Goal: Task Accomplishment & Management: Use online tool/utility

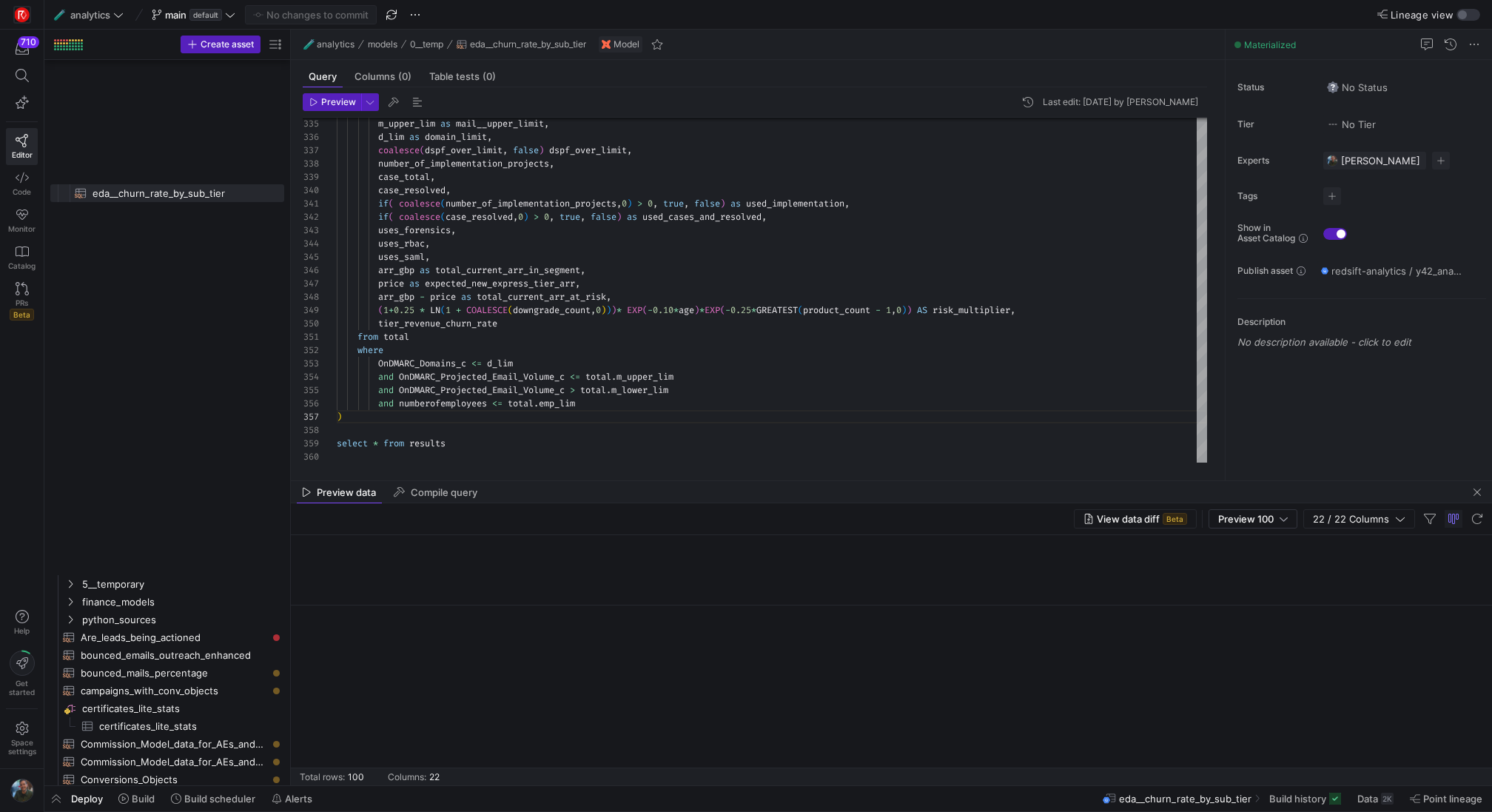
scroll to position [0, 2194]
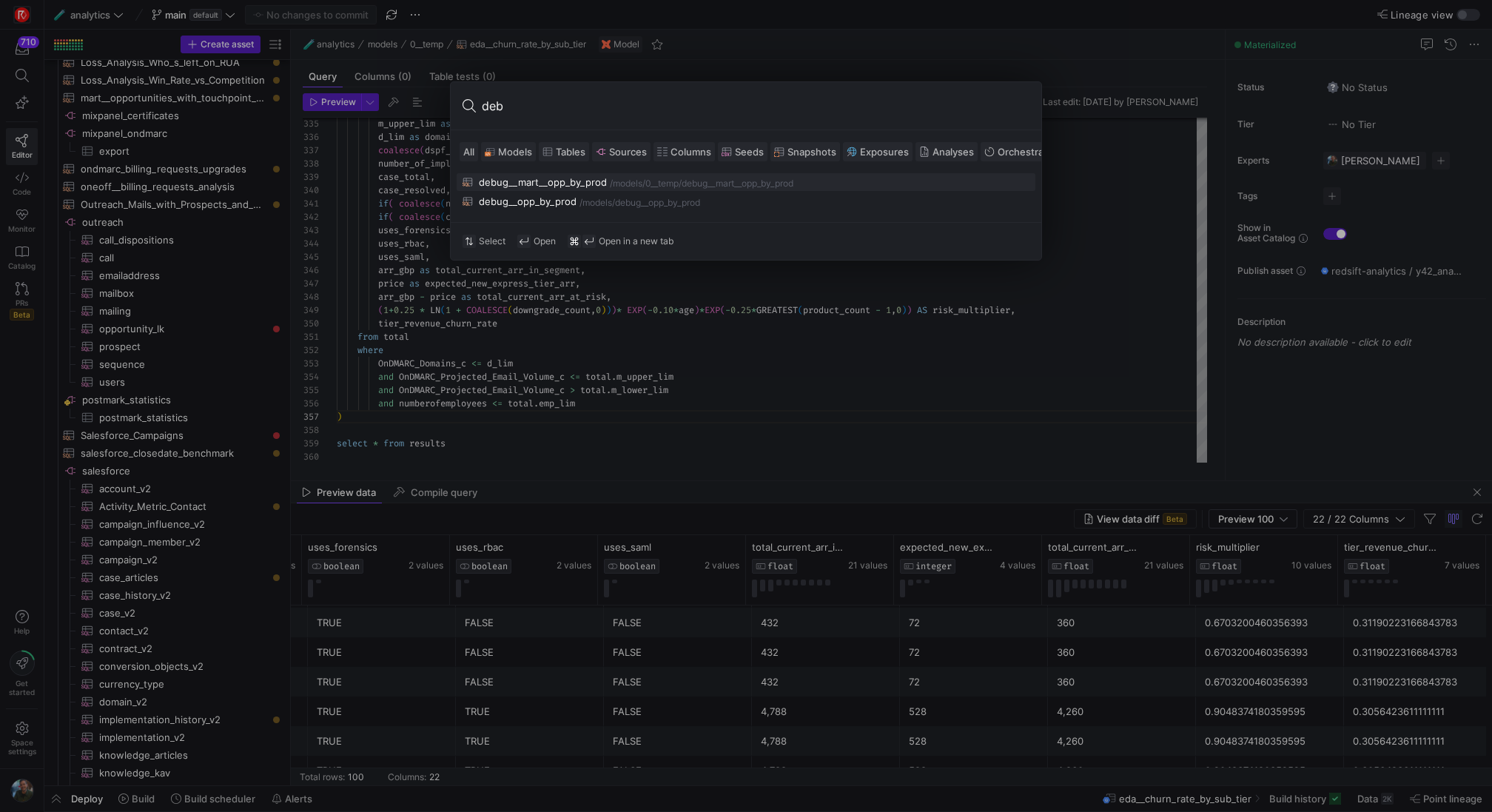
type input "deb"
click at [544, 183] on div "debug__mart__opp_by_prod" at bounding box center [543, 182] width 128 height 12
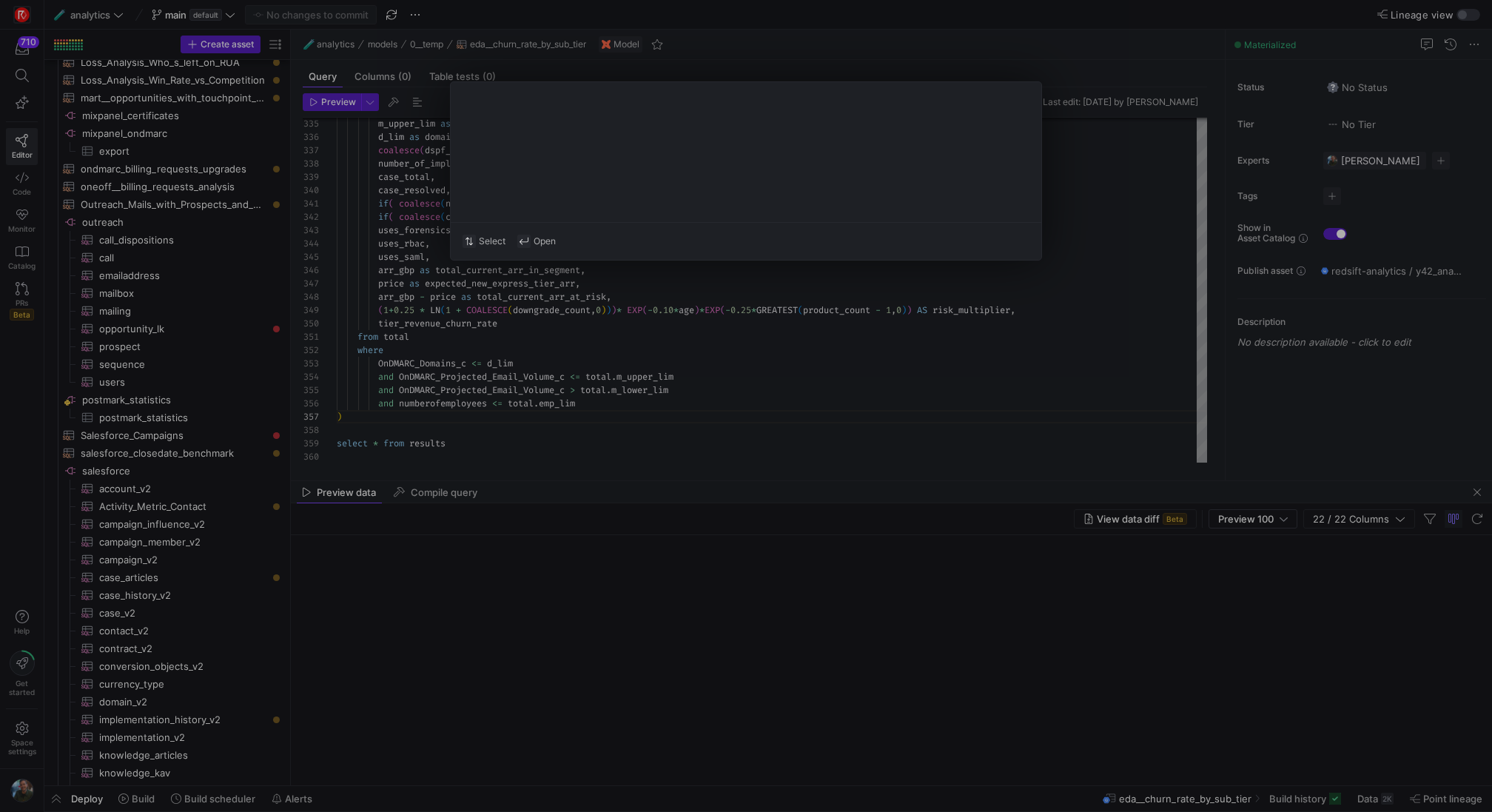
type textarea "{{ config(materialized="table") }} with opp_a as ( select * from {{ref('mart__o…"
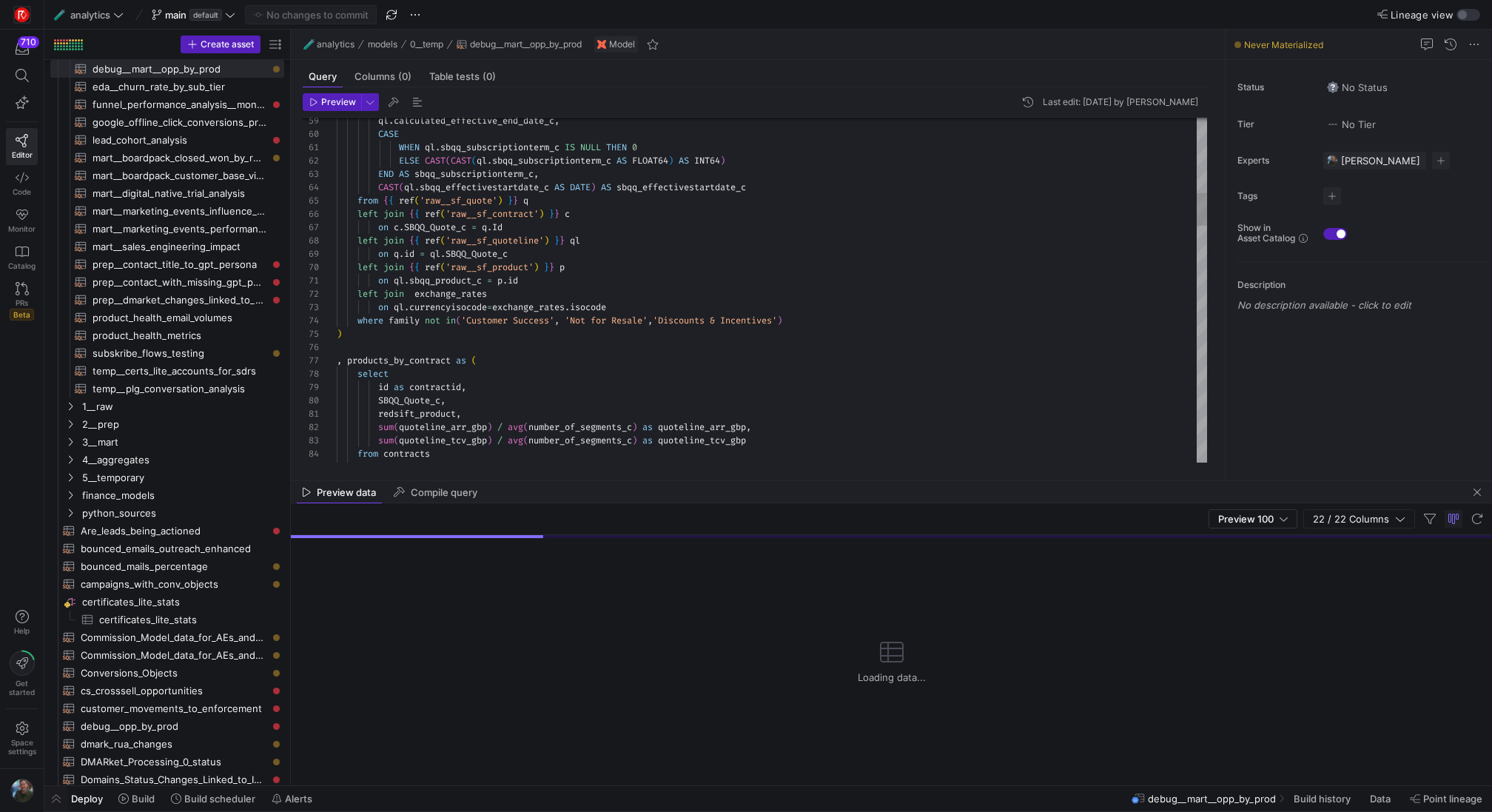
scroll to position [133, 0]
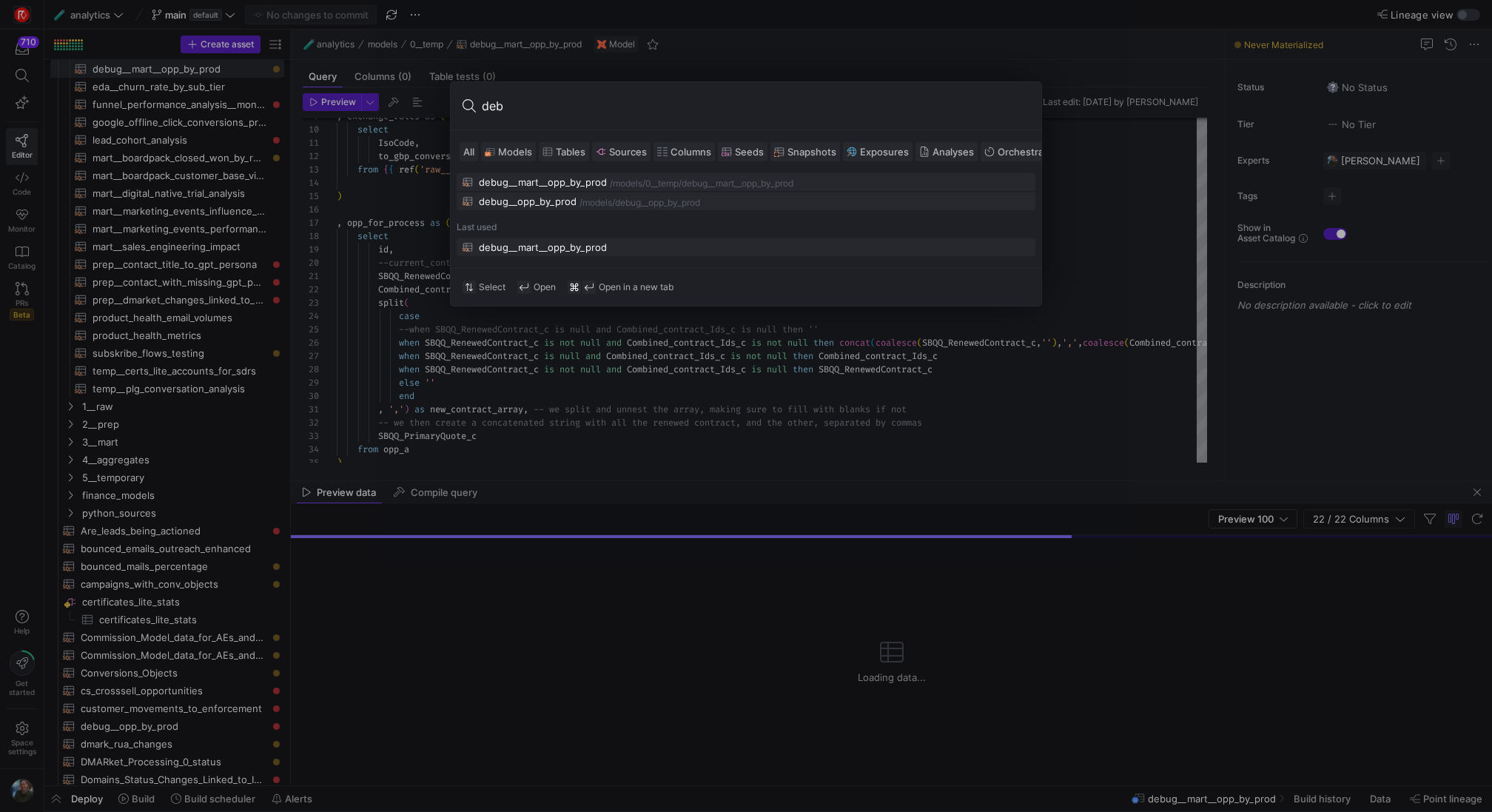
type input "deb"
click at [524, 195] on div "debug__opp_by_prod" at bounding box center [528, 201] width 98 height 12
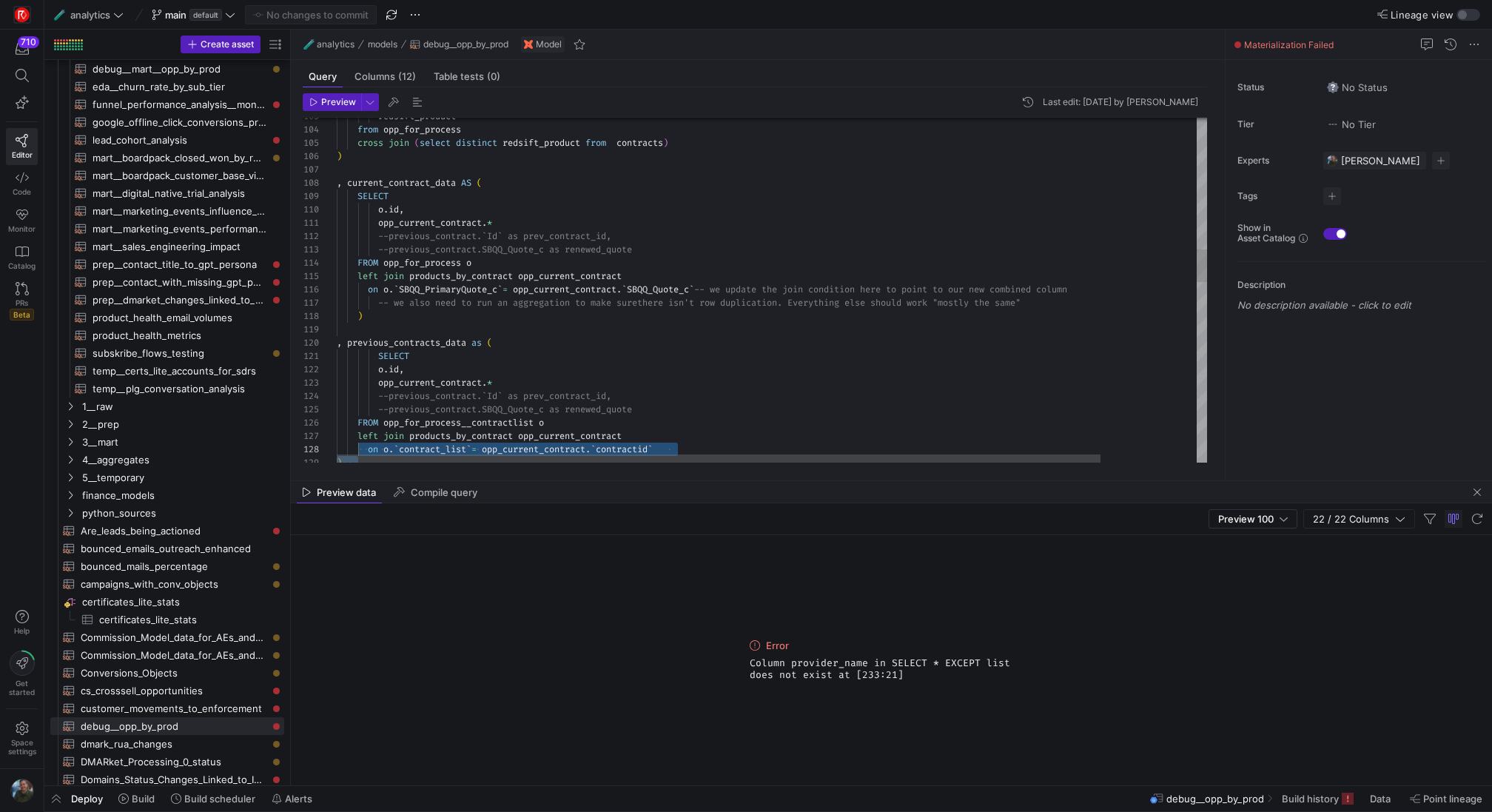
scroll to position [107, 16]
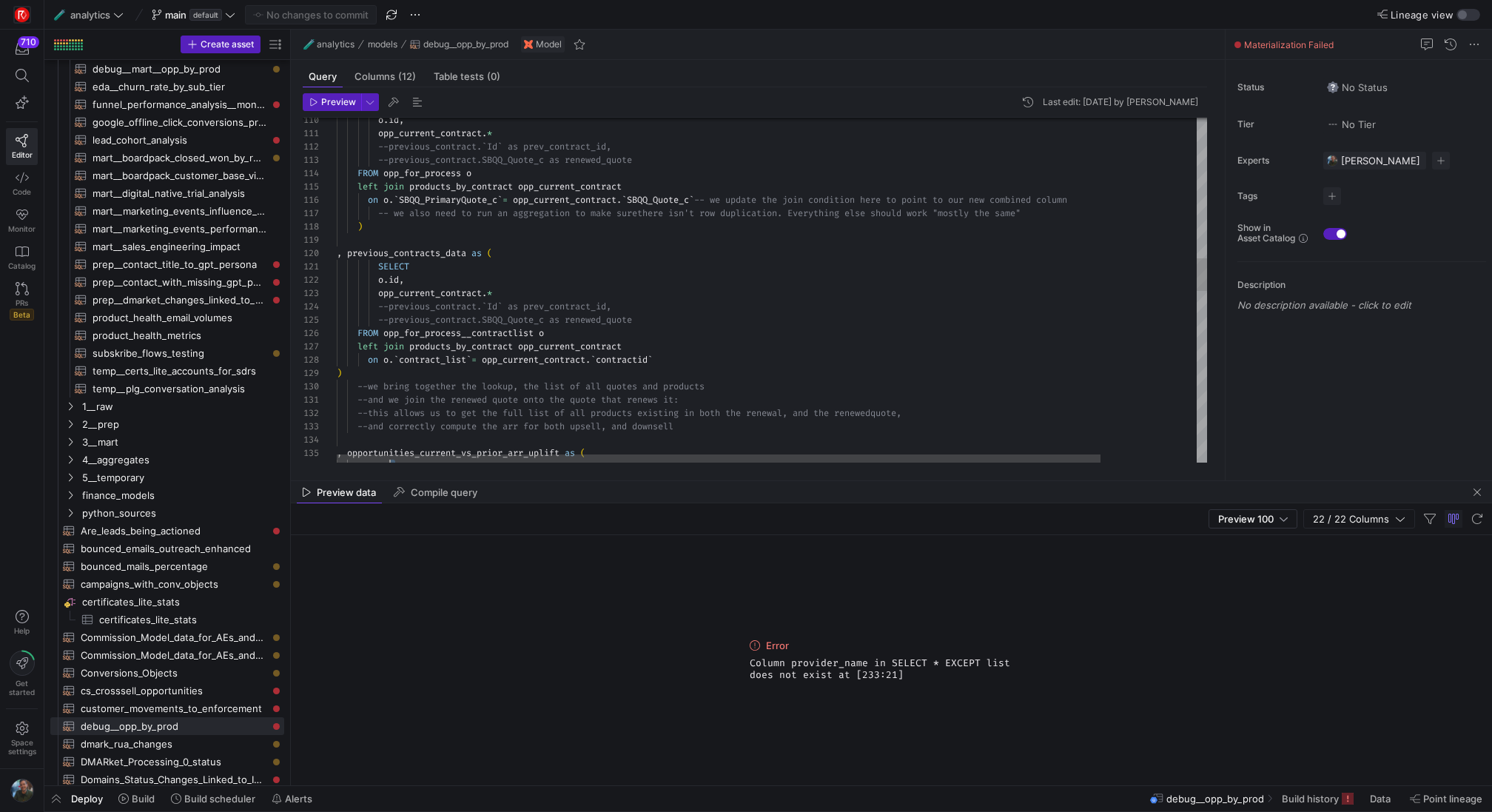
type textarea "left join current_contract_data curr on pl.id = curr.id and pl.redsift_product …"
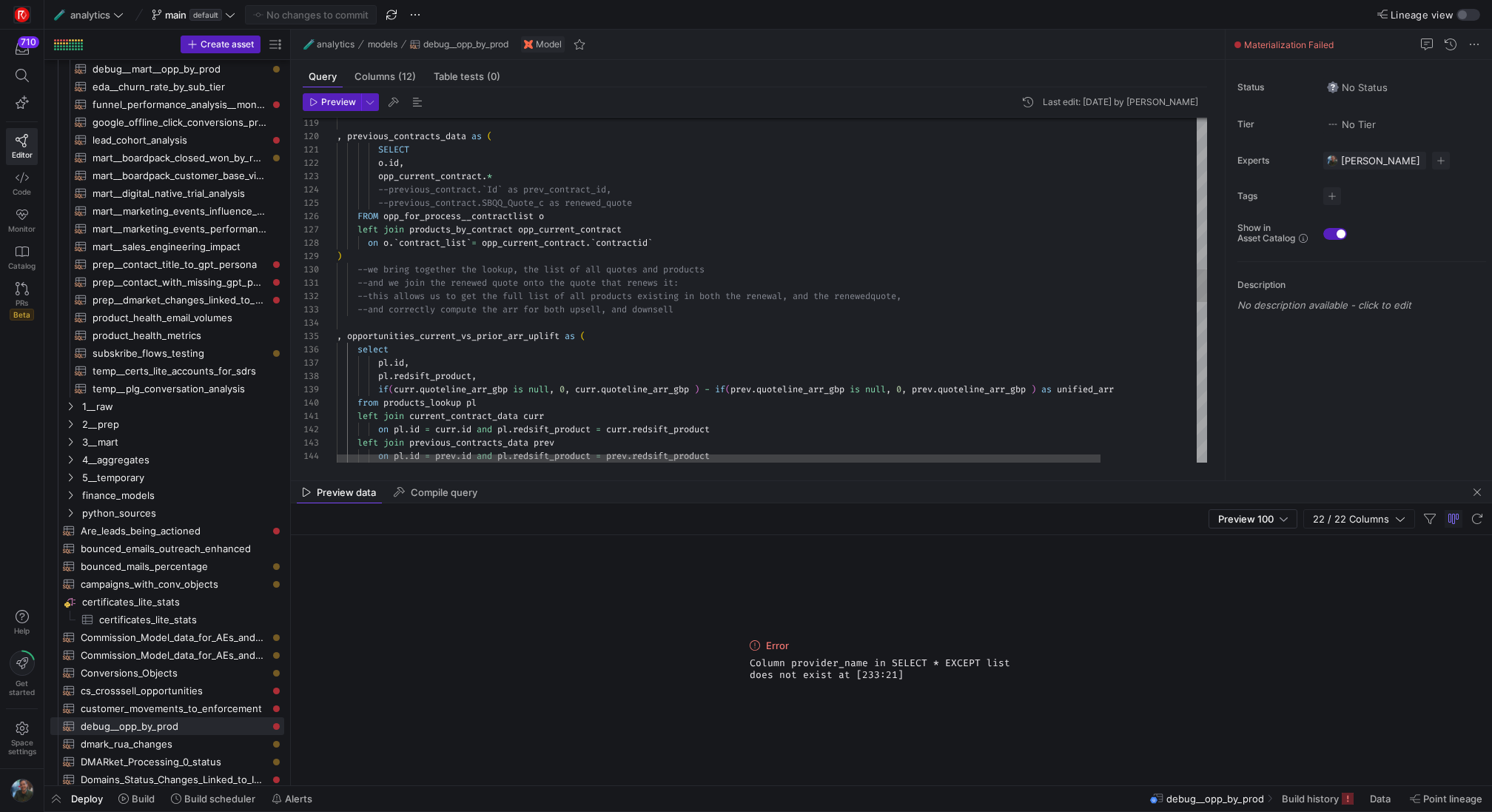
scroll to position [53, 410]
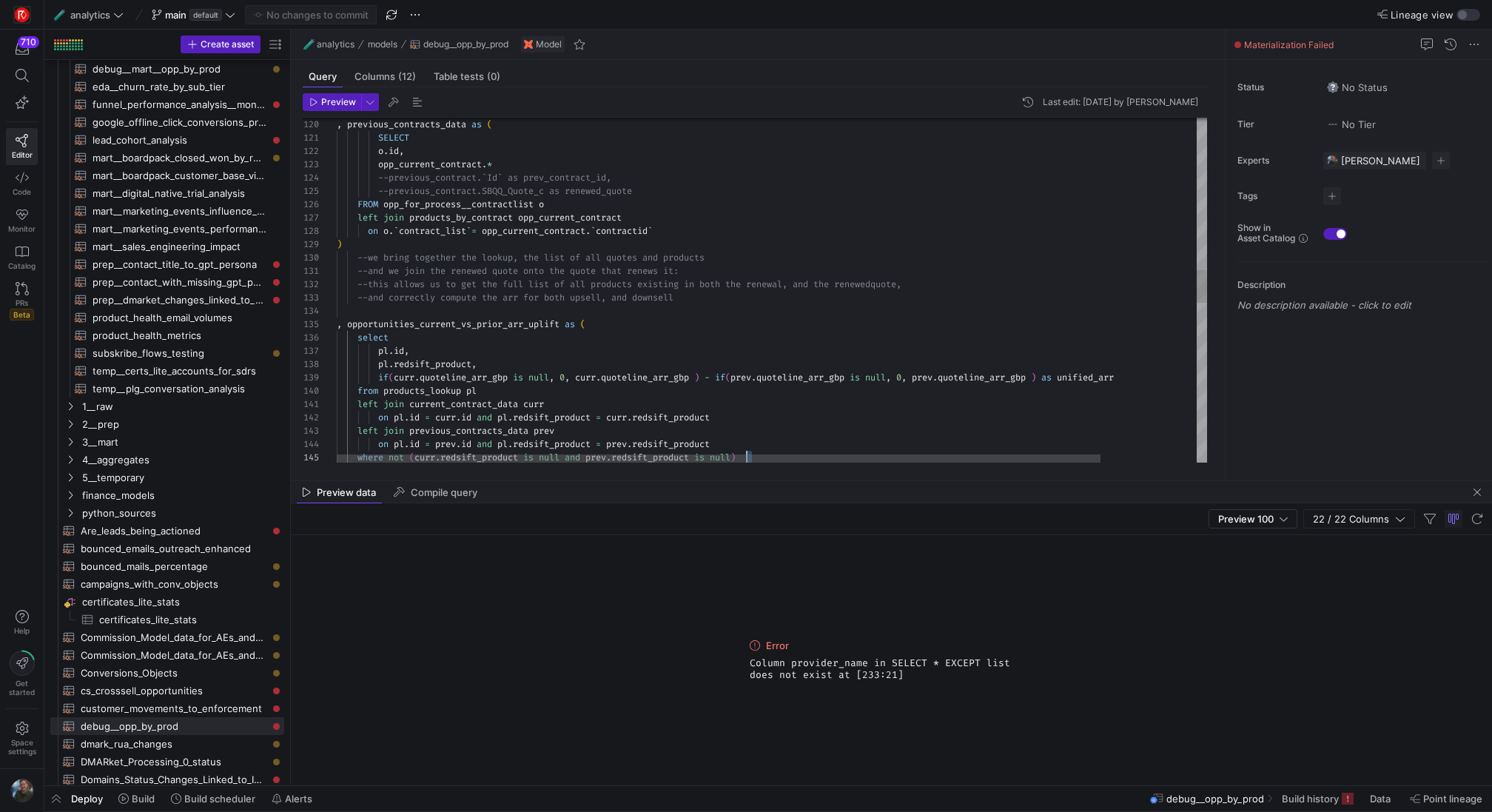
drag, startPoint x: 566, startPoint y: 434, endPoint x: 354, endPoint y: 457, distance: 213.2
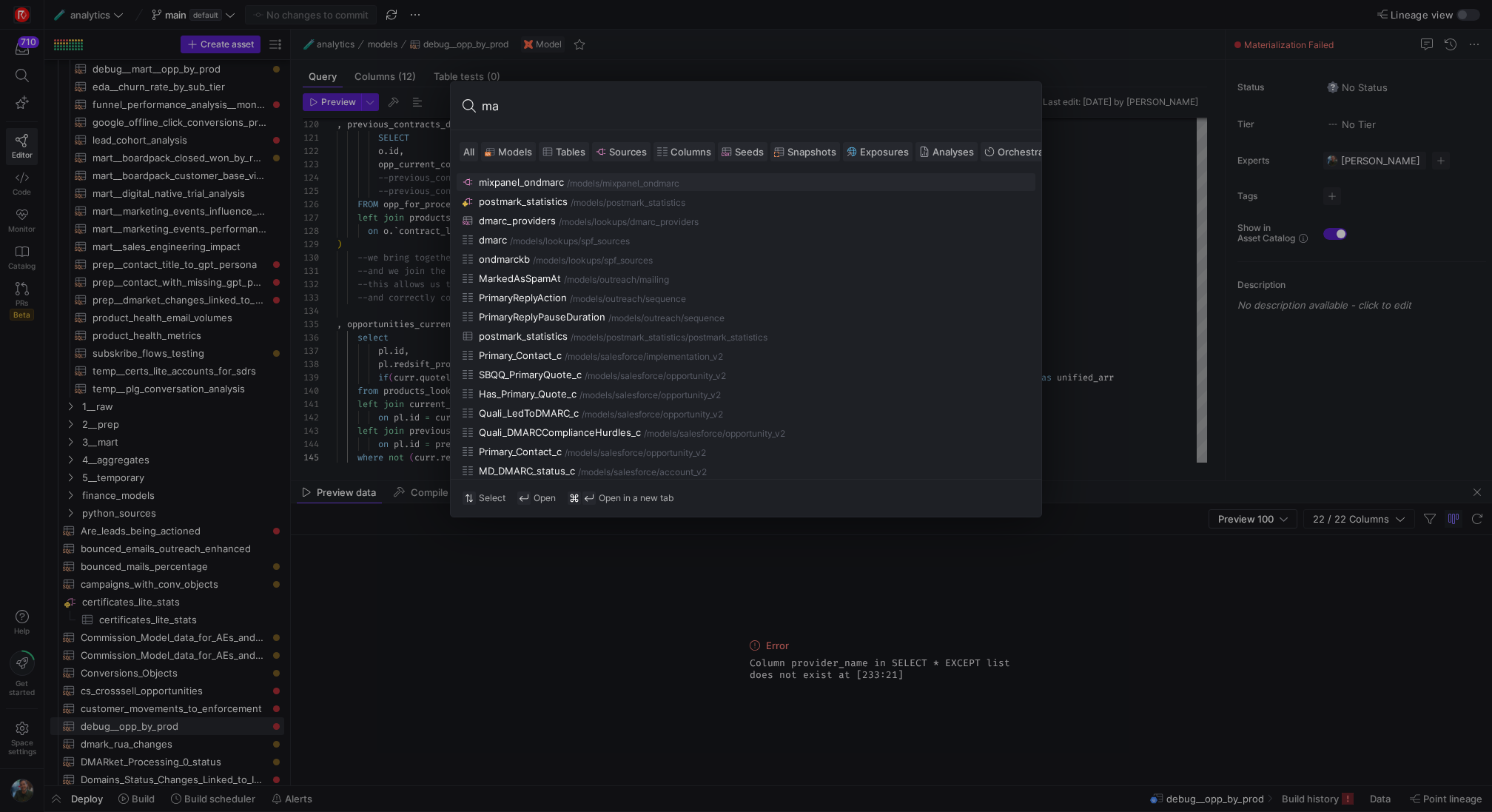
type input "m"
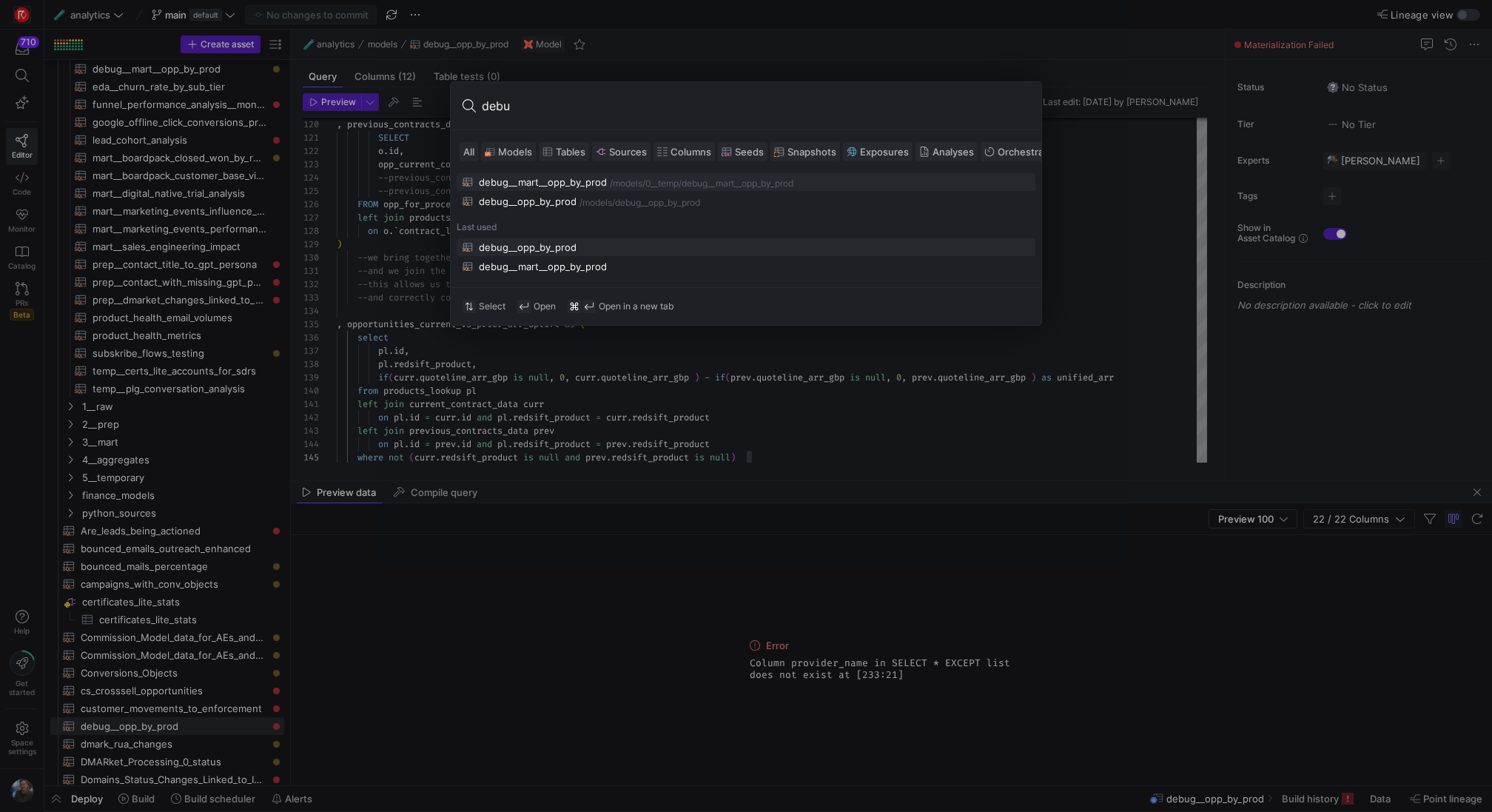
type input "debu"
click at [533, 181] on div "debug__mart__opp_by_prod" at bounding box center [543, 182] width 128 height 12
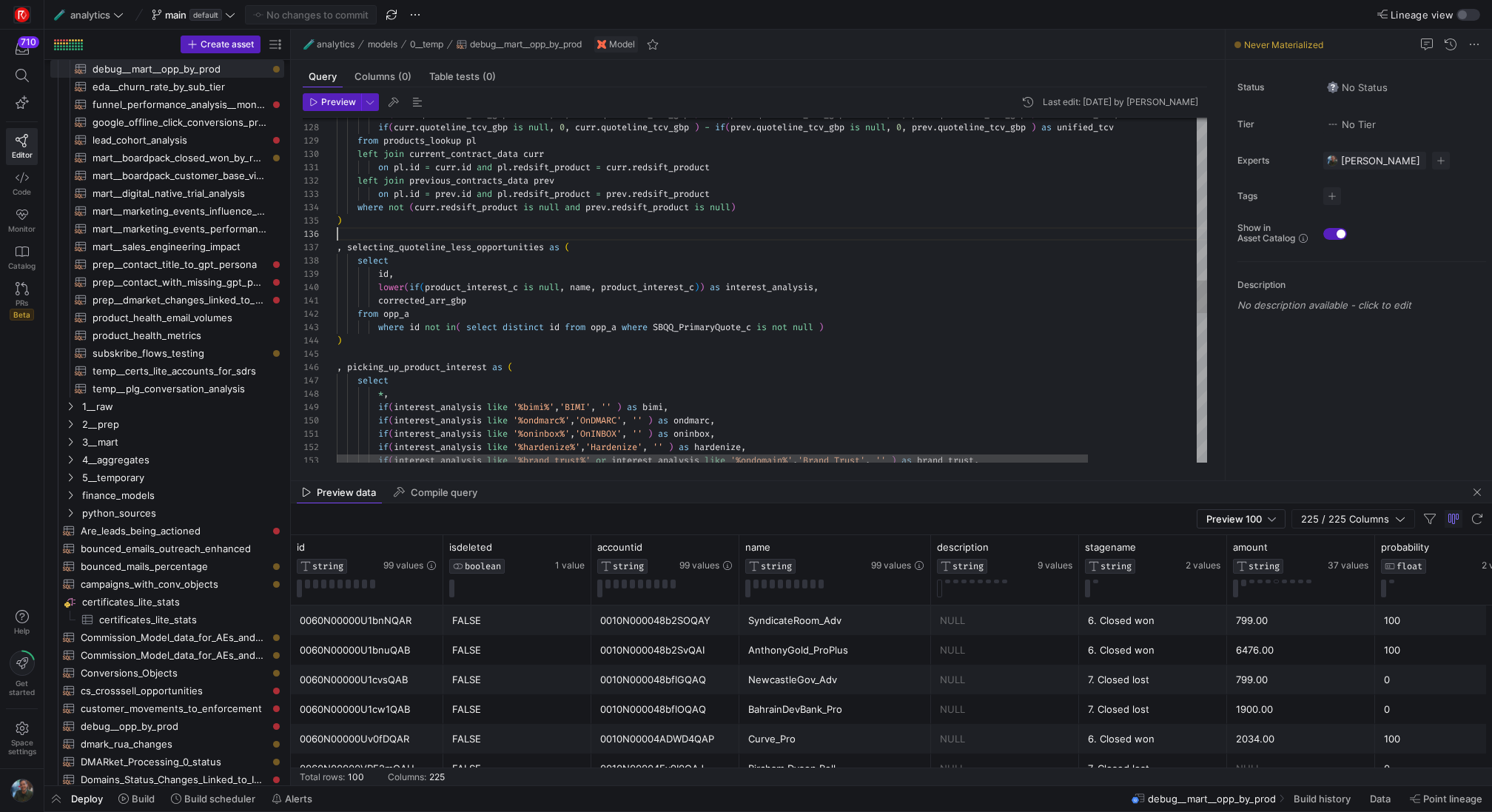
click at [362, 233] on div "if ( curr . quoteline_arr_gbp is null , 0 , curr . quoteline_arr_gbp ) - if ( p…" at bounding box center [834, 225] width 995 height 3617
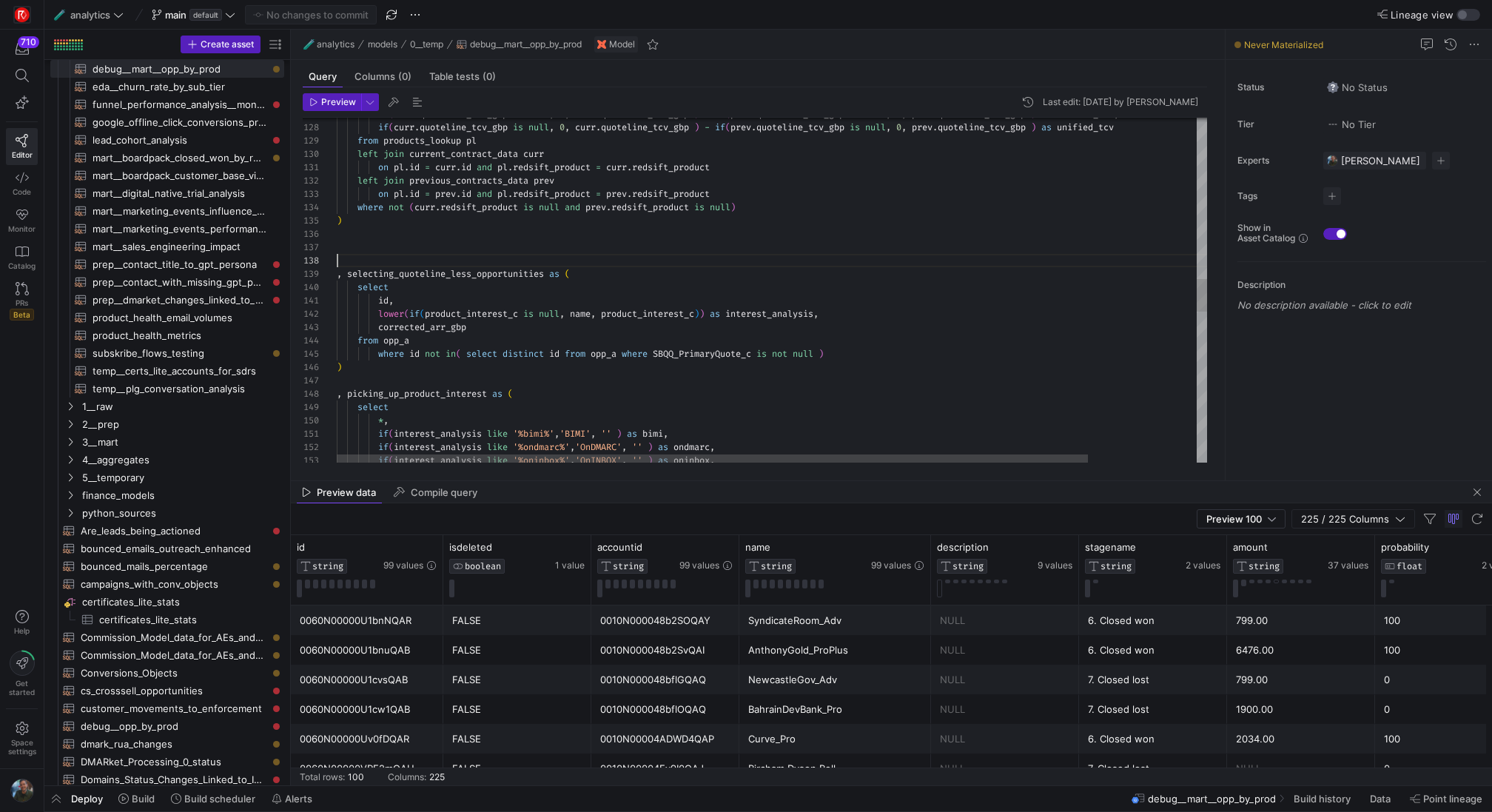
scroll to position [107, 0]
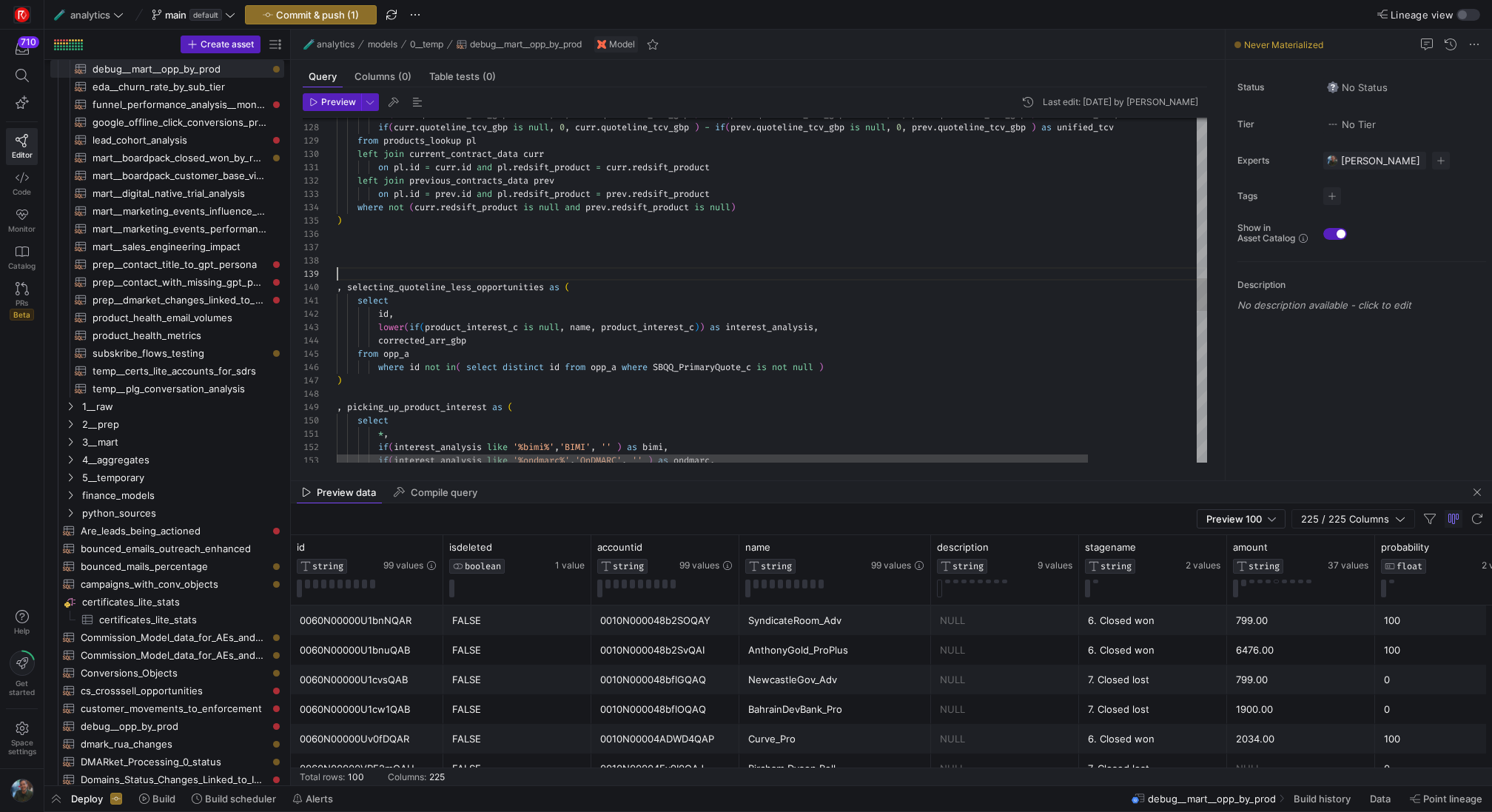
click at [367, 254] on div "if ( curr . quoteline_arr_gbp is null , 0 , curr . quoteline_arr_gbp ) - if ( p…" at bounding box center [834, 245] width 995 height 3657
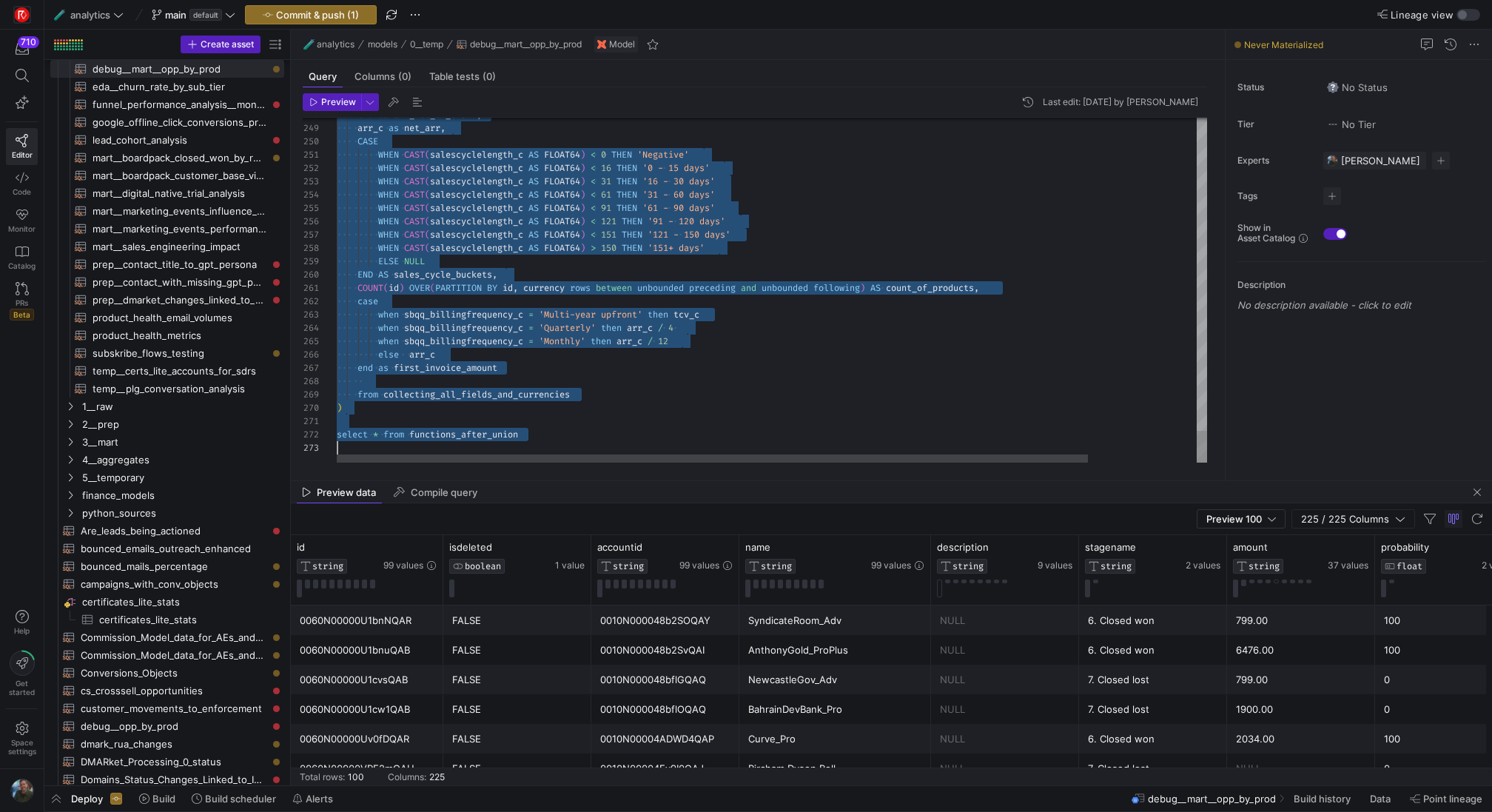
drag, startPoint x: 345, startPoint y: 256, endPoint x: 542, endPoint y: 812, distance: 589.9
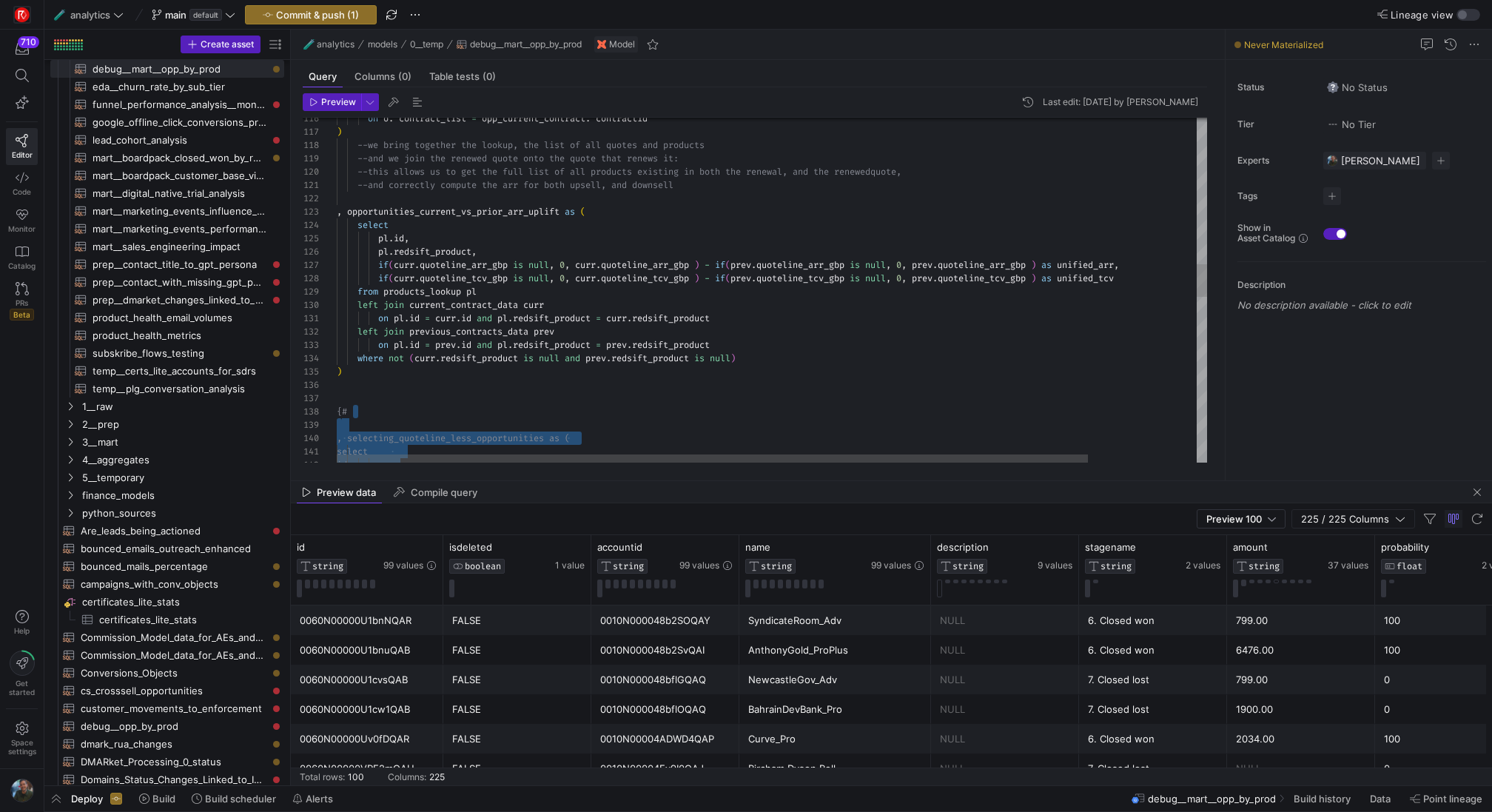
scroll to position [67, 0]
click at [386, 383] on div "where not ( curr . redsift_product is null and prev . redsift_product is null )…" at bounding box center [834, 396] width 995 height 3657
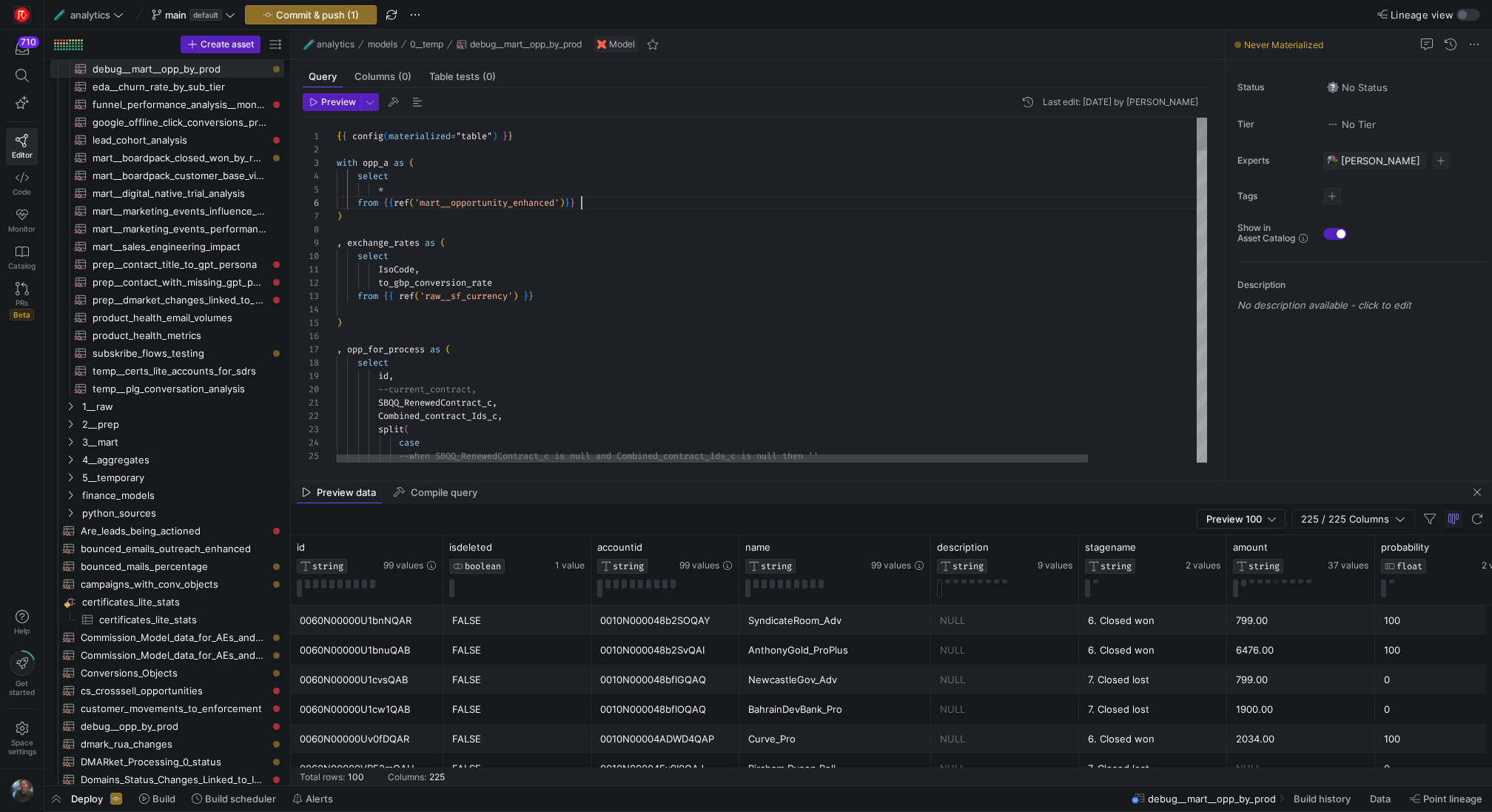
scroll to position [67, 244]
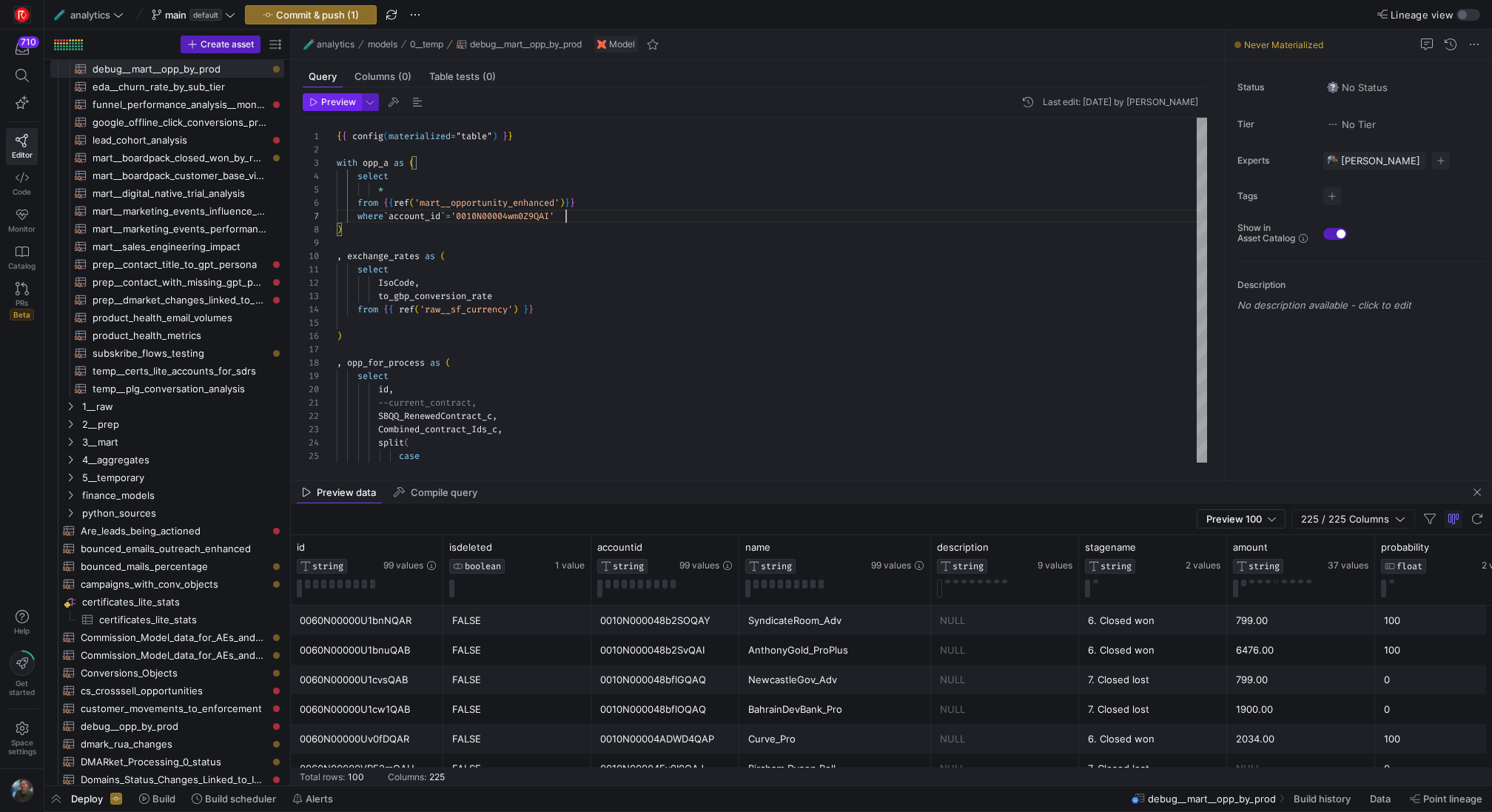
click at [338, 104] on span "Preview" at bounding box center [338, 102] width 35 height 10
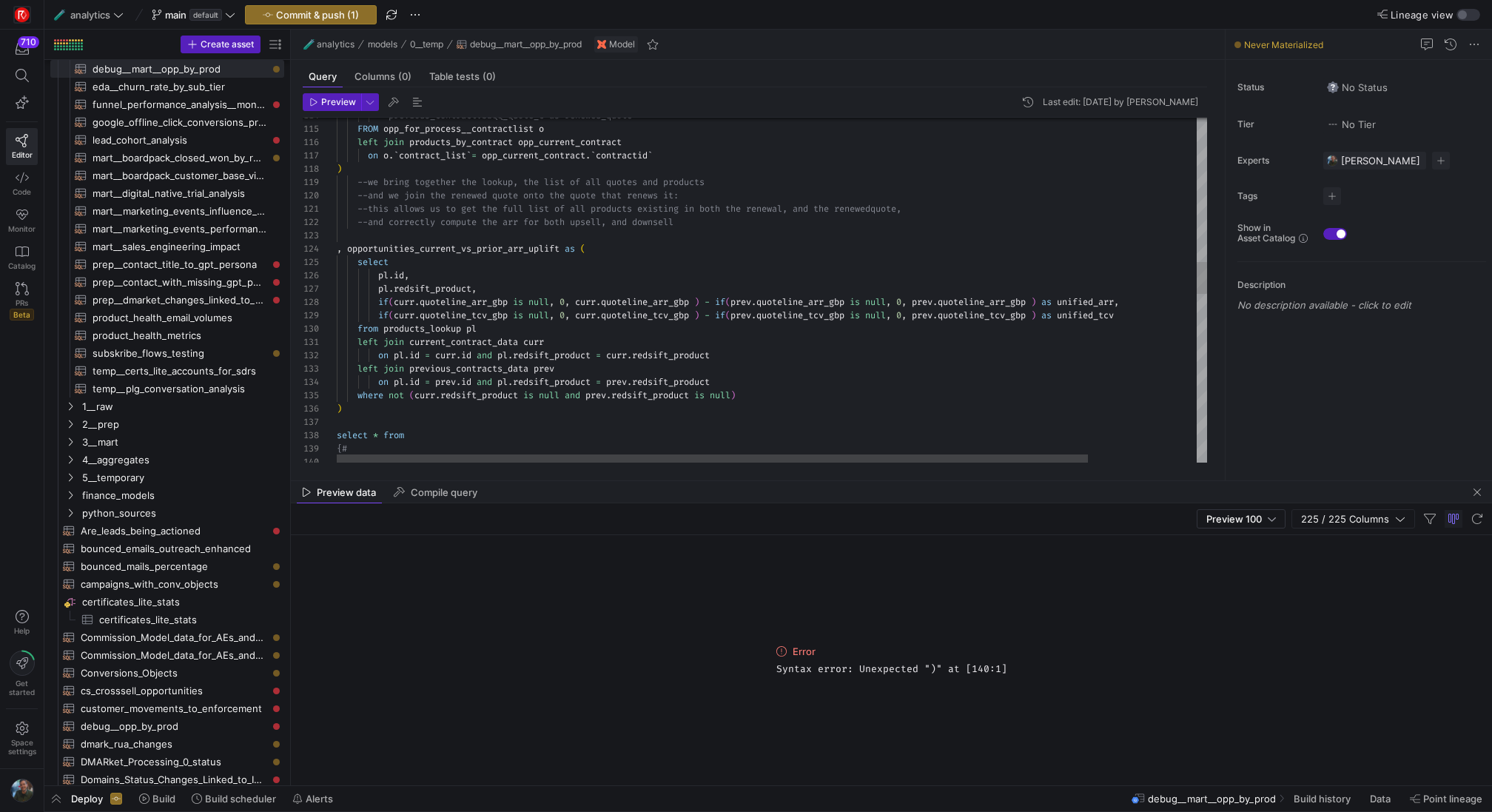
click at [435, 249] on div "--we bring together the lookup, the list of all qu otes and products ) on o . `…" at bounding box center [834, 426] width 995 height 3670
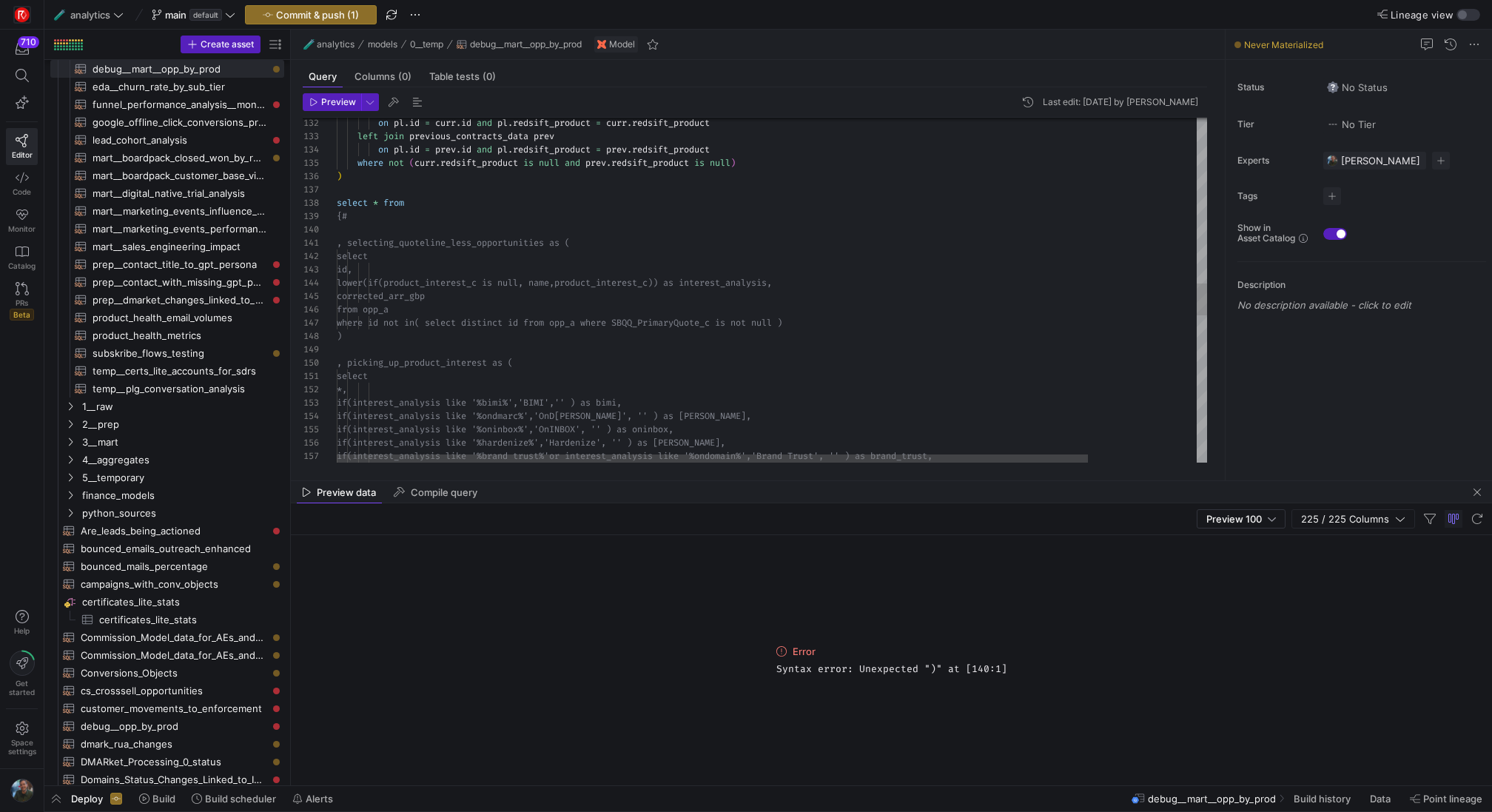
click at [433, 205] on div "on pl . id = curr . id and pl . redsift_product = curr . redsift_product left j…" at bounding box center [834, 194] width 995 height 3670
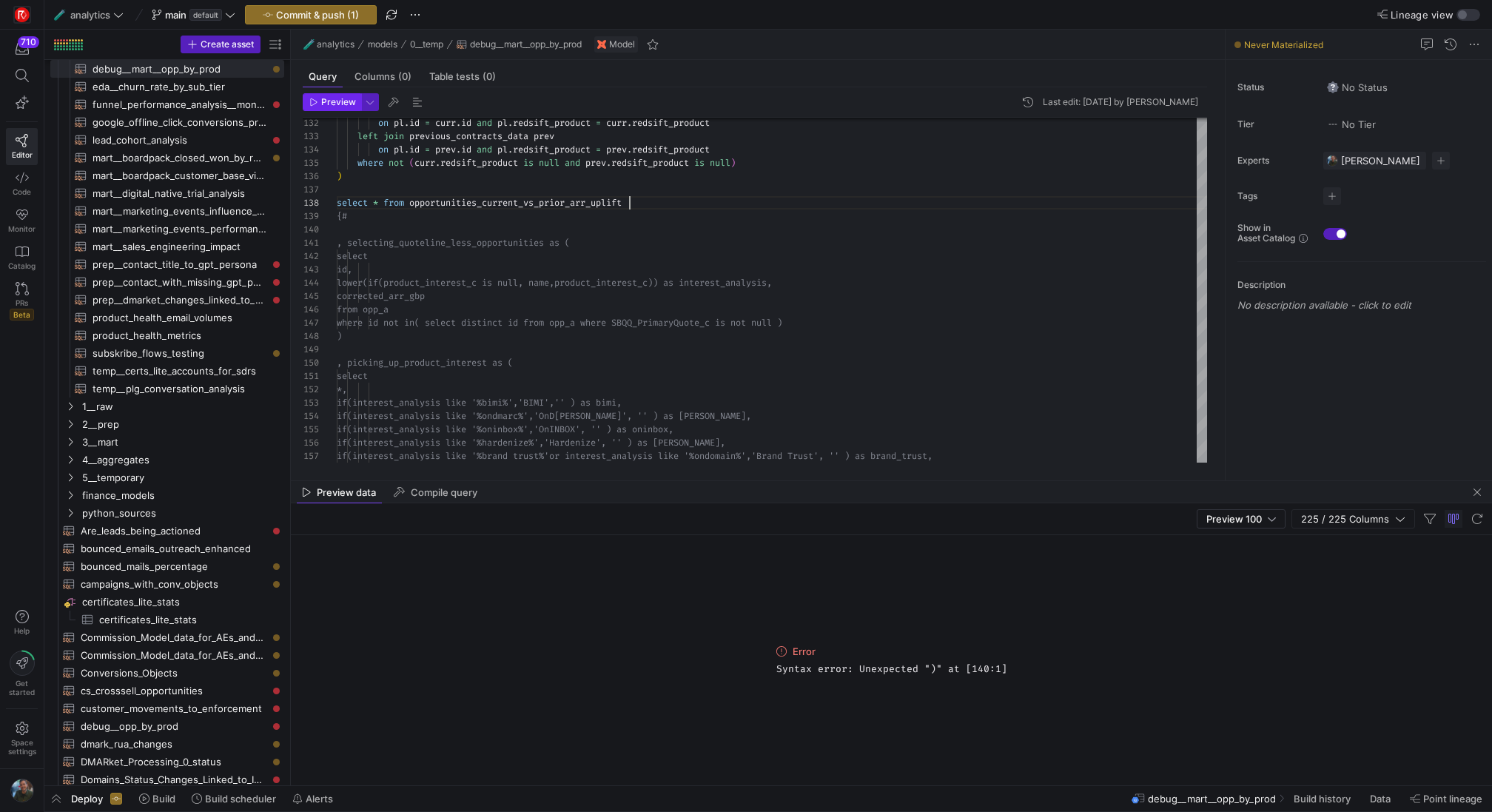
click at [326, 96] on span "button" at bounding box center [331, 102] width 57 height 16
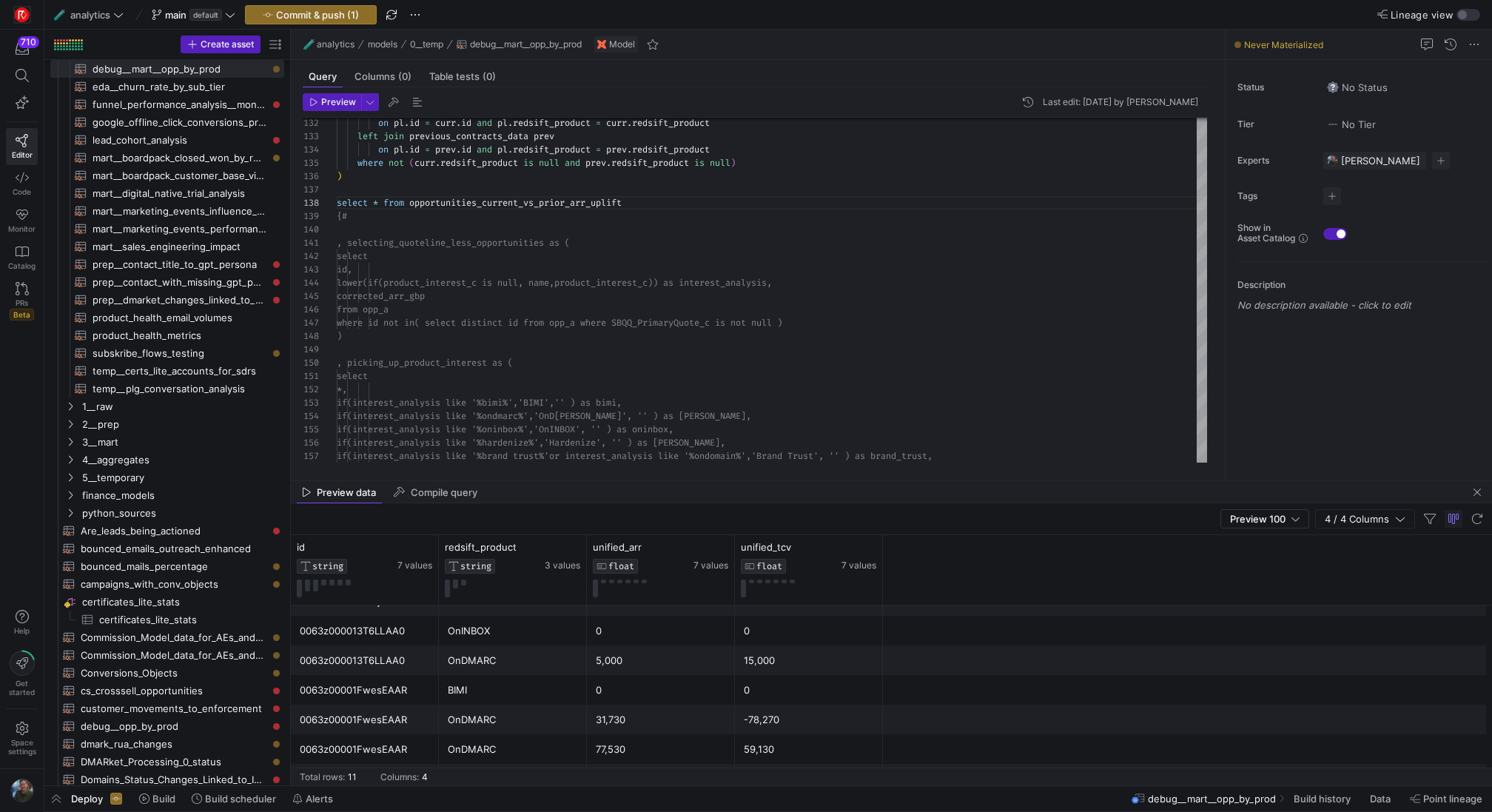
scroll to position [0, 0]
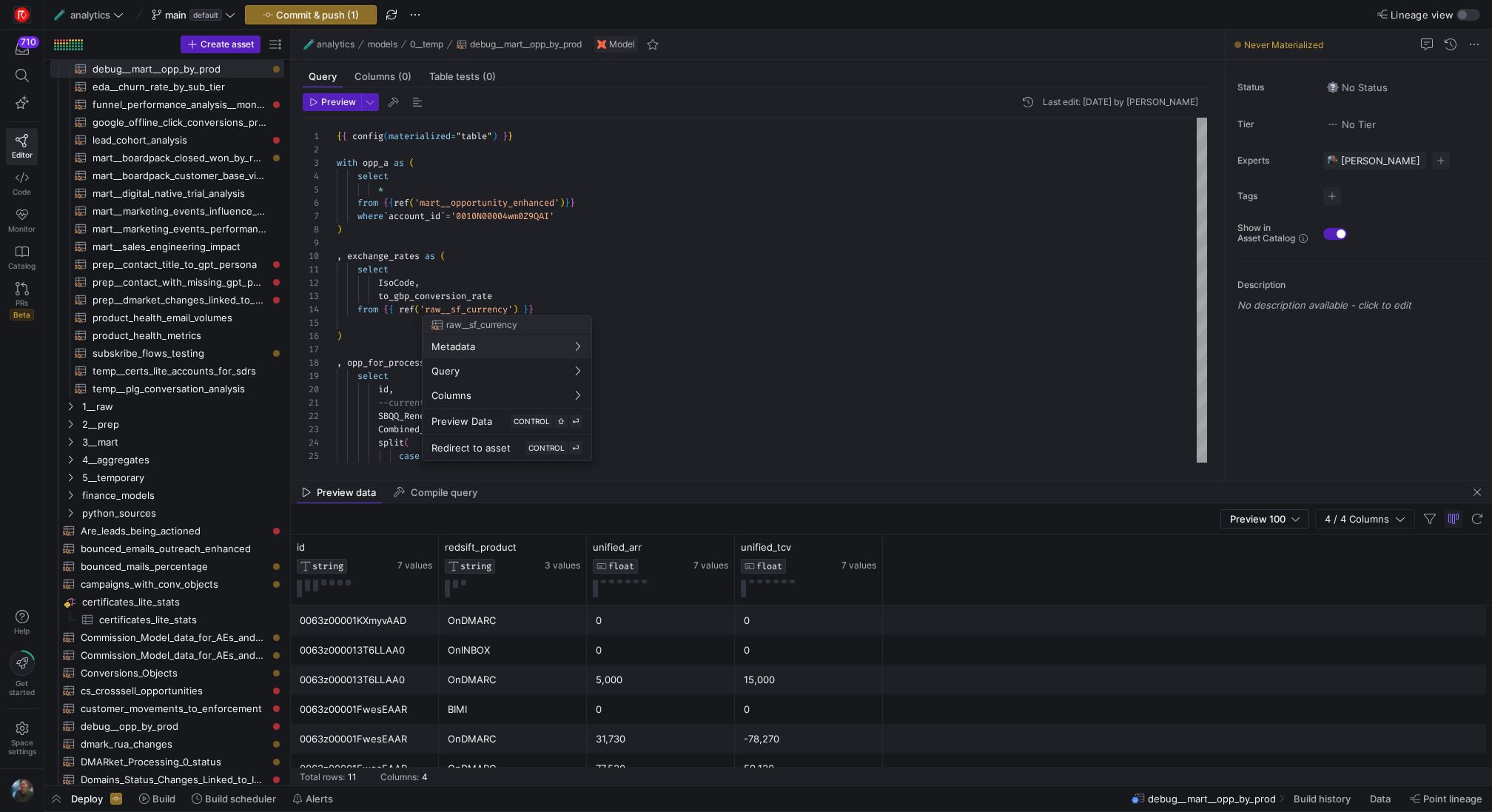
click at [429, 213] on div at bounding box center [746, 406] width 1492 height 812
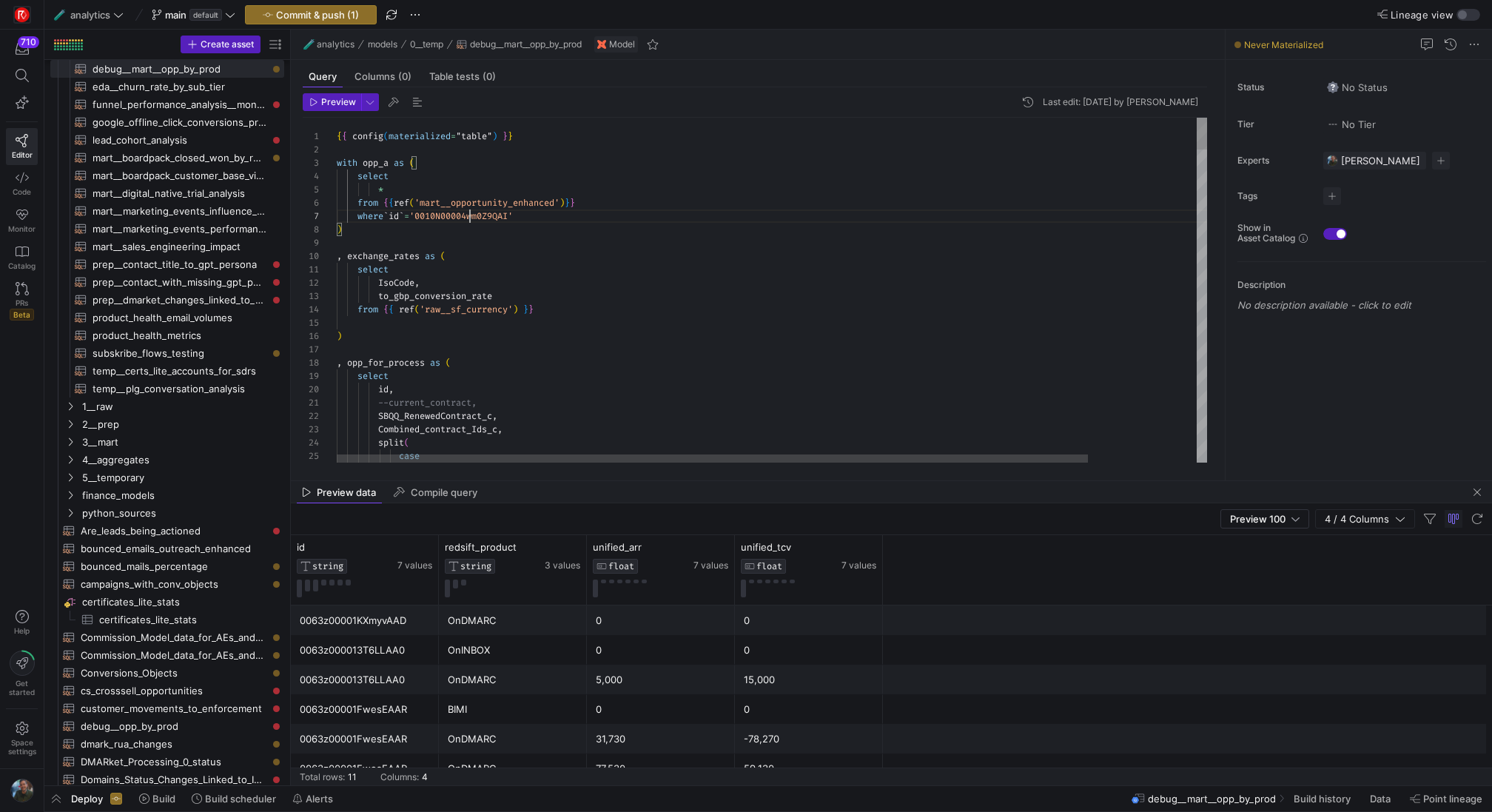
click at [325, 99] on span "Preview" at bounding box center [338, 102] width 35 height 10
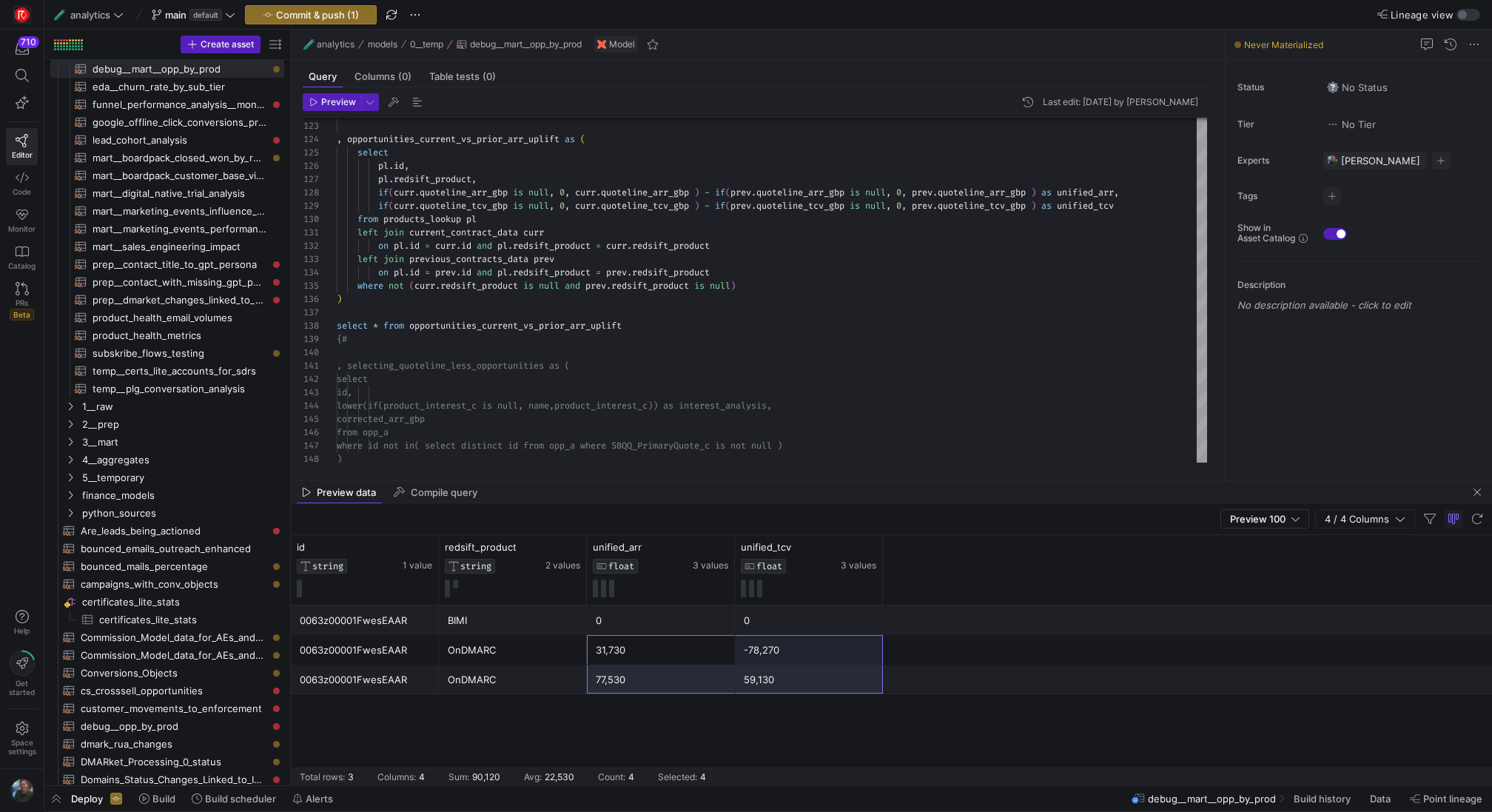
drag, startPoint x: 684, startPoint y: 647, endPoint x: 759, endPoint y: 676, distance: 80.4
click at [759, 676] on div "0063z00001FwesEAAR BIMI 0 0 0063z00001FwesEAAR OnDMARC 31,730 -78,270 0063z0000…" at bounding box center [891, 650] width 1201 height 89
drag, startPoint x: 782, startPoint y: 654, endPoint x: 681, endPoint y: 647, distance: 101.2
click at [681, 647] on div "0063z00001FwesEAAR OnDMARC 31,730 -78,270" at bounding box center [891, 650] width 1201 height 30
click at [786, 646] on div "-78,270" at bounding box center [809, 650] width 131 height 29
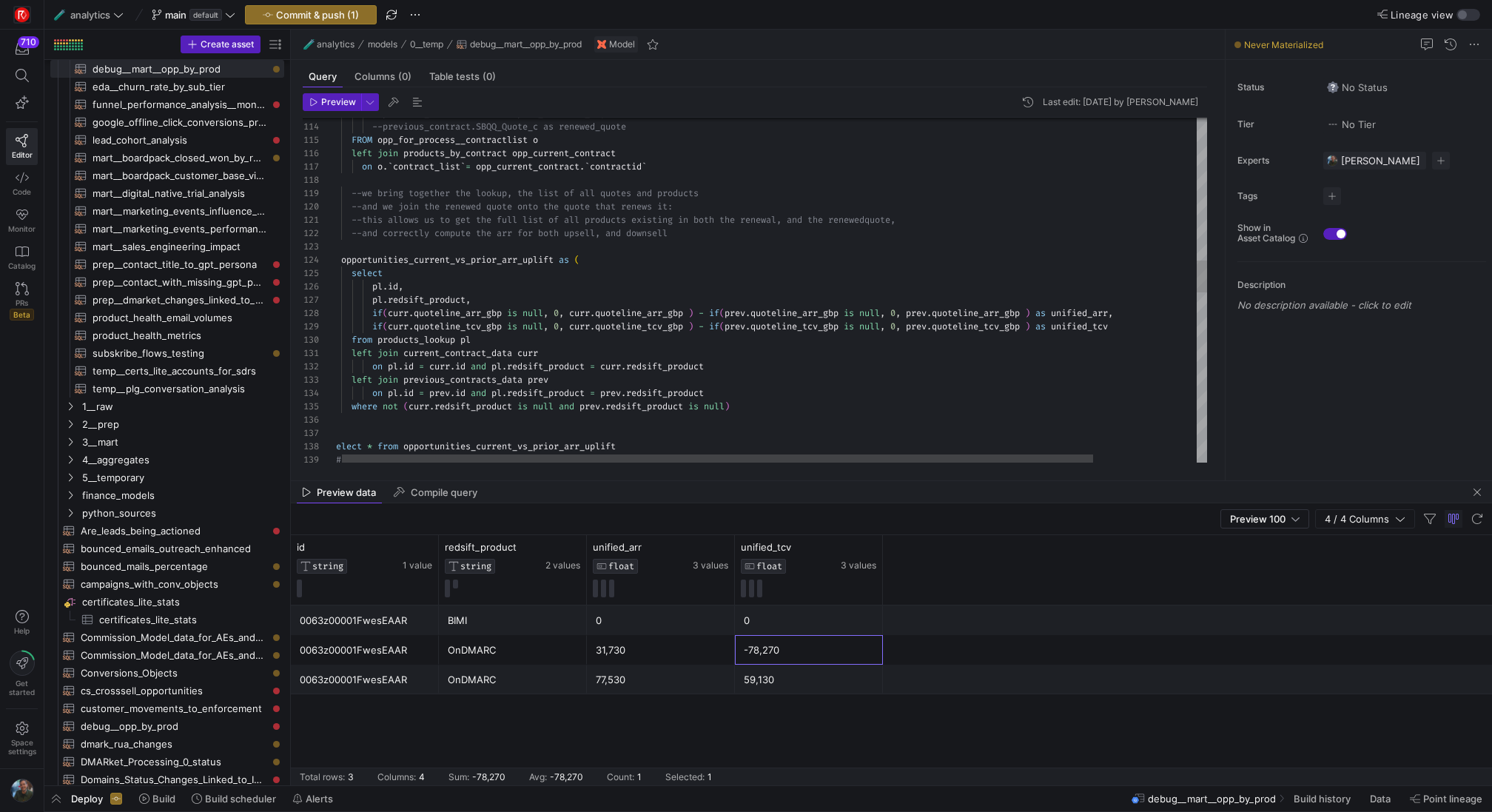
click at [479, 297] on div "if ( curr . quoteline_arr_gbp is null , 0 , curr . quoteline_arr_gbp ) - if ( p…" at bounding box center [828, 438] width 995 height 3670
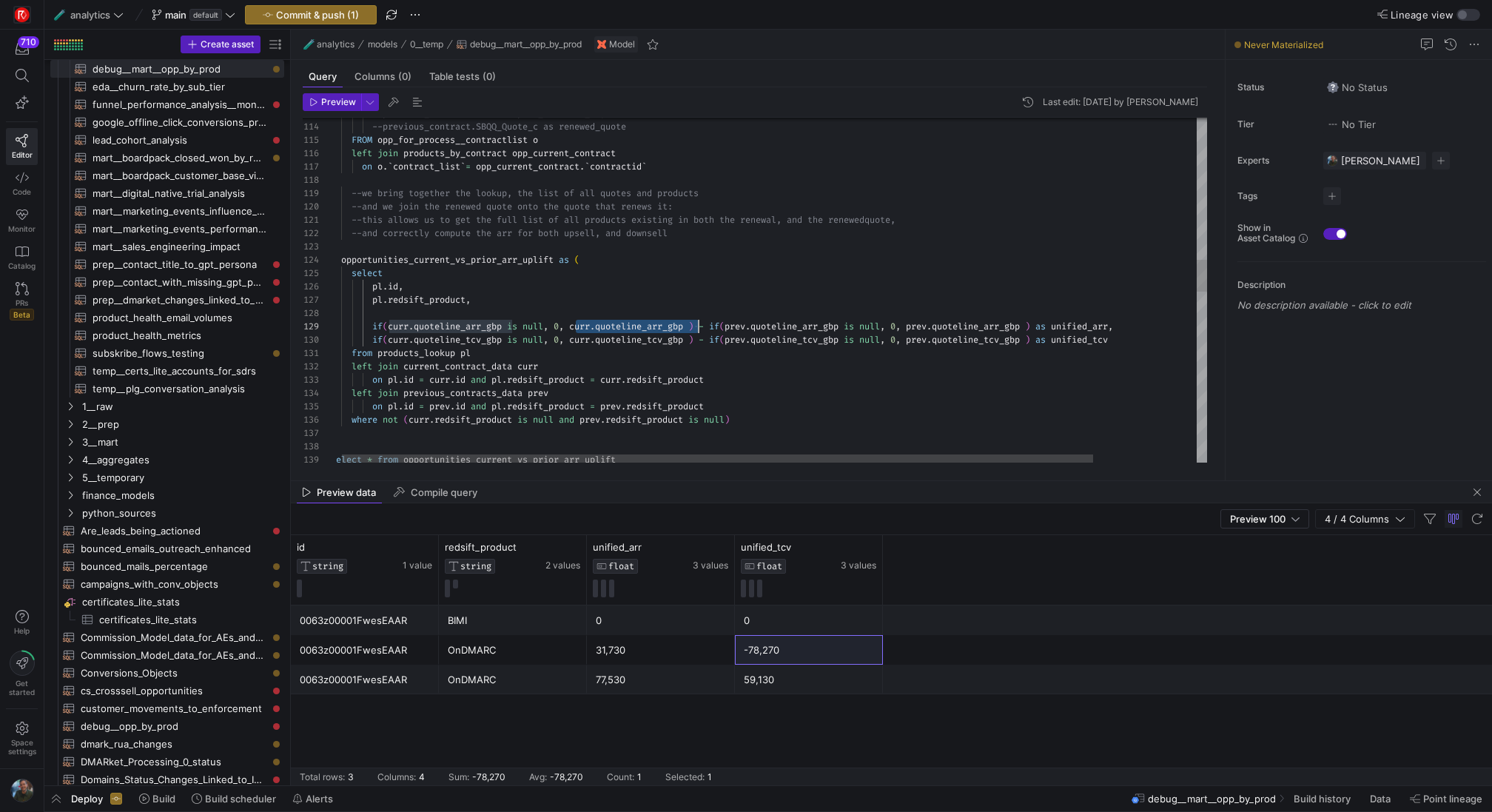
scroll to position [107, 363]
drag, startPoint x: 574, startPoint y: 325, endPoint x: 694, endPoint y: 326, distance: 120.0
click at [694, 326] on div "if ( curr . quoteline_arr_gbp is null , 0 , curr . quoteline_arr_gbp ) - if ( p…" at bounding box center [828, 444] width 995 height 3683
click at [434, 311] on div "if ( curr . quoteline_arr_gbp is null , 0 , curr . quoteline_arr_gbp ) - if ( p…" at bounding box center [828, 444] width 995 height 3683
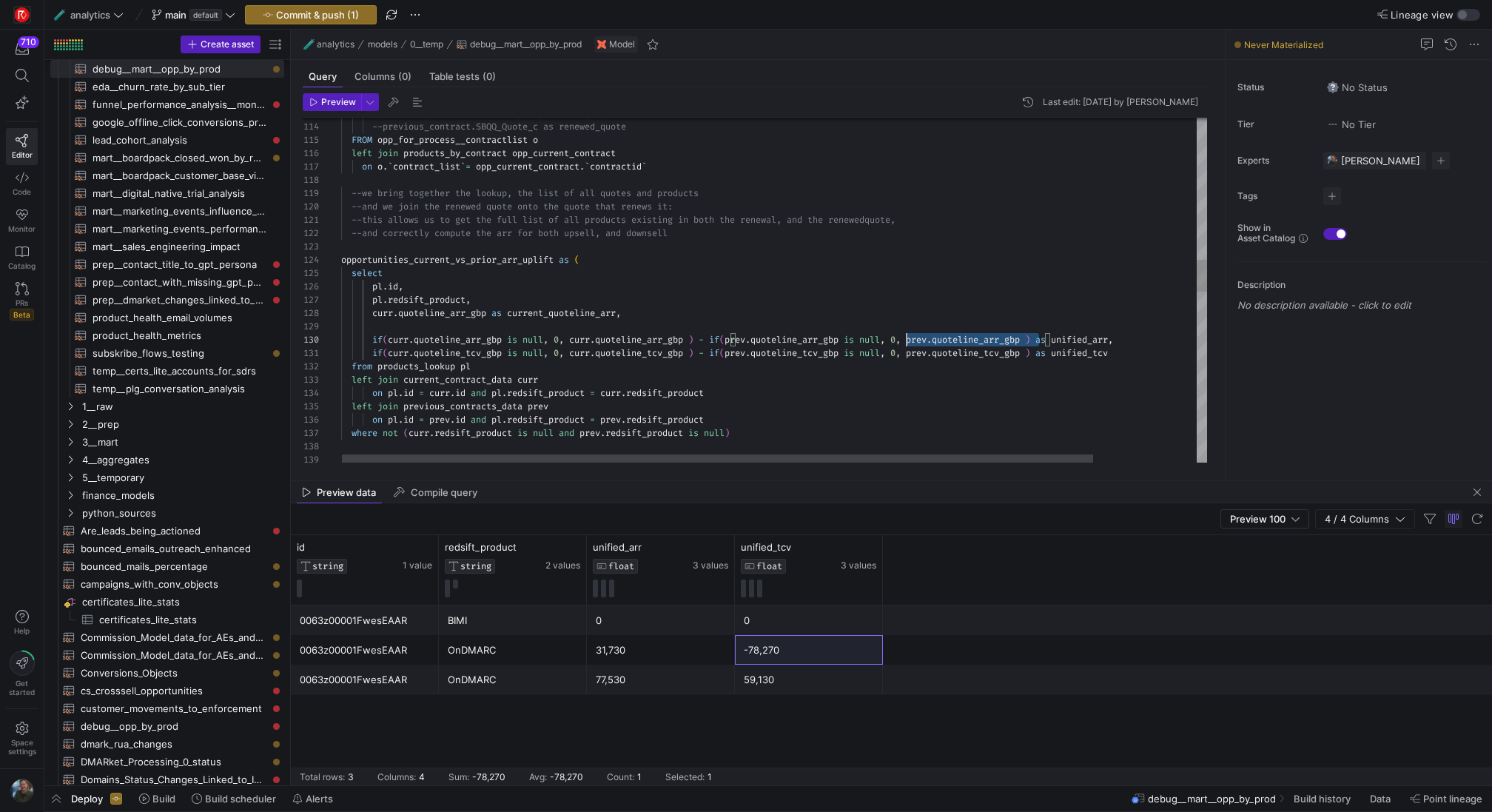
scroll to position [120, 591]
drag, startPoint x: 1040, startPoint y: 340, endPoint x: 922, endPoint y: 342, distance: 118.0
click at [922, 342] on div "if ( curr . quoteline_arr_gbp is null , 0 , curr . quoteline_arr_gbp ) - if ( p…" at bounding box center [828, 451] width 995 height 3697
drag, startPoint x: 722, startPoint y: 337, endPoint x: 1052, endPoint y: 343, distance: 330.1
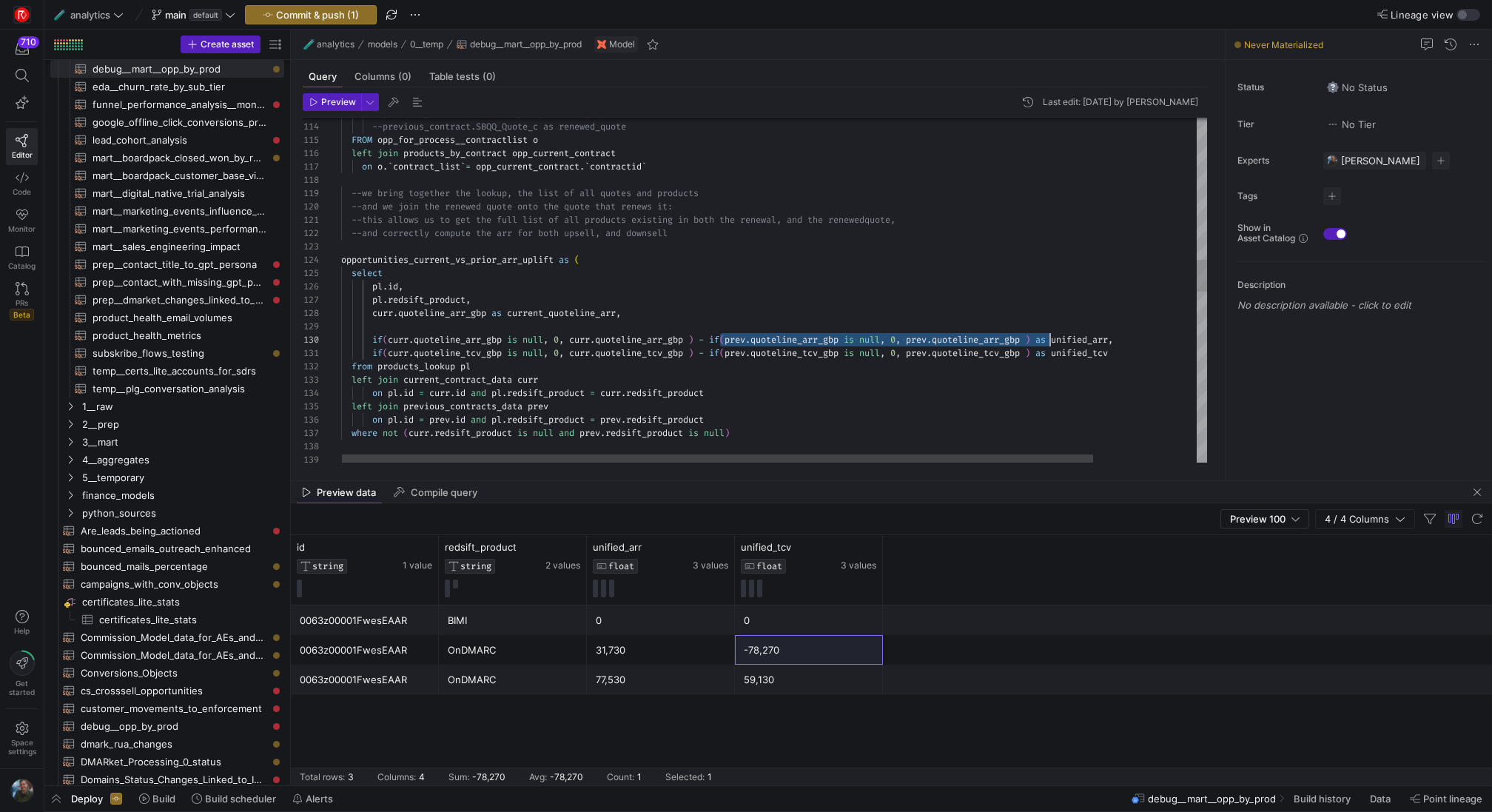
click at [1052, 343] on div "if ( curr . quoteline_arr_gbp is null , 0 , curr . quoteline_arr_gbp ) - if ( p…" at bounding box center [828, 451] width 995 height 3697
click at [498, 320] on div "if ( curr . quoteline_arr_gbp is null , 0 , curr . quoteline_arr_gbp ) - if ( p…" at bounding box center [828, 451] width 995 height 3697
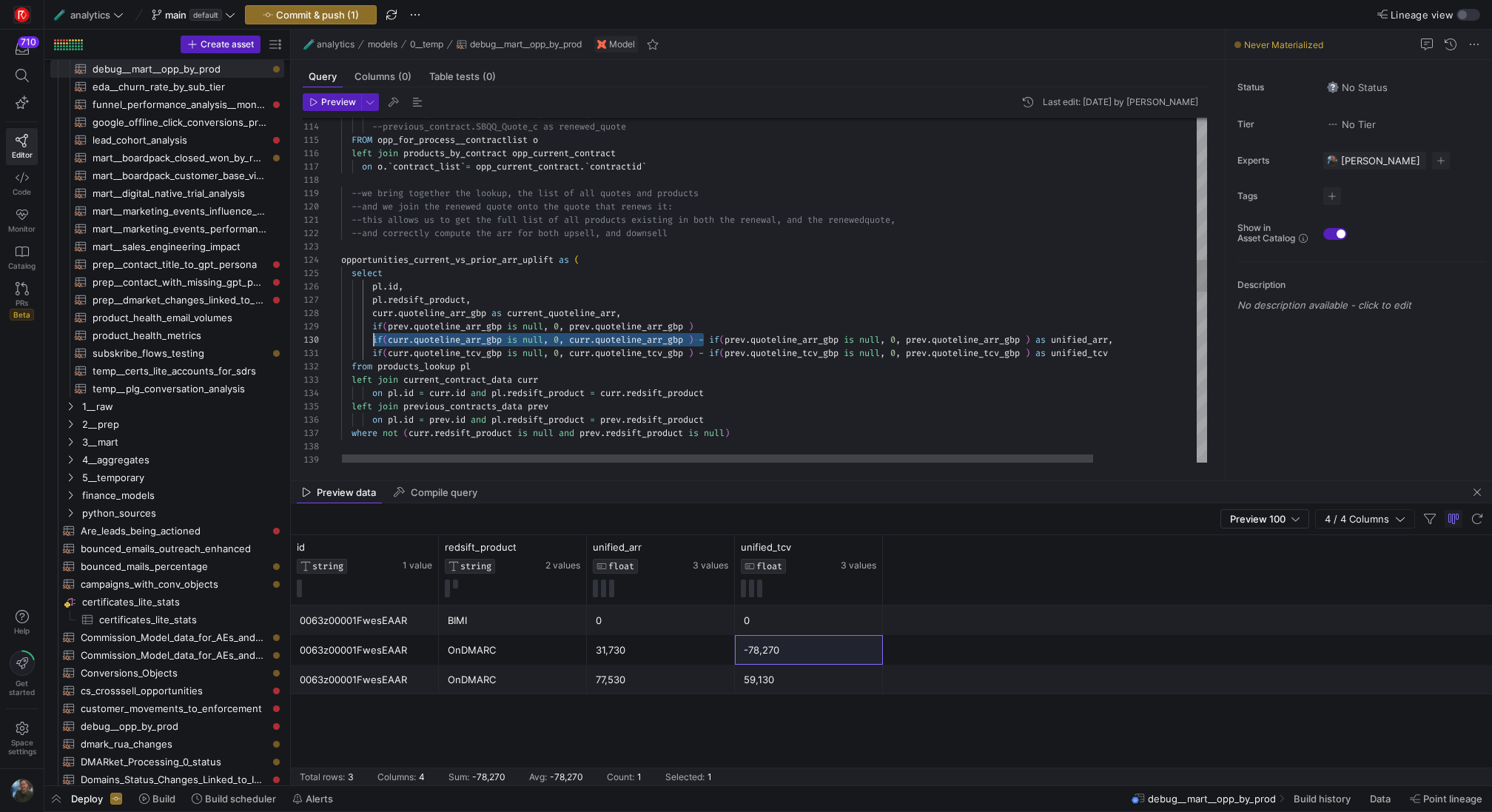
drag, startPoint x: 704, startPoint y: 341, endPoint x: 373, endPoint y: 341, distance: 331.0
click at [373, 341] on div "if ( curr . quoteline_arr_gbp is null , 0 , curr . quoteline_arr_gbp ) - if ( p…" at bounding box center [828, 451] width 995 height 3697
drag, startPoint x: 490, startPoint y: 312, endPoint x: 371, endPoint y: 309, distance: 119.0
click at [371, 309] on div "if ( curr . quoteline_arr_gbp is null , 0 , curr . quoteline_arr_gbp ) - if ( p…" at bounding box center [828, 451] width 995 height 3697
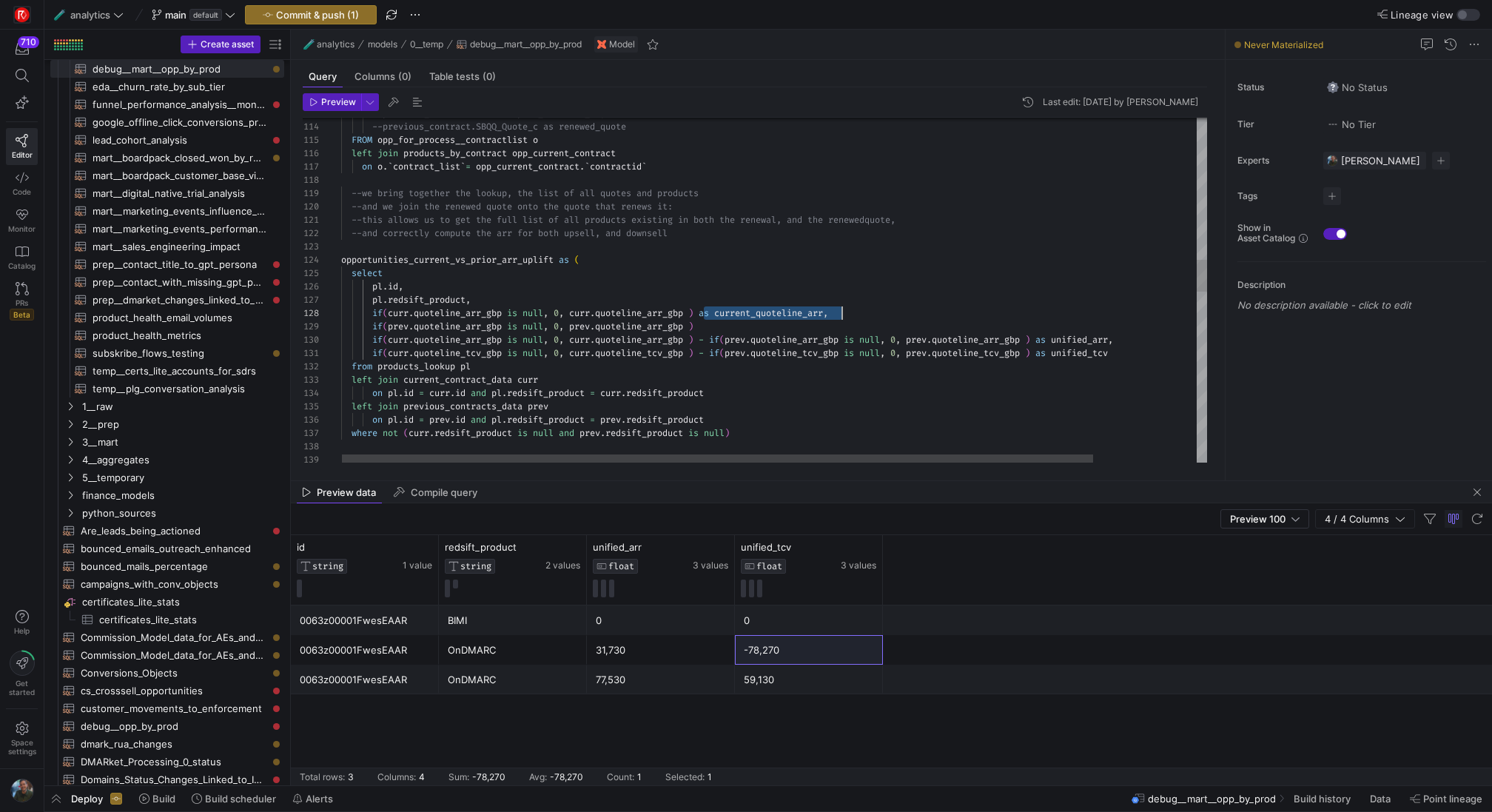
drag, startPoint x: 704, startPoint y: 312, endPoint x: 856, endPoint y: 309, distance: 152.0
click at [856, 309] on div "if ( curr . quoteline_arr_gbp is null , 0 , curr . quoteline_arr_gbp ) - if ( p…" at bounding box center [828, 451] width 995 height 3697
click at [714, 325] on div "if ( curr . quoteline_arr_gbp is null , 0 , curr . quoteline_arr_gbp ) - if ( p…" at bounding box center [828, 451] width 995 height 3697
click at [762, 329] on div "if ( curr . quoteline_arr_gbp is null , 0 , curr . quoteline_arr_gbp ) - if ( p…" at bounding box center [828, 451] width 995 height 3697
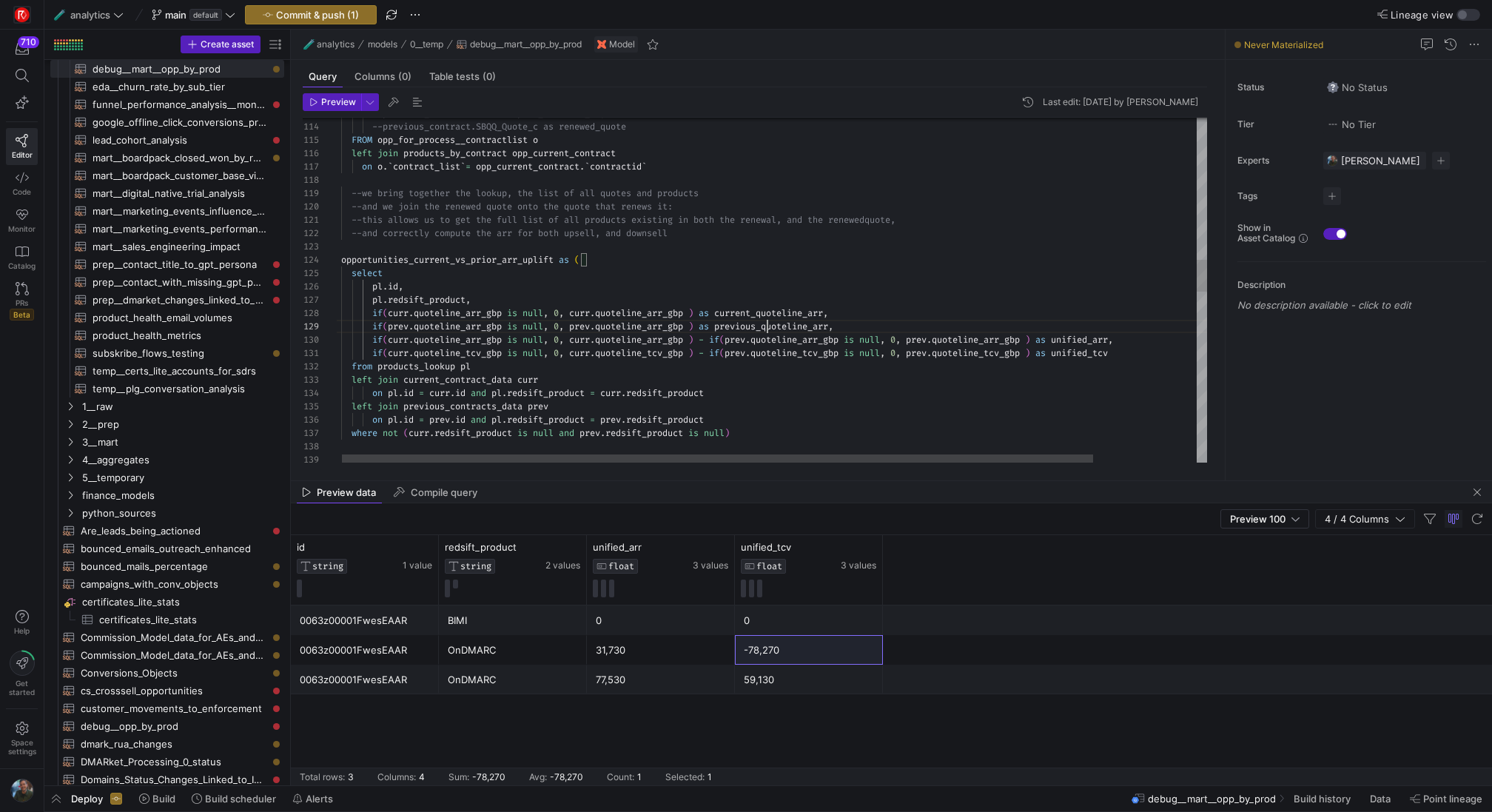
scroll to position [107, 437]
click at [943, 317] on div "if ( curr . quoteline_arr_gbp is null , 0 , curr . quoteline_arr_gbp ) - if ( p…" at bounding box center [828, 451] width 995 height 3697
click at [879, 387] on div "if ( curr . quoteline_arr_gbp is null , 0 , curr . quoteline_arr_gbp ) - if ( p…" at bounding box center [828, 451] width 995 height 3697
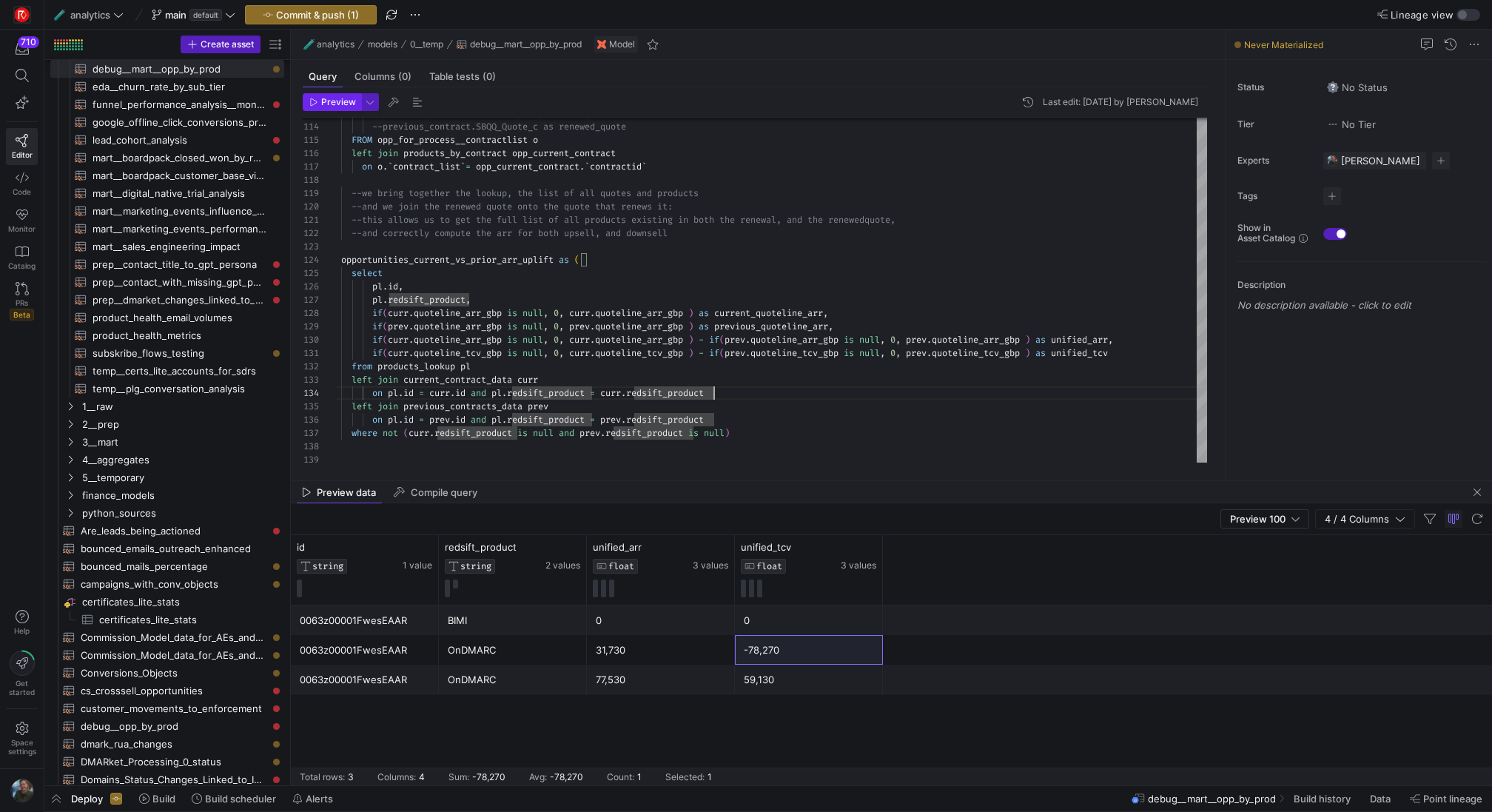
click at [343, 105] on span "Preview" at bounding box center [338, 102] width 35 height 10
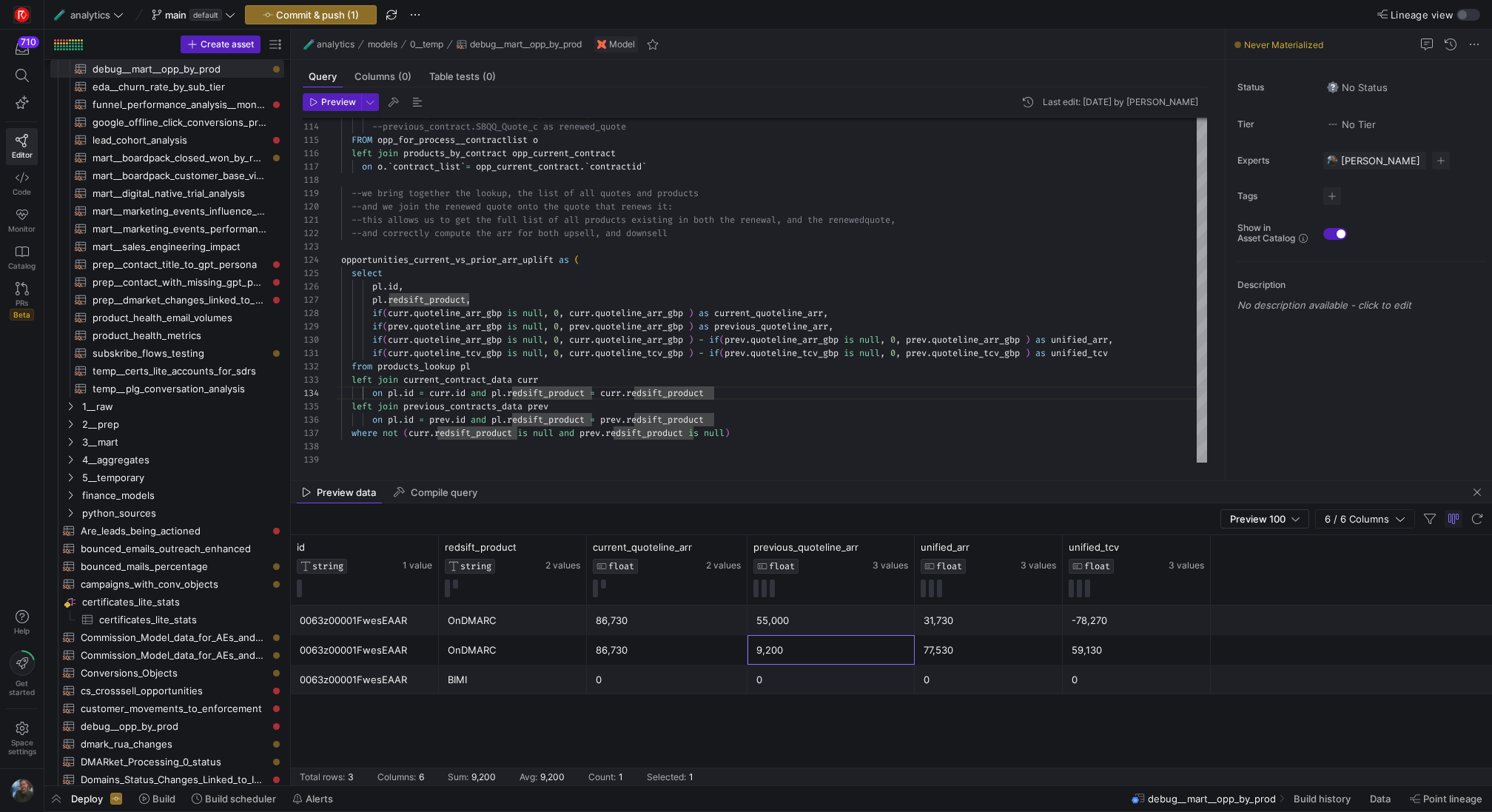
click at [776, 655] on div "9,200" at bounding box center [831, 650] width 150 height 29
click at [654, 658] on div "86,730" at bounding box center [667, 650] width 143 height 29
click at [779, 658] on div "9,200" at bounding box center [831, 650] width 150 height 29
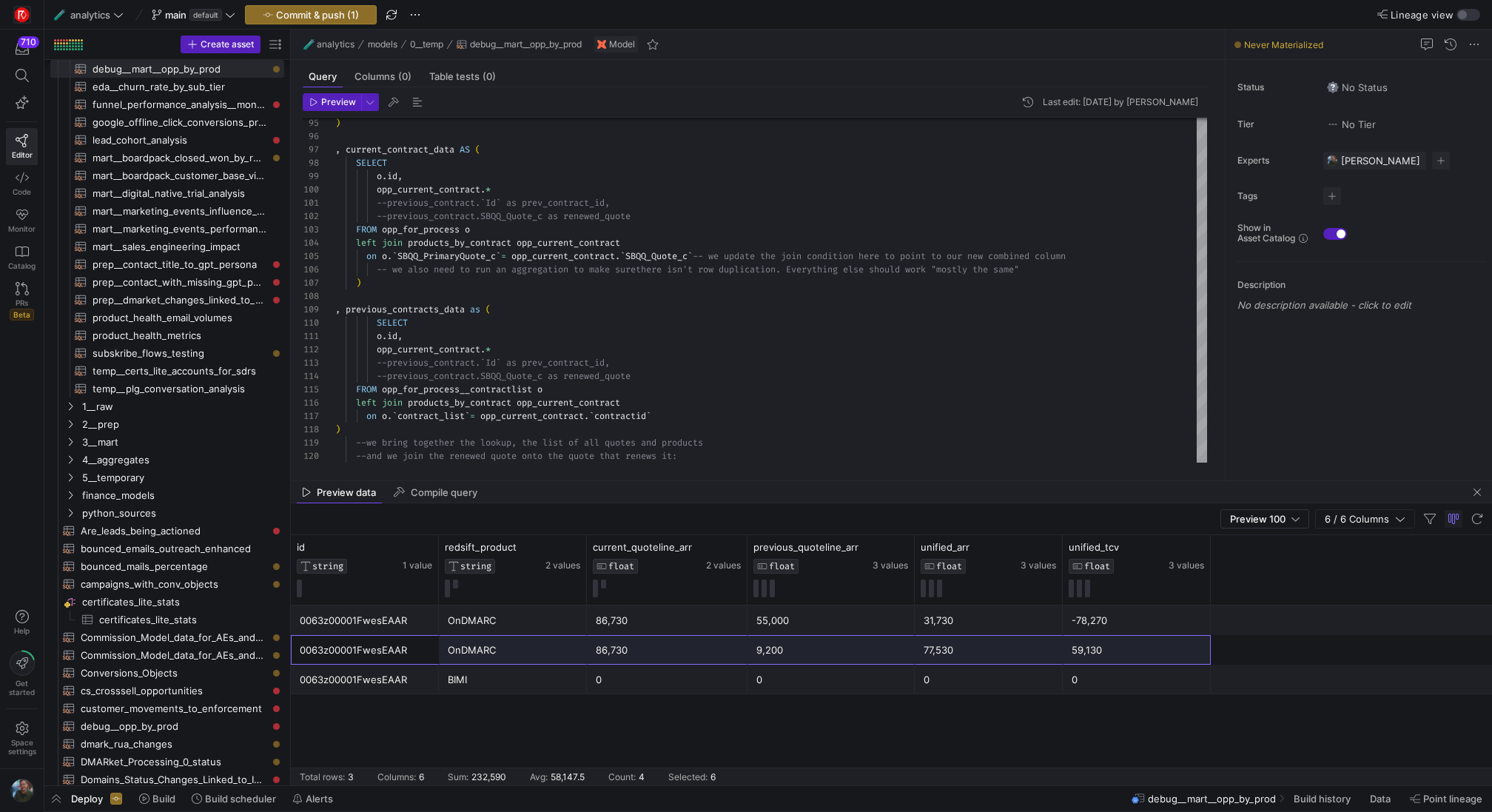
drag, startPoint x: 331, startPoint y: 654, endPoint x: 1093, endPoint y: 640, distance: 762.1
click at [1093, 640] on div "0063z00001FwesEAAR OnDMARC 86,730 9,200 77,530 59,130" at bounding box center [891, 650] width 1201 height 30
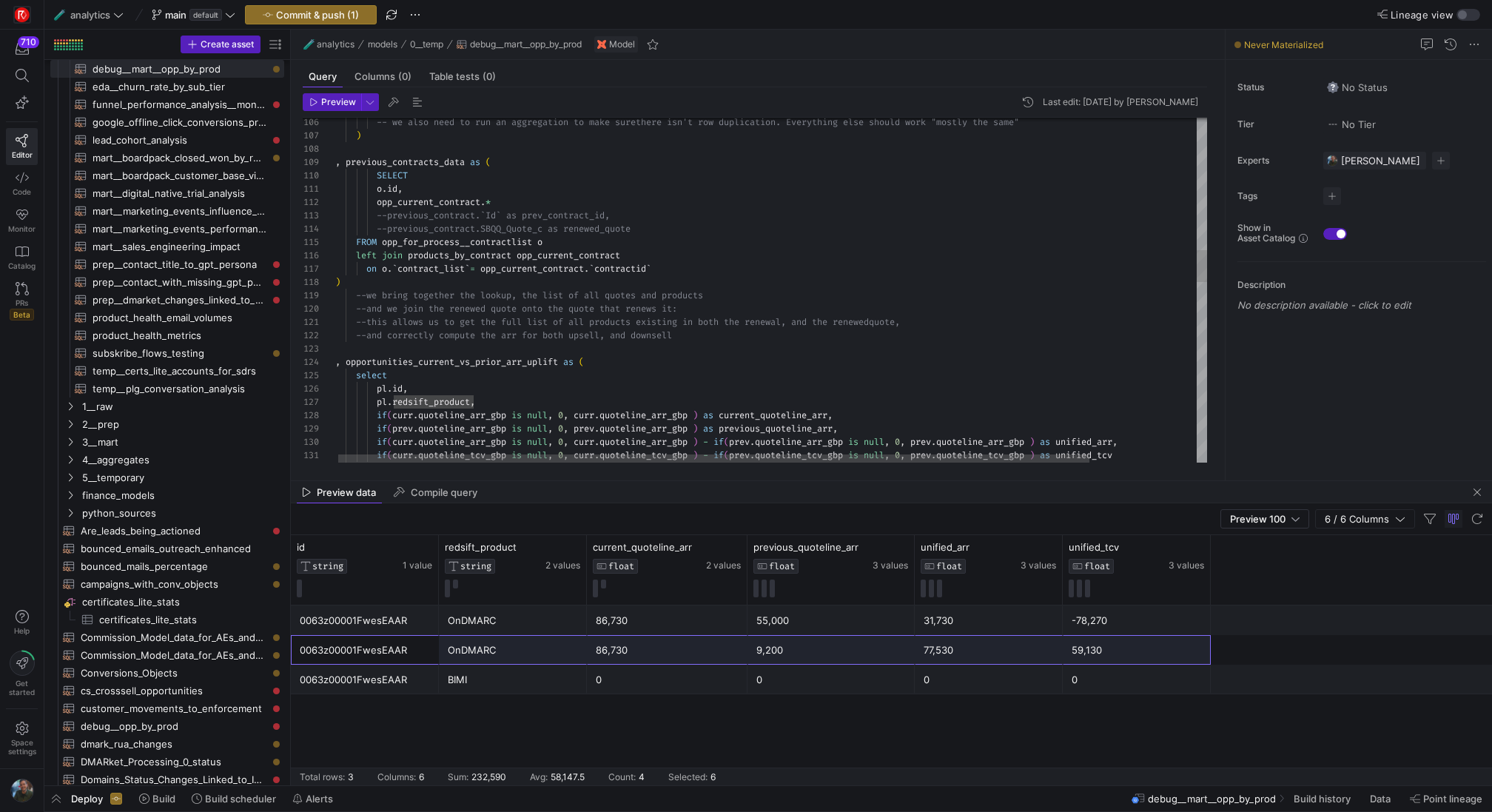
click at [446, 160] on div "--and we join the renewed quote onto the quote tha t renews it: --this allows u…" at bounding box center [833, 553] width 995 height 3697
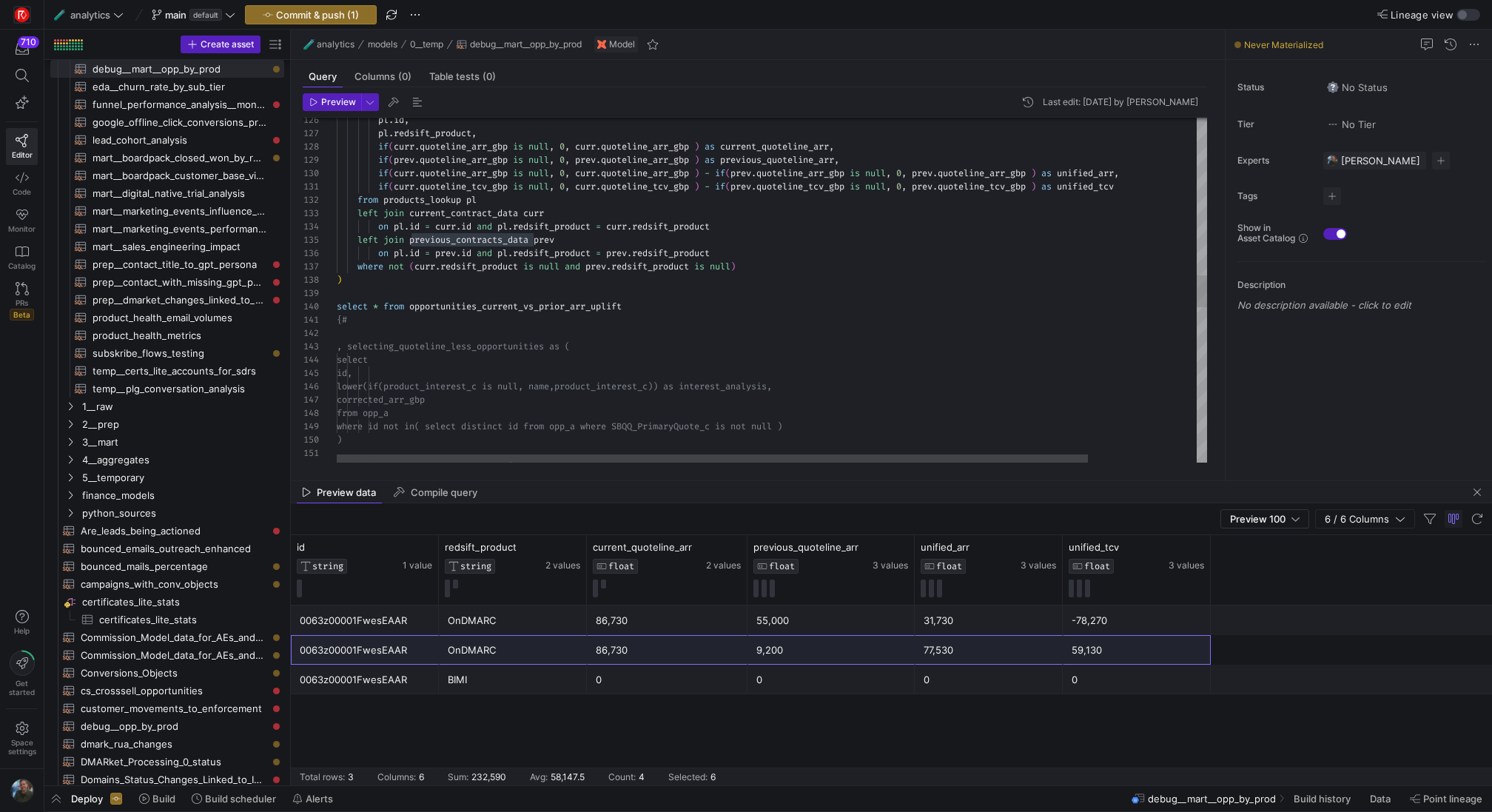
click at [495, 311] on div "pl . id , pl . redsift_product , if ( curr . quoteline_arr_gbp is null , 0 , cu…" at bounding box center [834, 285] width 995 height 3697
click at [340, 107] on span "button" at bounding box center [331, 102] width 57 height 16
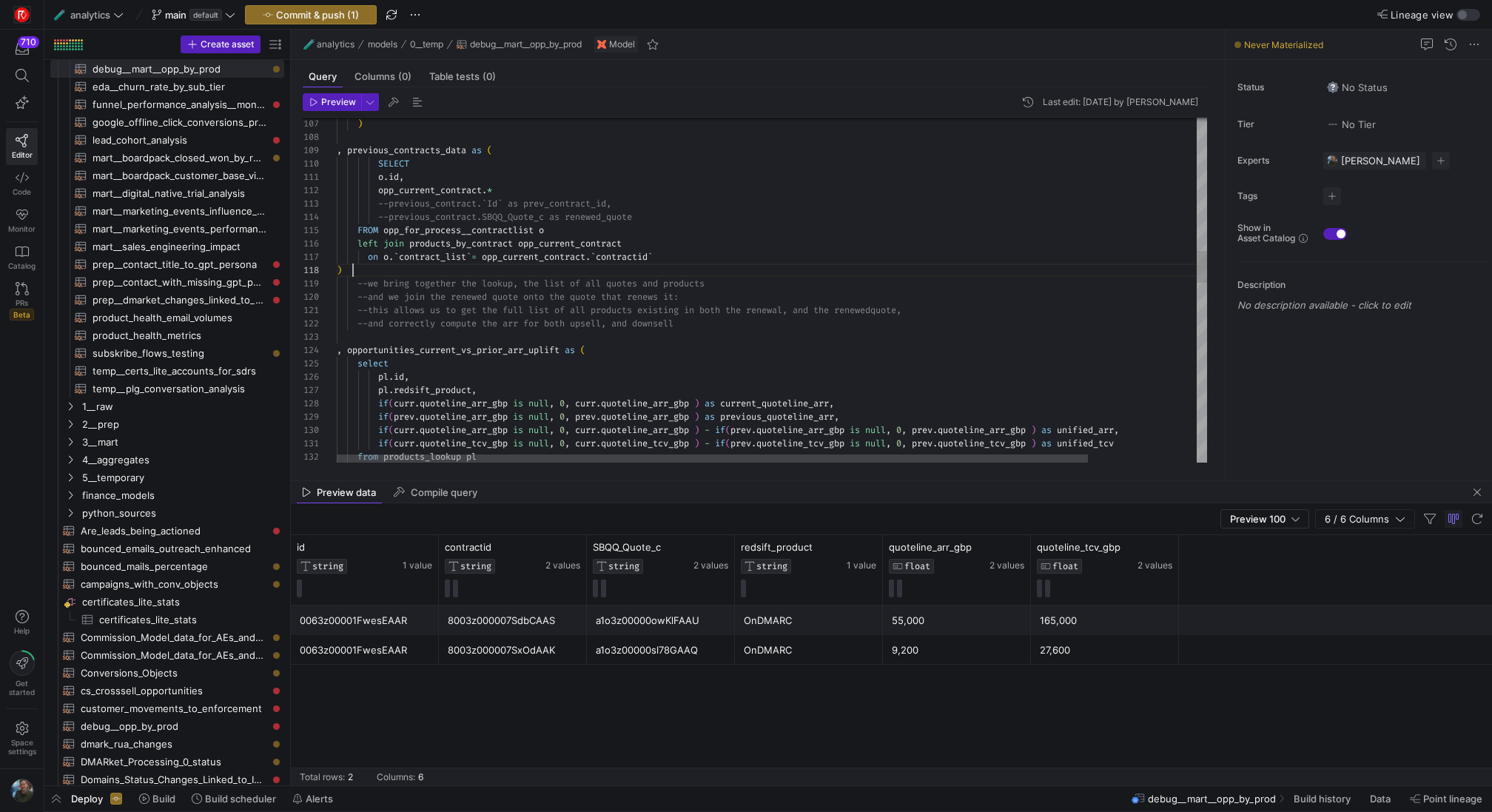
click at [369, 268] on div "pl . id , pl . redsift_product , if ( curr . quoteline_arr_gbp is null , 0 , cu…" at bounding box center [834, 541] width 995 height 3697
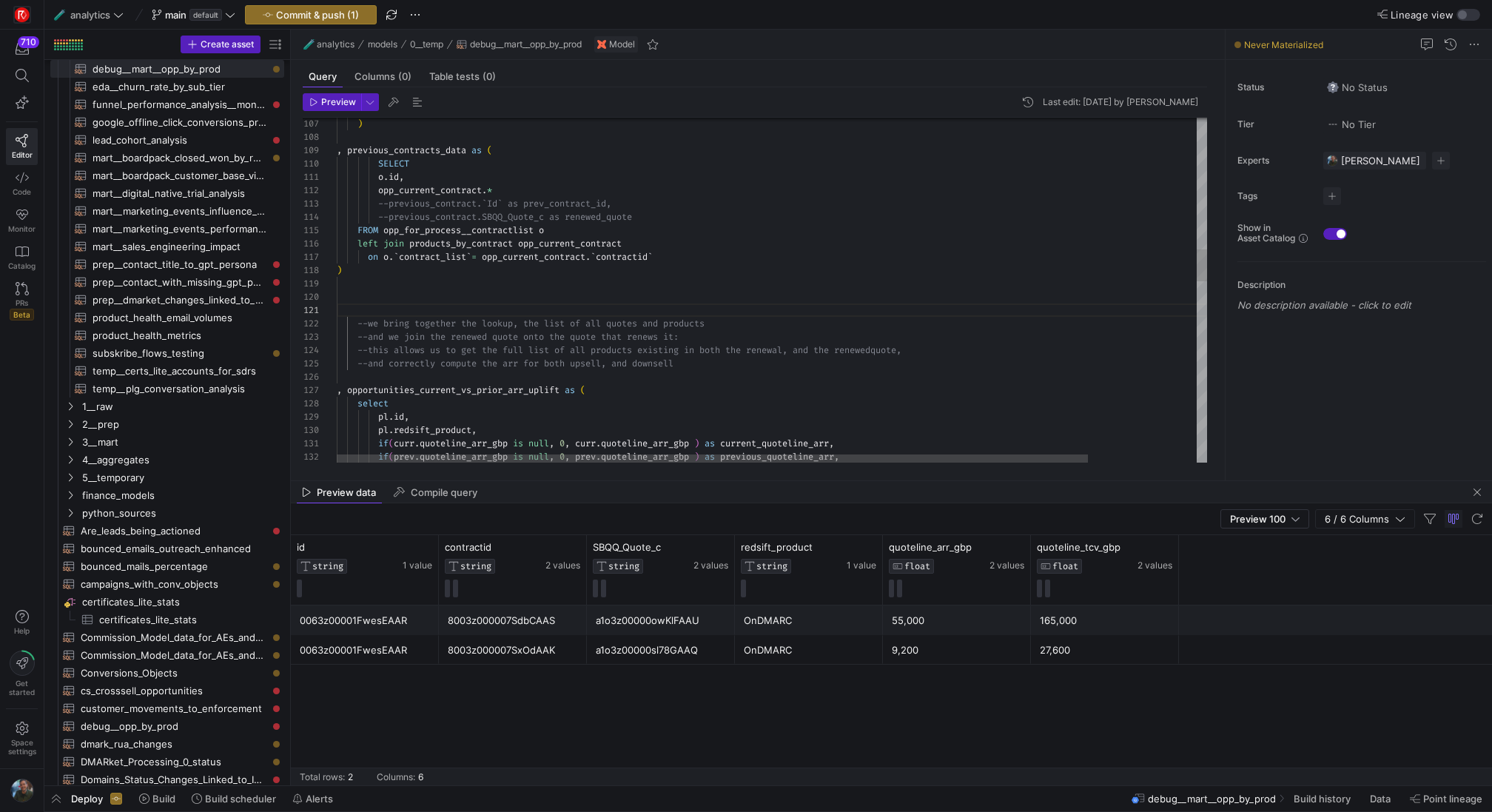
scroll to position [120, 0]
type textarea "o.id, opp_current_contract.* --previous_contract.`Id` as prev_contract_id, --pr…"
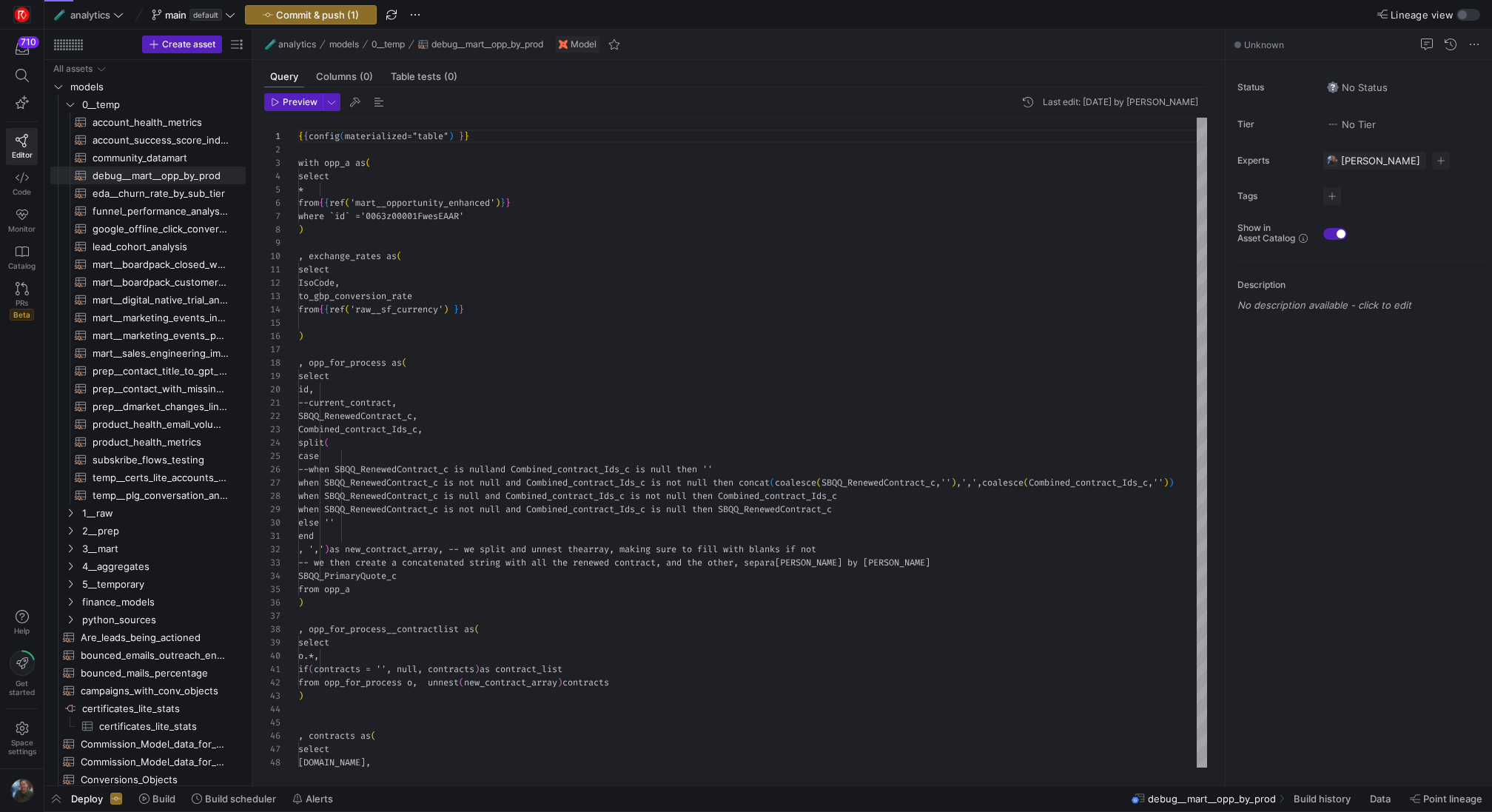
scroll to position [133, 0]
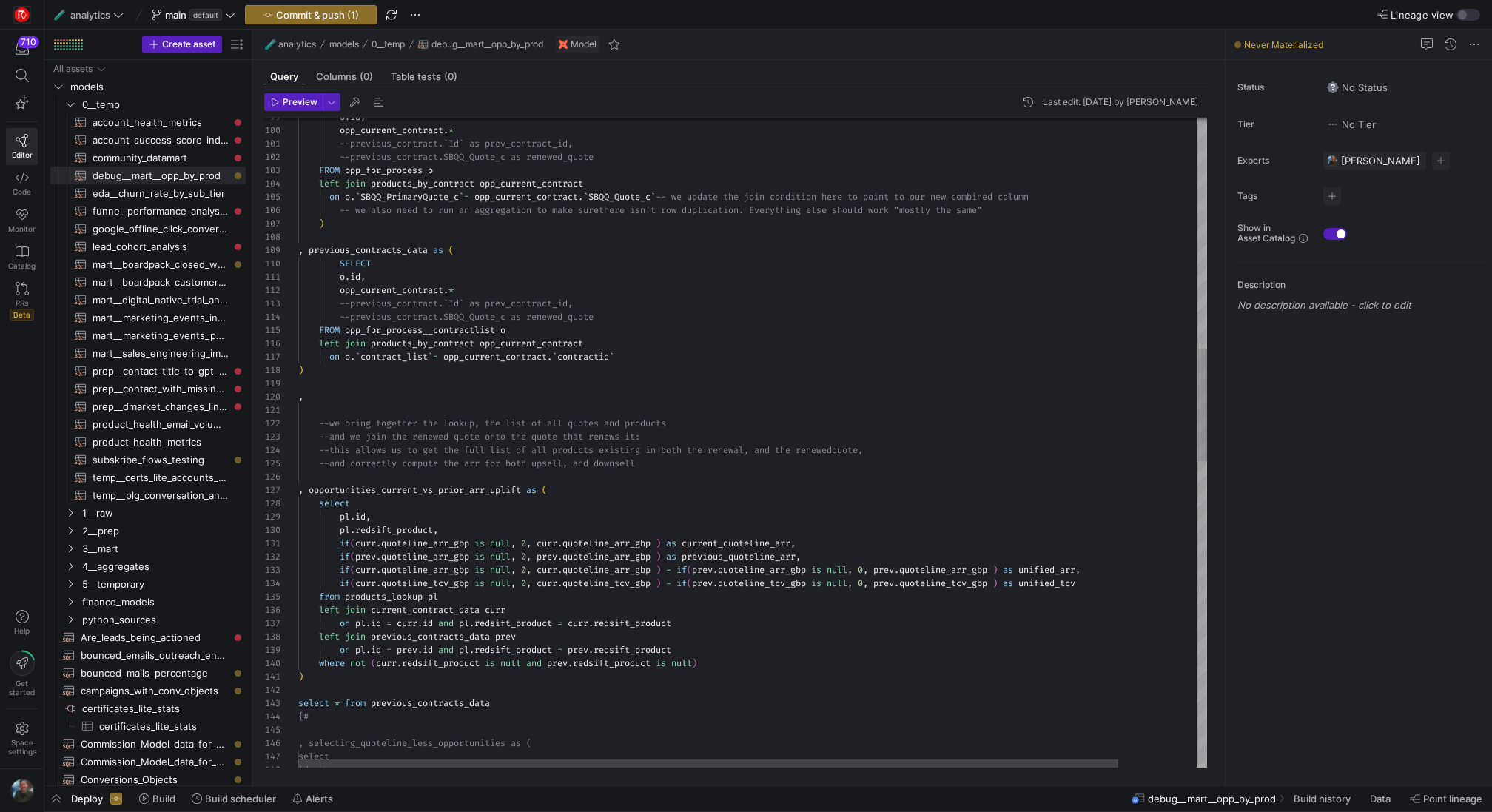
click at [380, 403] on div "o . id , opp_current_contract . * --previous_contract.`Id` as prev_contract_id,…" at bounding box center [796, 661] width 995 height 3737
click at [380, 396] on div "o . id , opp_current_contract . * --previous_contract.`Id` as prev_contract_id,…" at bounding box center [796, 661] width 995 height 3737
click at [403, 245] on div "o . id , opp_current_contract . * --previous_contract.`Id` as prev_contract_id,…" at bounding box center [796, 661] width 995 height 3737
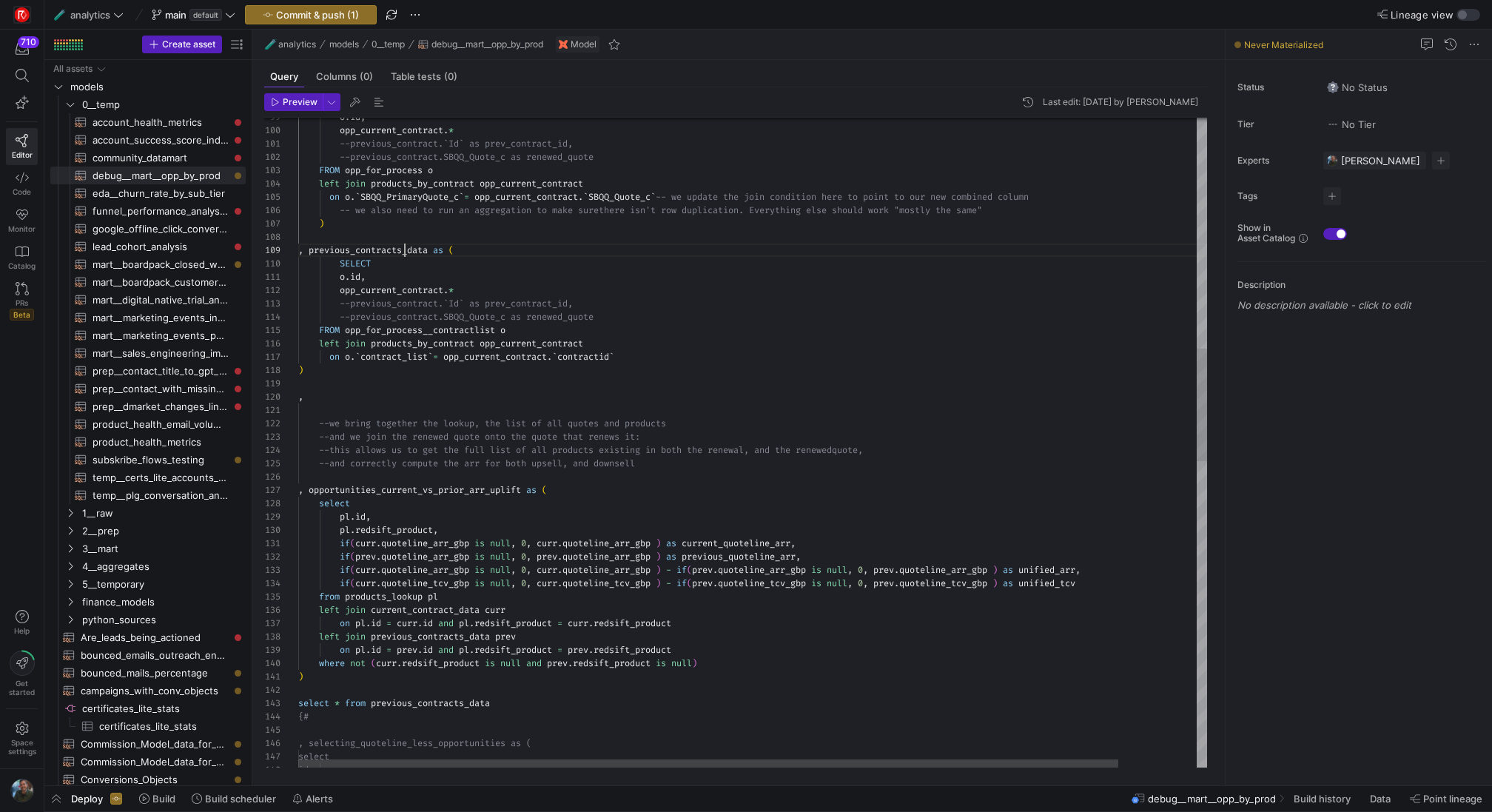
scroll to position [107, 133]
click at [323, 398] on div "o . id , opp_current_contract . * --previous_contract.`Id` as prev_contract_id,…" at bounding box center [796, 661] width 995 height 3737
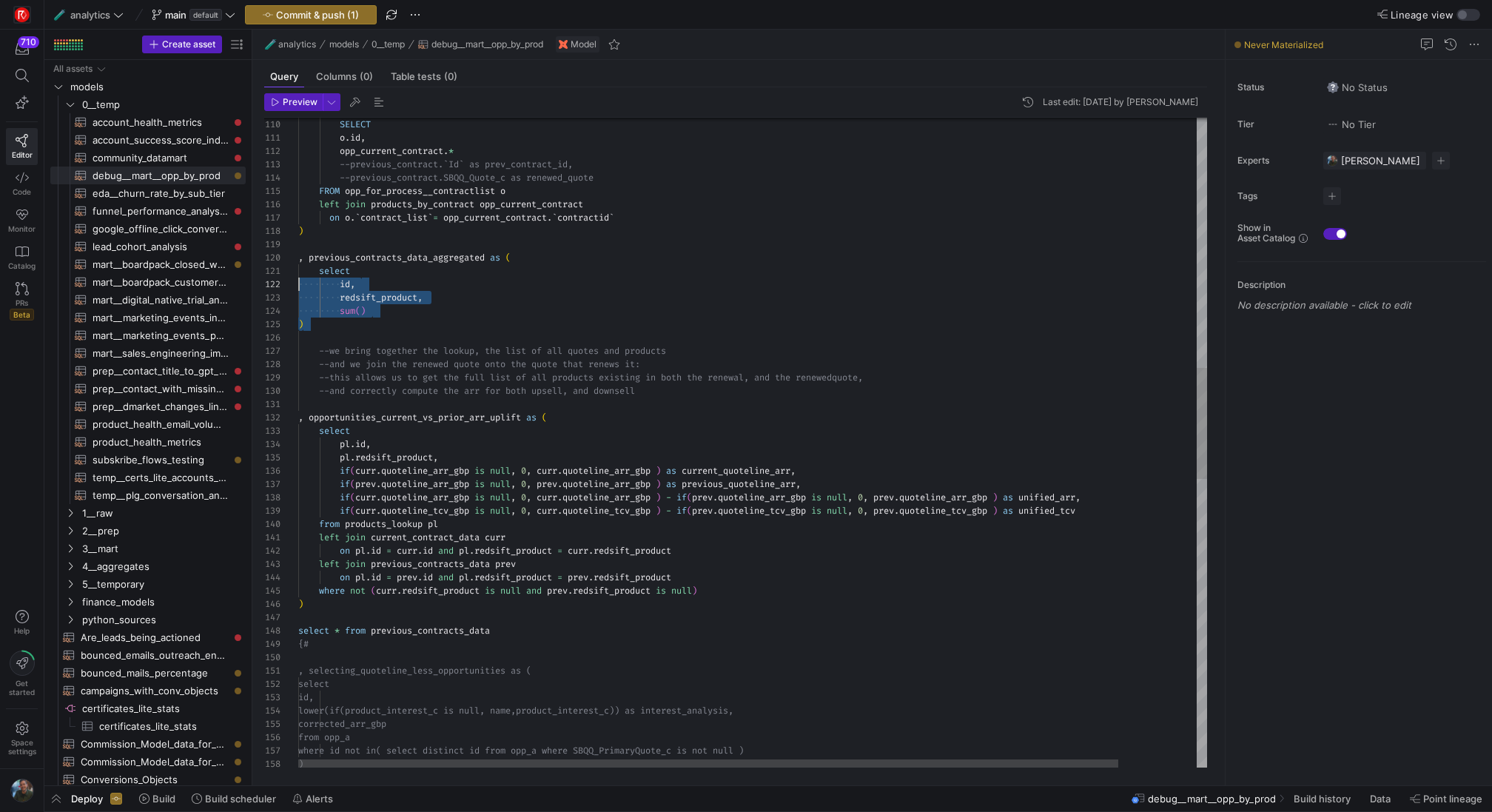
scroll to position [120, 0]
drag, startPoint x: 351, startPoint y: 324, endPoint x: 280, endPoint y: 257, distance: 97.6
click at [298, 256] on div "if ( prev . quoteline_arr_gbp is null , 0 , prev . quoteline_arr_gbp ) as previ…" at bounding box center [796, 555] width 995 height 3803
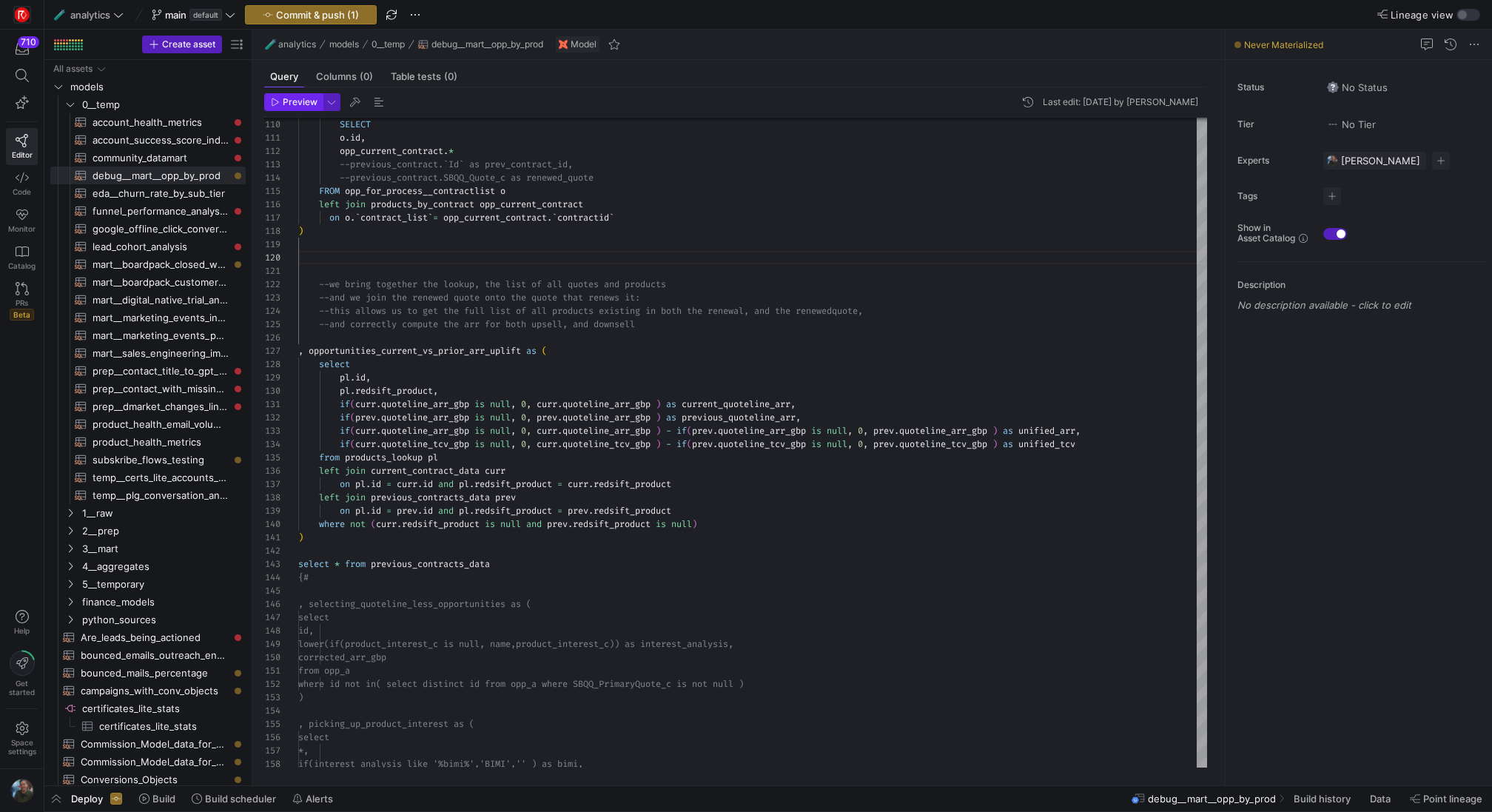
click at [306, 99] on span "Preview" at bounding box center [300, 102] width 35 height 10
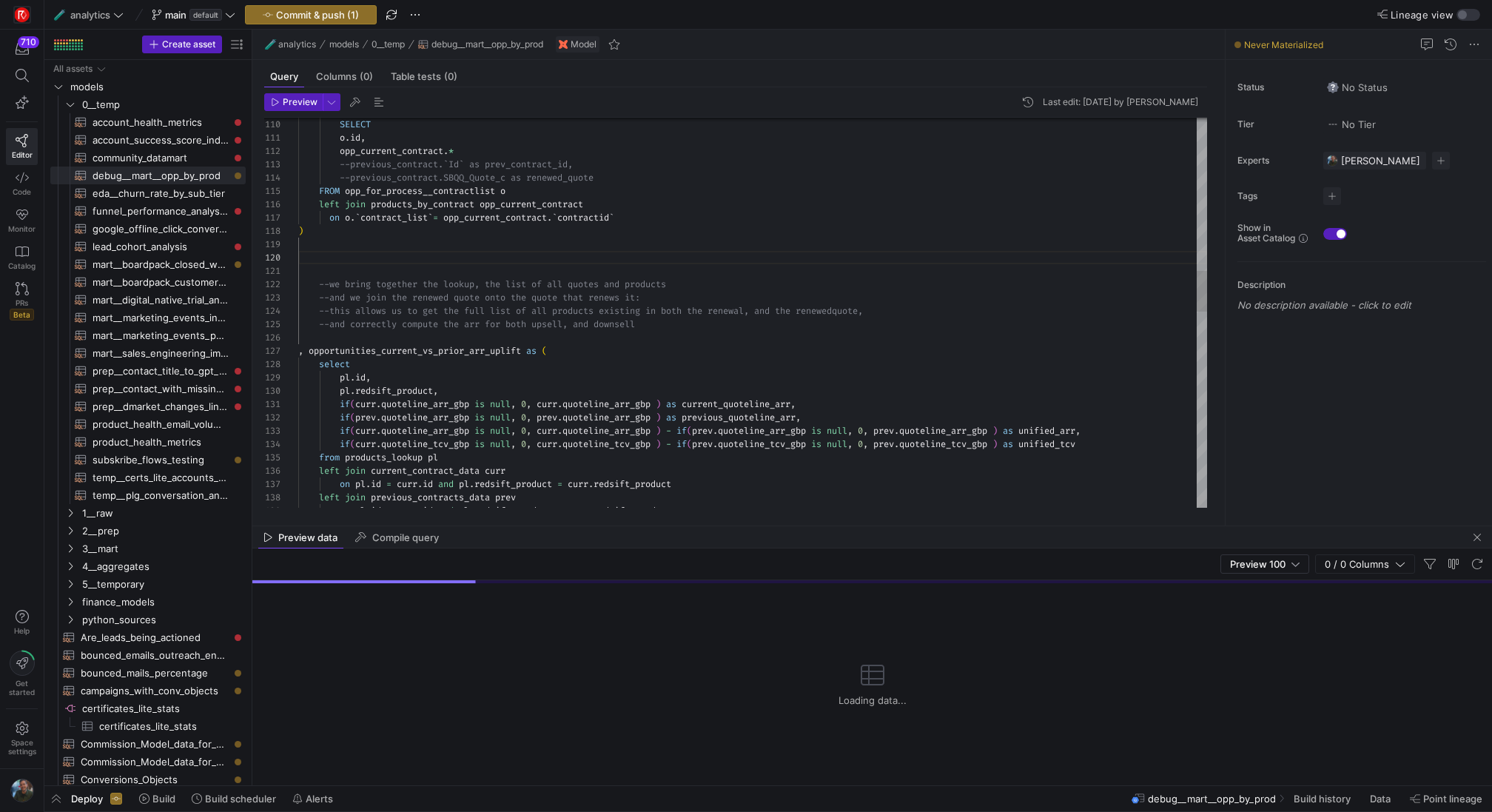
click at [374, 255] on div "if ( prev . quoteline_arr_gbp is null , 0 , prev . quoteline_arr_gbp ) as previ…" at bounding box center [752, 522] width 908 height 3737
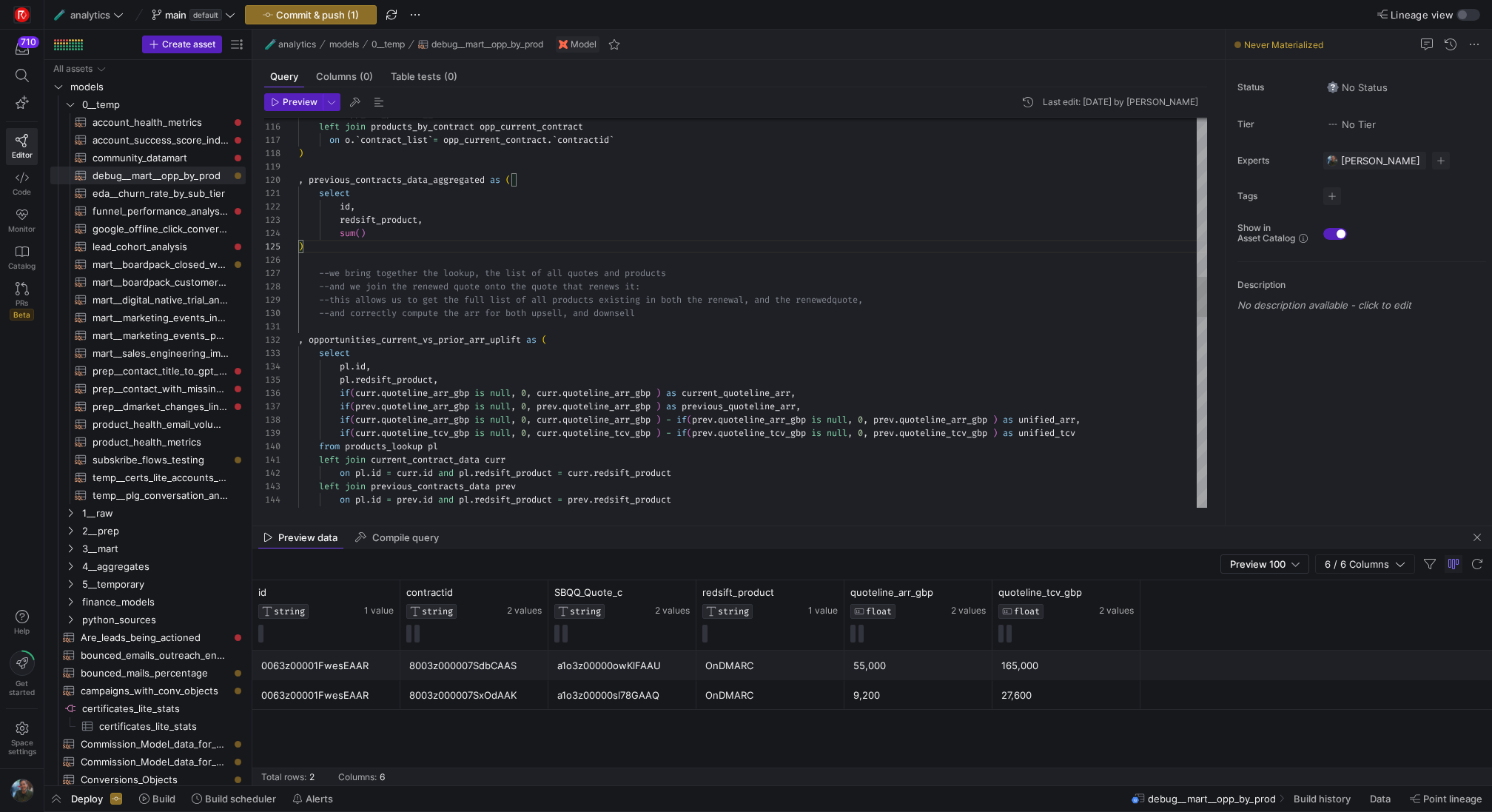
scroll to position [40, 64]
click at [360, 234] on div "if ( prev . quoteline_arr_gbp is null , 0 , prev . quoteline_arr_gbp ) as previ…" at bounding box center [752, 473] width 908 height 3795
click at [747, 392] on div "if ( prev . quoteline_arr_gbp is null , 0 , prev . quoteline_arr_gbp ) as previ…" at bounding box center [752, 473] width 908 height 3795
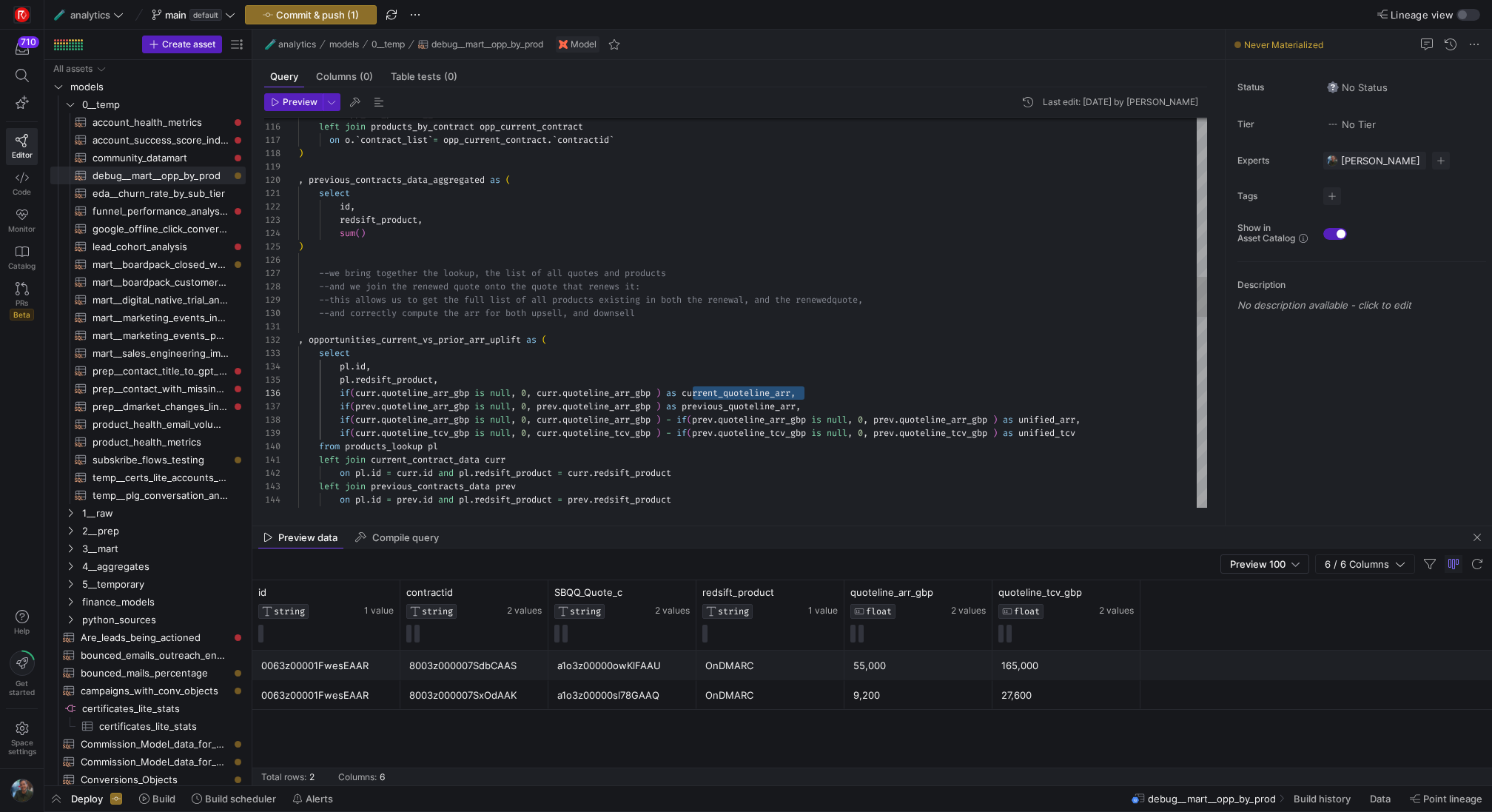
click at [604, 403] on div "if ( prev . quoteline_arr_gbp is null , 0 , prev . quoteline_arr_gbp ) as previ…" at bounding box center [752, 473] width 908 height 3795
click at [363, 232] on div "if ( prev . quoteline_arr_gbp is null , 0 , prev . quoteline_arr_gbp ) as previ…" at bounding box center [752, 473] width 908 height 3795
click at [465, 234] on div "if ( prev . quoteline_arr_gbp is null , 0 , prev . quoteline_arr_gbp ) as previ…" at bounding box center [752, 473] width 908 height 3795
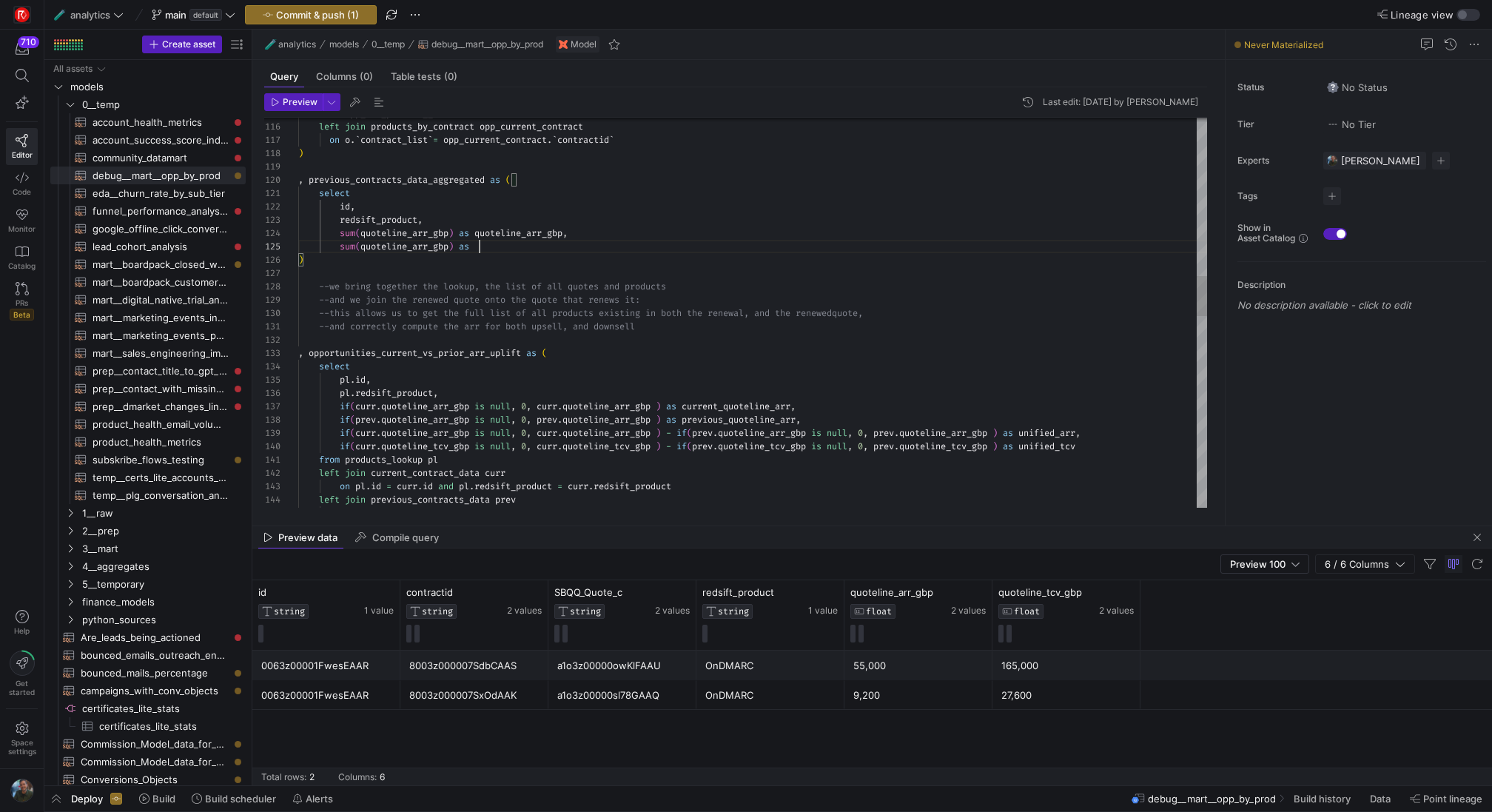
scroll to position [53, 271]
click at [627, 444] on div "if ( prev . quoteline_arr_gbp is null , 0 , prev . quoteline_arr_gbp ) as previ…" at bounding box center [752, 480] width 908 height 3808
click at [390, 245] on div "if ( prev . quoteline_arr_gbp is null , 0 , prev . quoteline_arr_gbp ) as previ…" at bounding box center [752, 480] width 908 height 3808
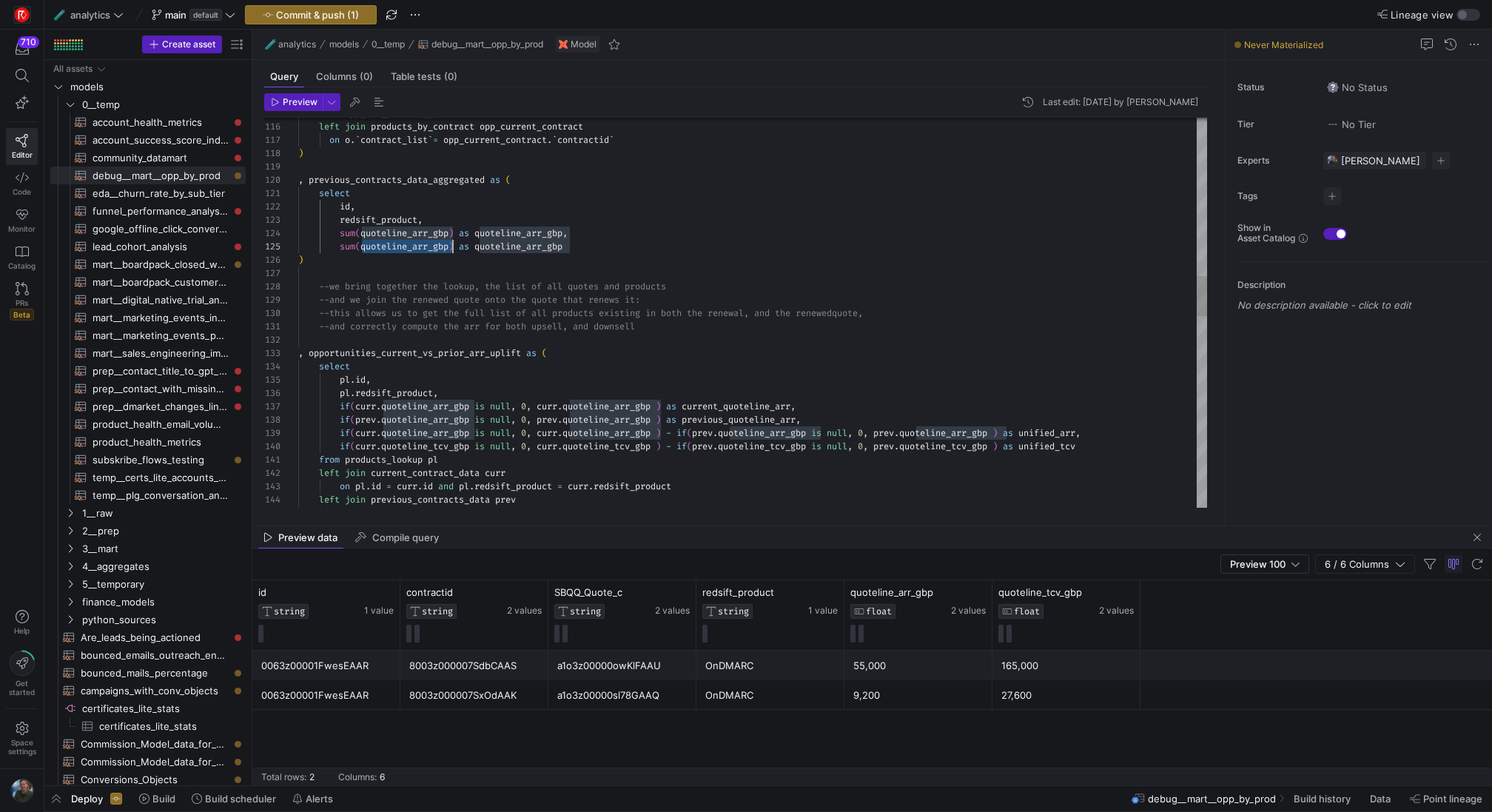
click at [390, 245] on div "if ( prev . quoteline_arr_gbp is null , 0 , prev . quoteline_arr_gbp ) as previ…" at bounding box center [752, 480] width 908 height 3808
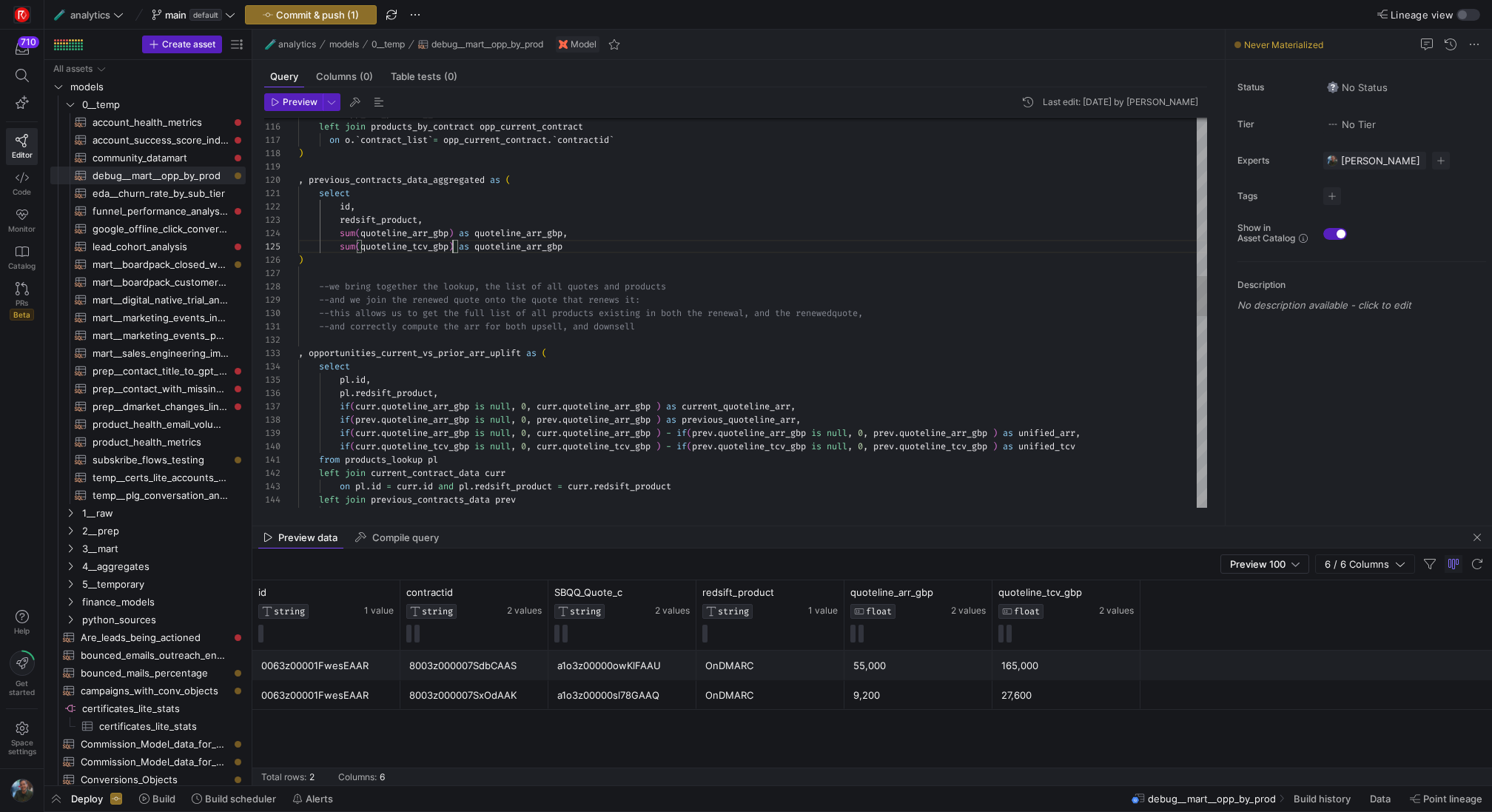
click at [513, 243] on div "if ( prev . quoteline_arr_gbp is null , 0 , prev . quoteline_arr_gbp ) as previ…" at bounding box center [752, 480] width 908 height 3808
click at [592, 242] on div "if ( prev . quoteline_arr_gbp is null , 0 , prev . quoteline_arr_gbp ) as previ…" at bounding box center [752, 480] width 908 height 3808
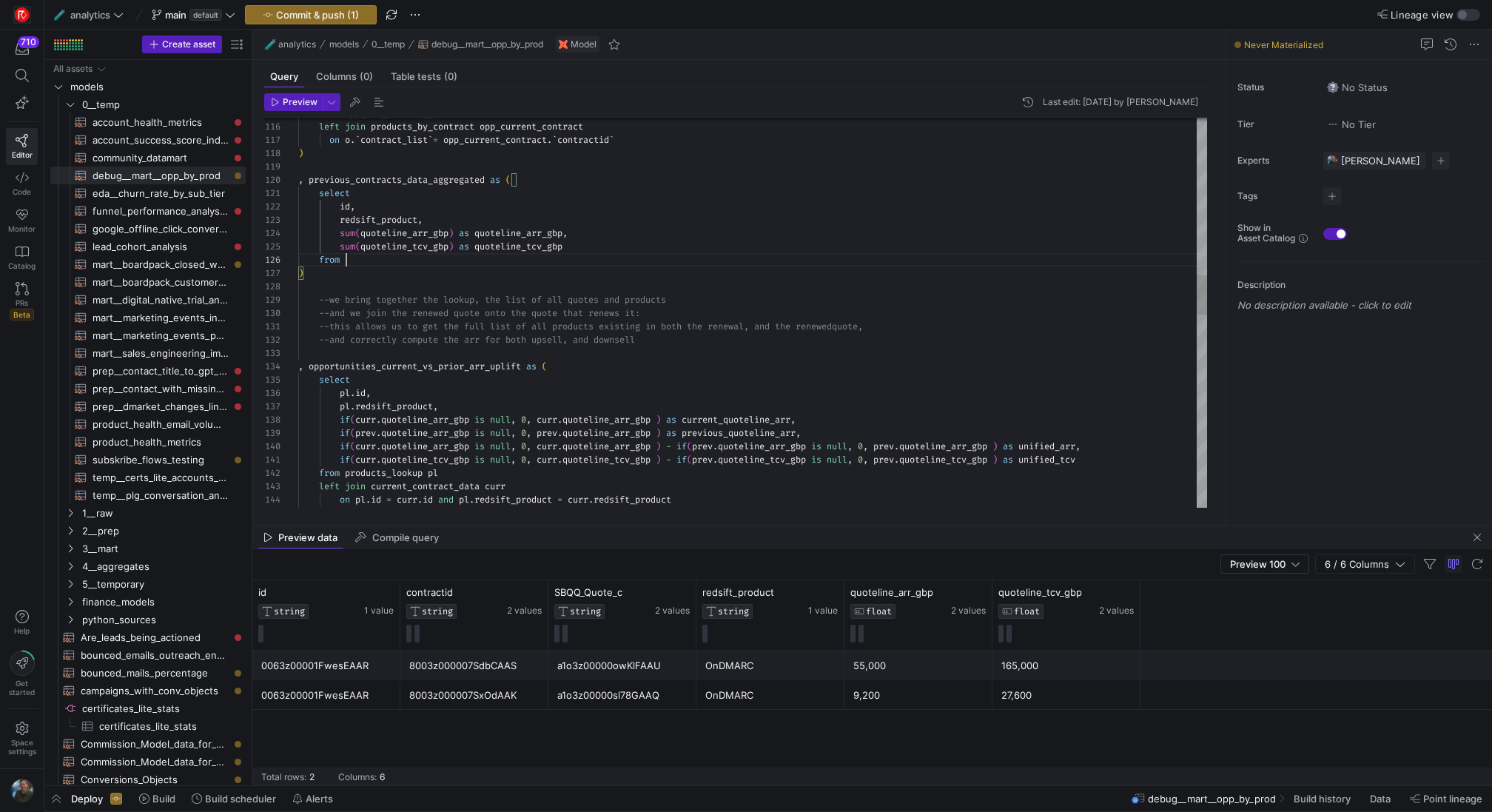
scroll to position [67, 48]
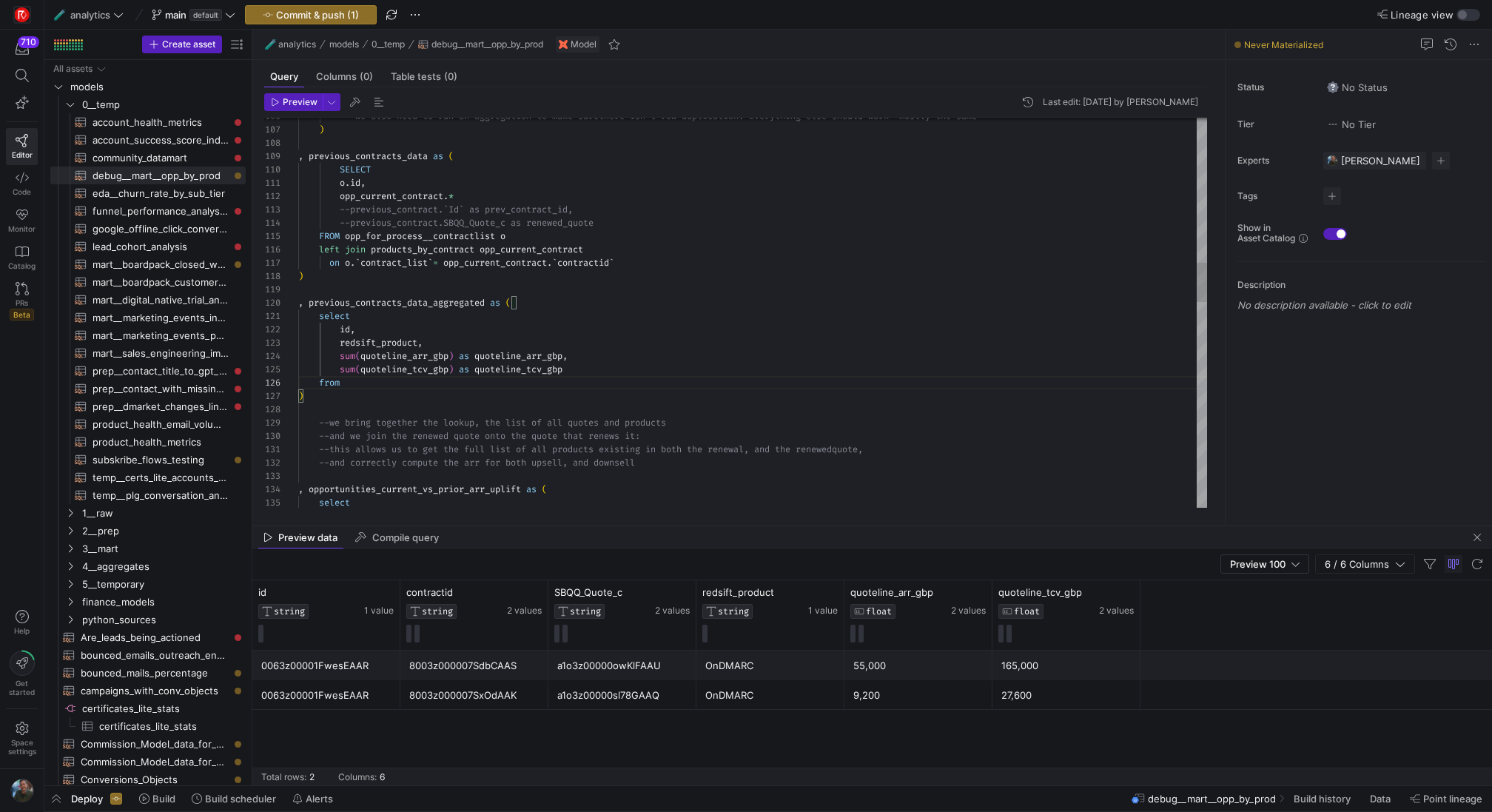
click at [396, 153] on div "select , opportunities_current_vs_prior_arr_uplift as ( --and correctly compute…" at bounding box center [752, 610] width 908 height 3821
click at [382, 377] on div "select , opportunities_current_vs_prior_arr_uplift as ( --and correctly compute…" at bounding box center [752, 610] width 908 height 3821
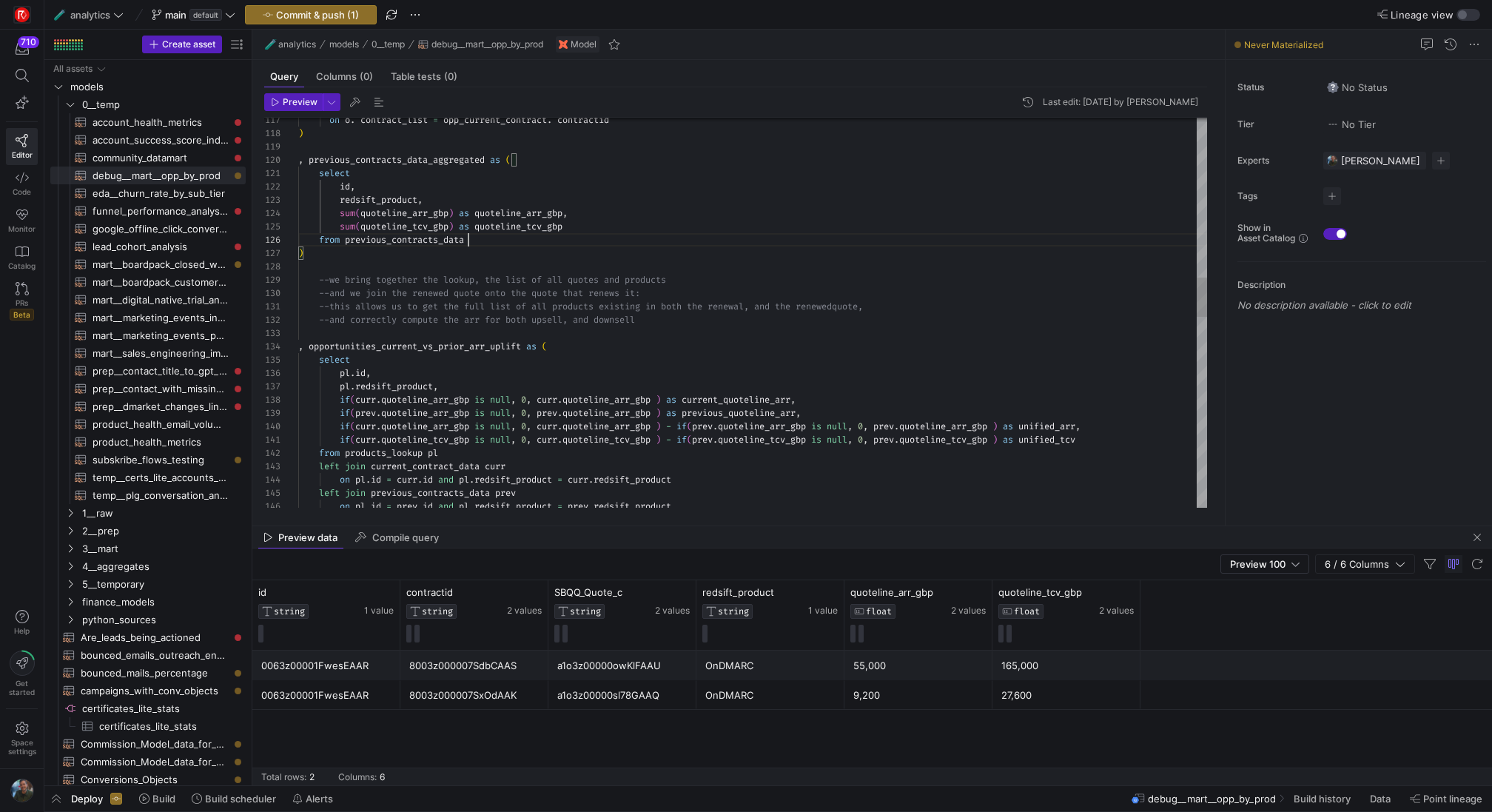
click at [563, 159] on div "select , opportunities_current_vs_prior_arr_uplift as ( --and correctly compute…" at bounding box center [752, 466] width 908 height 3821
click at [543, 292] on div "select , opportunities_current_vs_prior_arr_uplift as ( --and correctly compute…" at bounding box center [752, 466] width 908 height 3821
click at [732, 292] on div "select , opportunities_current_vs_prior_arr_uplift as ( --and correctly compute…" at bounding box center [752, 466] width 908 height 3821
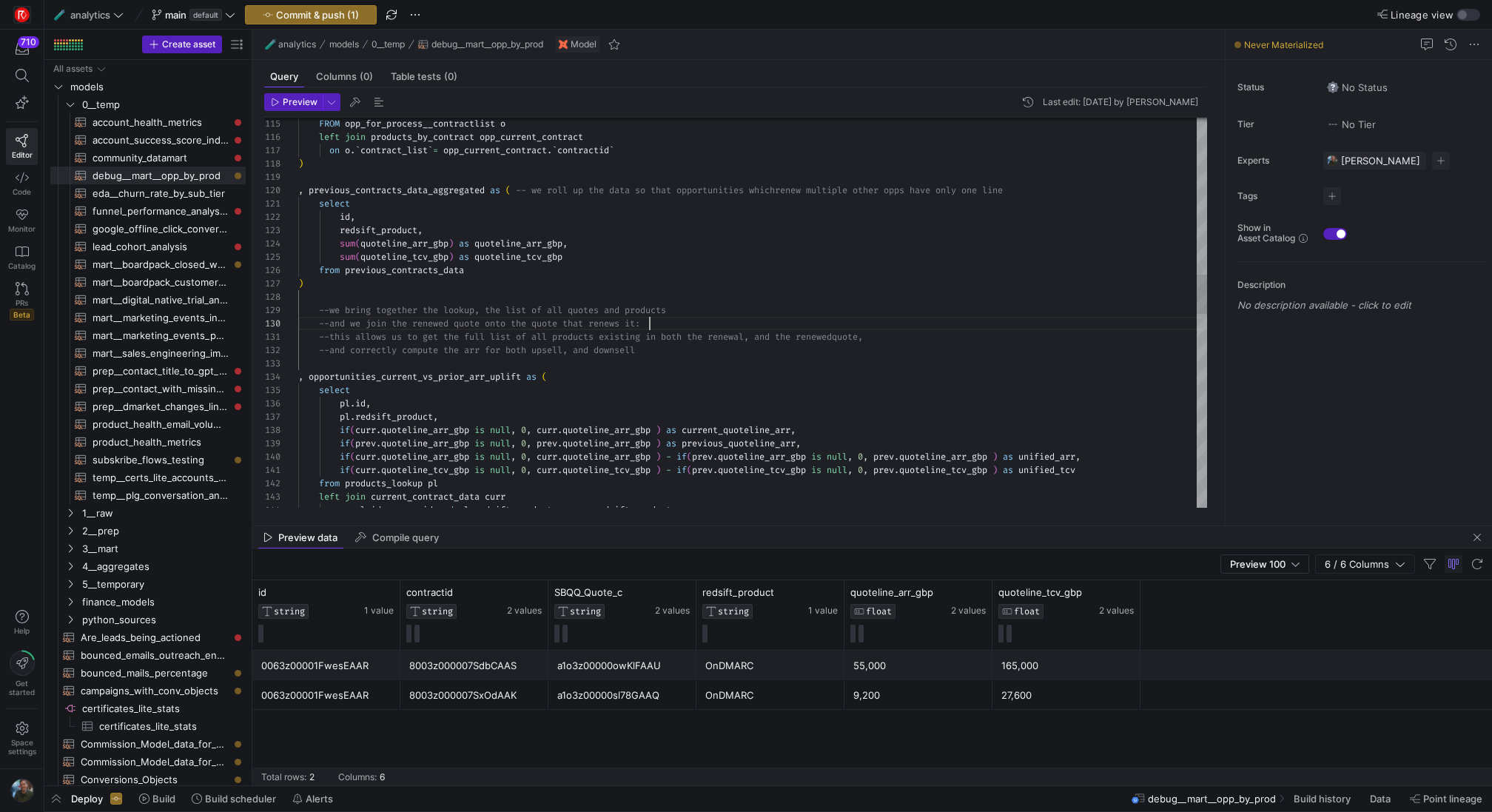
click at [433, 190] on div "select , opportunities_current_vs_prior_arr_uplift as ( --and correctly compute…" at bounding box center [752, 497] width 908 height 3821
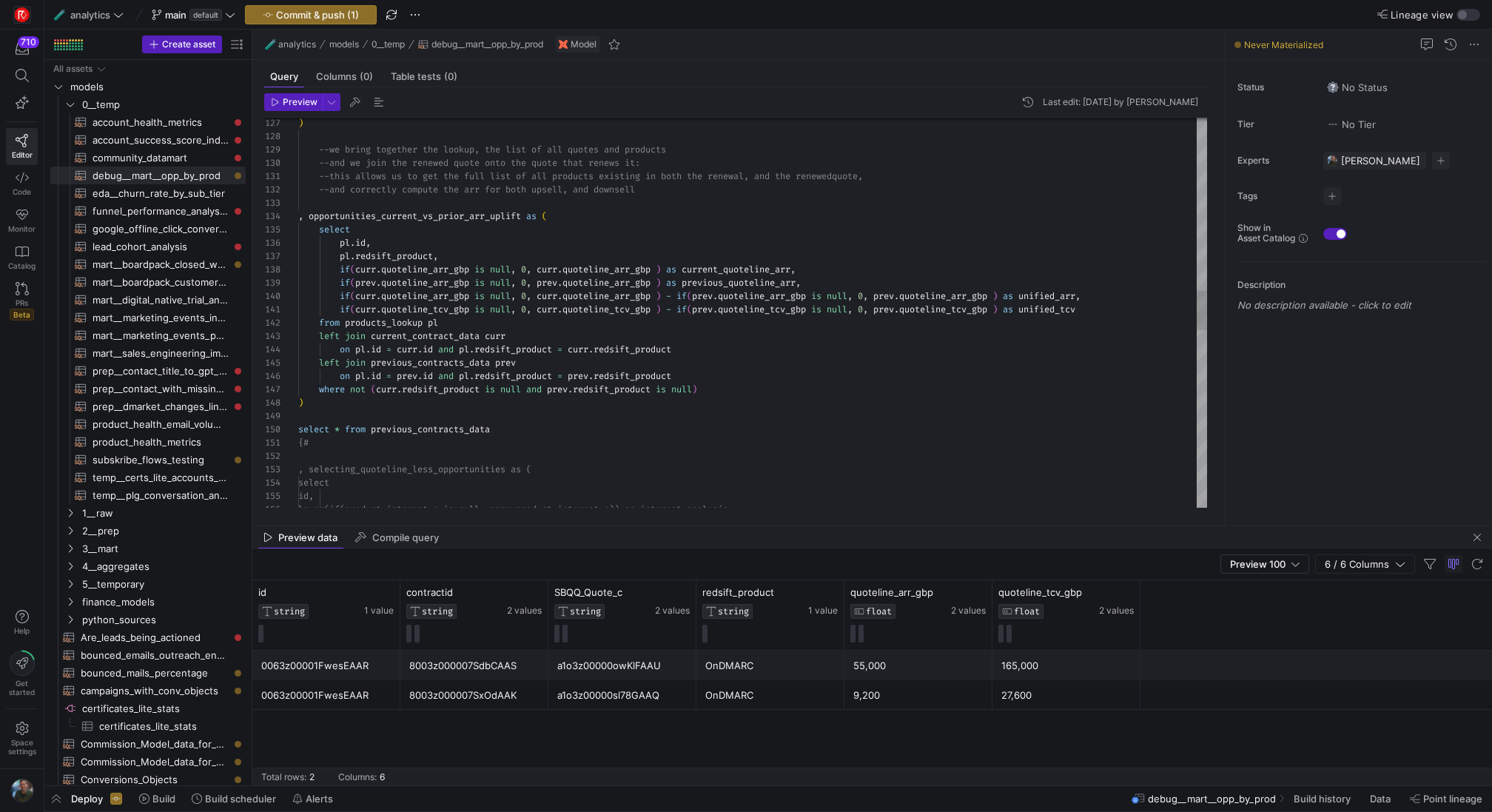
click at [435, 365] on div "select , opportunities_current_vs_prior_arr_uplift as ( --and correctly compute…" at bounding box center [752, 337] width 908 height 3821
click at [486, 213] on div "select , opportunities_current_vs_prior_arr_uplift as ( --and correctly compute…" at bounding box center [752, 337] width 908 height 3821
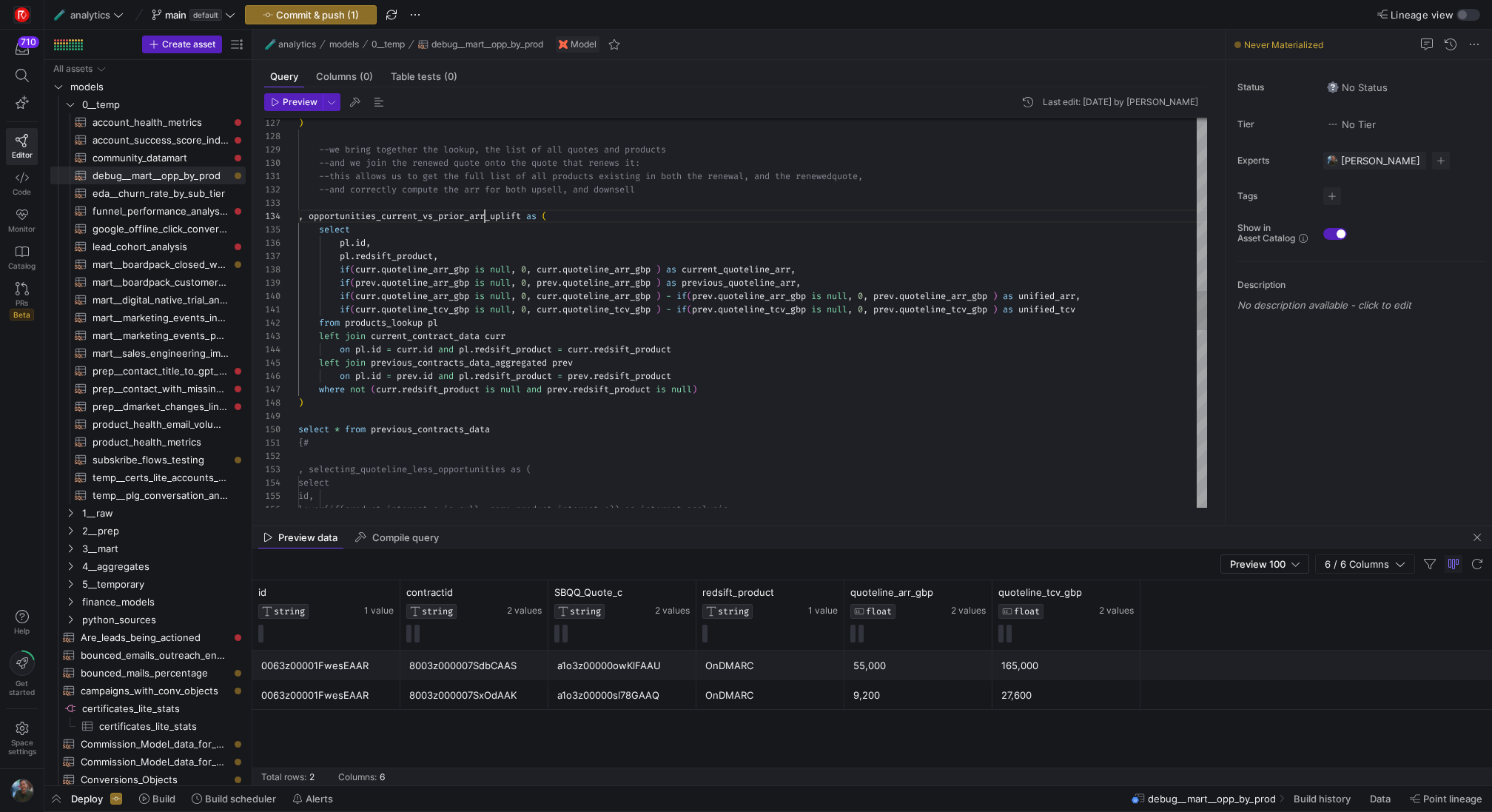
click at [486, 213] on div "select , opportunities_current_vs_prior_arr_uplift as ( --and correctly compute…" at bounding box center [752, 337] width 908 height 3821
click at [400, 424] on div "select , opportunities_current_vs_prior_arr_uplift as ( --and correctly compute…" at bounding box center [752, 337] width 908 height 3821
click at [673, 403] on div "select , opportunities_current_vs_prior_arr_uplift as ( --and correctly compute…" at bounding box center [752, 337] width 908 height 3821
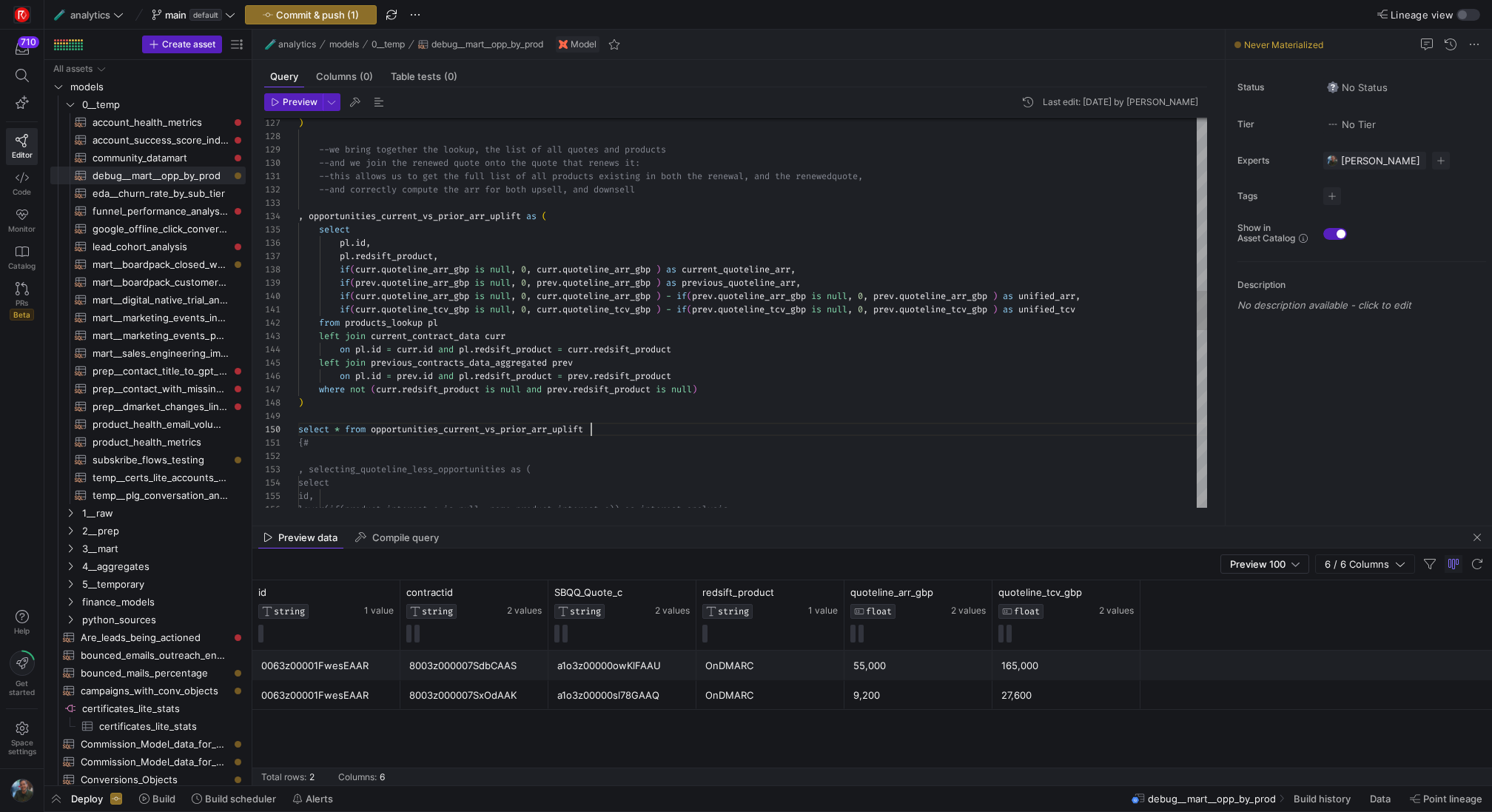
scroll to position [93, 5]
click at [286, 104] on span "Preview" at bounding box center [300, 102] width 35 height 10
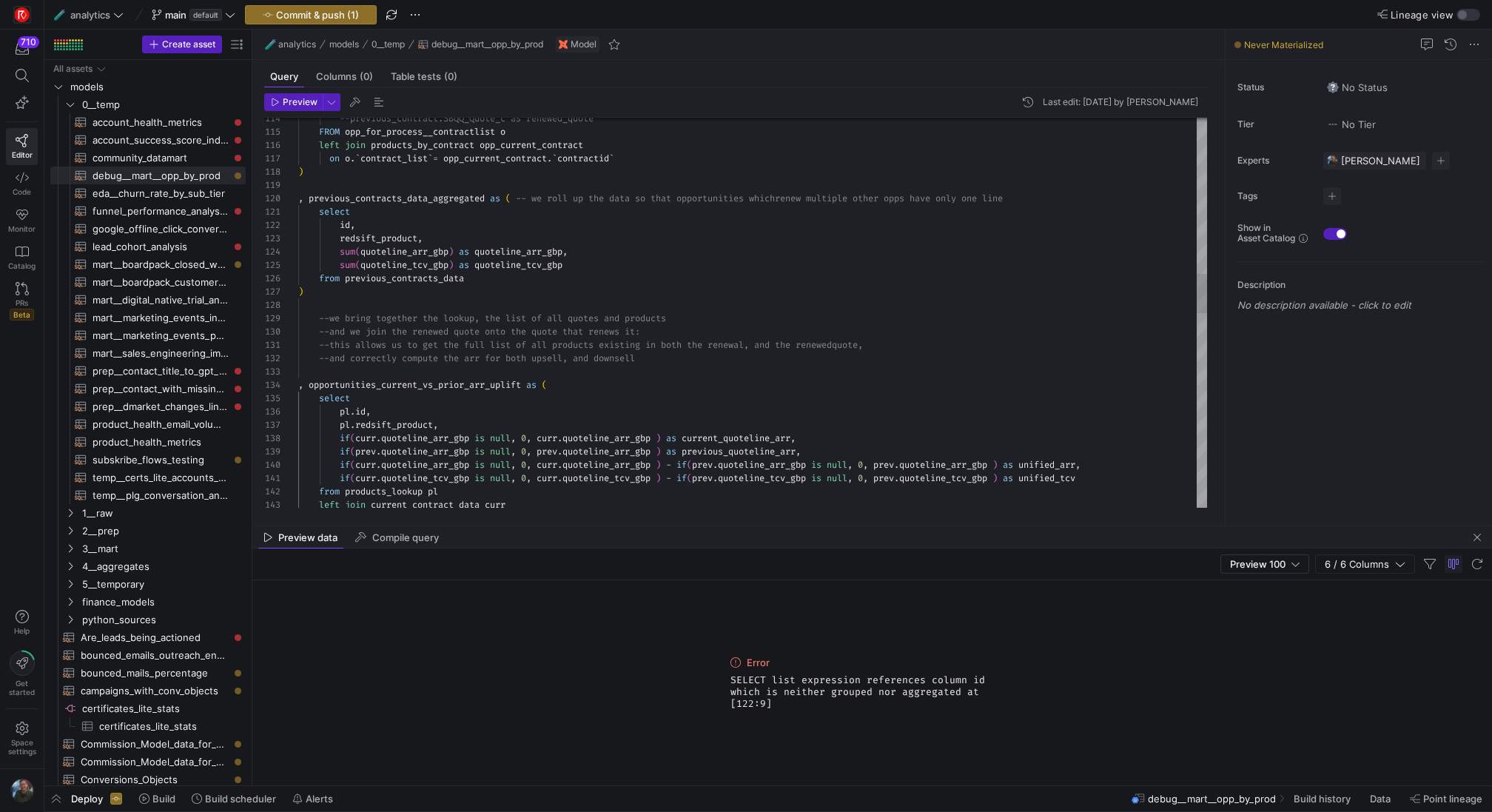
click at [492, 280] on div "select , opportunities_current_vs_prior_arr_uplift as ( --and correctly compute…" at bounding box center [752, 505] width 908 height 3821
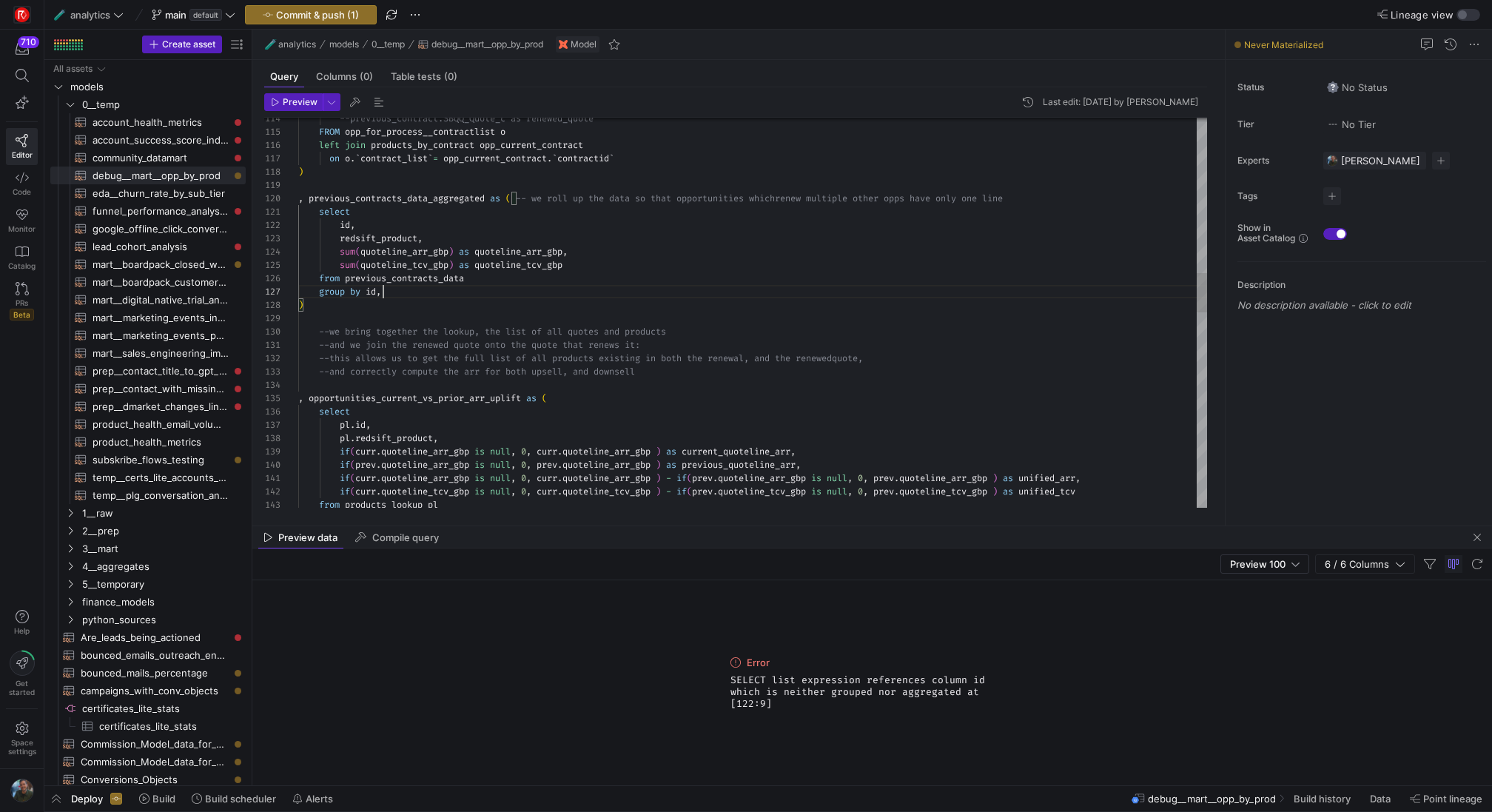
scroll to position [80, 90]
click at [401, 240] on div "select , opportunities_current_vs_prior_arr_uplift as ( --and correctly compute…" at bounding box center [752, 512] width 908 height 3834
click at [388, 293] on div "select , opportunities_current_vs_prior_arr_uplift as ( --and correctly compute…" at bounding box center [752, 512] width 908 height 3834
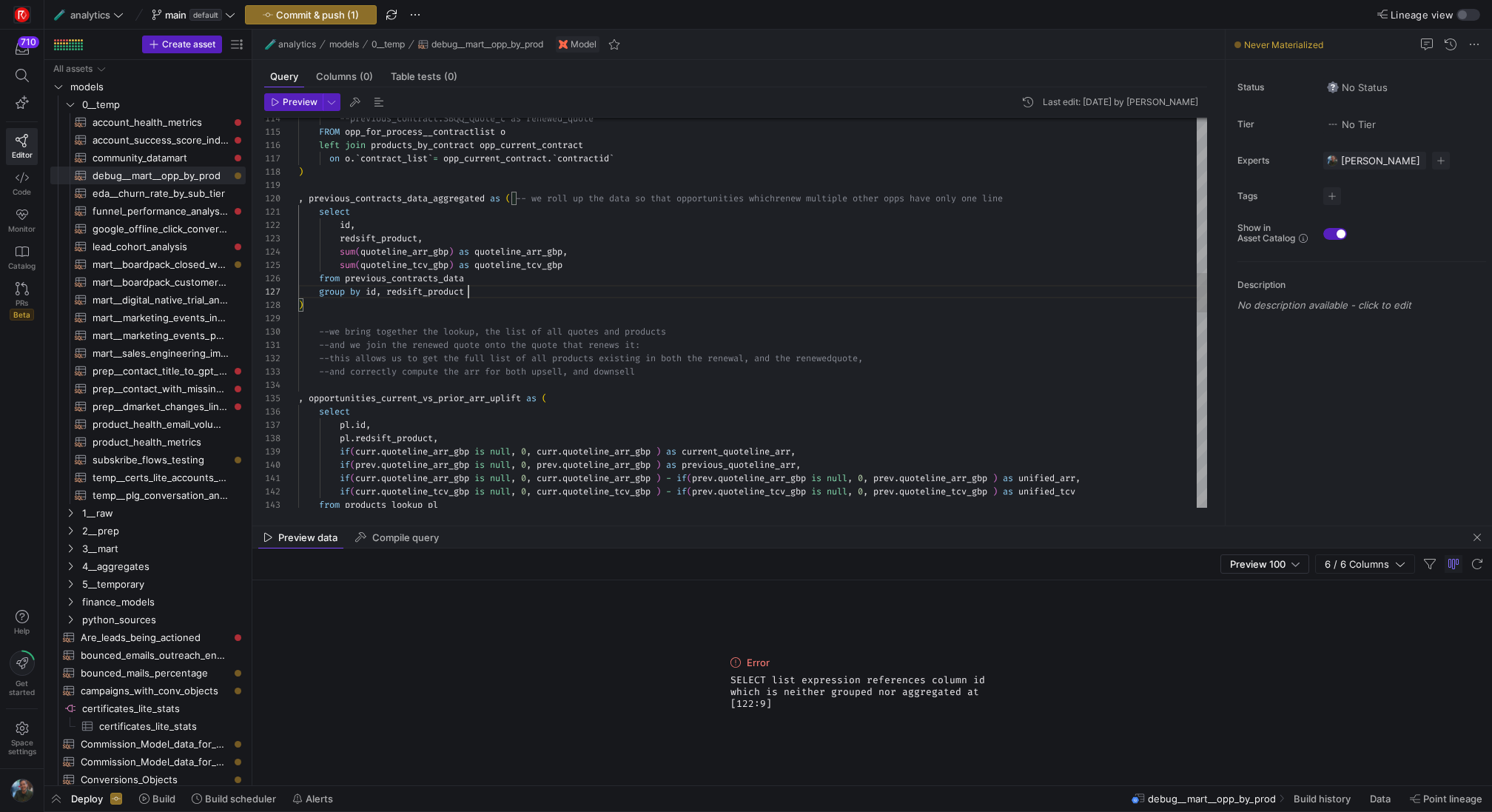
scroll to position [93, 5]
click at [599, 308] on div "select , opportunities_current_vs_prior_arr_uplift as ( --and correctly compute…" at bounding box center [752, 512] width 908 height 3834
click at [298, 97] on span "Preview" at bounding box center [300, 102] width 35 height 10
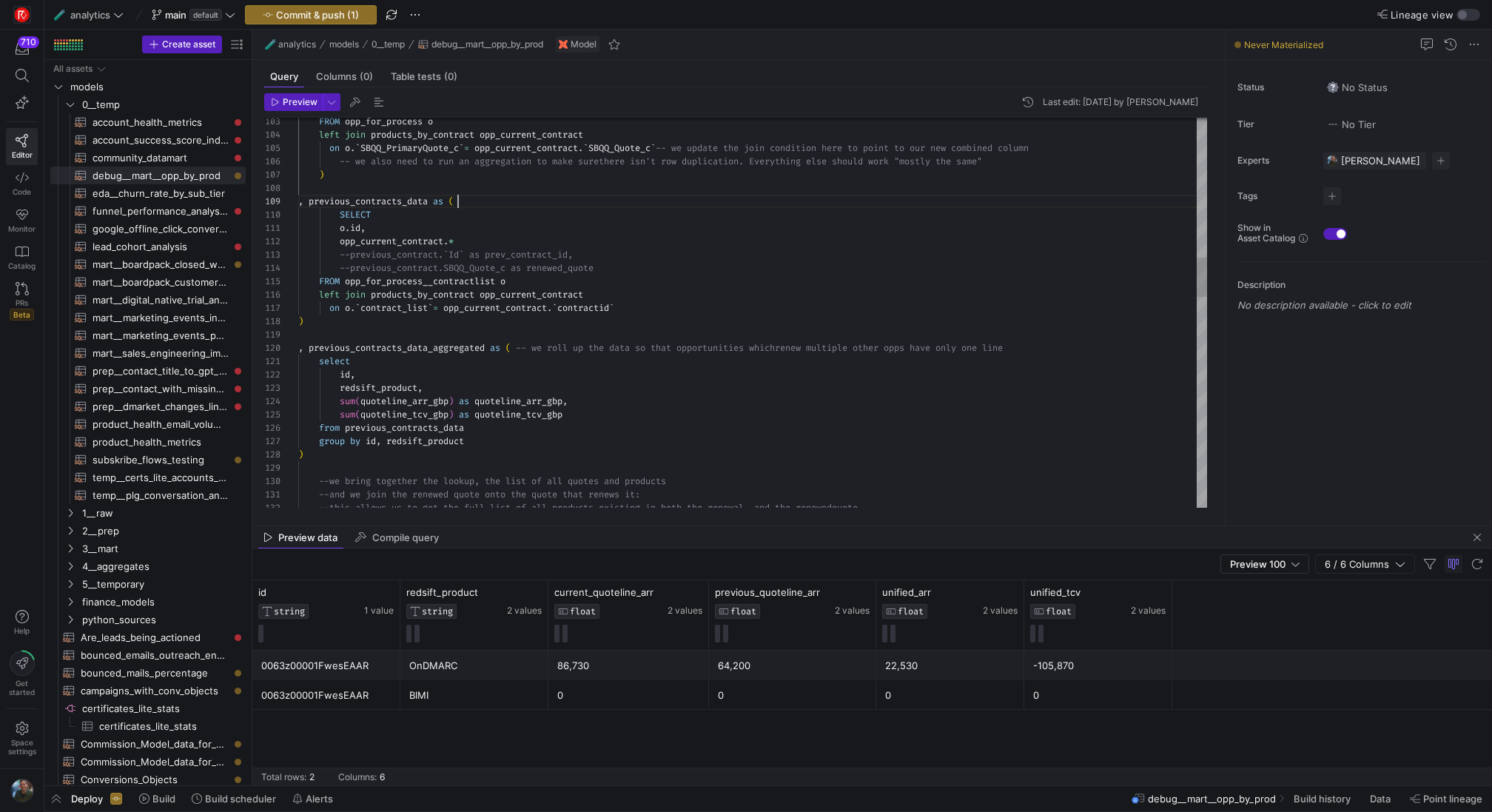
scroll to position [107, 160]
click at [505, 203] on div "--this allows us to get the full list of all produ cts existing in both the ren…" at bounding box center [752, 661] width 908 height 3834
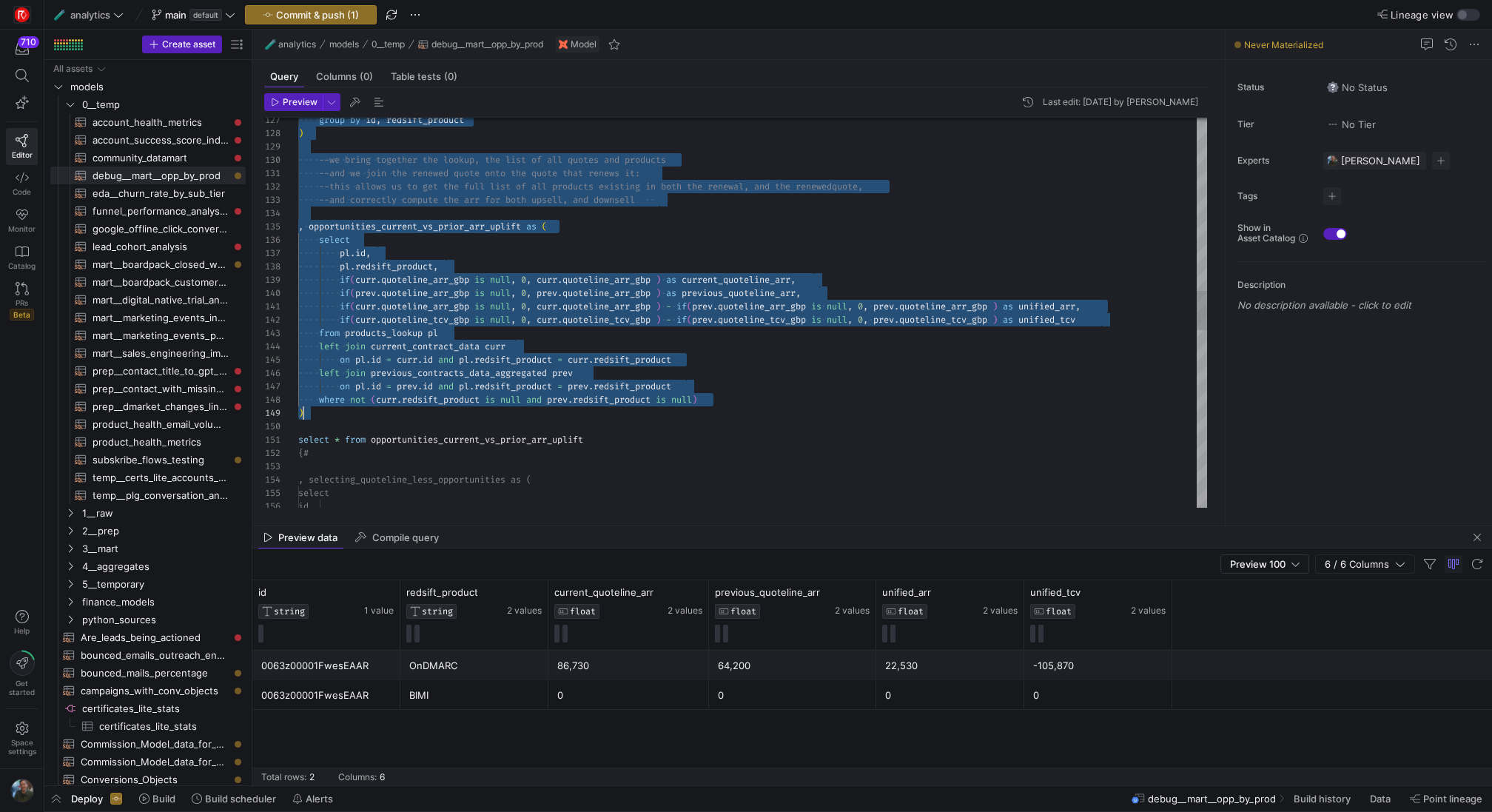
scroll to position [93, 5]
drag, startPoint x: 313, startPoint y: 242, endPoint x: 492, endPoint y: 412, distance: 246.9
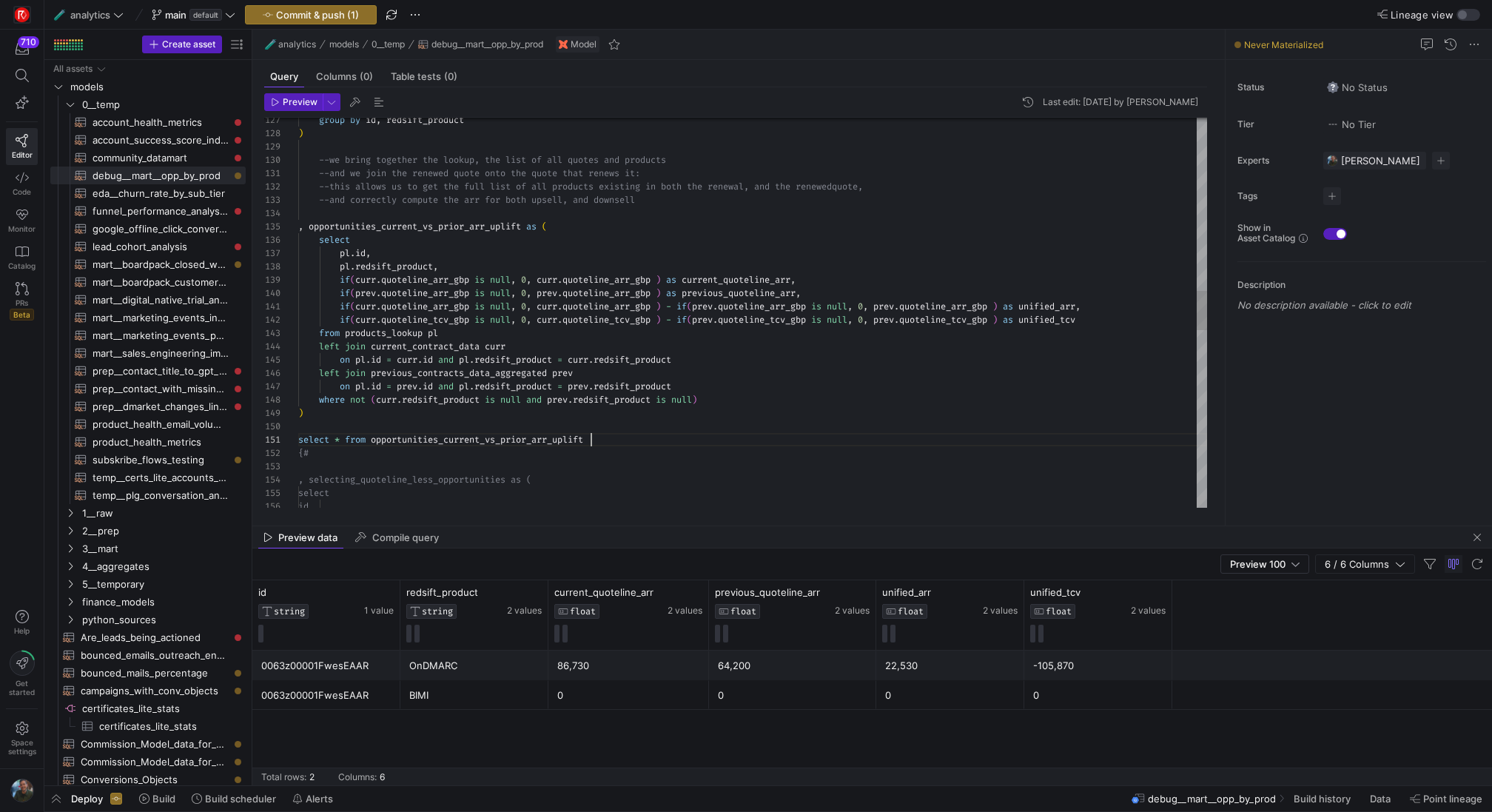
scroll to position [0, 293]
click at [635, 435] on div "if ( curr . quoteline_arr_gbp is null , 0 , curr . quoteline_arr_gbp ) as curre…" at bounding box center [752, 340] width 908 height 3834
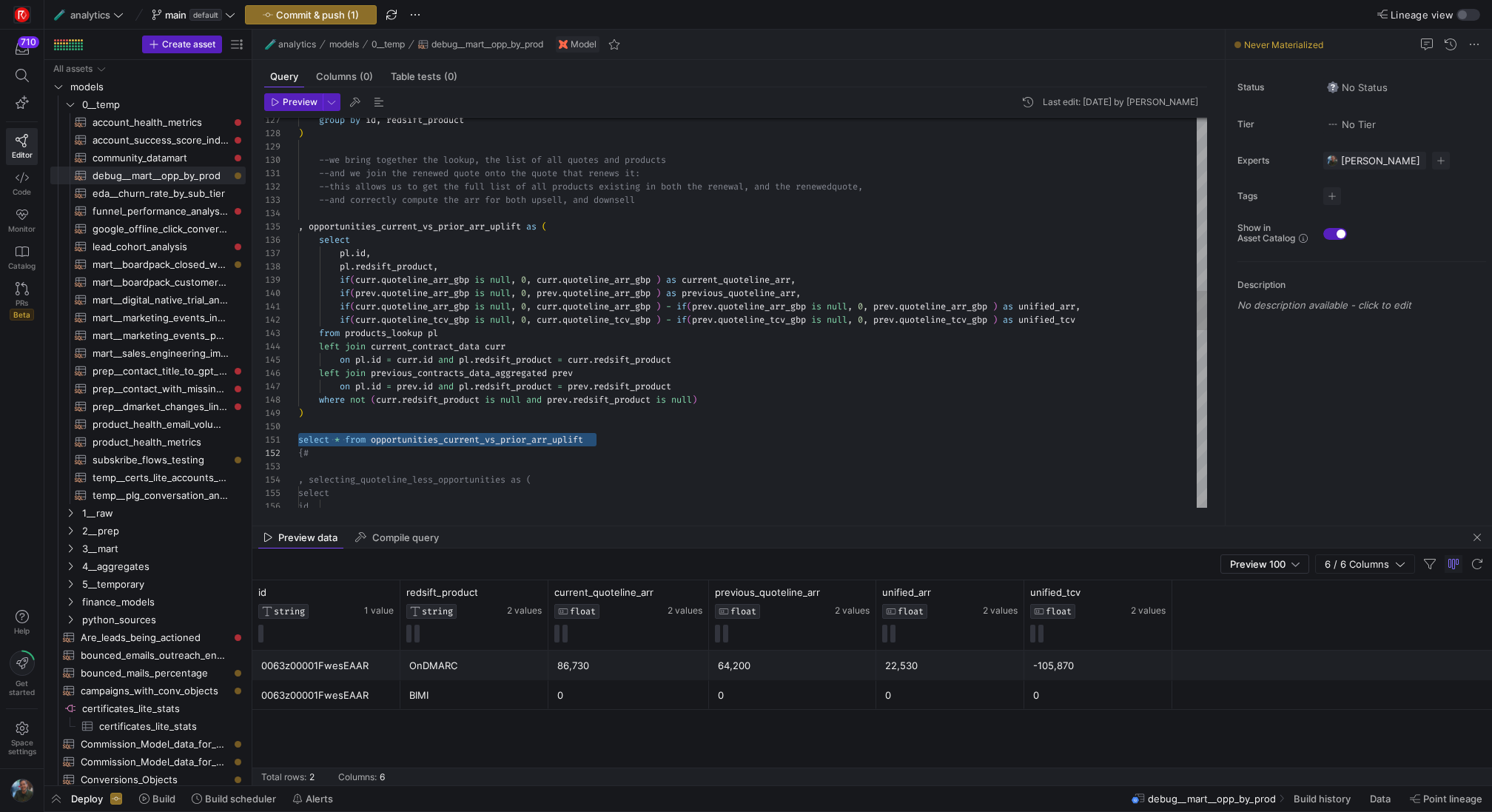
scroll to position [107, 5]
click at [662, 409] on div "if ( curr . quoteline_arr_gbp is null , 0 , curr . quoteline_arr_gbp ) as curre…" at bounding box center [752, 340] width 908 height 3834
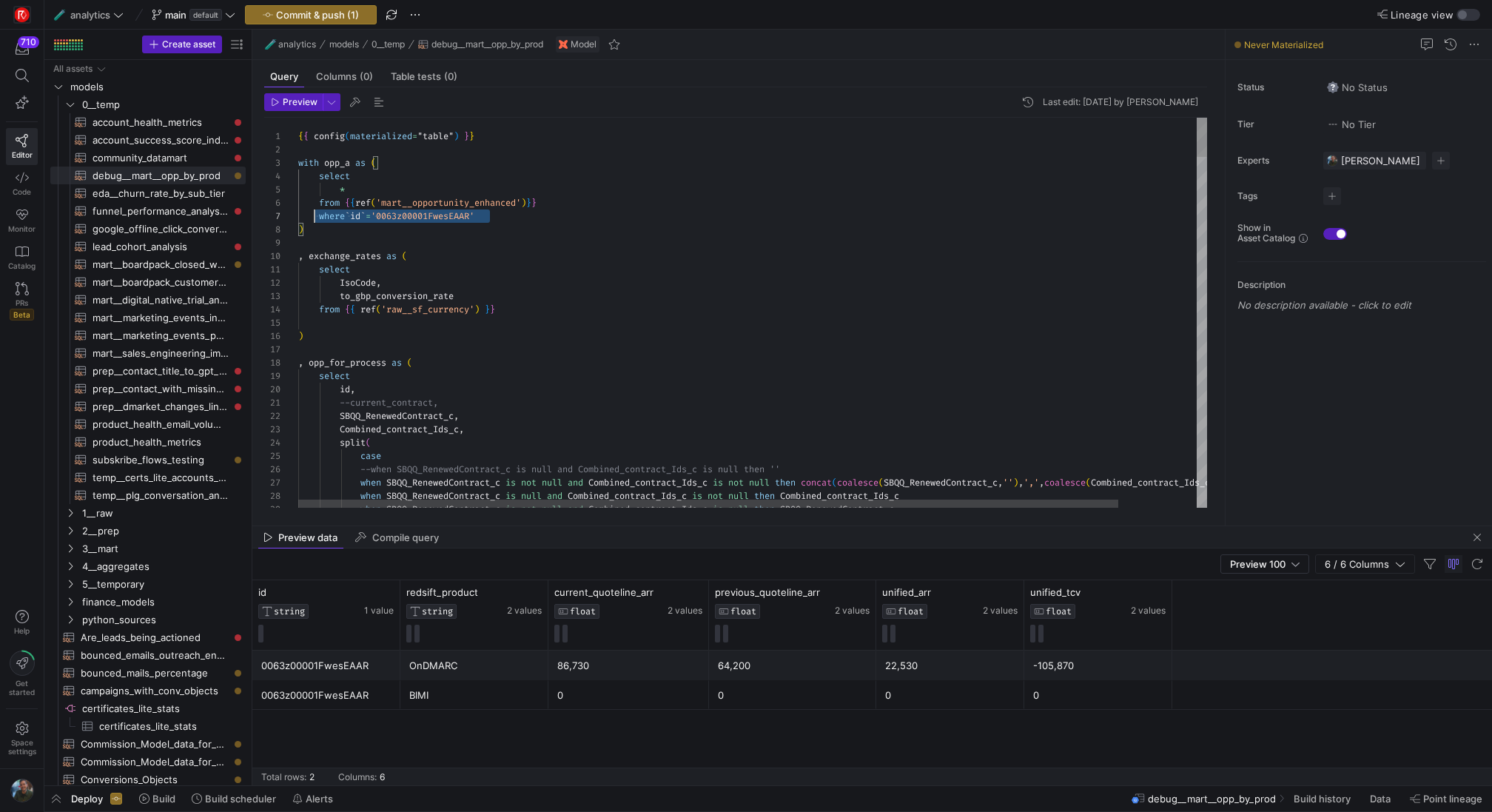
scroll to position [80, 5]
drag, startPoint x: 504, startPoint y: 214, endPoint x: 300, endPoint y: 211, distance: 204.0
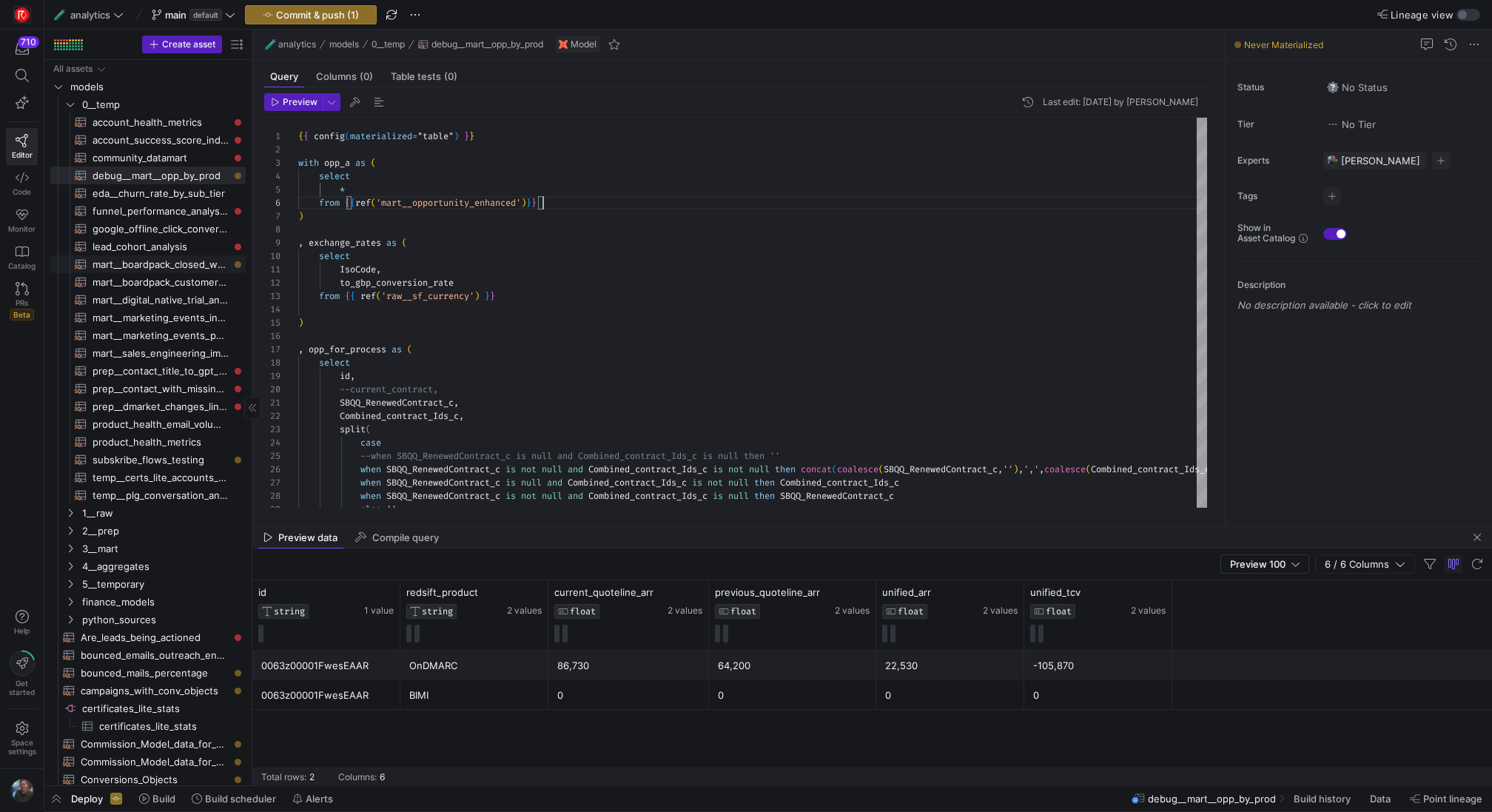
type textarea "{{ config(materialized="table") }} with opp_a as ( select * from {{ref('mart__o…"
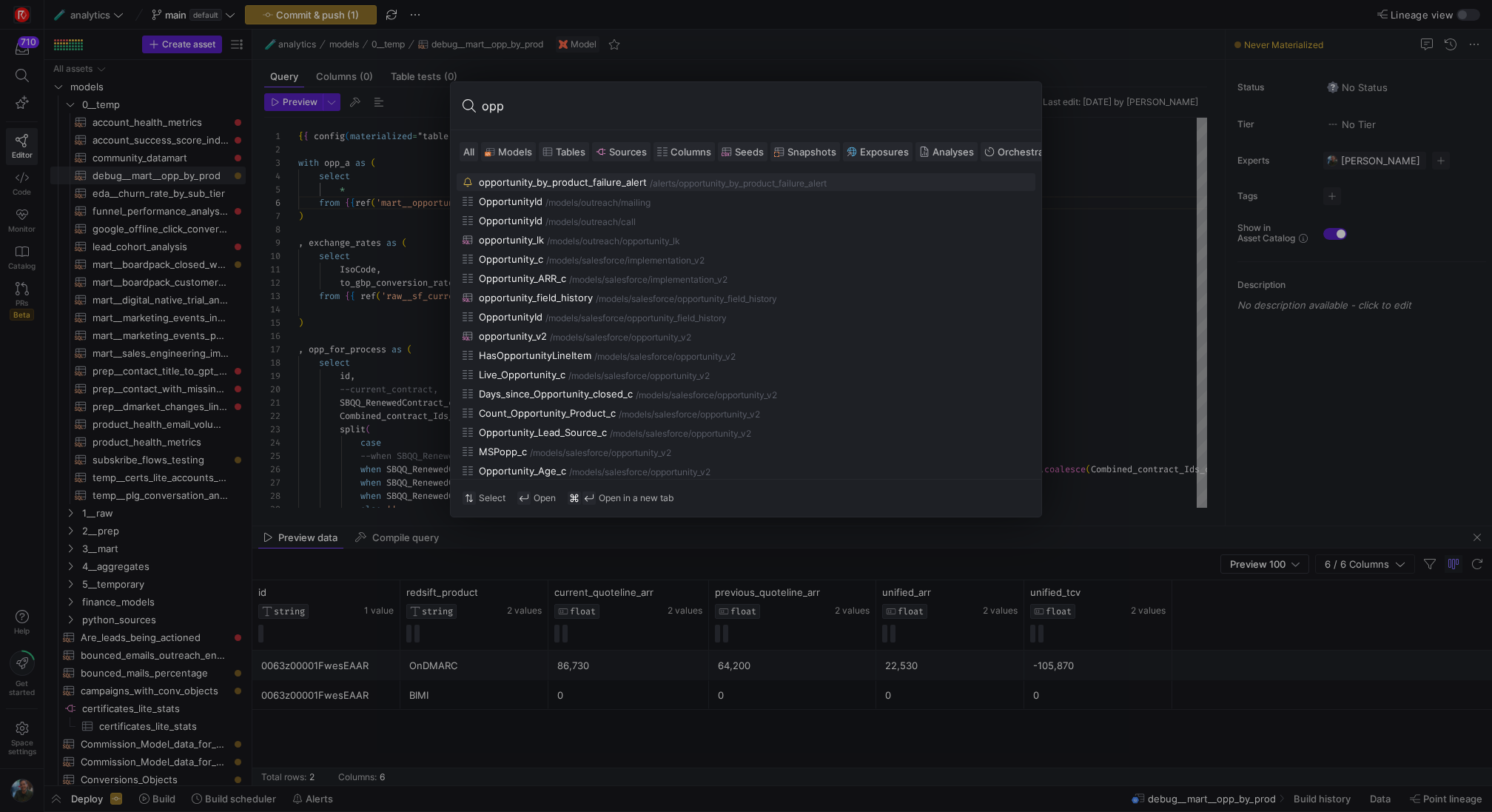
type input "opp"
click at [517, 147] on span "Models" at bounding box center [515, 152] width 34 height 12
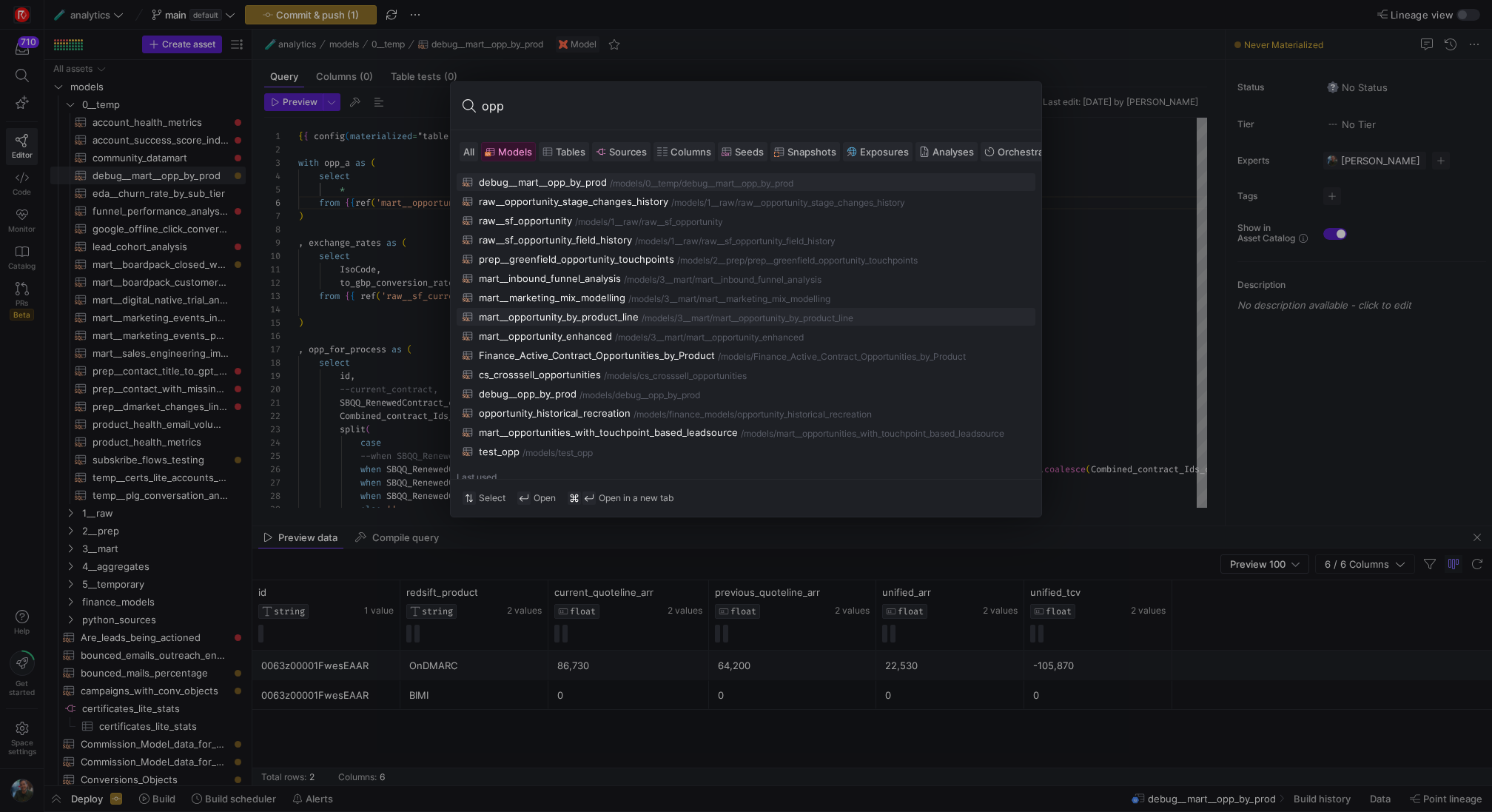
click at [568, 317] on div "mart__opportunity_by_product_line" at bounding box center [559, 317] width 160 height 12
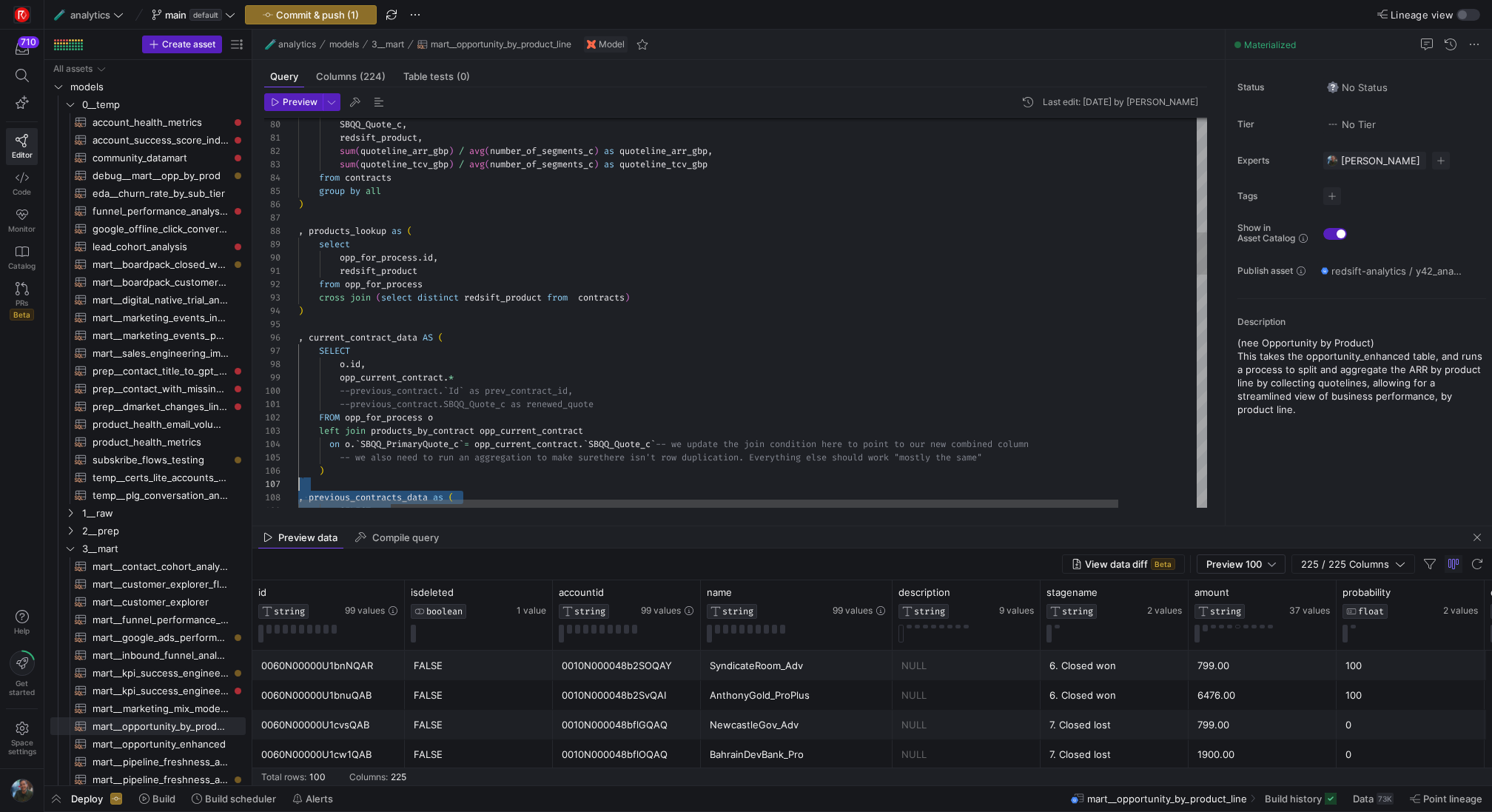
scroll to position [93, 5]
drag, startPoint x: 359, startPoint y: 441, endPoint x: 302, endPoint y: 498, distance: 80.6
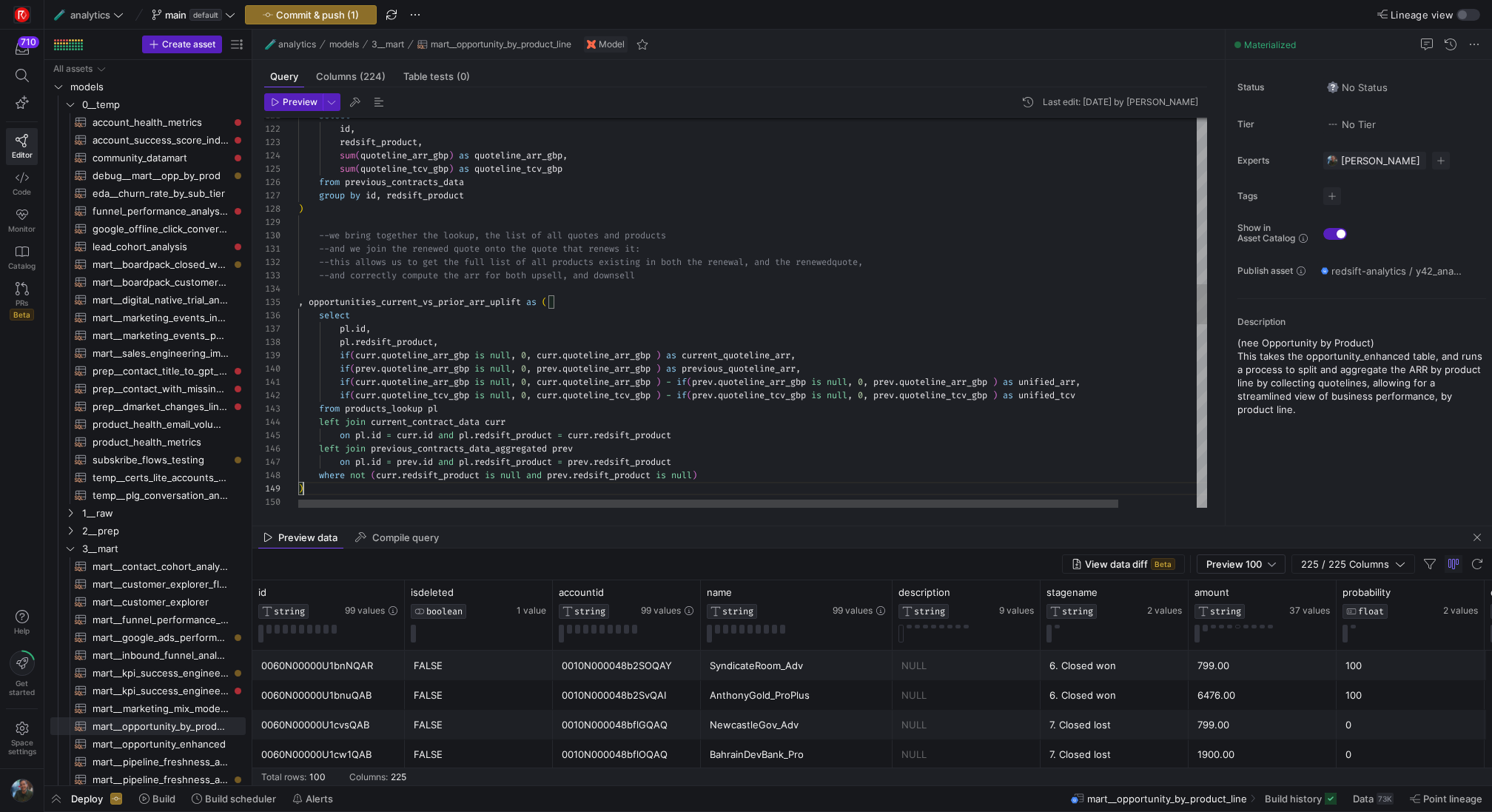
scroll to position [0, 0]
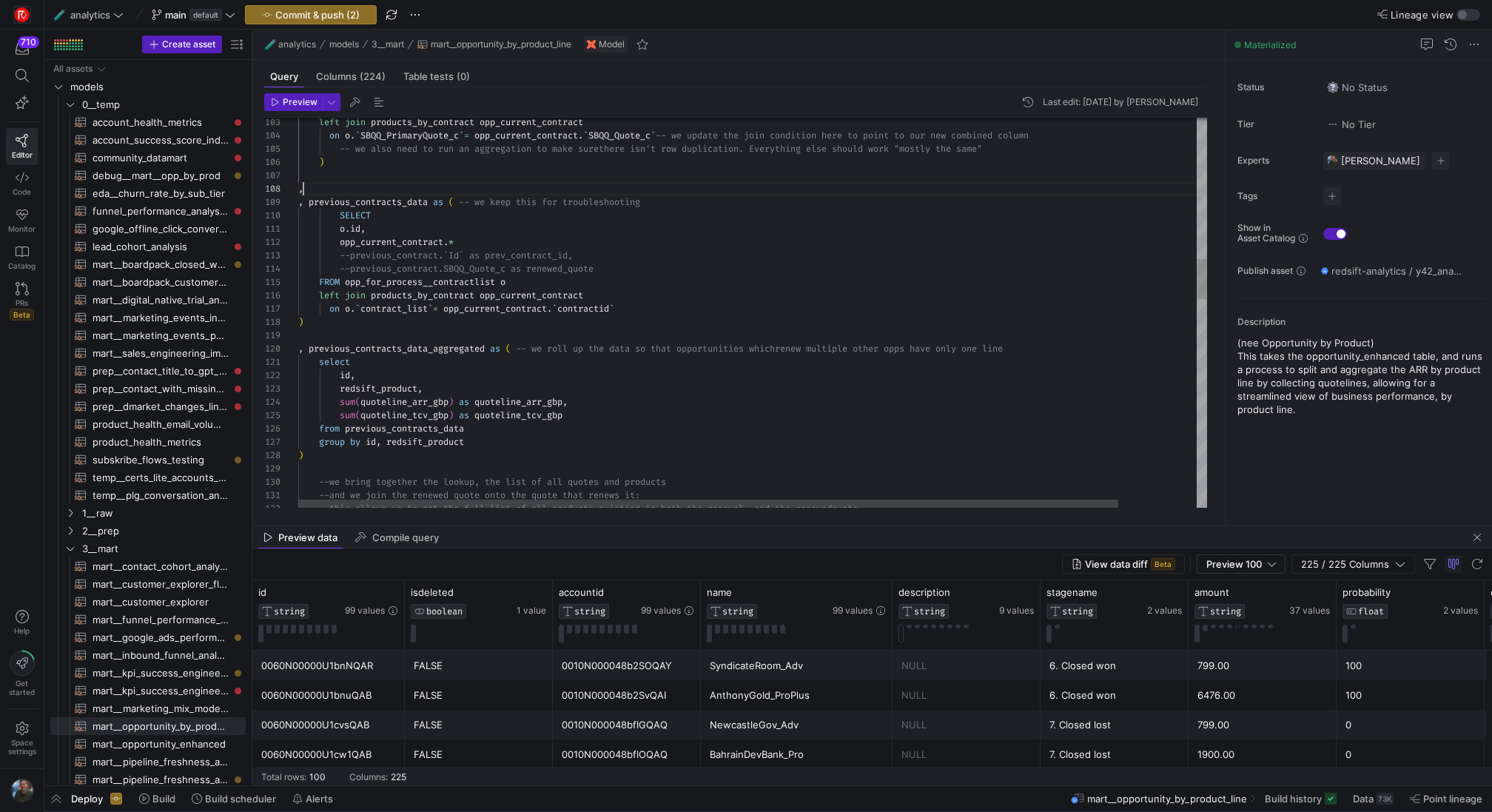
click at [310, 194] on div "id , redsift_product , sum ( quoteline_arr_gbp ) as quoteline_arr_gbp , sum ( q…" at bounding box center [796, 647] width 995 height 3803
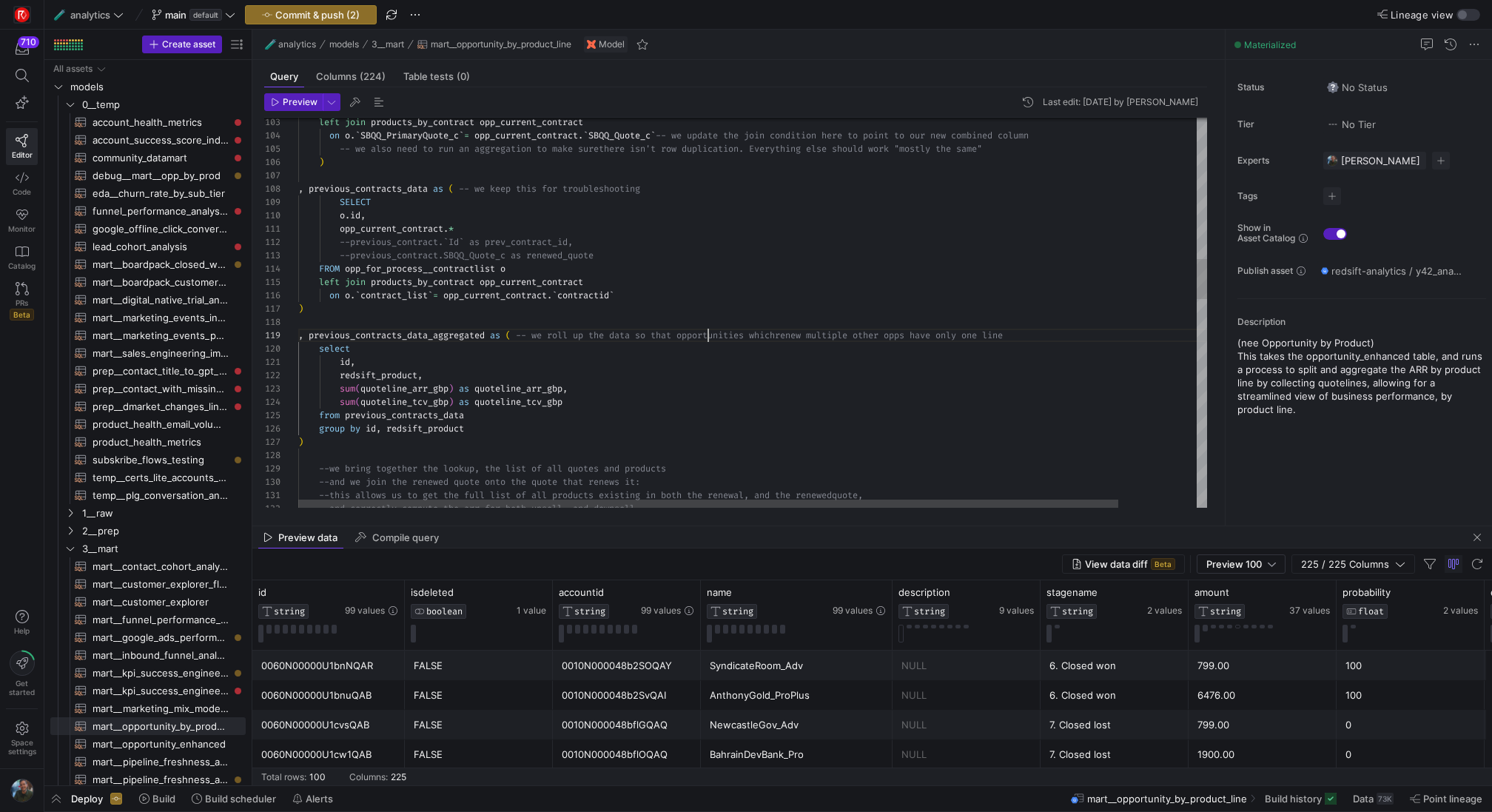
click at [710, 332] on div "id , redsift_product , sum ( quoteline_arr_gbp ) as quoteline_arr_gbp , sum ( q…" at bounding box center [796, 640] width 995 height 3790
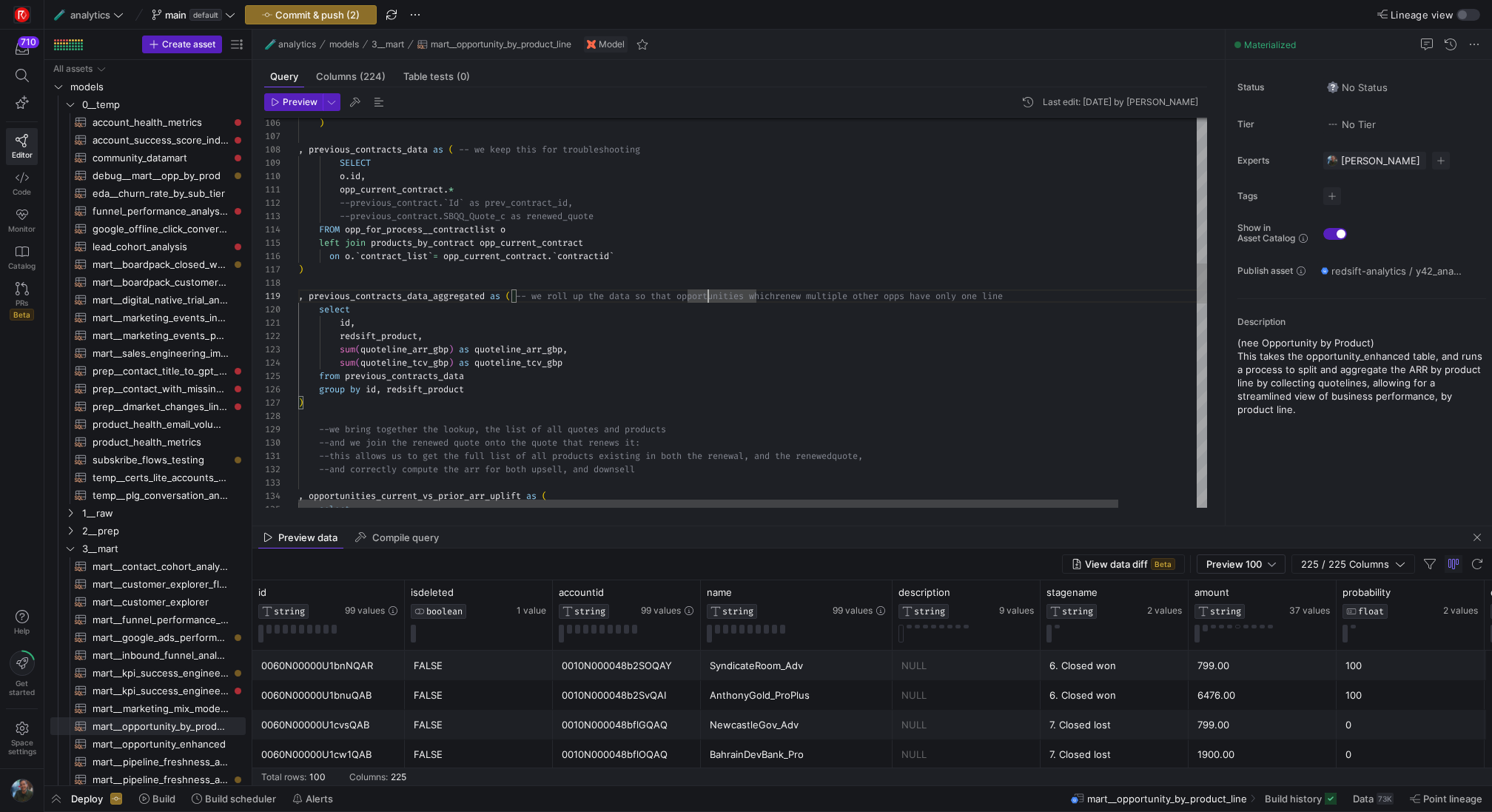
scroll to position [40, 271]
click at [684, 362] on div "id , redsift_product , sum ( quoteline_arr_gbp ) as quoteline_arr_gbp , sum ( q…" at bounding box center [796, 601] width 995 height 3790
click at [683, 410] on div "id , redsift_product , sum ( quoteline_arr_gbp ) as quoteline_arr_gbp , sum ( q…" at bounding box center [796, 601] width 995 height 3790
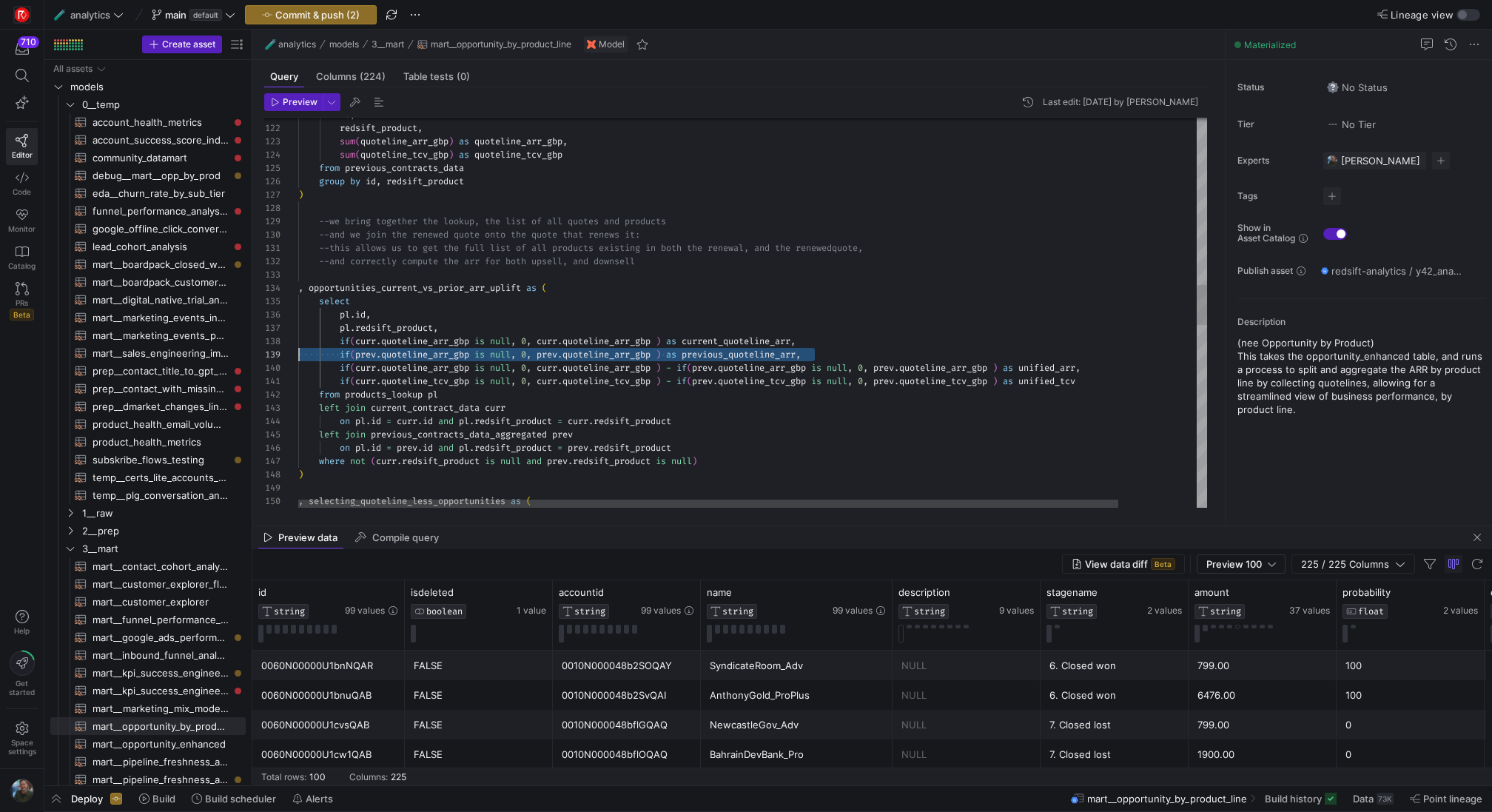
scroll to position [93, 0]
drag, startPoint x: 824, startPoint y: 353, endPoint x: 279, endPoint y: 340, distance: 545.2
click at [298, 340] on div "id , redsift_product , sum ( quoteline_arr_gbp ) as quoteline_arr_gbp , sum ( q…" at bounding box center [796, 393] width 995 height 3790
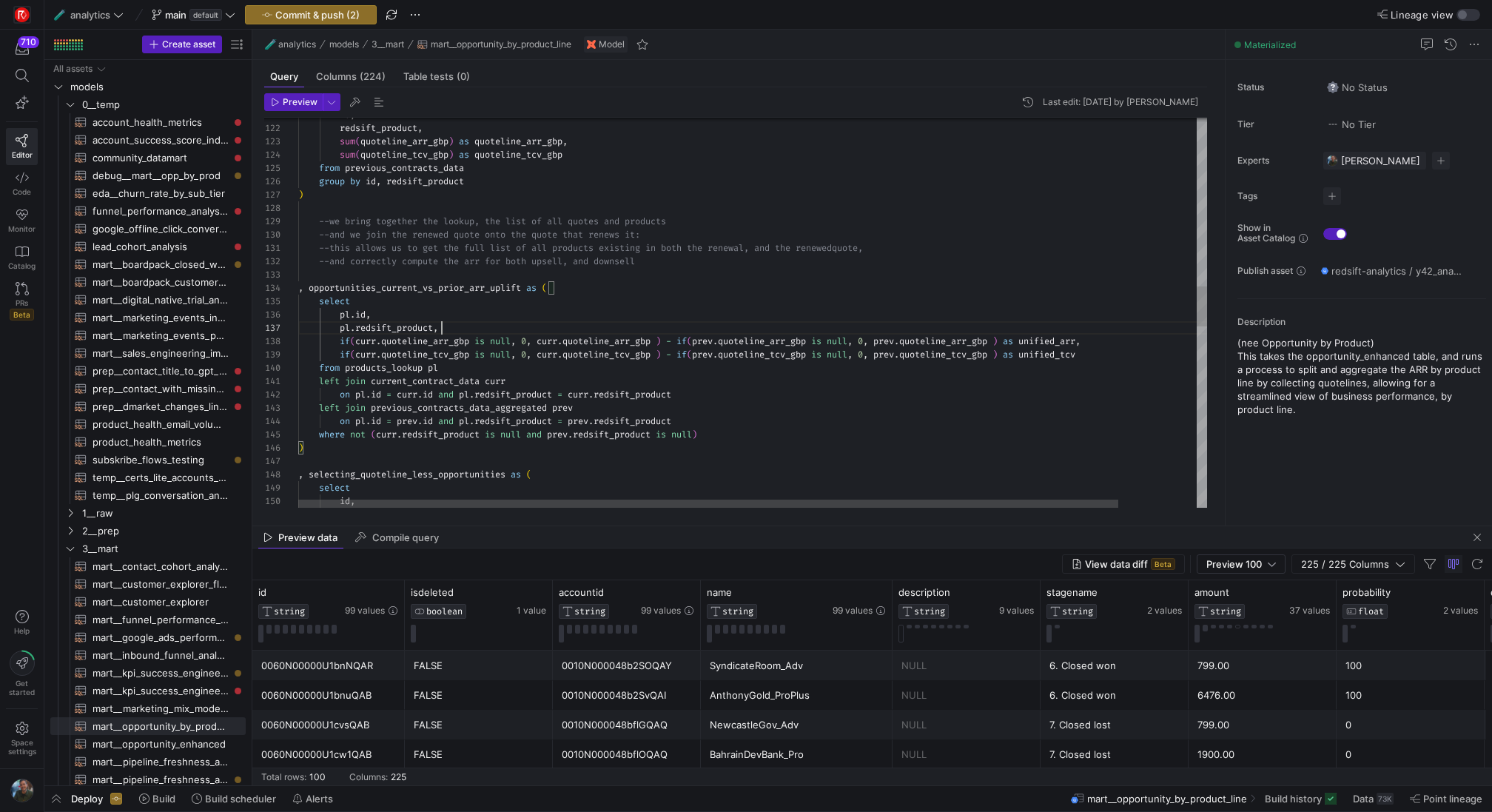
scroll to position [27, 283]
click at [809, 409] on div "id , redsift_product , sum ( quoteline_arr_gbp ) as quoteline_arr_gbp , sum ( q…" at bounding box center [796, 380] width 995 height 3763
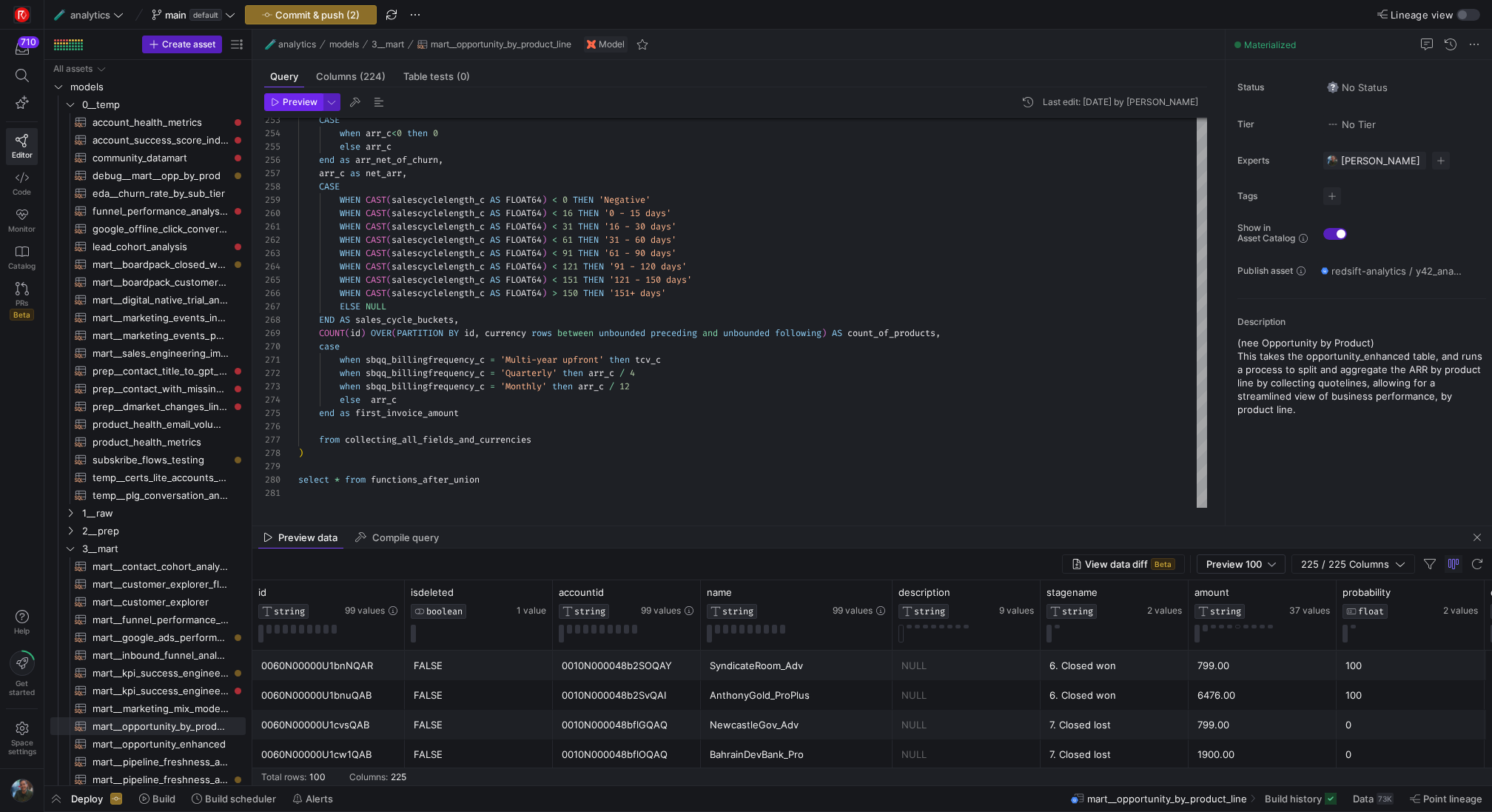
type textarea "left join current_contract_data curr on pl.id = curr.id and pl.redsift_product …"
click at [310, 104] on span "Preview" at bounding box center [300, 102] width 35 height 10
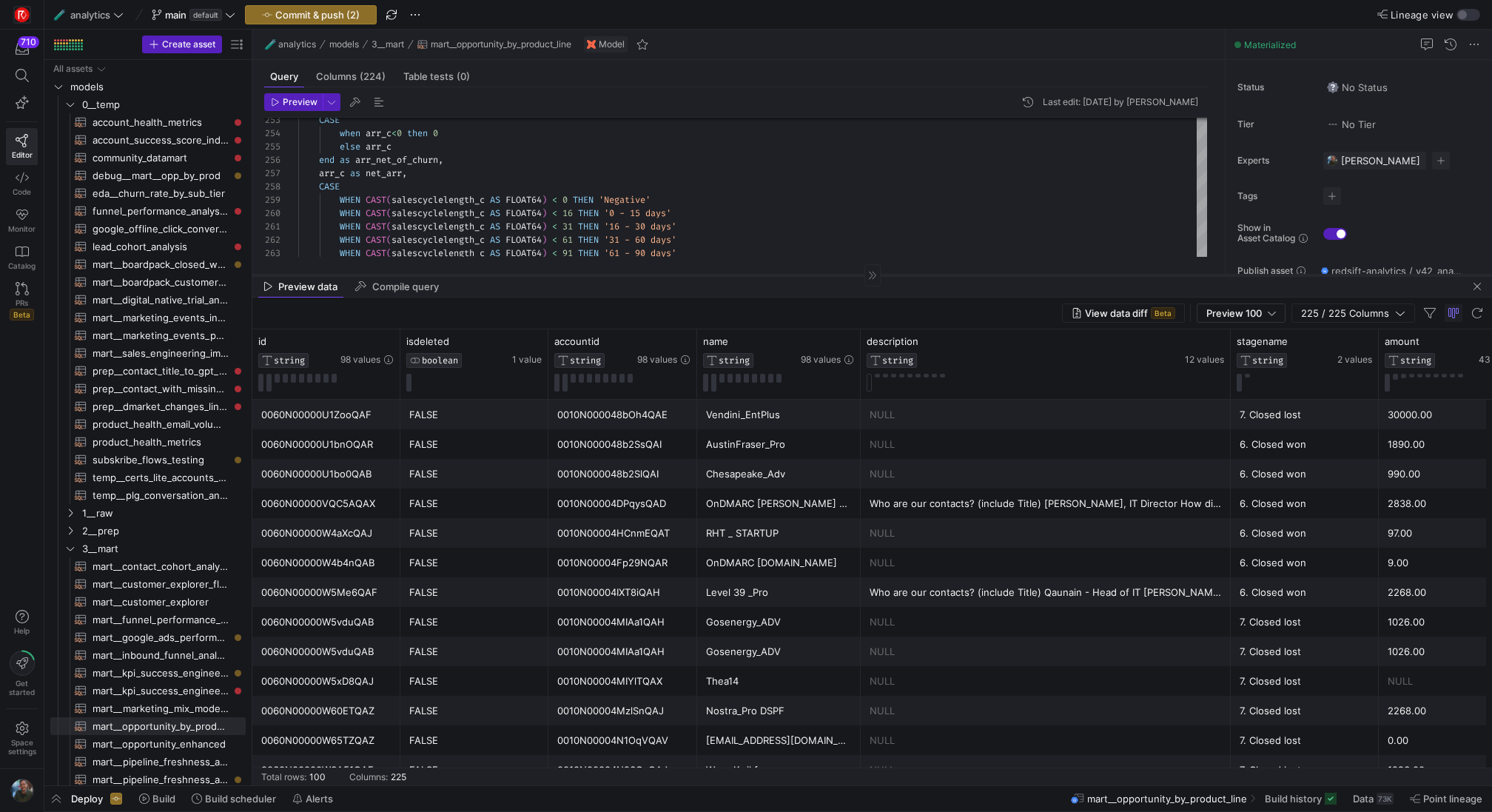
drag, startPoint x: 739, startPoint y: 526, endPoint x: 812, endPoint y: 274, distance: 262.4
click at [812, 274] on div at bounding box center [871, 274] width 1239 height 1
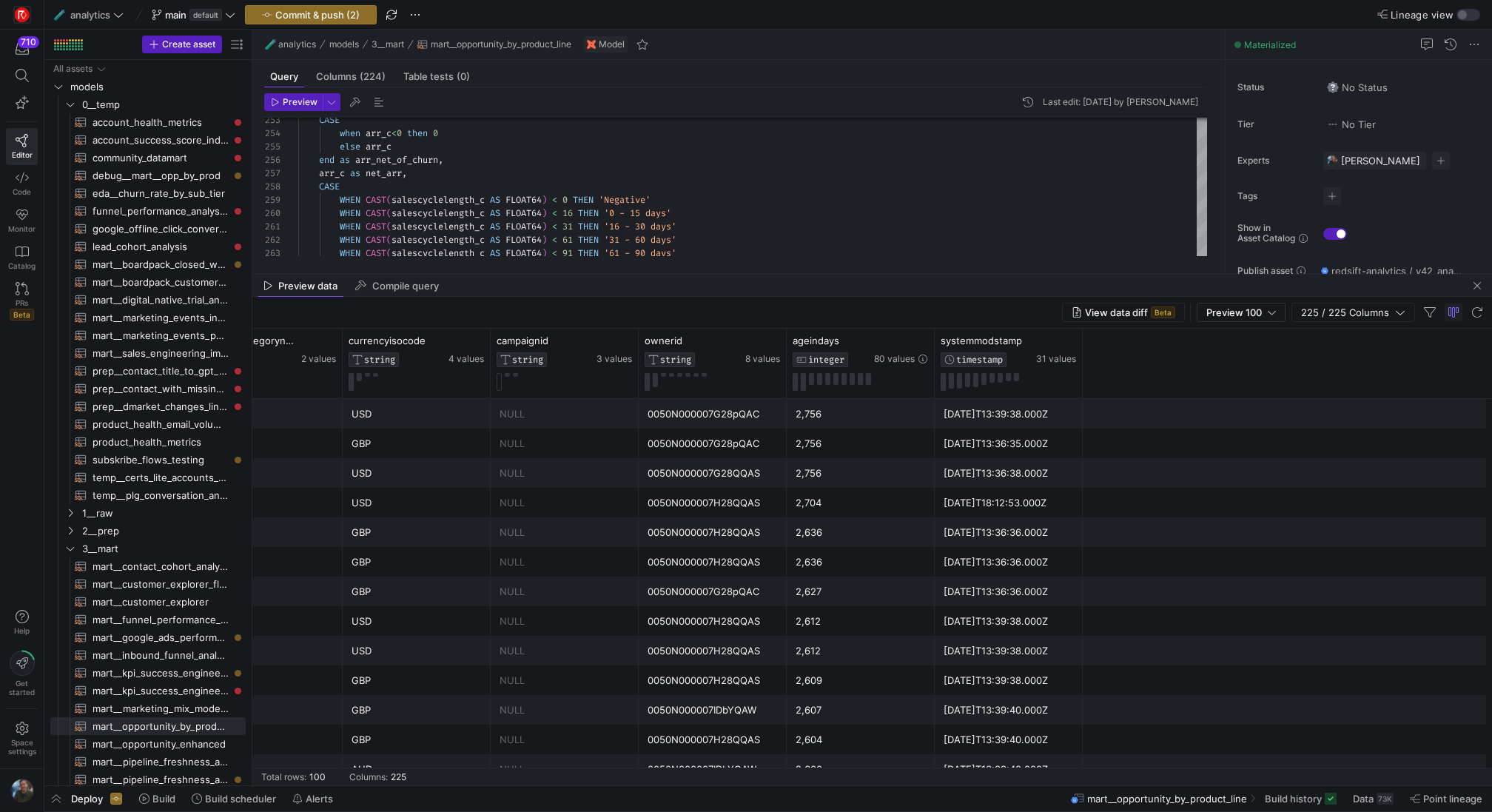
scroll to position [0, 2605]
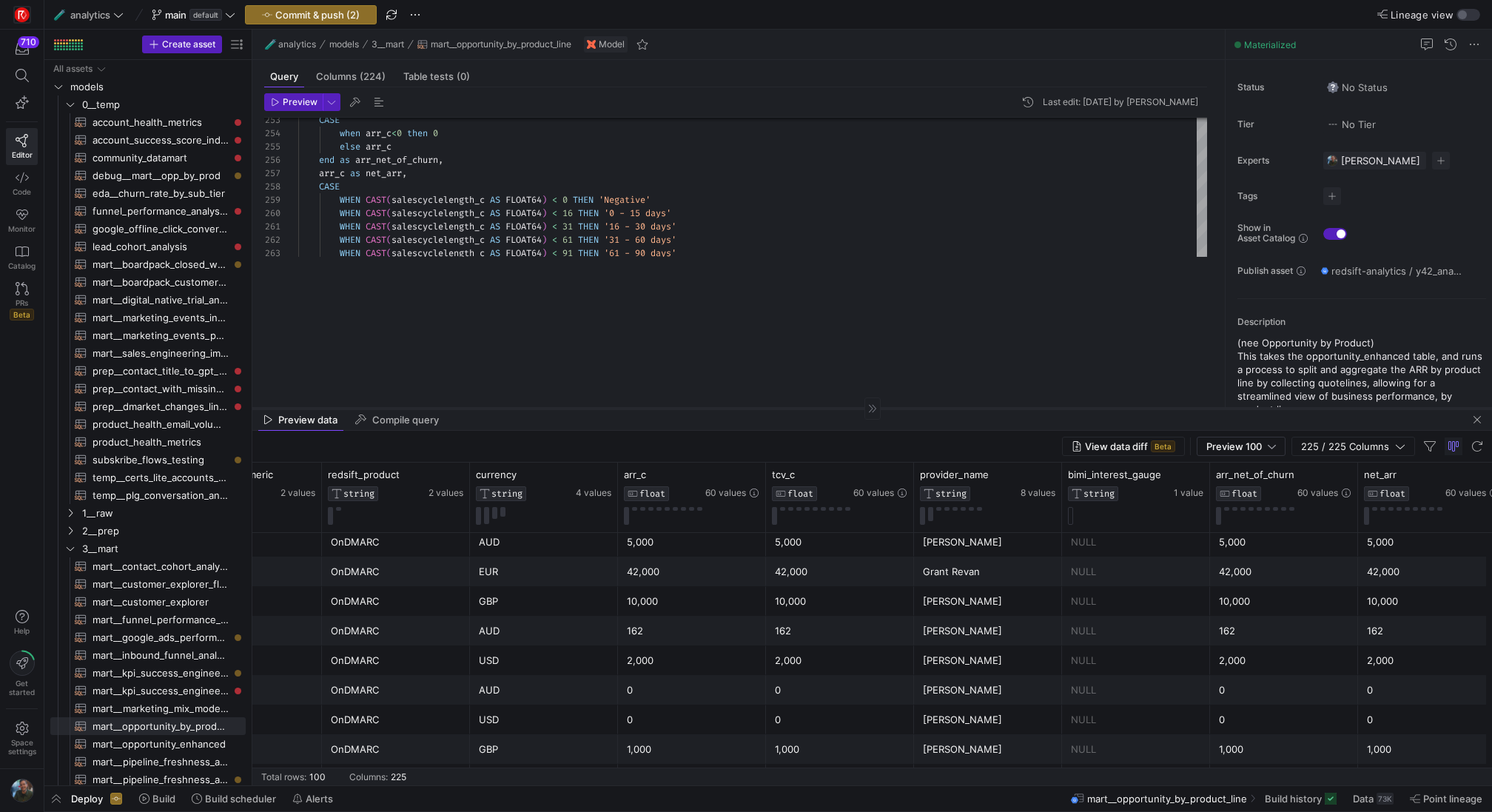
drag, startPoint x: 727, startPoint y: 274, endPoint x: 714, endPoint y: 409, distance: 135.6
click at [714, 409] on div at bounding box center [871, 408] width 1239 height 1
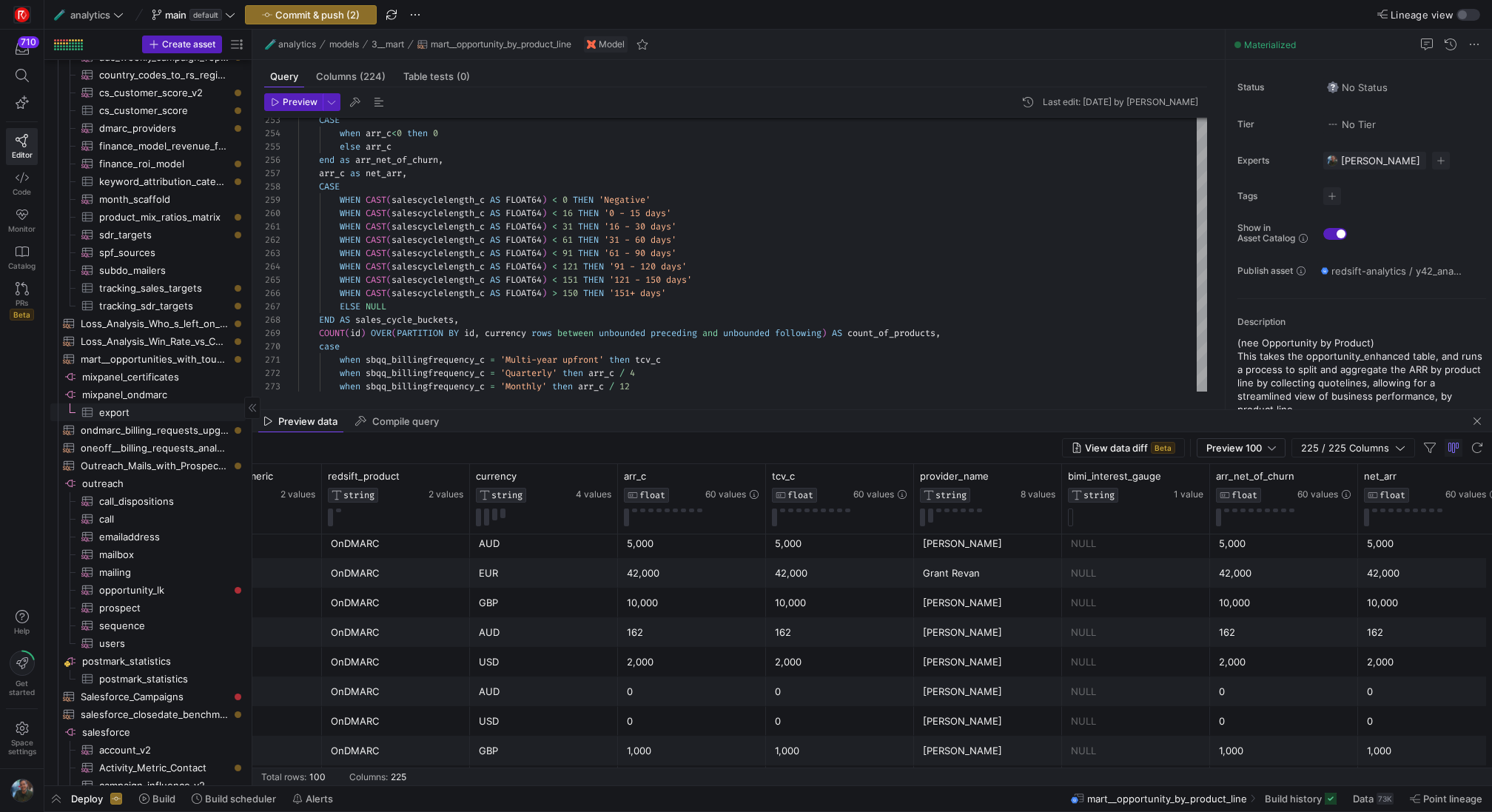
scroll to position [1436, 0]
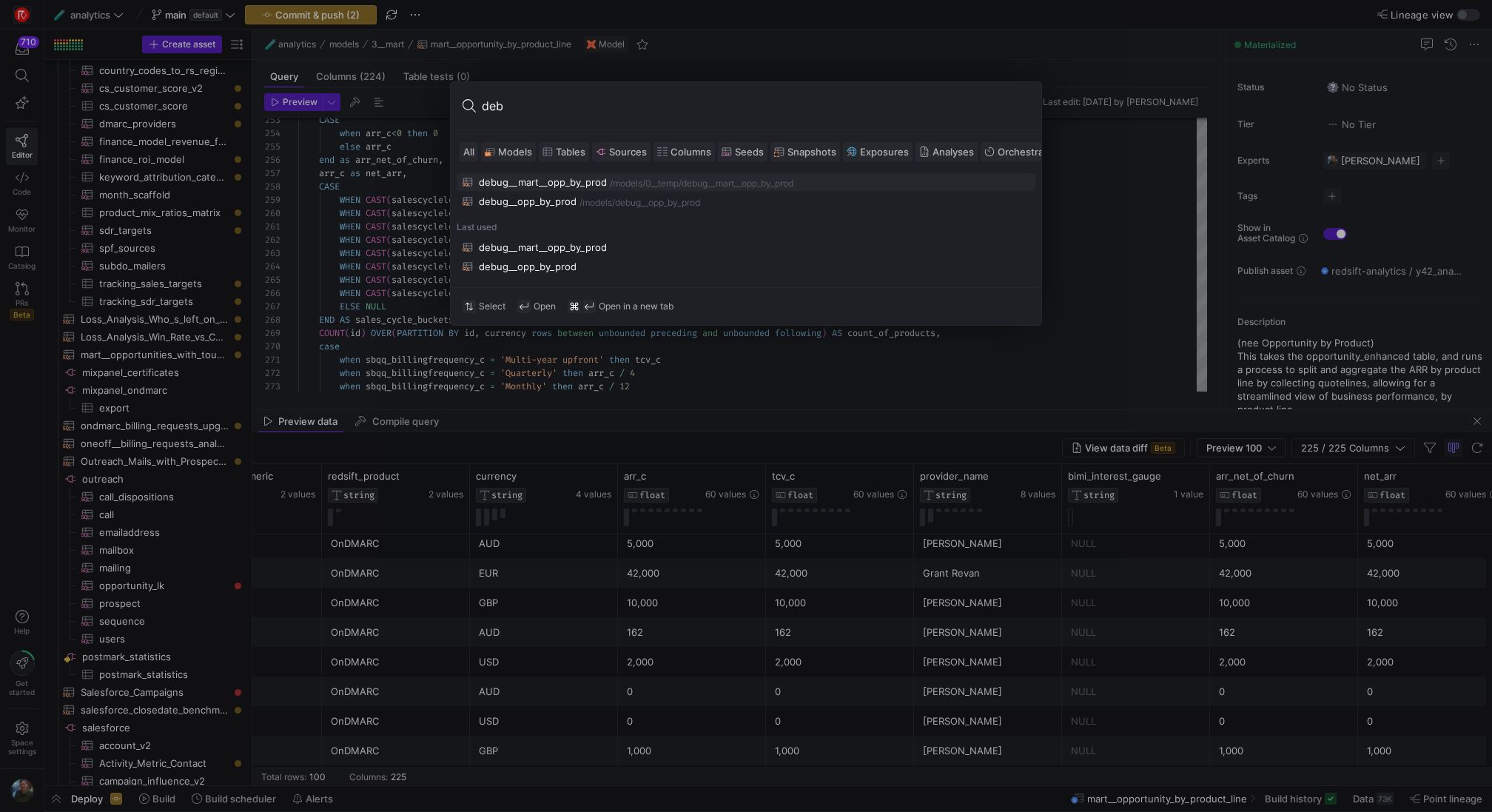
type input "deb"
click at [571, 182] on div "debug__mart__opp_by_prod" at bounding box center [543, 182] width 128 height 12
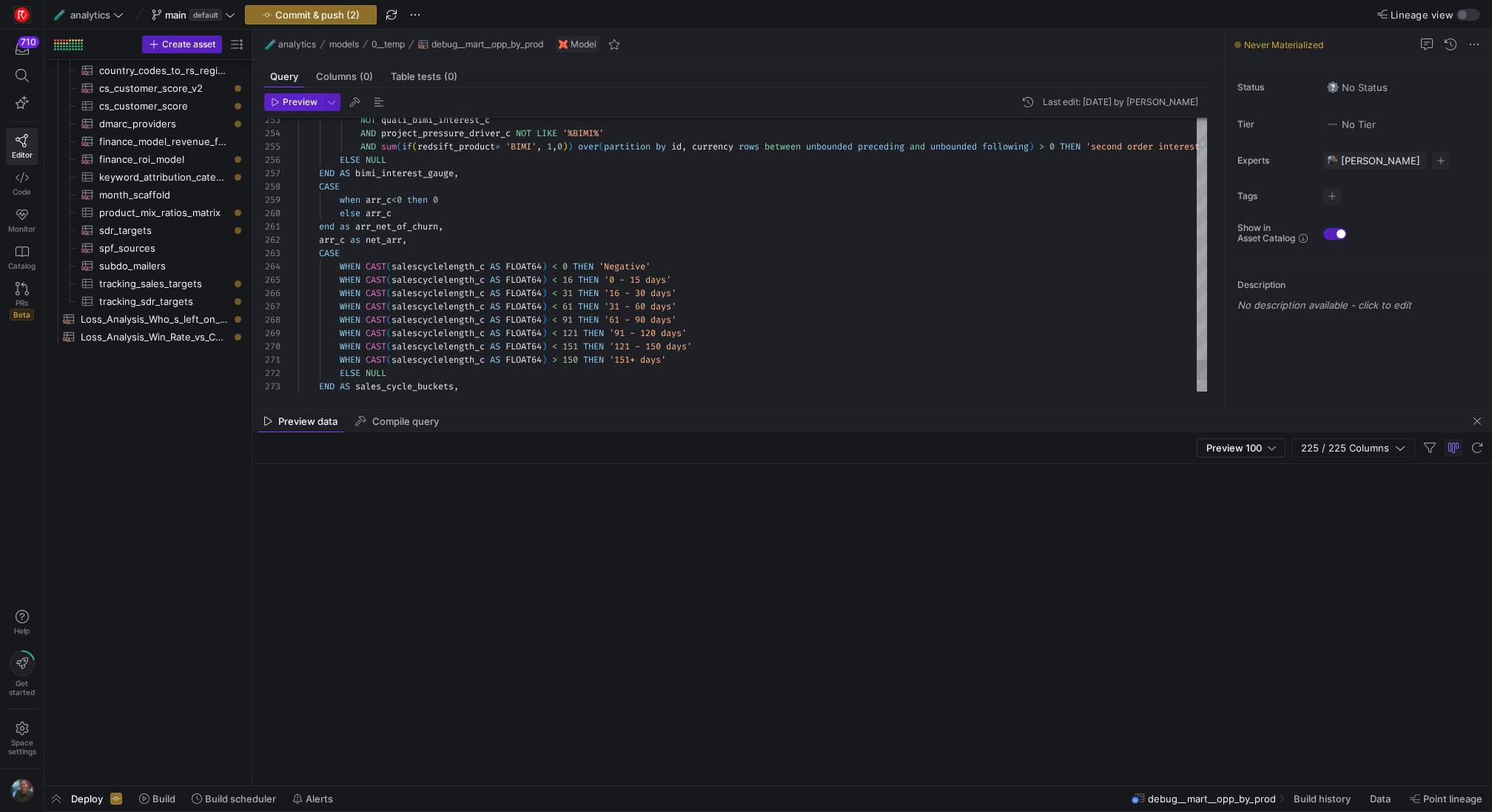
scroll to position [107, 0]
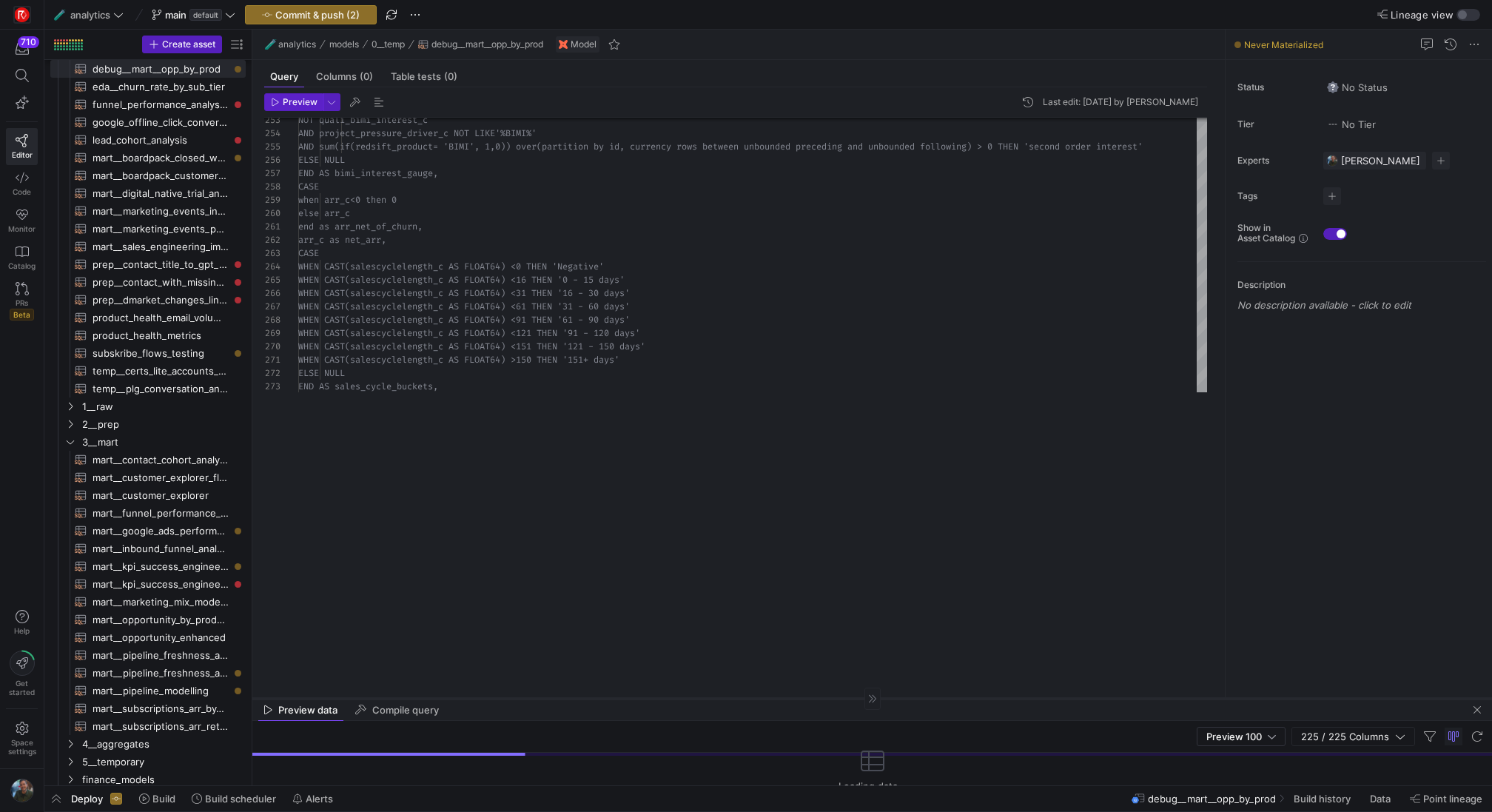
drag, startPoint x: 662, startPoint y: 409, endPoint x: 629, endPoint y: 765, distance: 357.5
click at [629, 699] on div at bounding box center [871, 698] width 1239 height 1
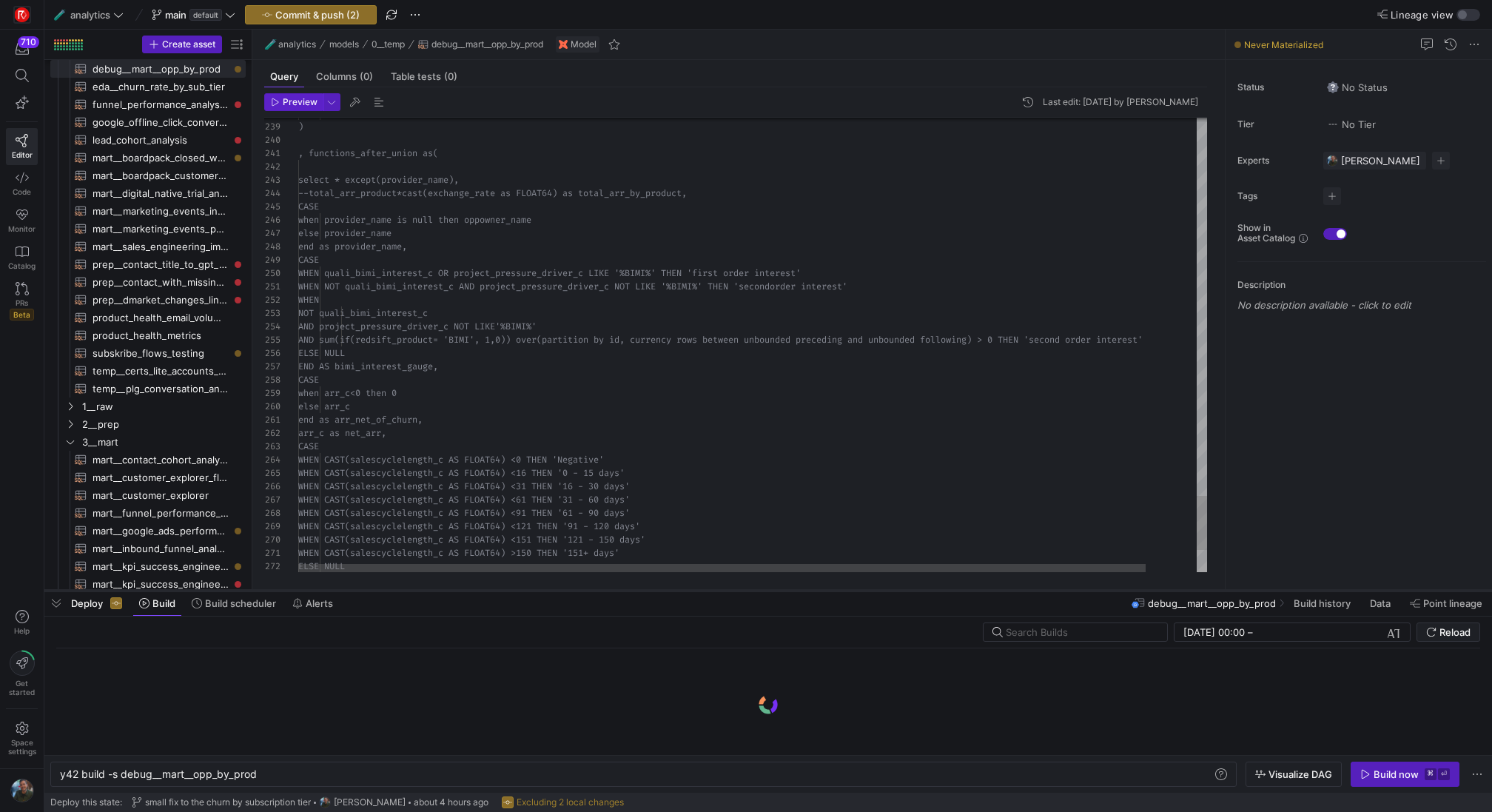
scroll to position [0, 196]
drag, startPoint x: 679, startPoint y: 787, endPoint x: 679, endPoint y: 591, distance: 196.0
click at [679, 591] on div at bounding box center [768, 590] width 1448 height 6
click at [67, 607] on div "Deploy Build Build scheduler Alerts" at bounding box center [192, 603] width 295 height 25
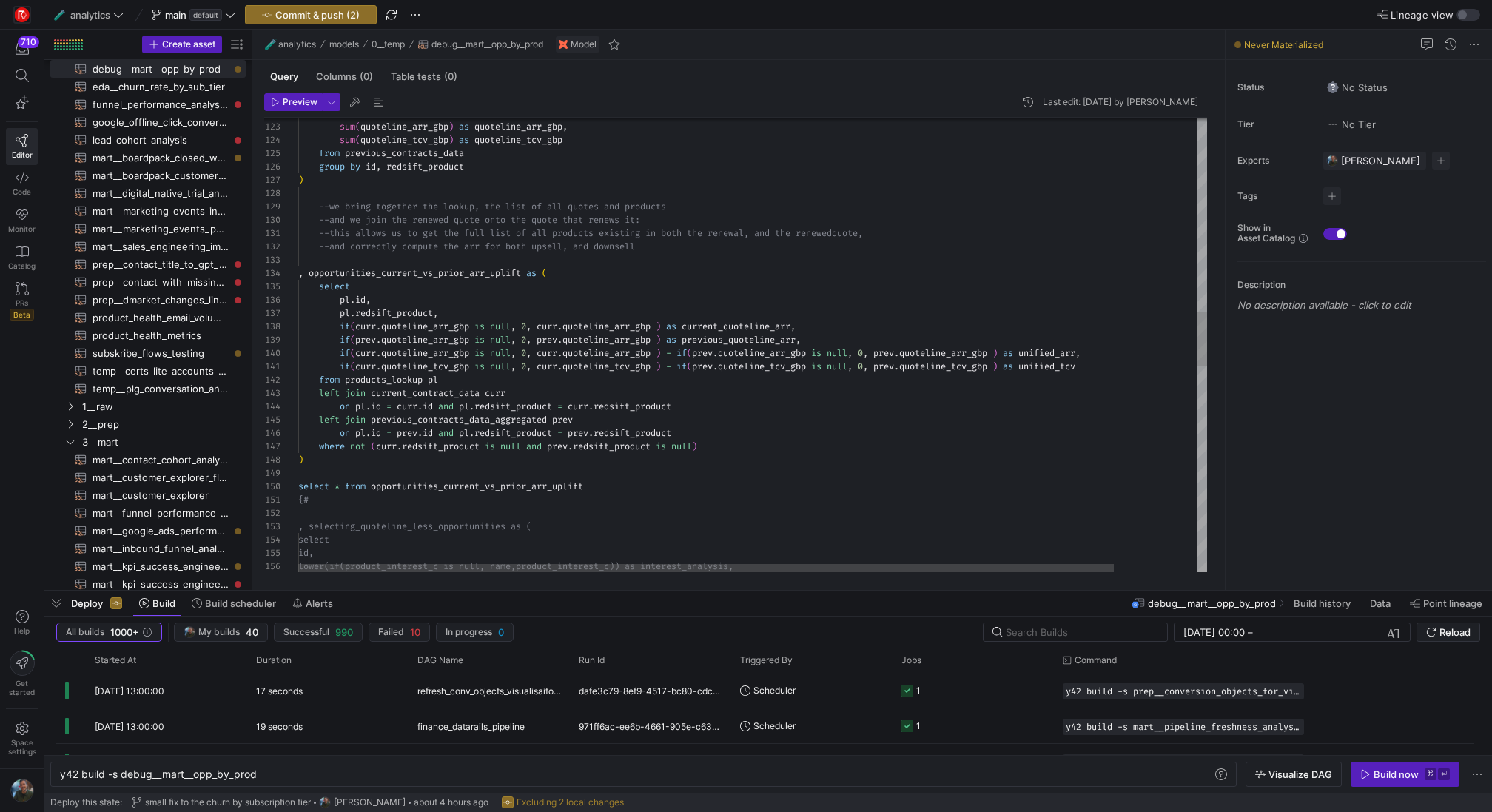
scroll to position [120, 293]
click at [621, 486] on div "{# select * from opportunities_current_vs_prior_arr_uplift ) where not ( curr .…" at bounding box center [798, 398] width 1000 height 3829
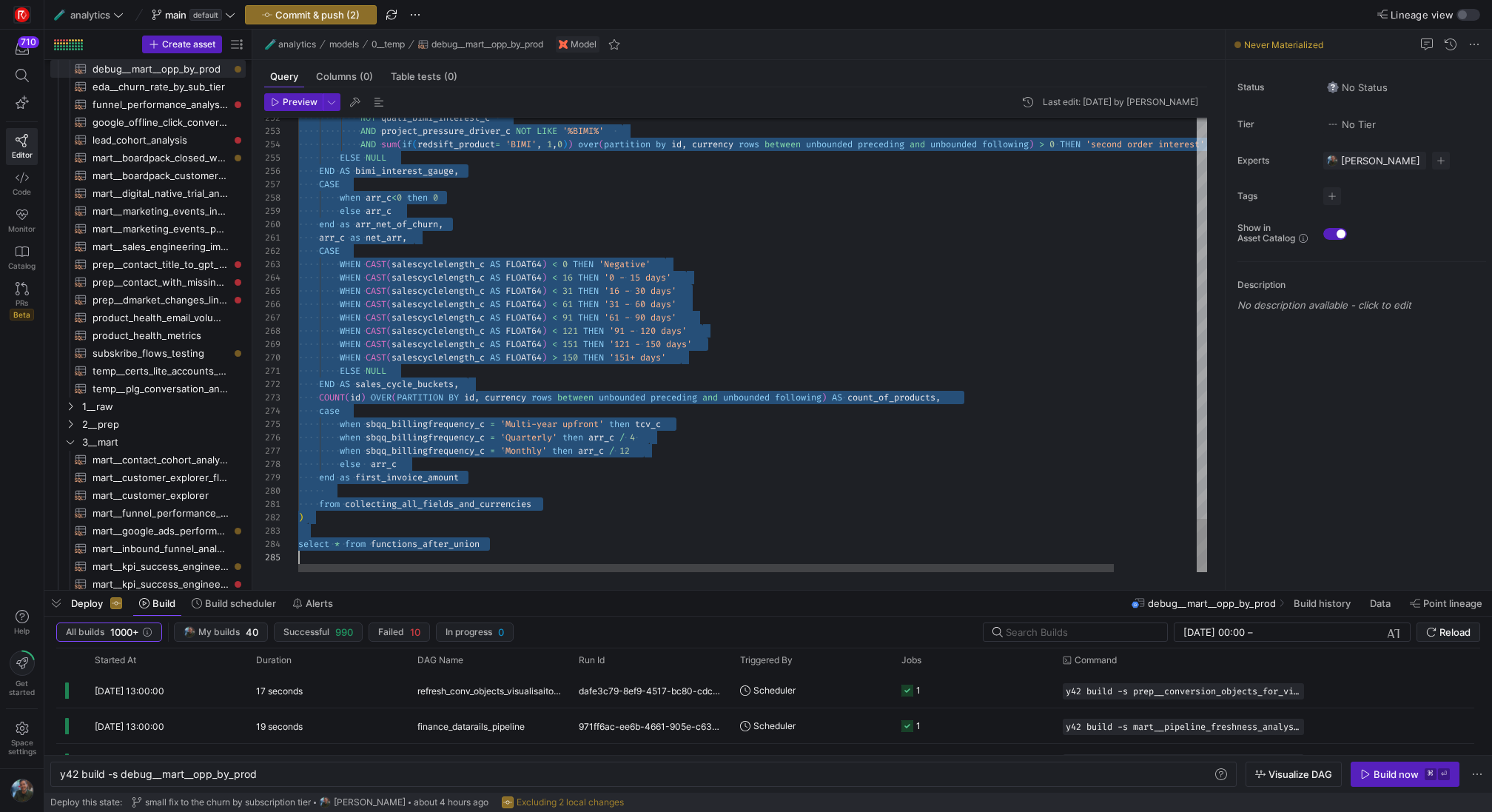
scroll to position [53, 0]
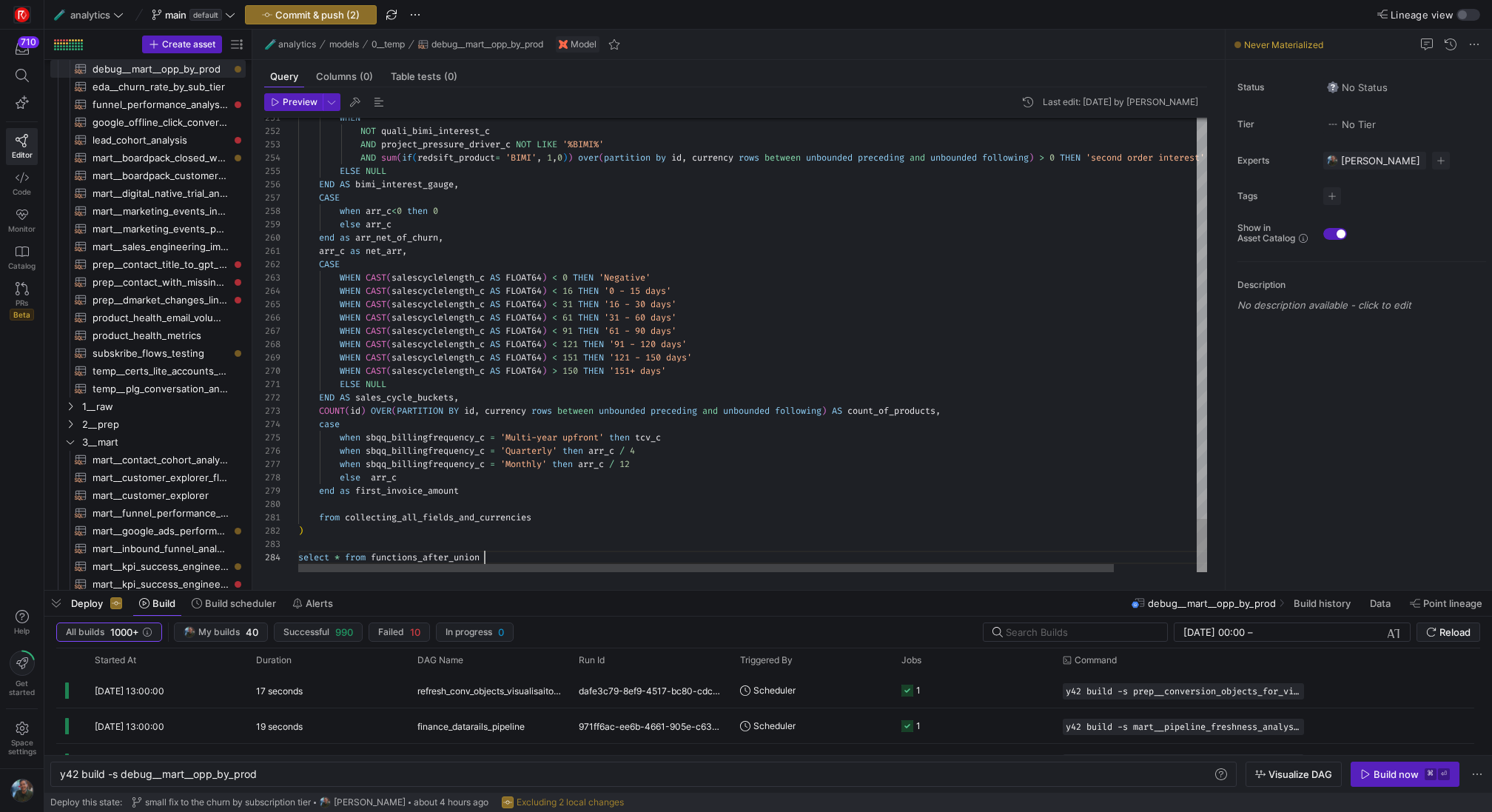
scroll to position [40, 186]
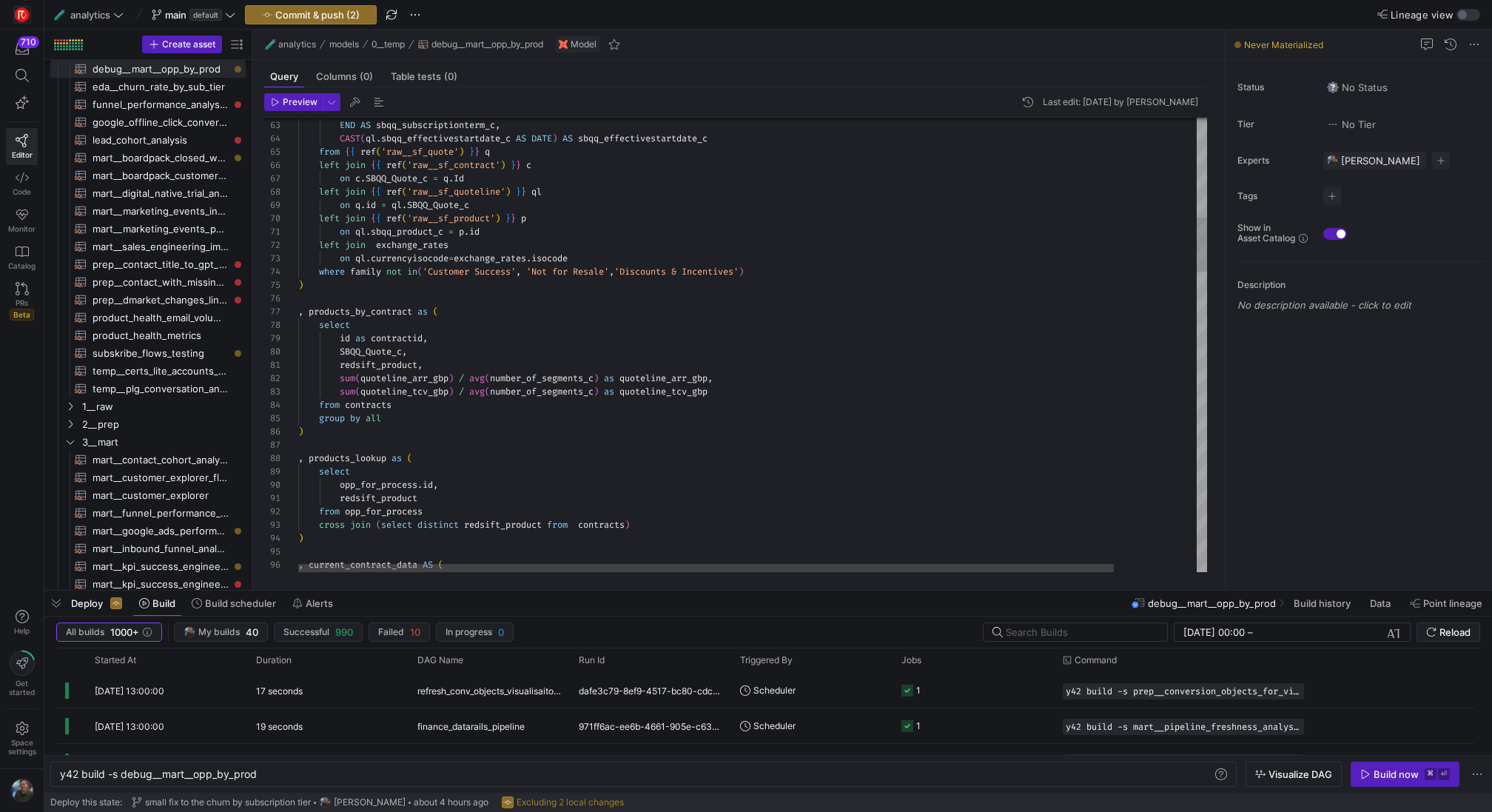
click at [309, 102] on span "Preview" at bounding box center [300, 102] width 35 height 10
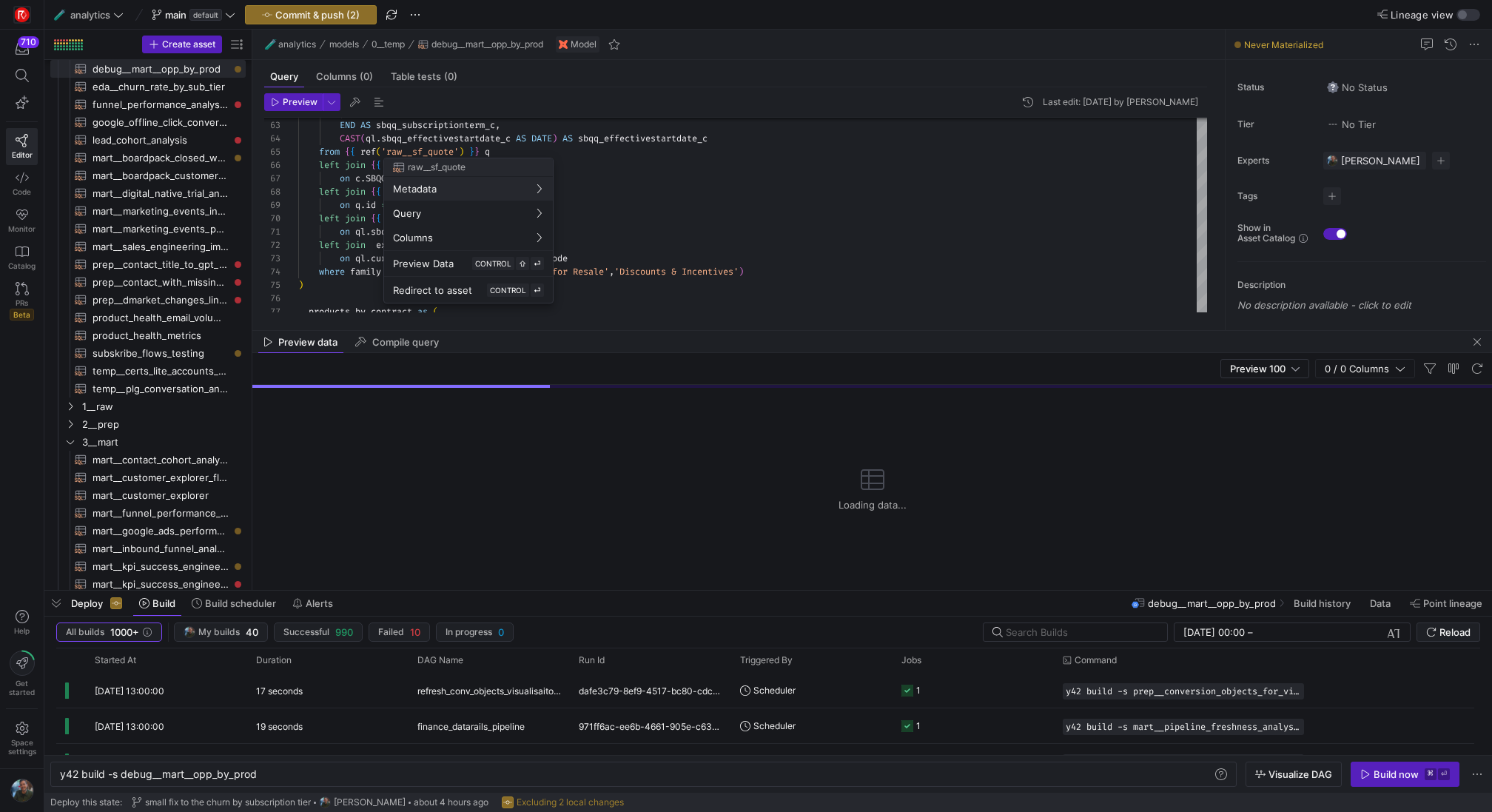
click at [62, 610] on div at bounding box center [746, 406] width 1492 height 812
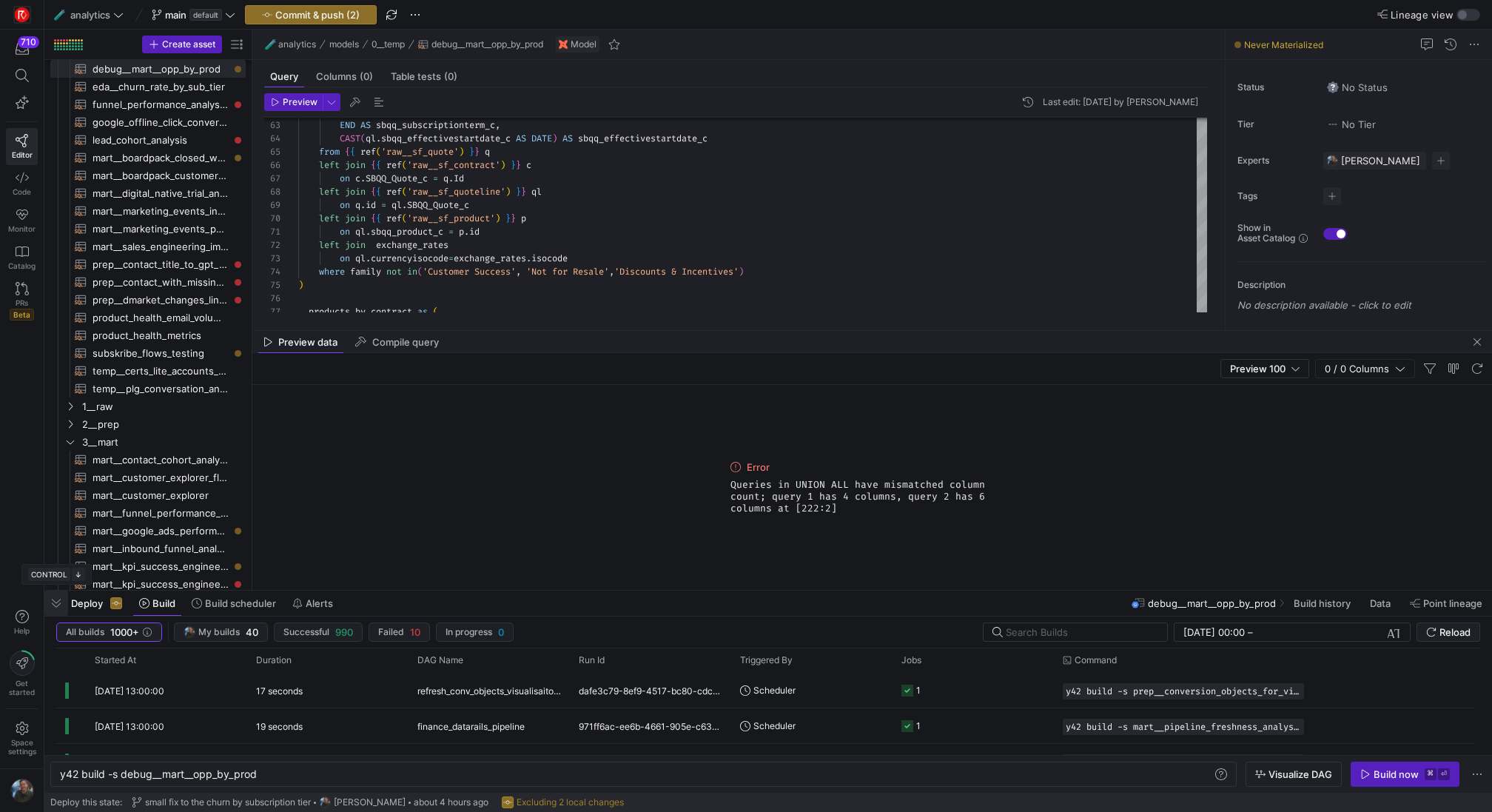
click at [62, 610] on span "button" at bounding box center [56, 603] width 24 height 25
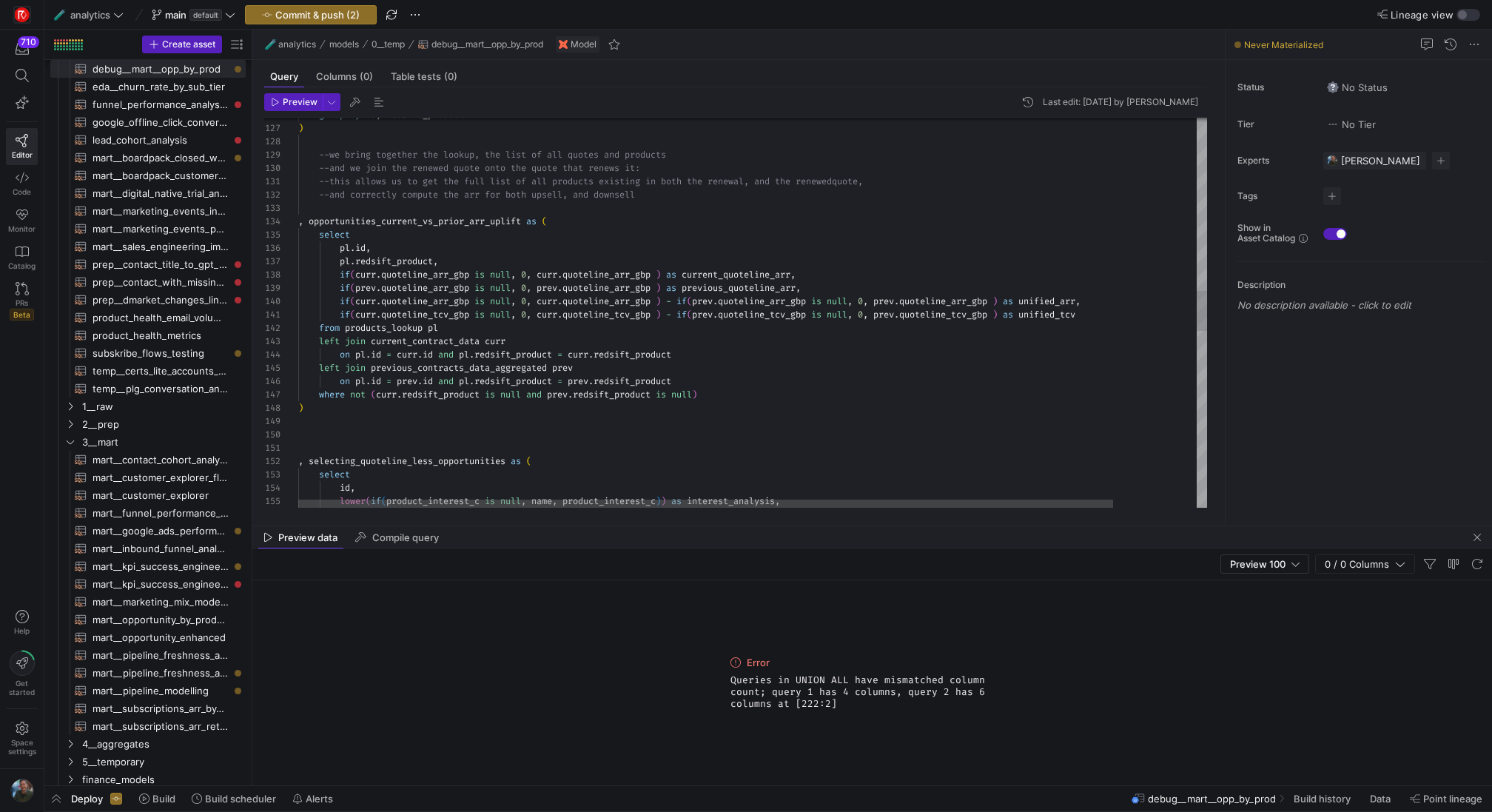
scroll to position [93, 43]
click at [338, 271] on div "corrected_arr_gbp lower ( if ( product_interest_c is null , name , product_inte…" at bounding box center [799, 333] width 1001 height 3803
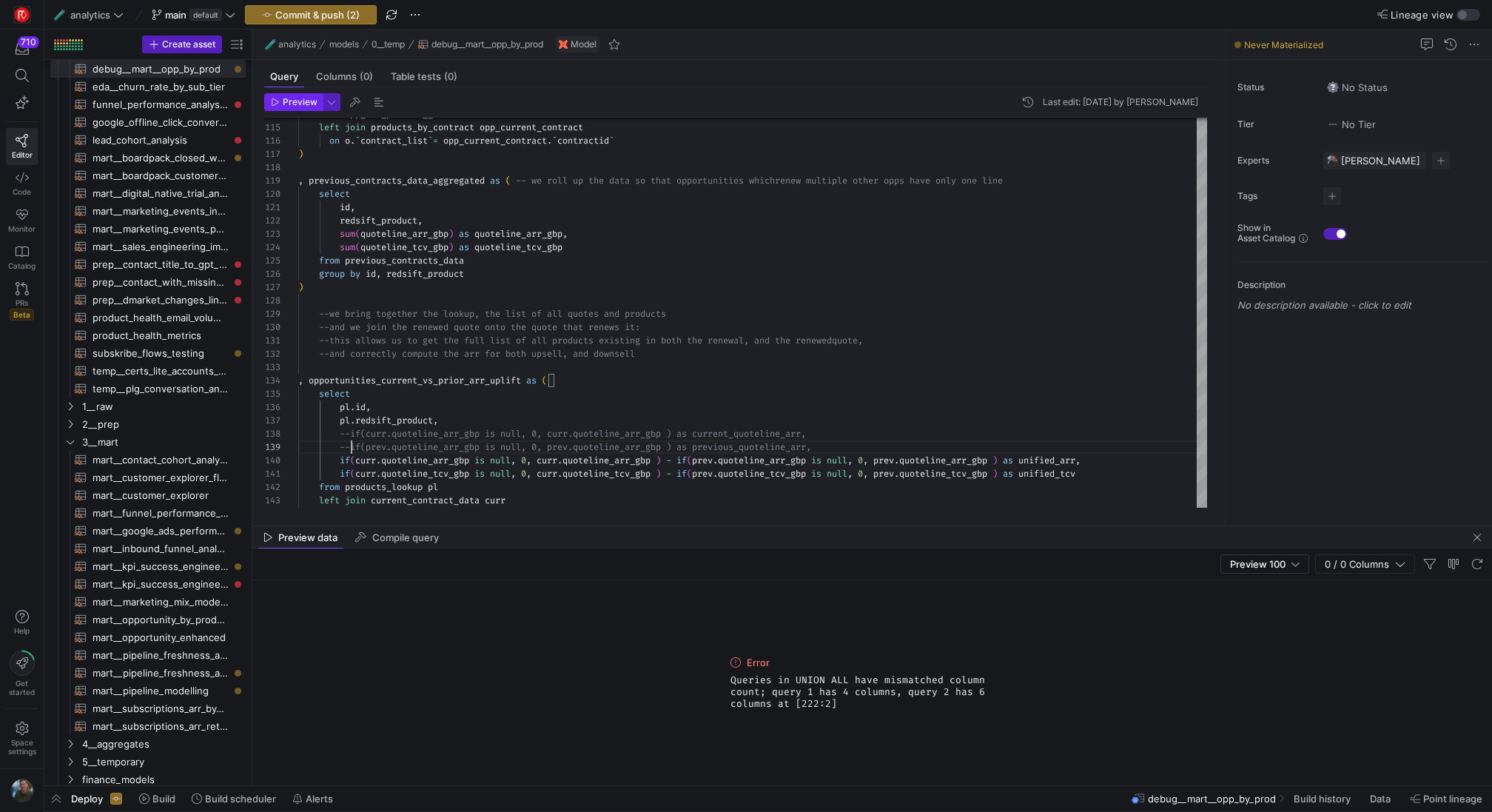
type textarea "--this allows us to get the full list of all products existing in both the rene…"
click at [296, 103] on span "Preview" at bounding box center [300, 102] width 35 height 10
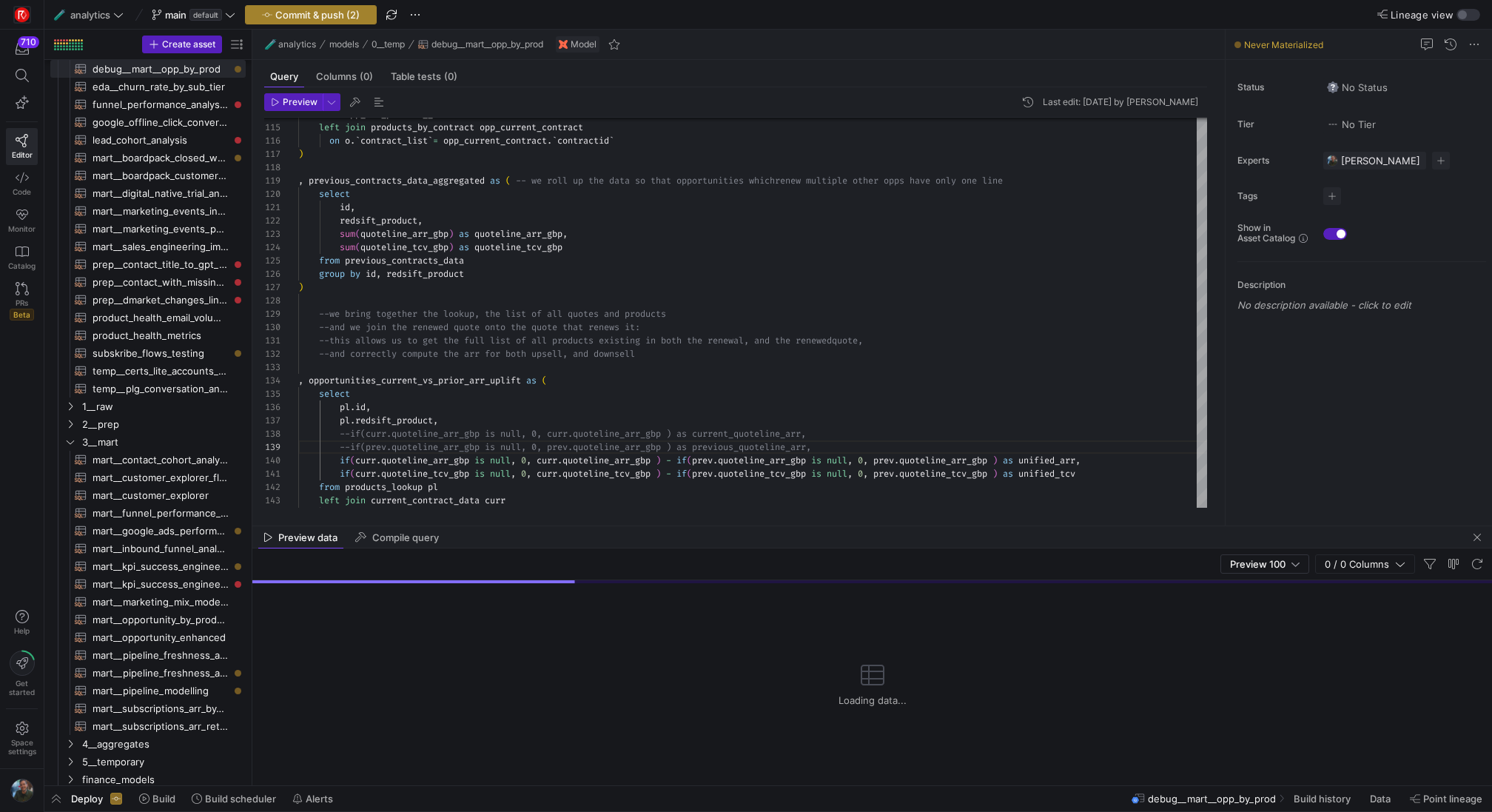
click at [333, 17] on span "Commit & push (2)" at bounding box center [317, 15] width 85 height 12
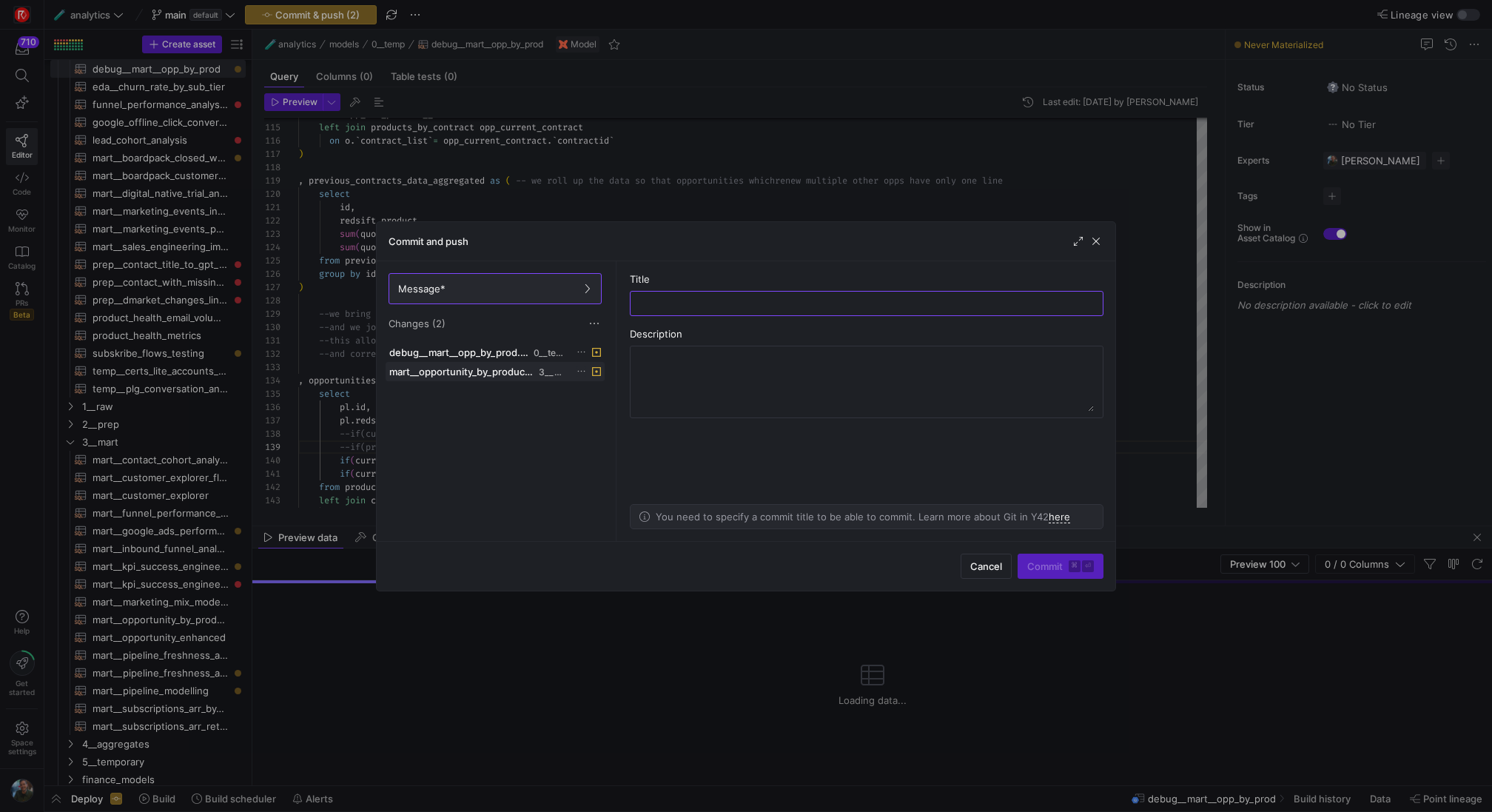
click at [581, 368] on icon at bounding box center [581, 371] width 10 height 10
click at [599, 409] on span "Discard" at bounding box center [602, 412] width 34 height 12
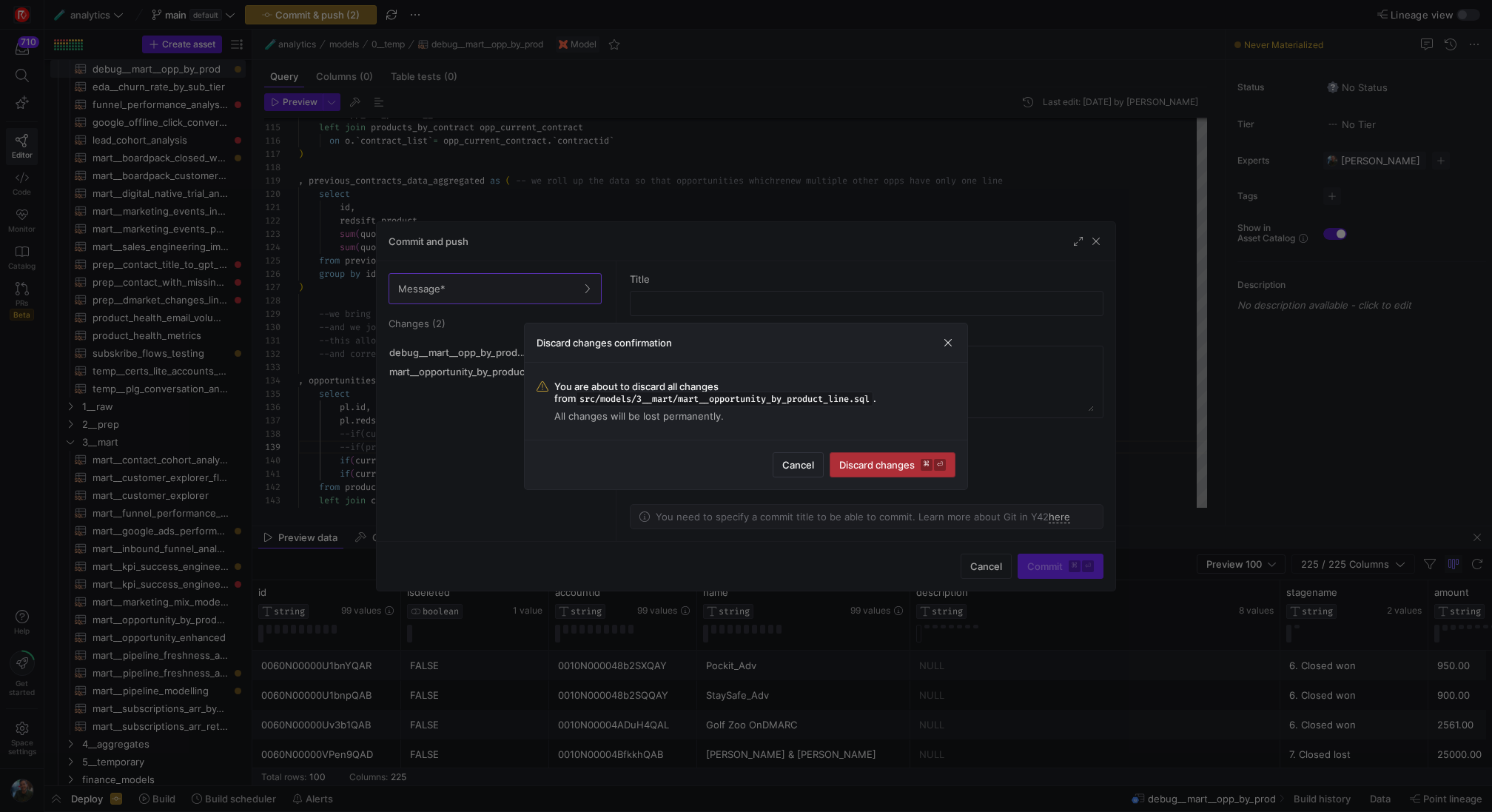
click at [894, 463] on span "Discard changes ⌘ ⏎" at bounding box center [892, 465] width 107 height 12
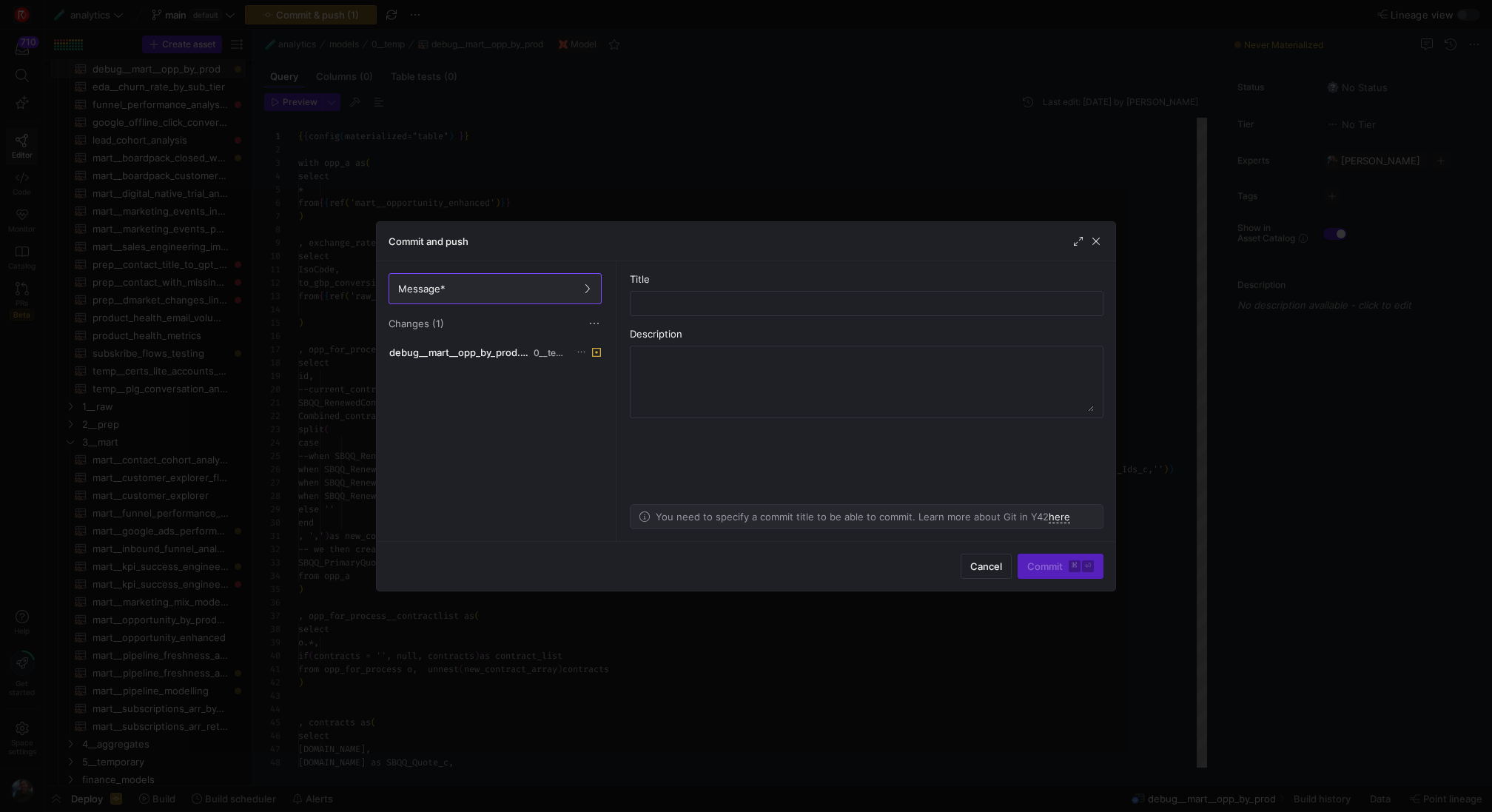
scroll to position [133, 0]
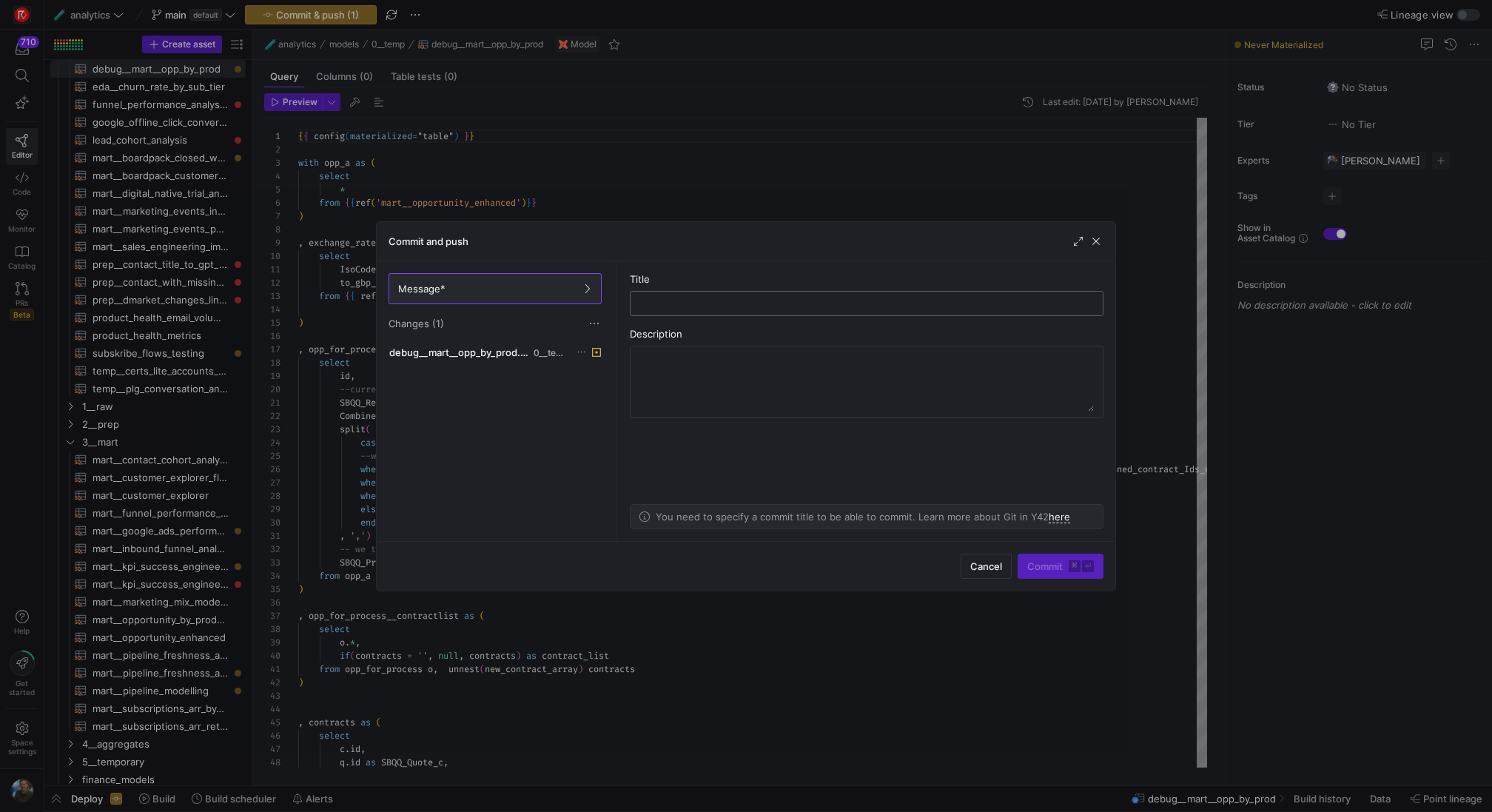
click at [642, 294] on div at bounding box center [866, 303] width 449 height 24
click at [648, 301] on input "text" at bounding box center [866, 303] width 449 height 12
type input "del"
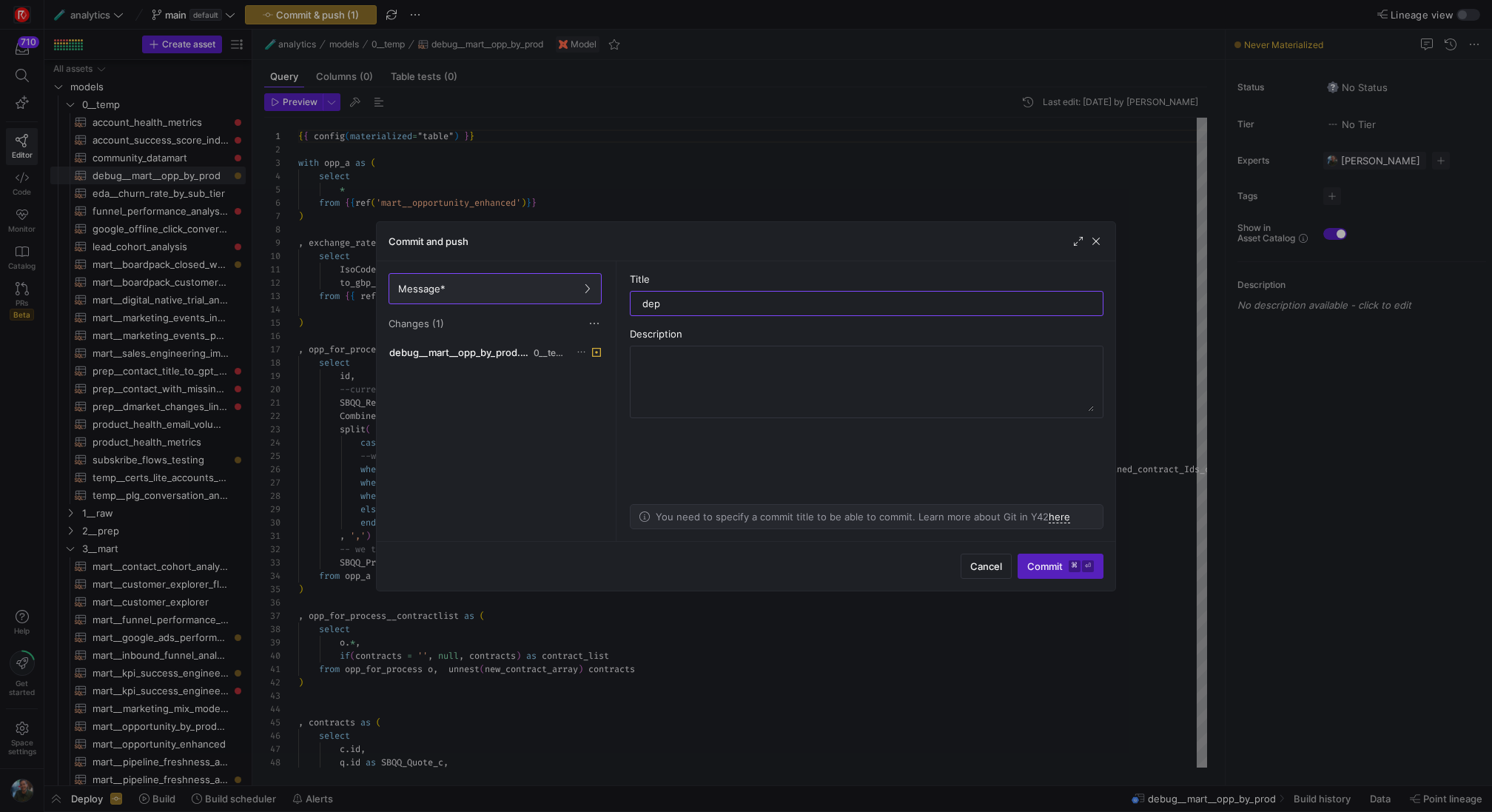
scroll to position [133, 0]
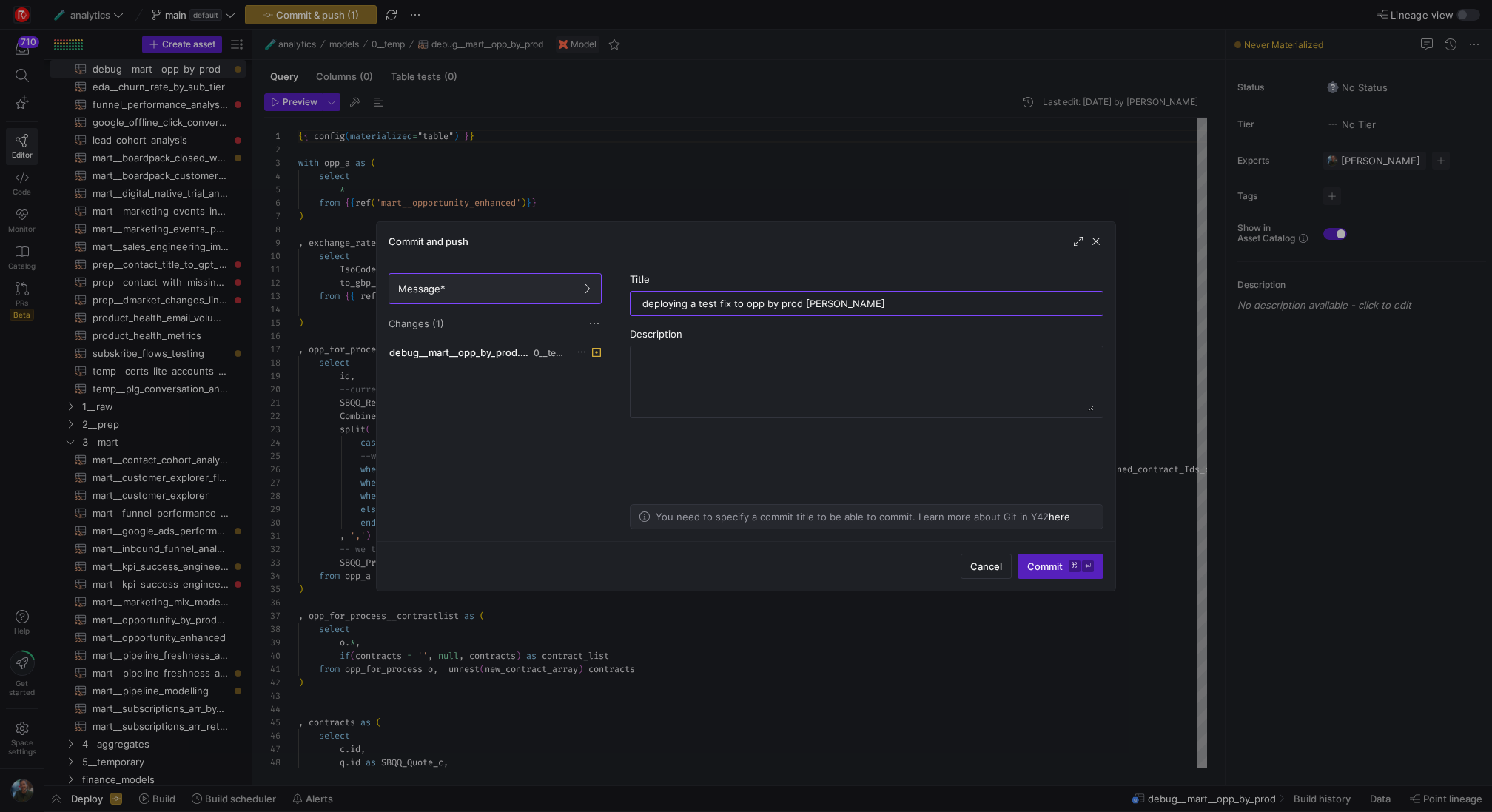
type input "deploying a test fix to opp by prod line"
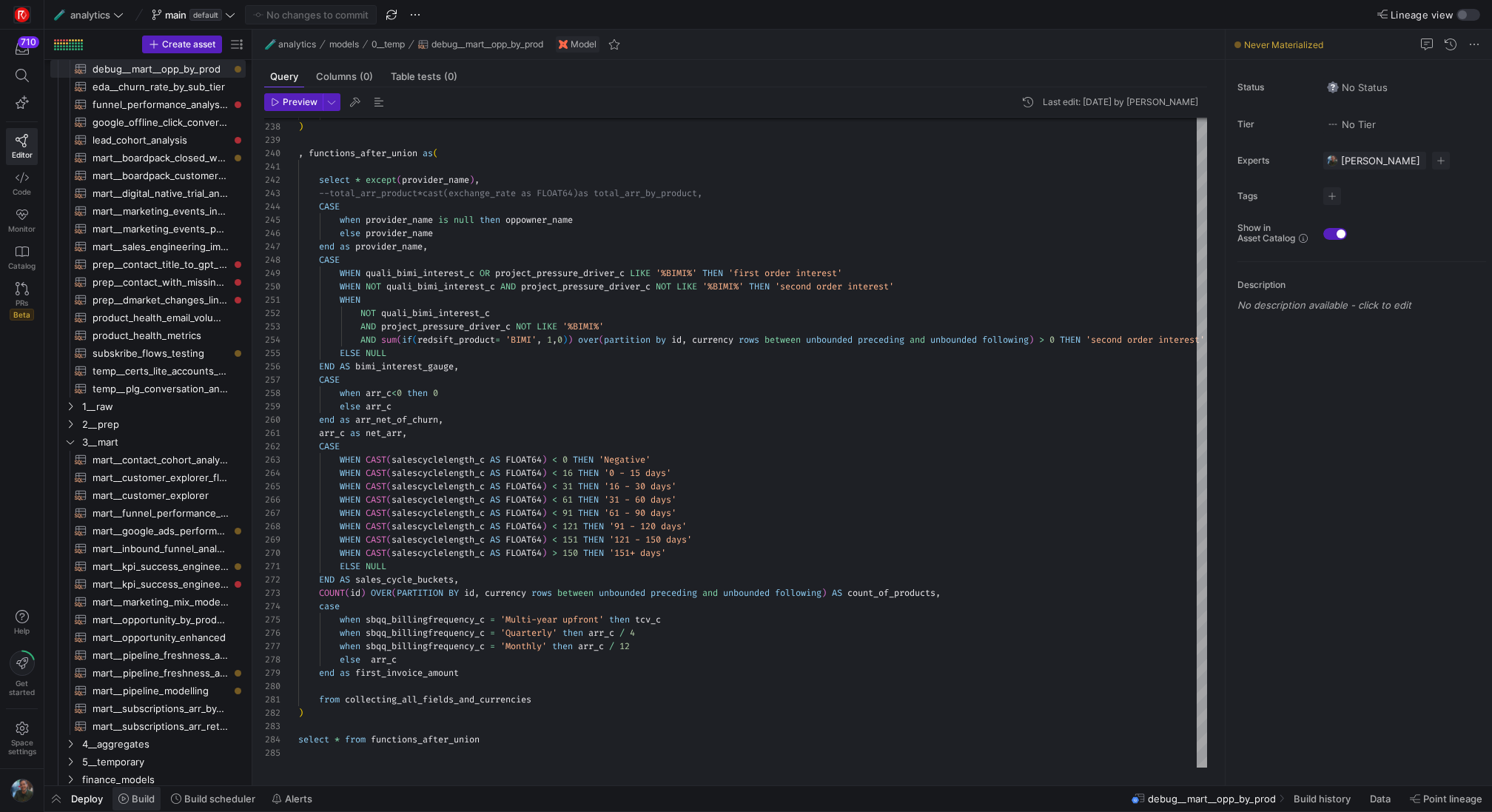
click at [116, 799] on span at bounding box center [136, 799] width 48 height 24
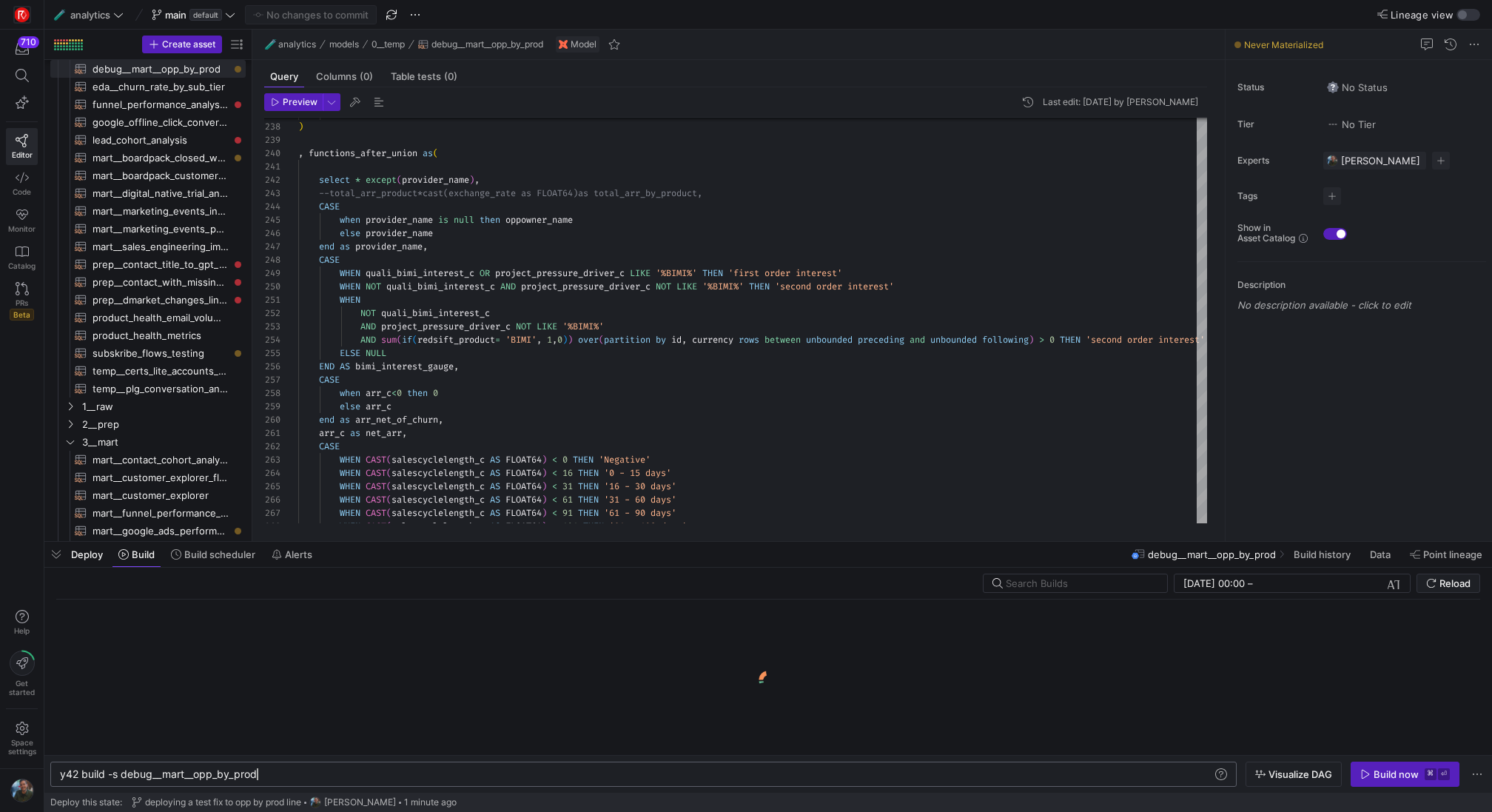
click at [377, 773] on div "y42 build -s debug__mart__opp_by_prod" at bounding box center [637, 774] width 1154 height 12
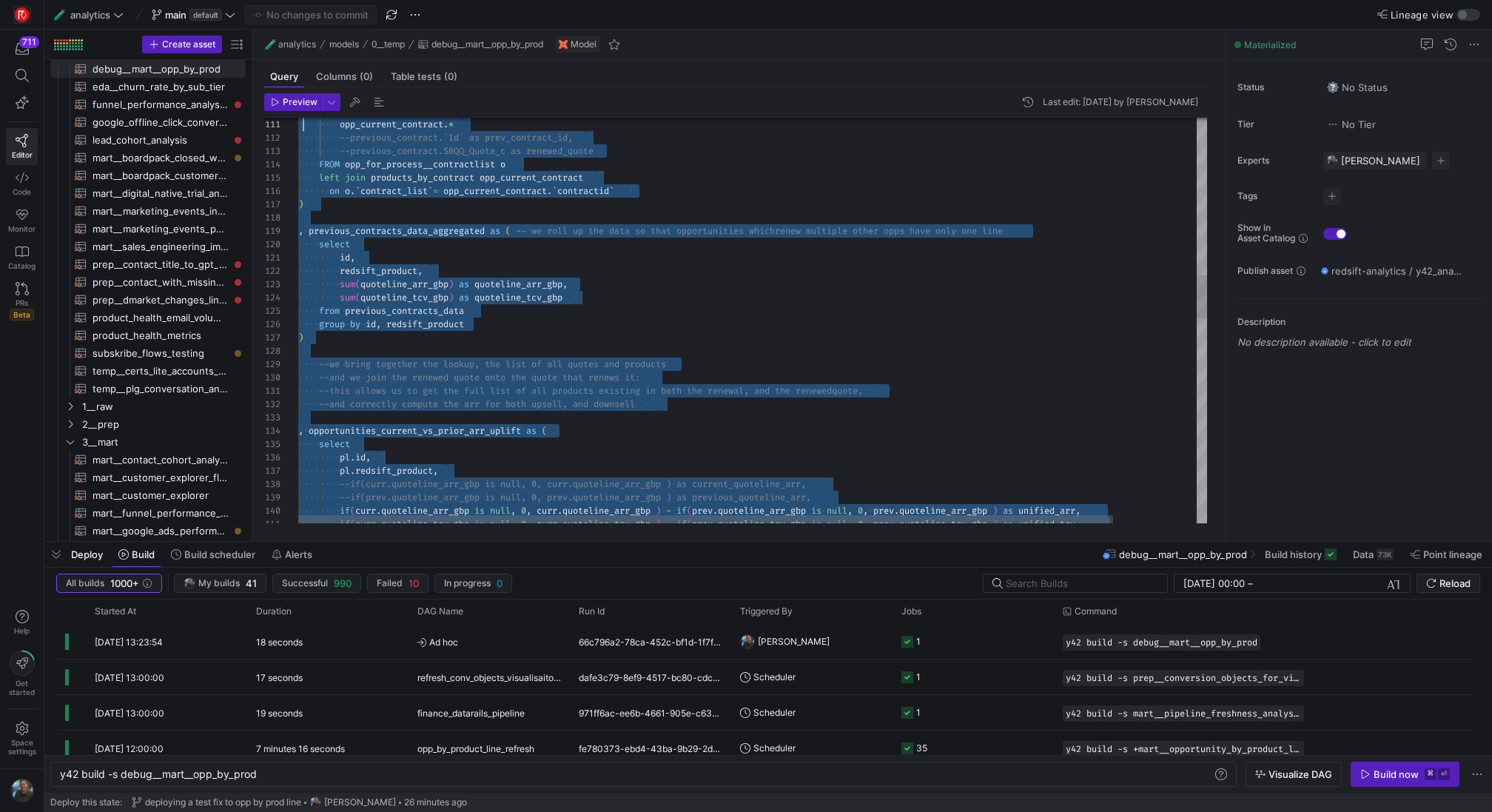
scroll to position [40, 0]
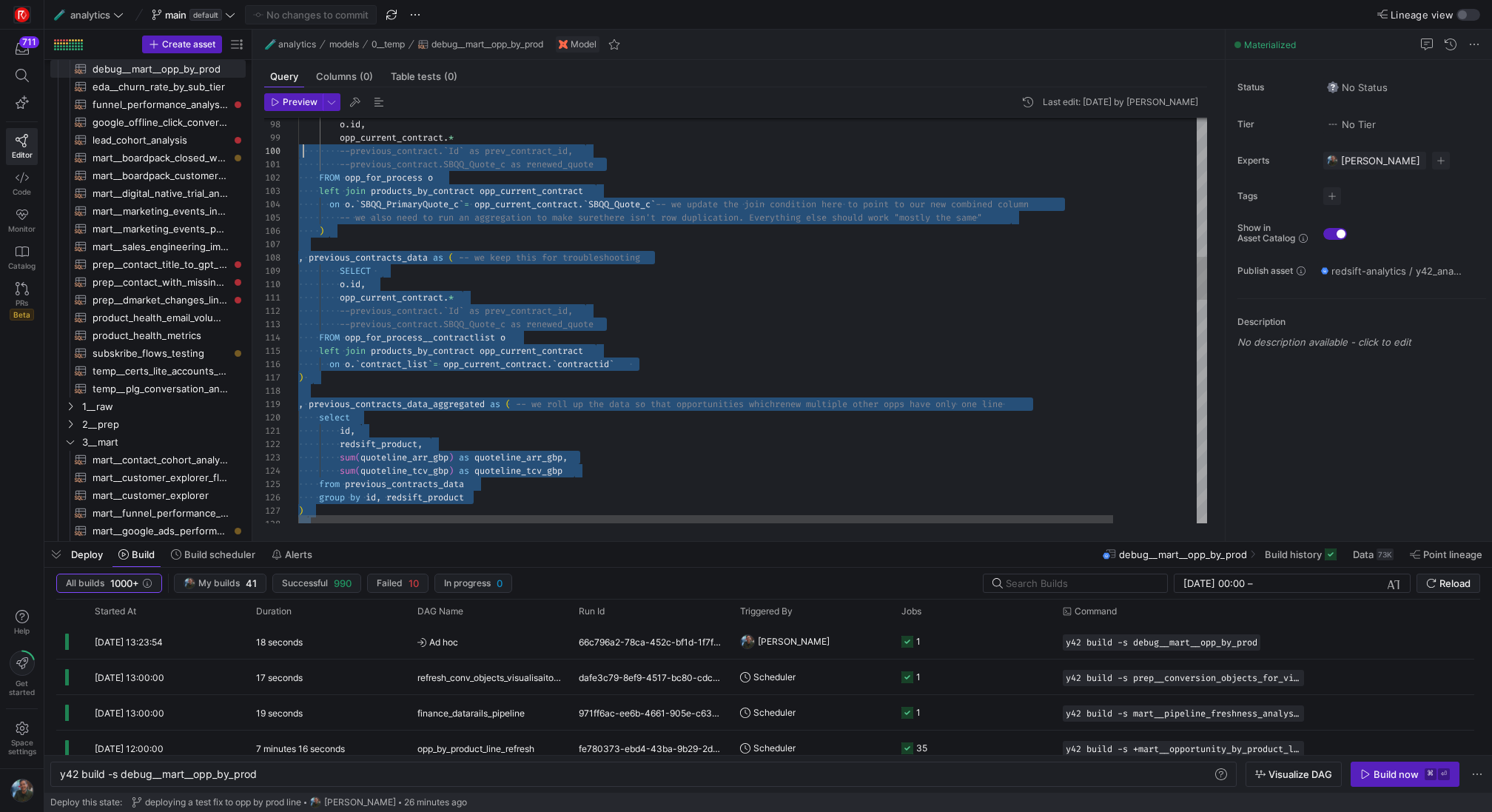
type textarea "--previous_contract.SBQQ_Quote_c as renewed_quote FROM opp_for_process o left j…"
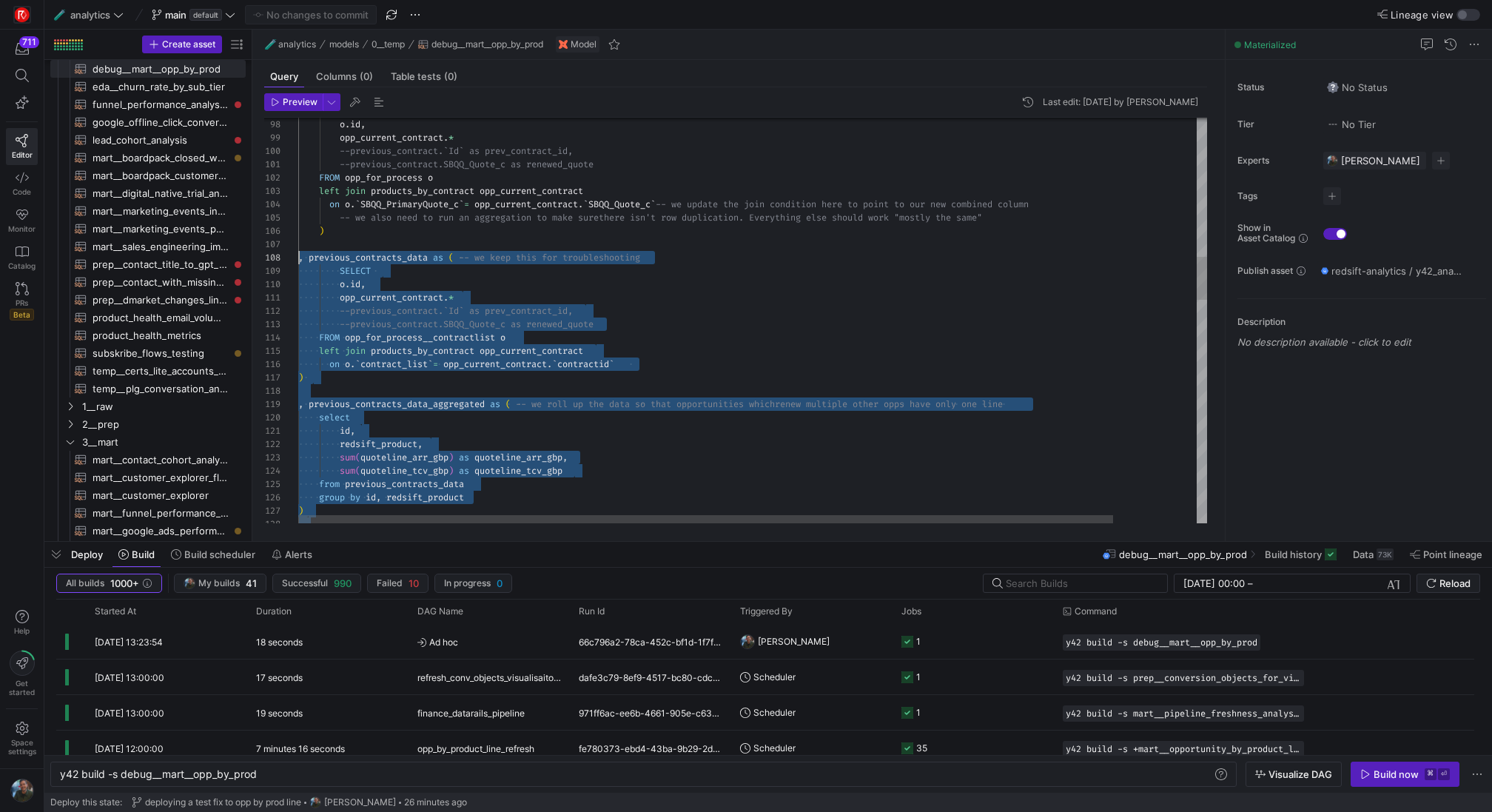
scroll to position [93, 0]
drag, startPoint x: 339, startPoint y: 403, endPoint x: 296, endPoint y: 250, distance: 158.9
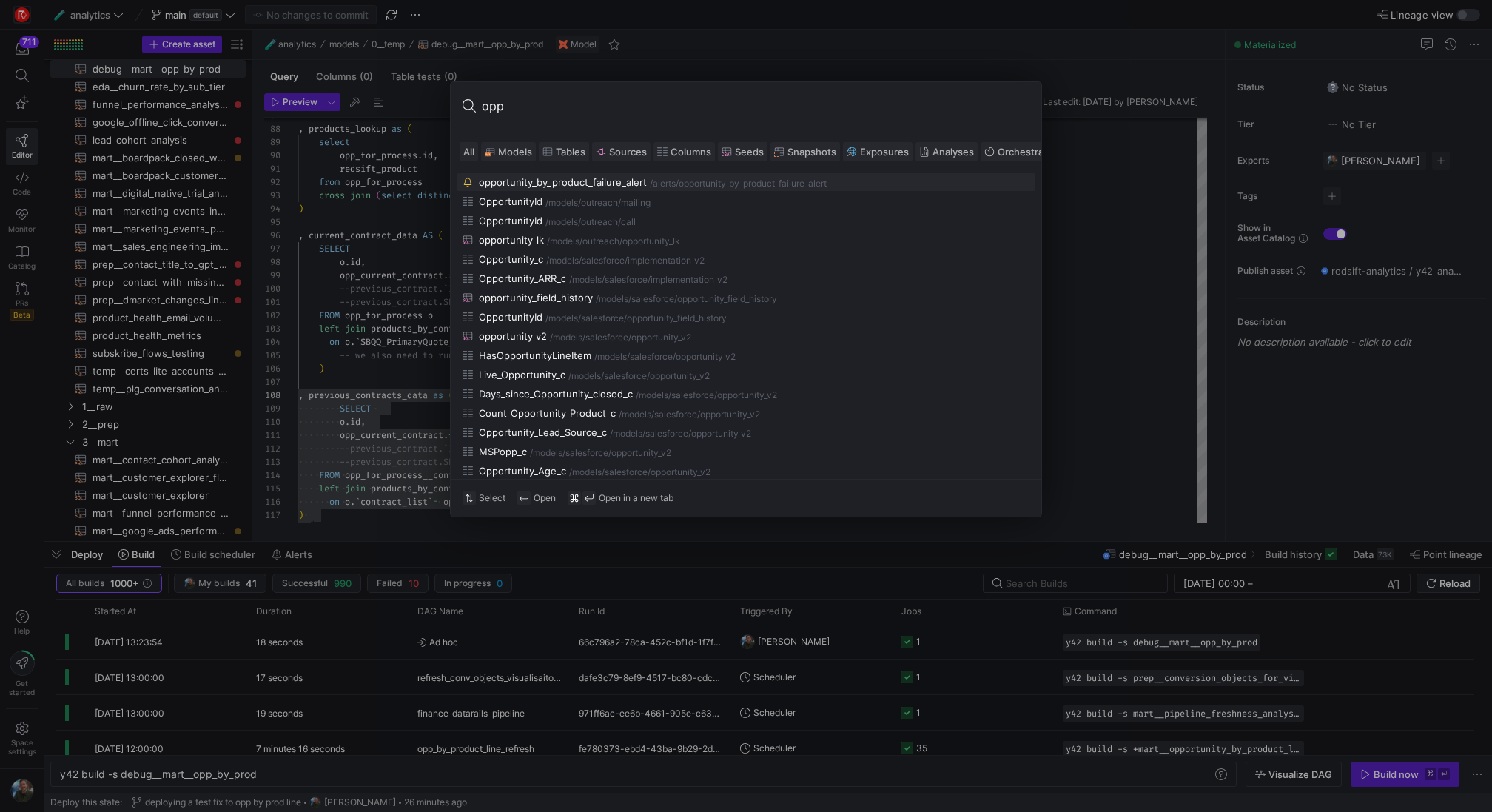
type input "opp"
click at [508, 153] on span "Models" at bounding box center [515, 152] width 34 height 12
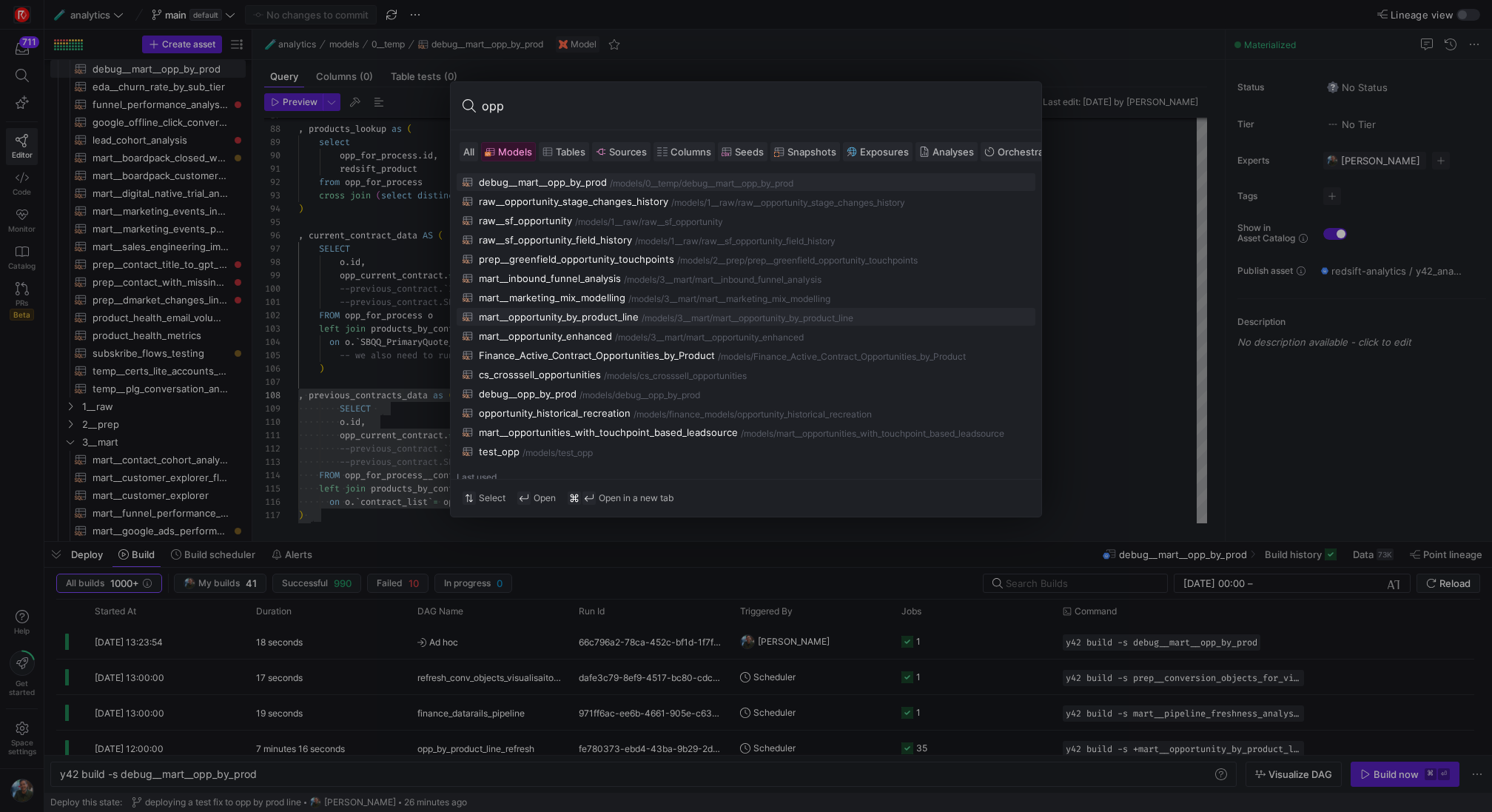
click at [582, 314] on div "mart__opportunity_by_product_line" at bounding box center [559, 317] width 160 height 12
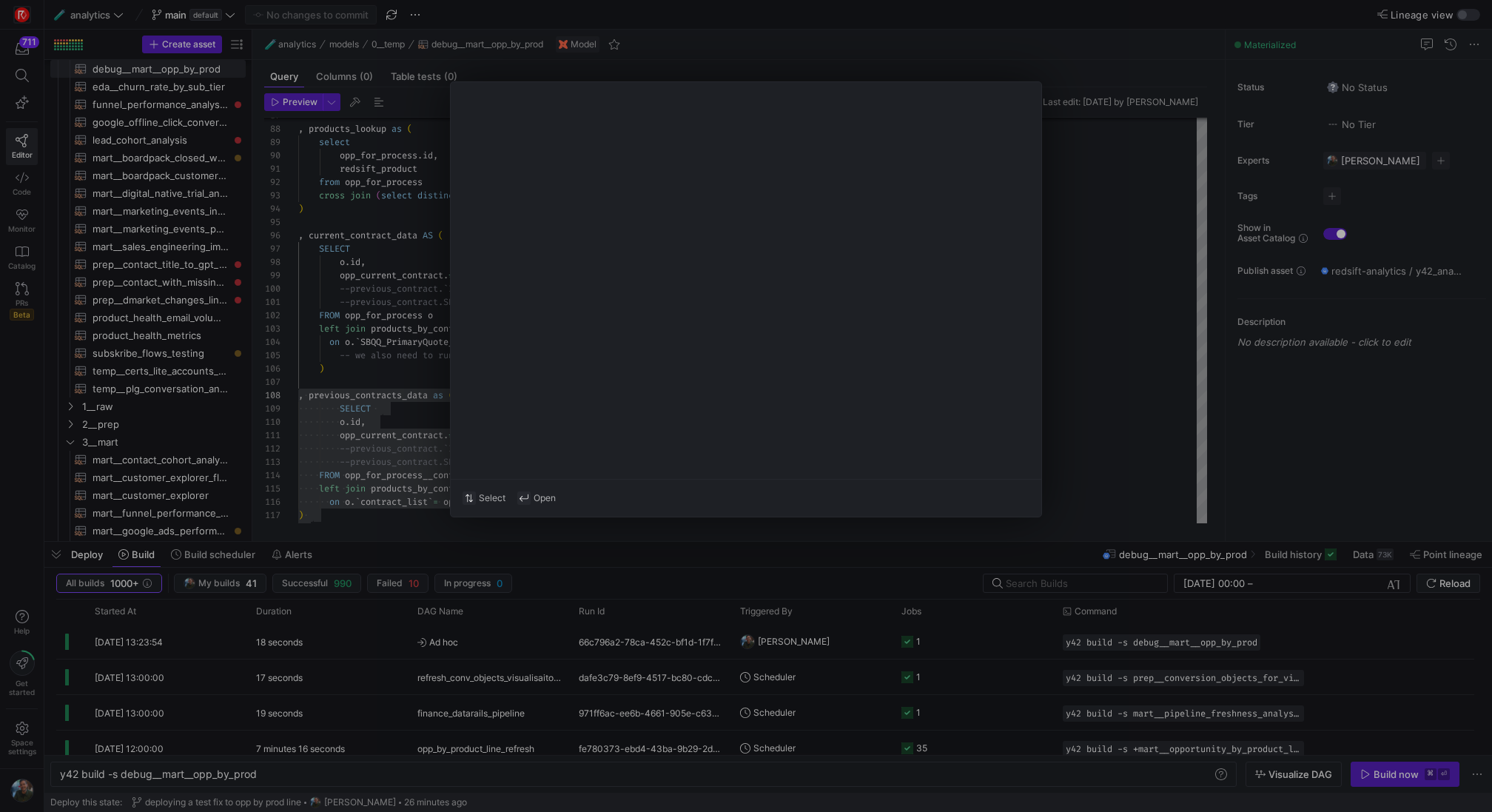
type textarea "{{ config(materialized="table") }} with opp_a as ( select * from {{ref('mart__o…"
type textarea "y42 build -s mart__opportunity_by_product_line"
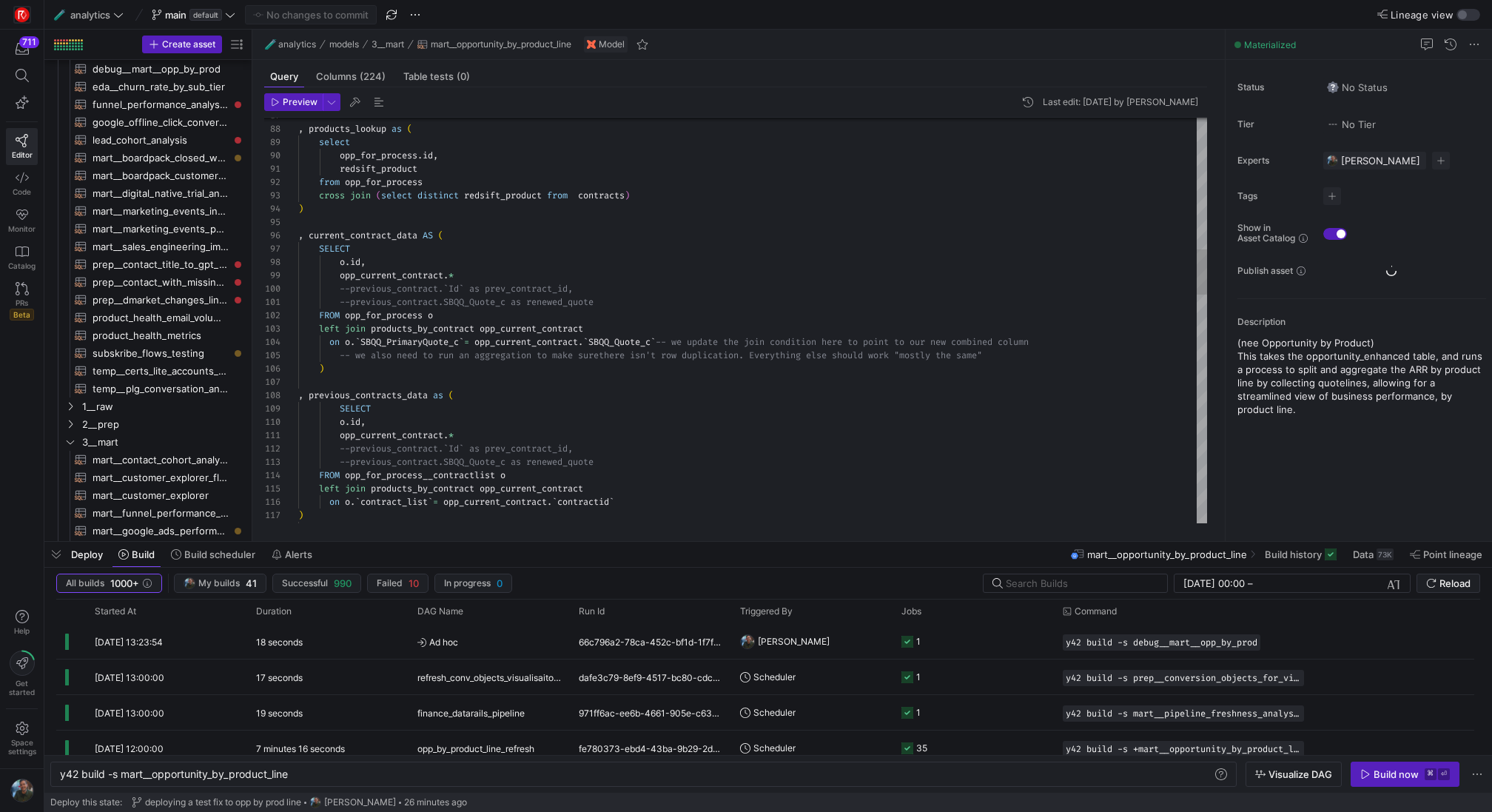
scroll to position [193, 0]
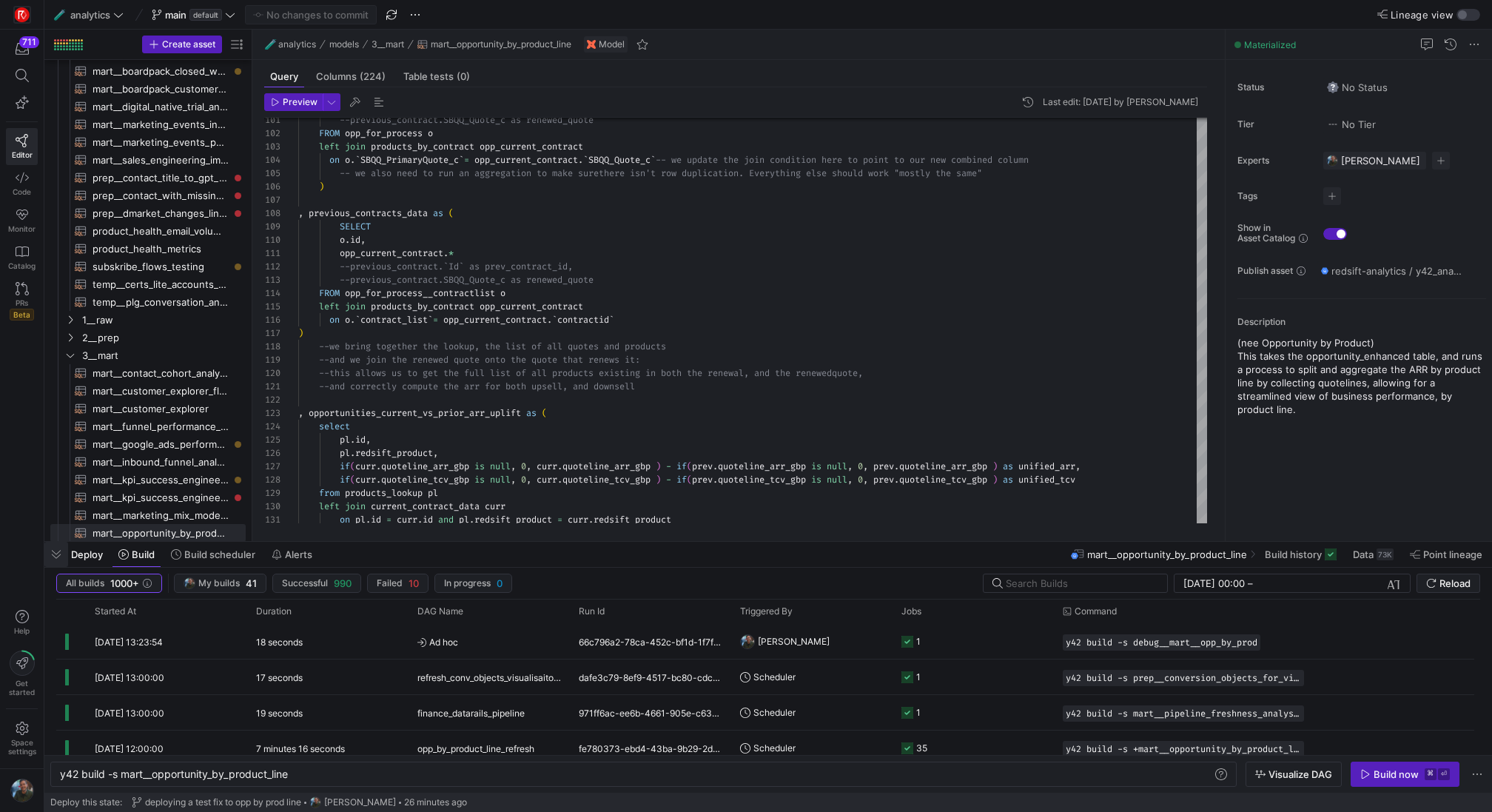
click at [54, 558] on span "button" at bounding box center [56, 554] width 24 height 25
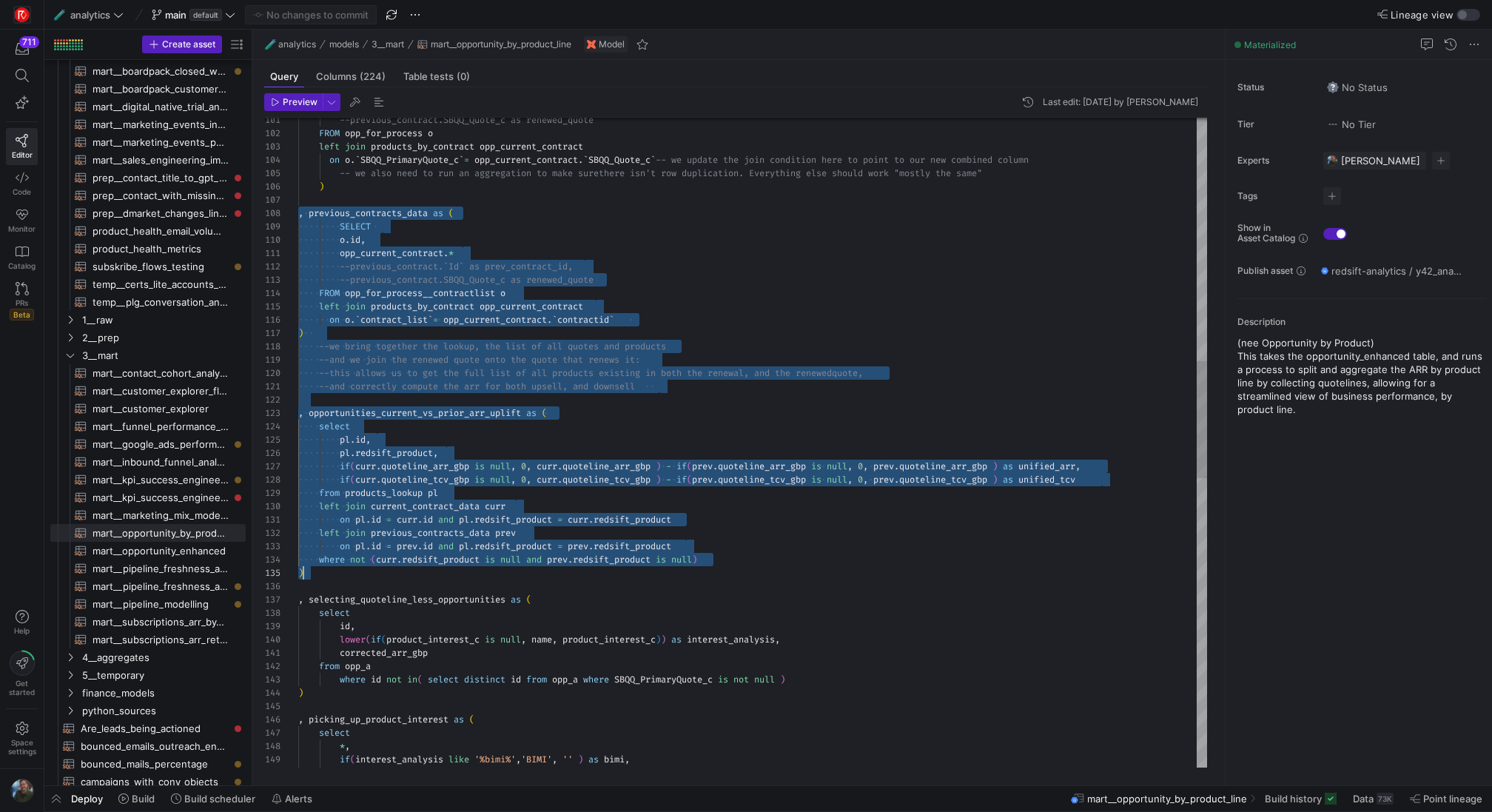
scroll to position [93, 5]
drag, startPoint x: 300, startPoint y: 213, endPoint x: 492, endPoint y: 574, distance: 408.9
click at [492, 574] on div "--previous_contract.SBQQ_Quote_c as renewed_quote FROM opp_for_process o left j…" at bounding box center [752, 573] width 908 height 3608
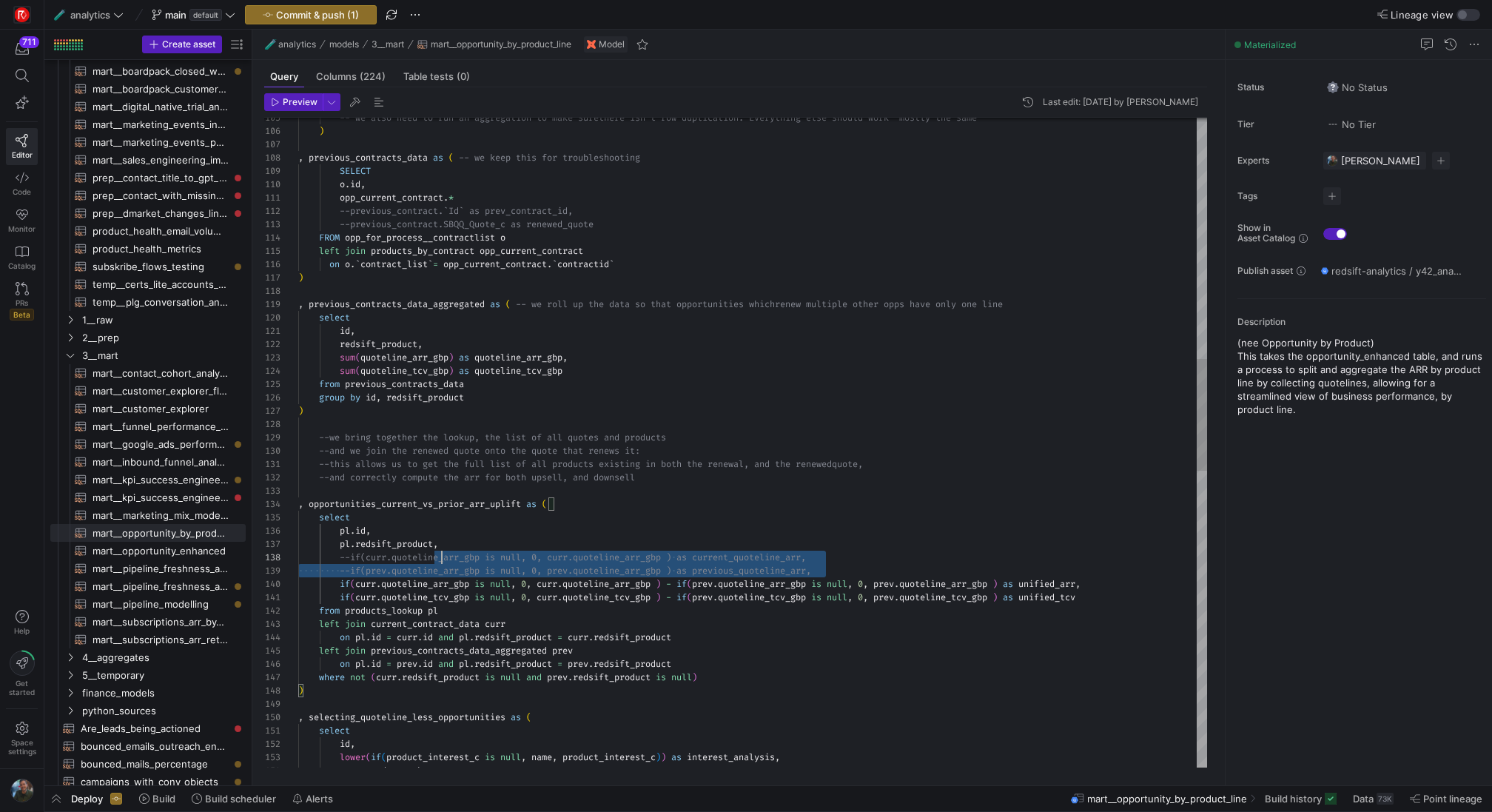
scroll to position [93, 0]
drag, startPoint x: 839, startPoint y: 569, endPoint x: 288, endPoint y: 560, distance: 551.1
click at [298, 560] on div "--previous_contract.SBQQ_Quote_c as renewed_quote FROM opp_for_process__contrac…" at bounding box center [752, 604] width 908 height 3781
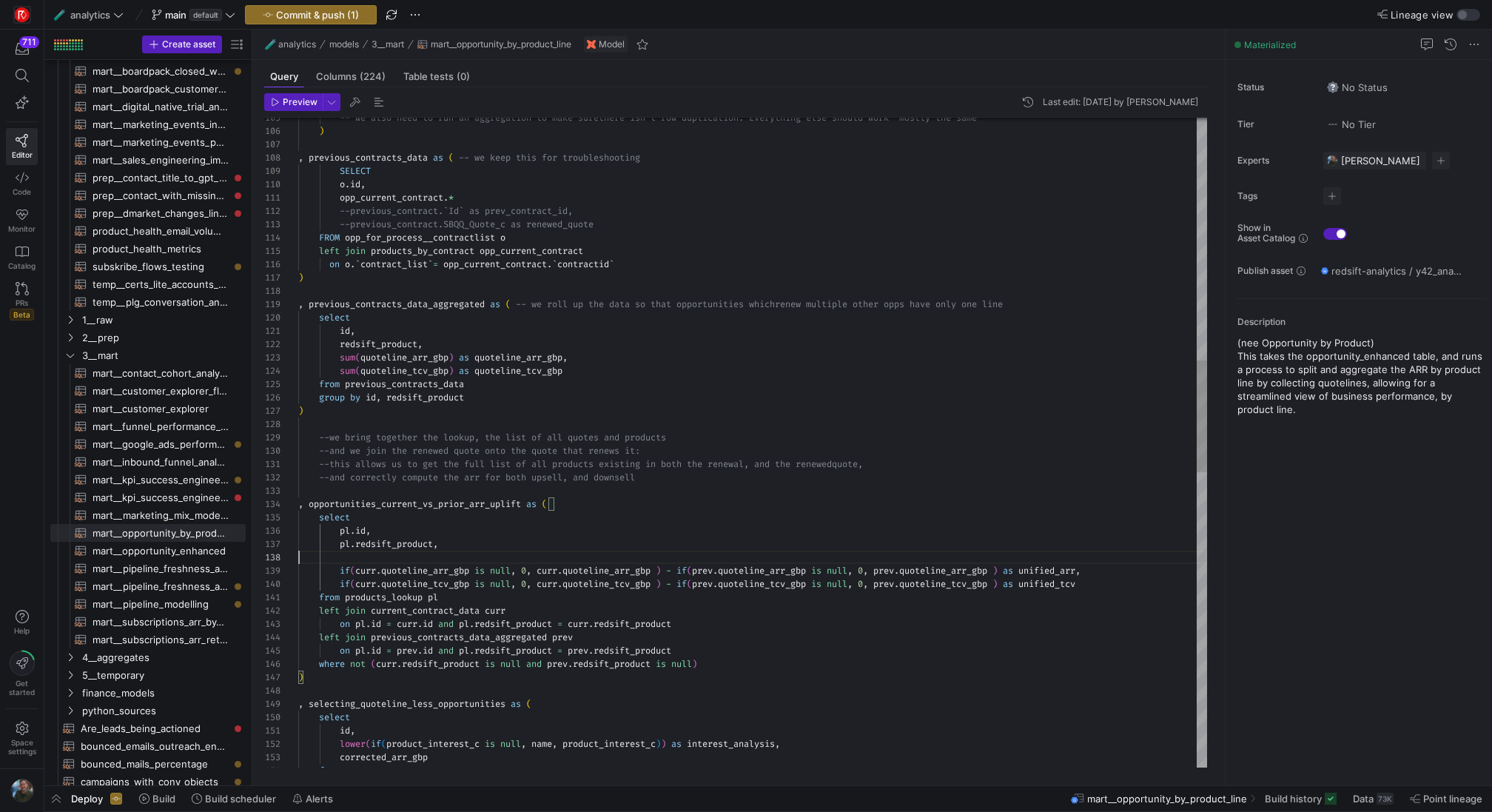
scroll to position [80, 144]
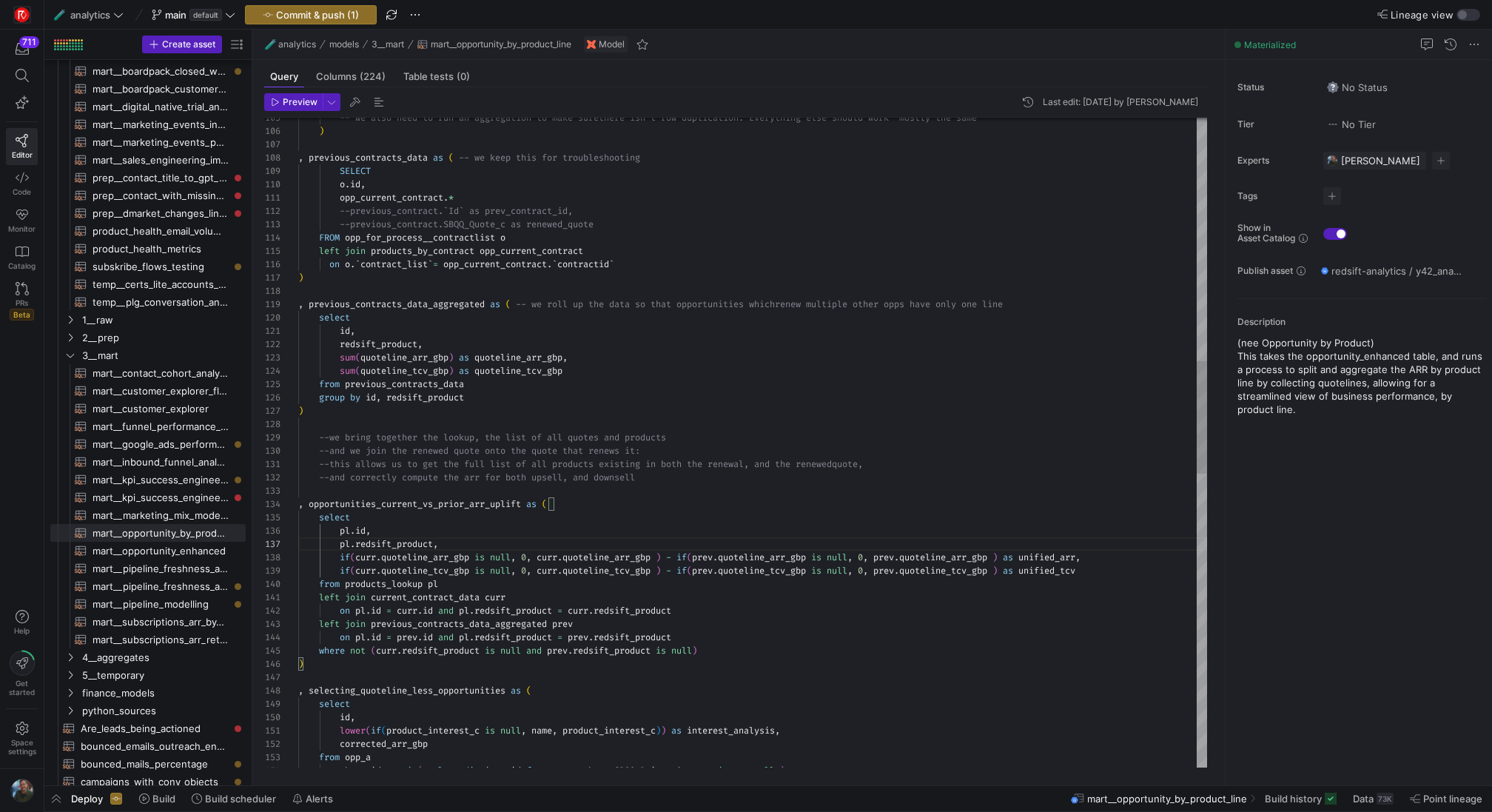
click at [650, 333] on div "--previous_contract.SBQQ_Quote_c as renewed_quote FROM opp_for_process__contrac…" at bounding box center [752, 591] width 908 height 3754
click at [286, 103] on span "Preview" at bounding box center [300, 102] width 35 height 10
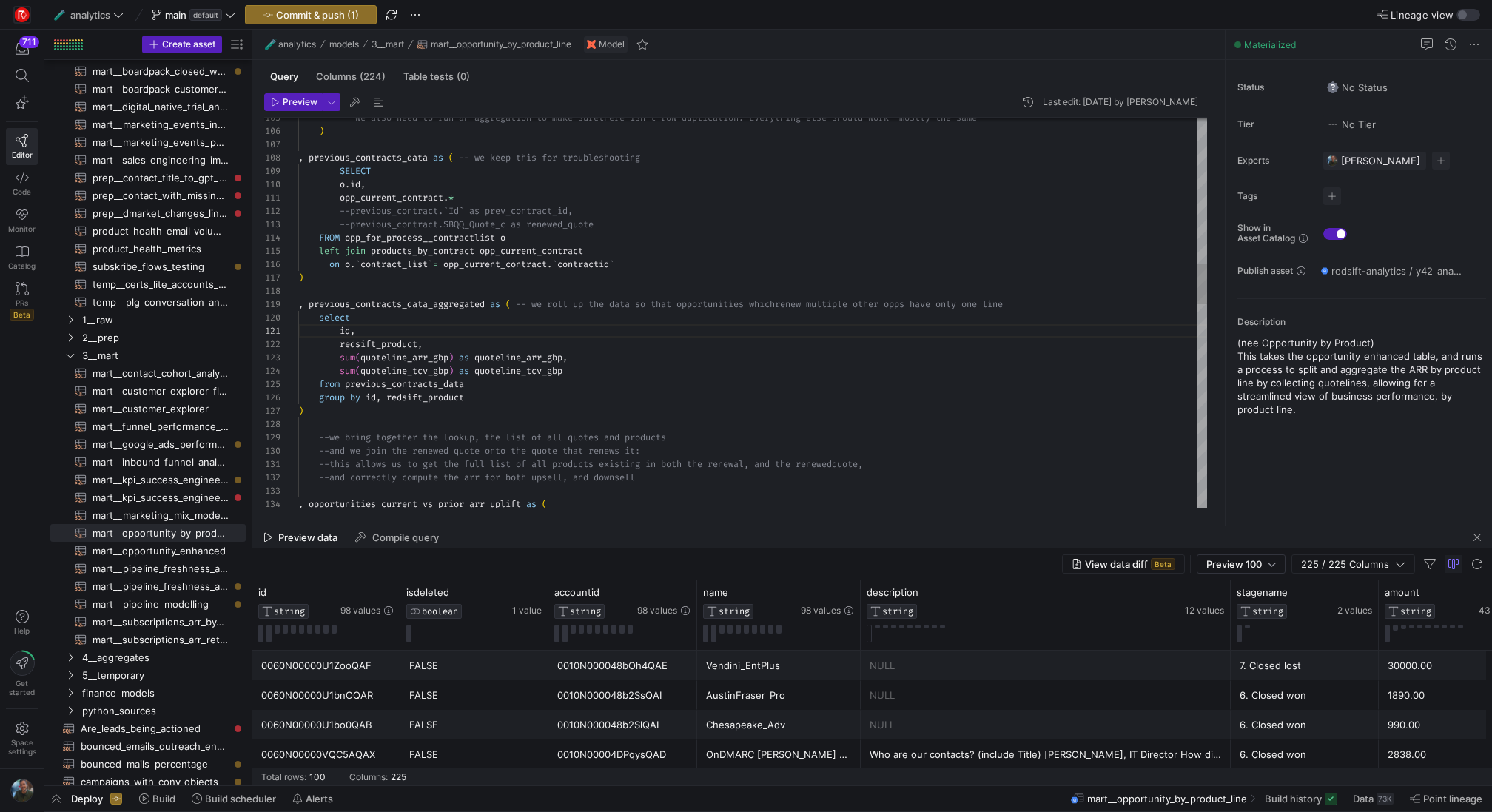
type textarea "opp_current_contract.* --previous_contract.`Id` as prev_contract_id, --previous…"
click at [504, 303] on div "--previous_contract.SBQQ_Quote_c as renewed_quote FROM opp_for_process__contrac…" at bounding box center [752, 591] width 908 height 3754
click at [311, 20] on span "button" at bounding box center [311, 15] width 131 height 18
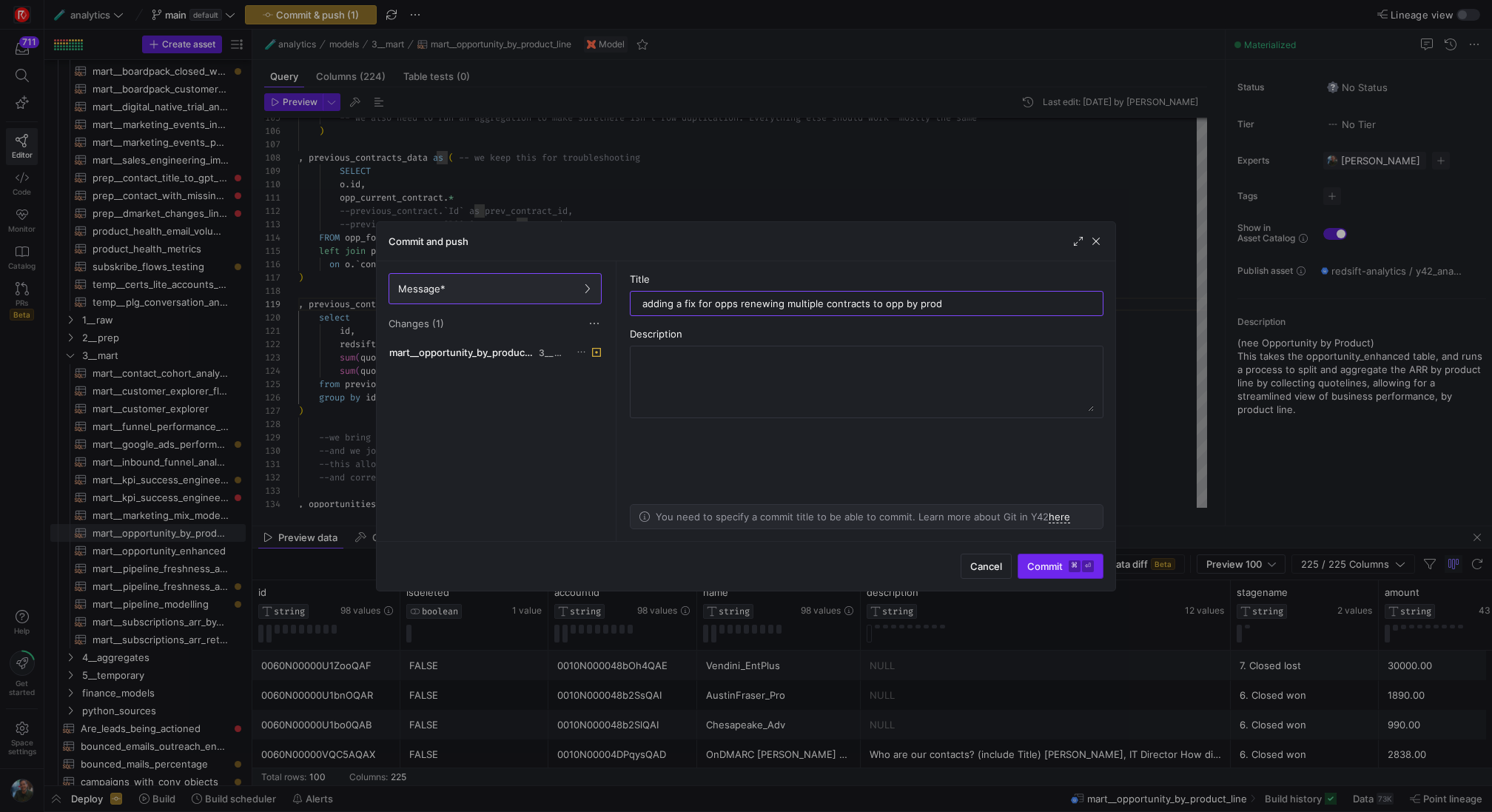
type input "adding a fix for opps renewing multiple contracts to opp by prod"
click at [1083, 565] on kbd "⏎" at bounding box center [1088, 566] width 12 height 12
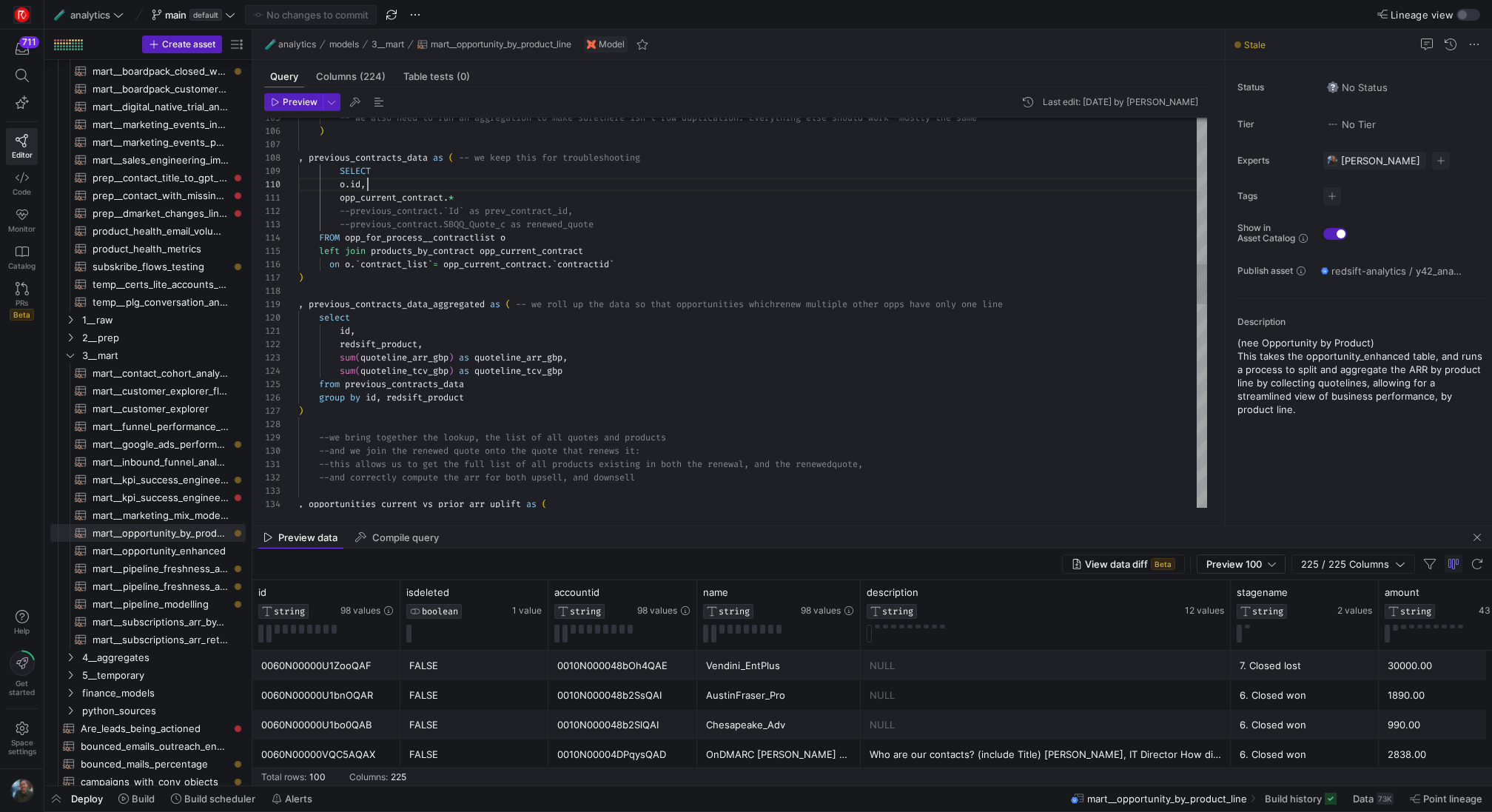
type textarea "tract.SBQQ_Quote_c as renewed_quote FROM opp_for_process o left join products_b…"
click at [498, 185] on div "--previous_contract.SBQQ_Quote_c as renewed_quote FROM opp_for_process__contrac…" at bounding box center [752, 591] width 908 height 3754
click at [153, 802] on span "Build" at bounding box center [143, 799] width 23 height 12
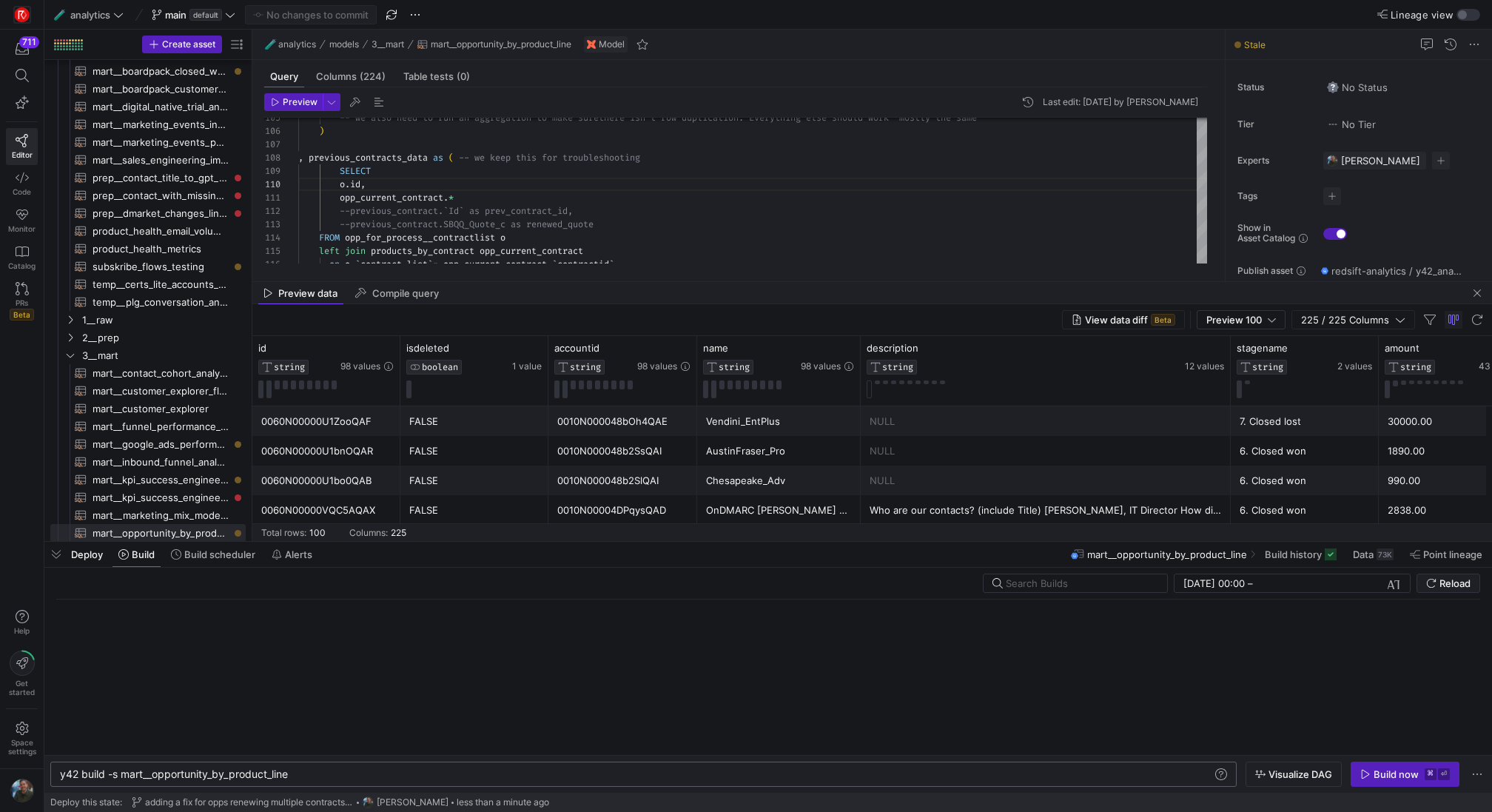
click at [306, 777] on div "y42 build -s mart__opportunity_by_product_line" at bounding box center [637, 774] width 1154 height 12
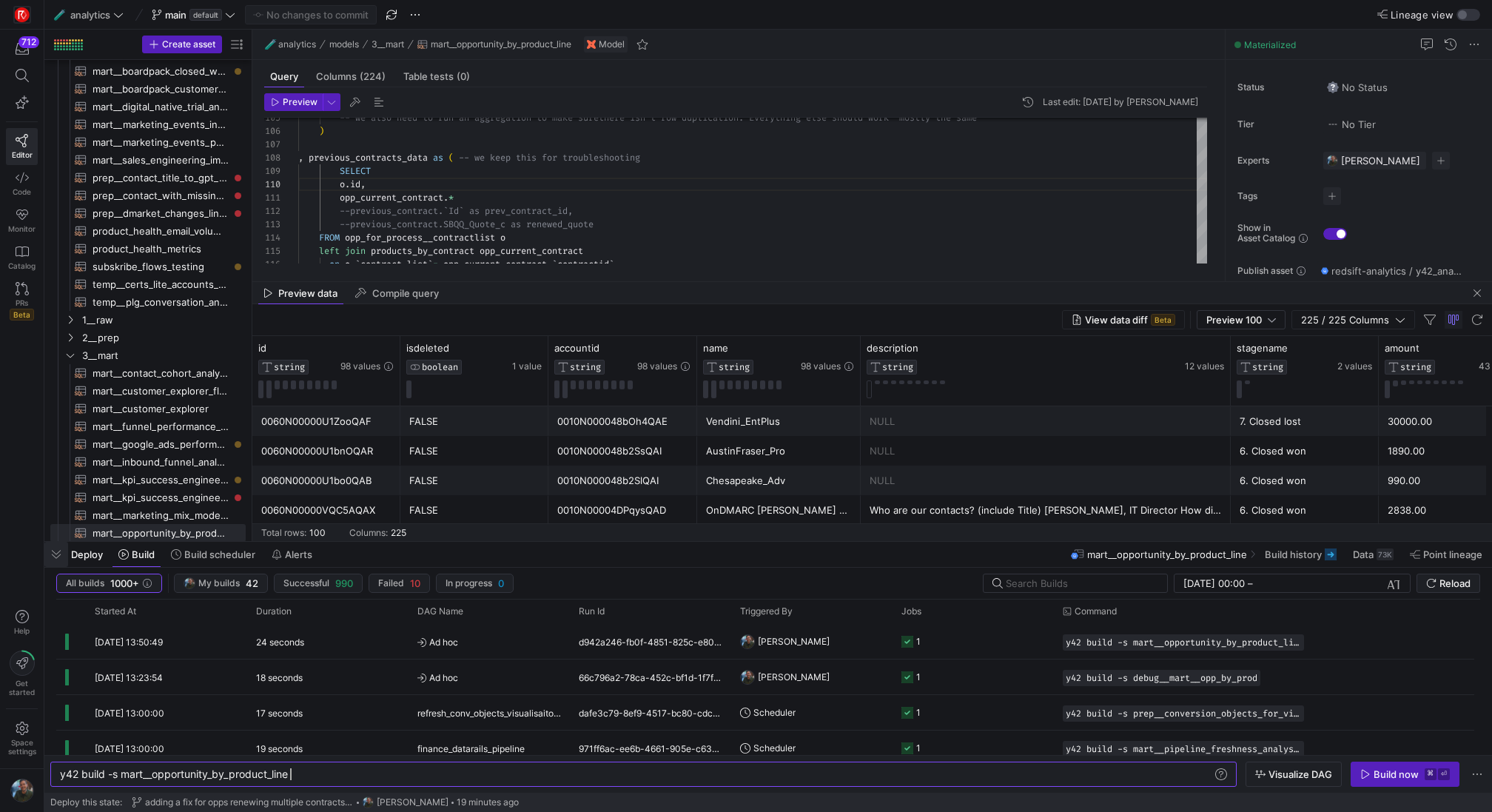
click at [61, 555] on span "button" at bounding box center [56, 554] width 24 height 25
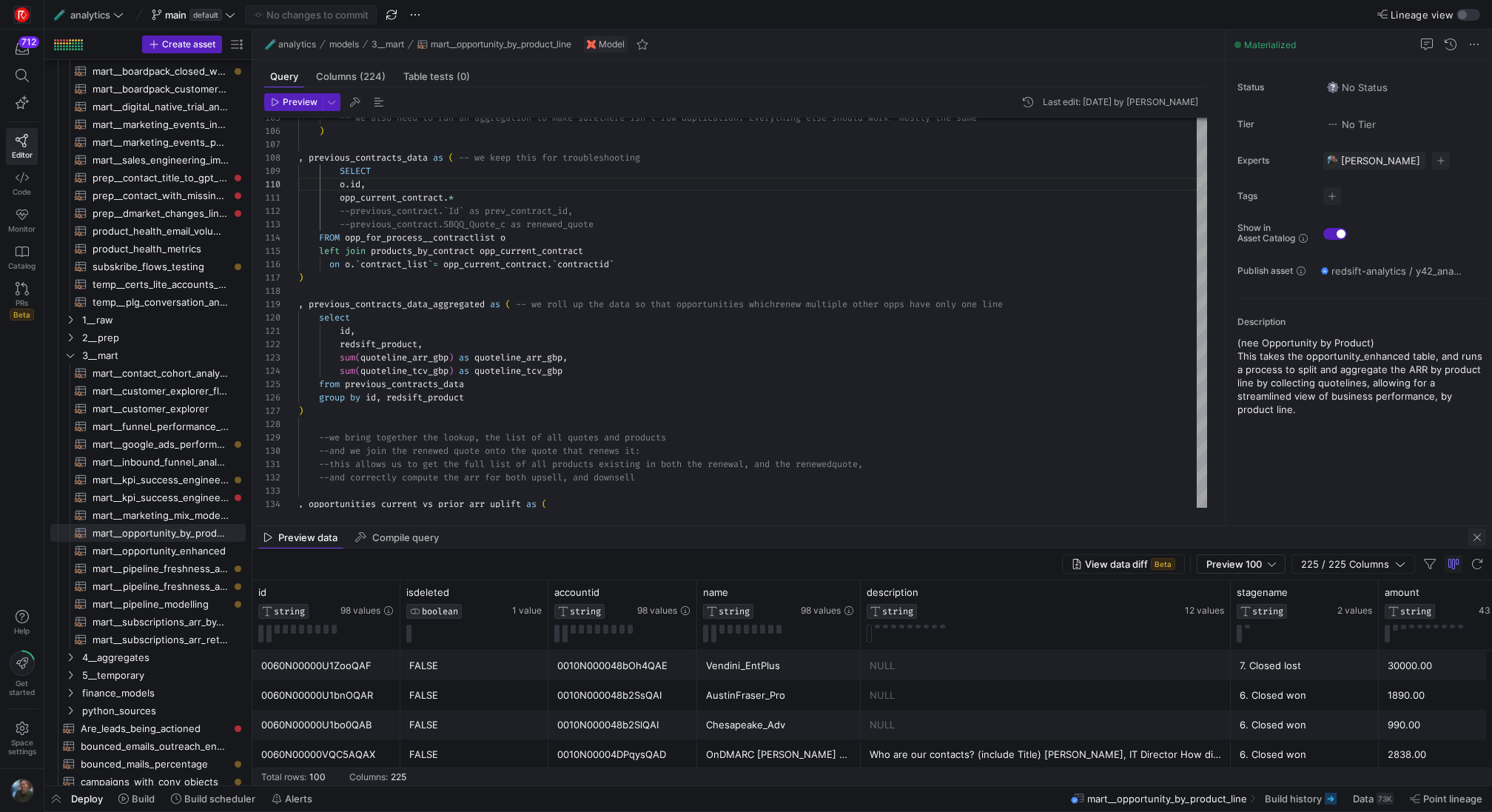
click at [1475, 541] on span "button" at bounding box center [1477, 537] width 18 height 18
